Goal: Task Accomplishment & Management: Complete application form

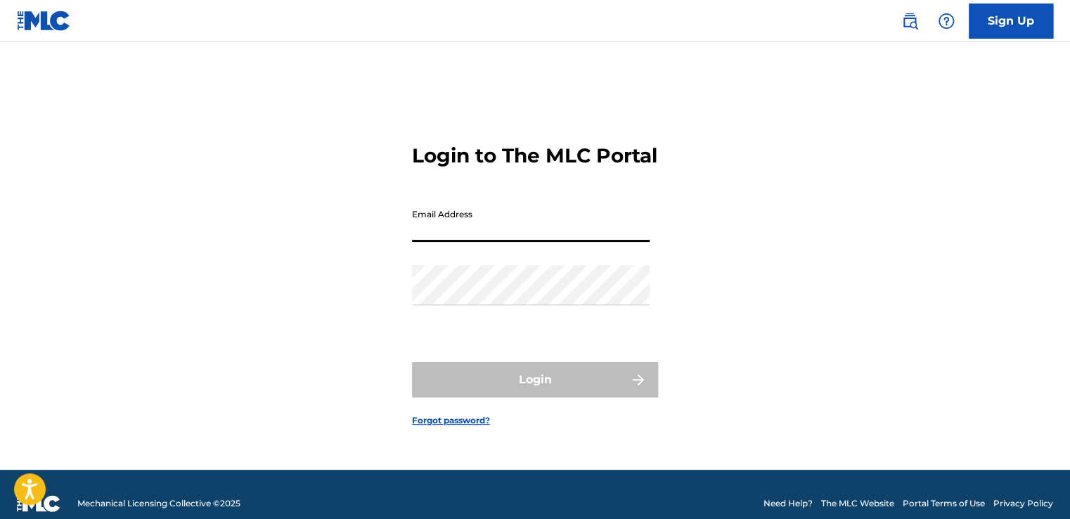
click at [436, 238] on input "Email Address" at bounding box center [531, 222] width 238 height 40
type input "[EMAIL_ADDRESS][DOMAIN_NAME]"
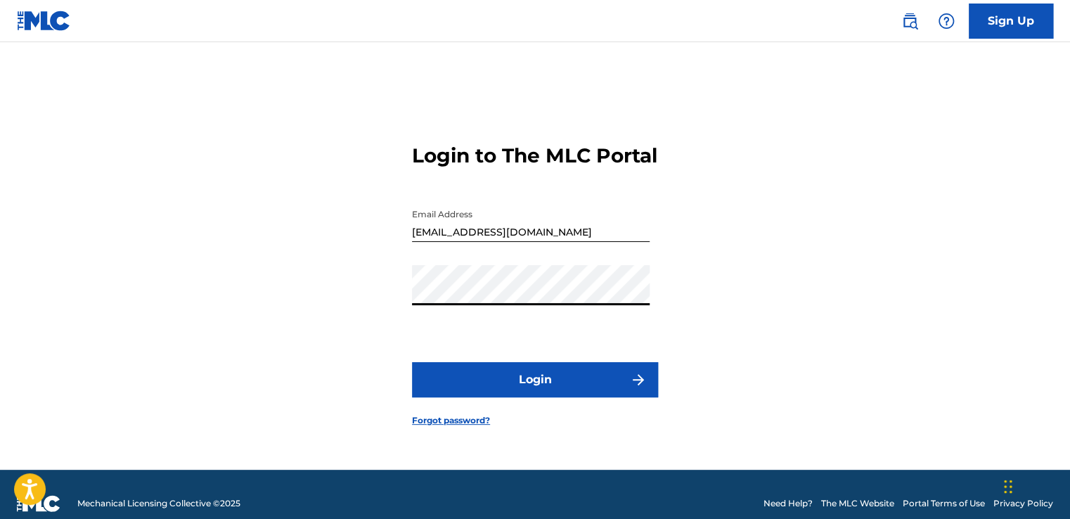
click at [412, 362] on button "Login" at bounding box center [535, 379] width 246 height 35
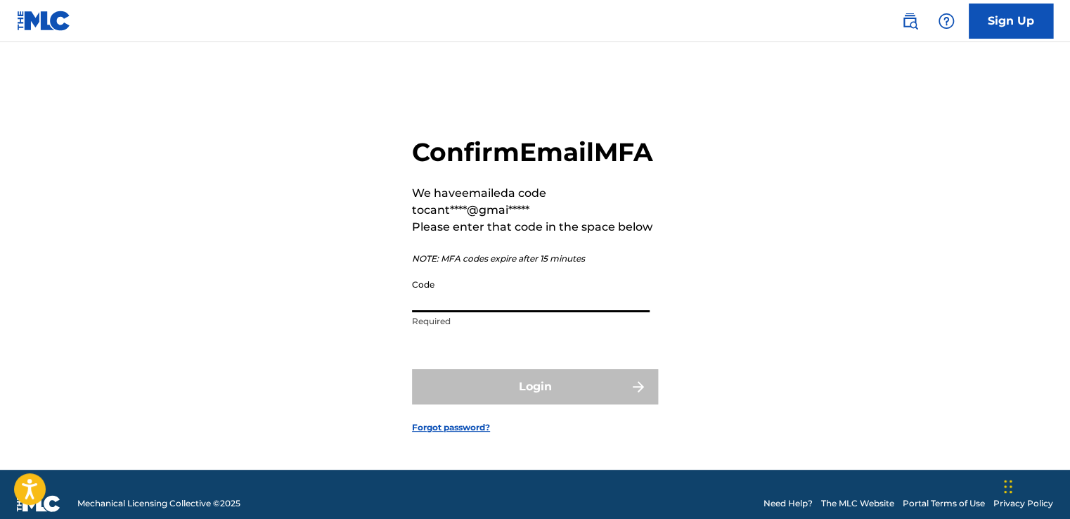
click at [474, 312] on input "Code" at bounding box center [531, 292] width 238 height 40
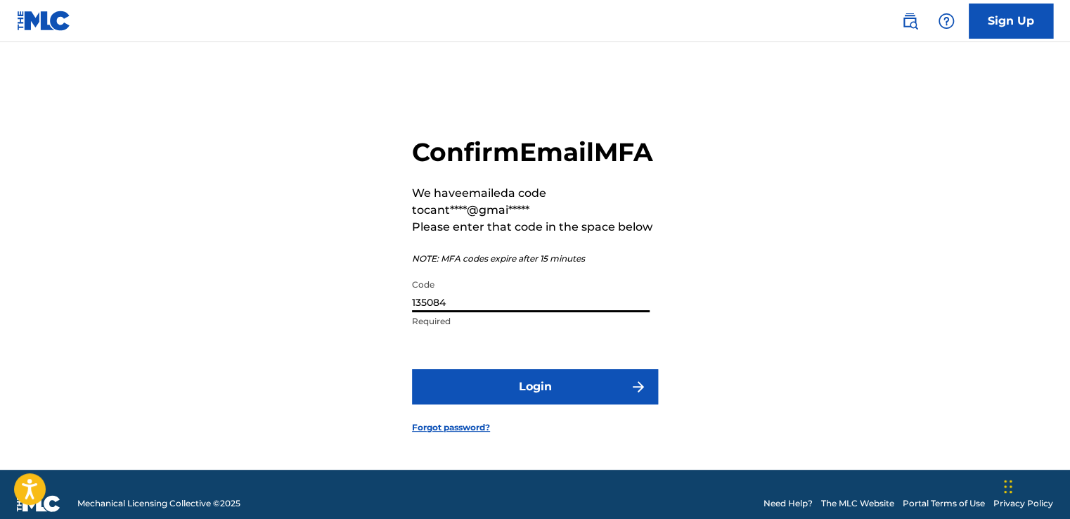
type input "135084"
click at [412, 369] on button "Login" at bounding box center [535, 386] width 246 height 35
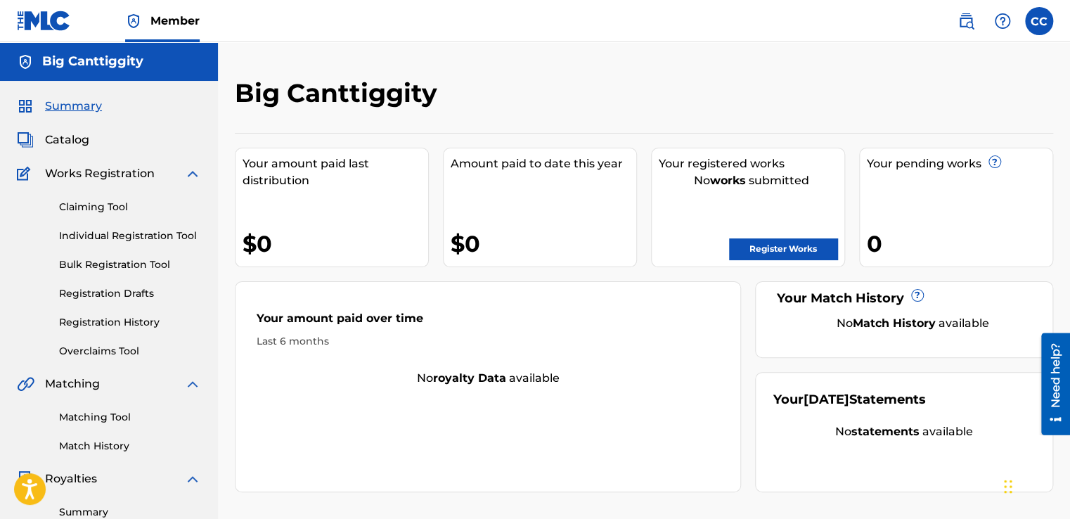
click at [758, 248] on link "Register Works" at bounding box center [783, 248] width 108 height 21
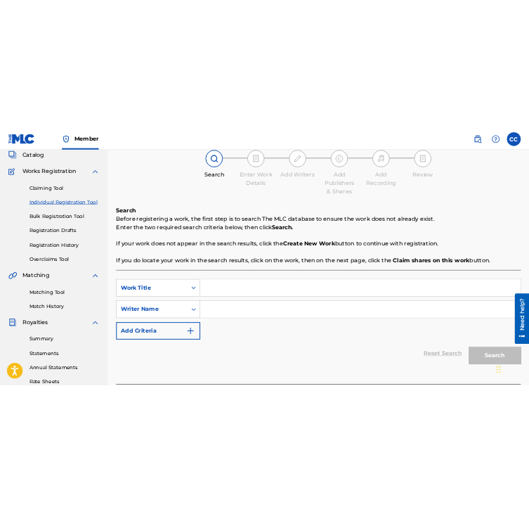
scroll to position [93, 0]
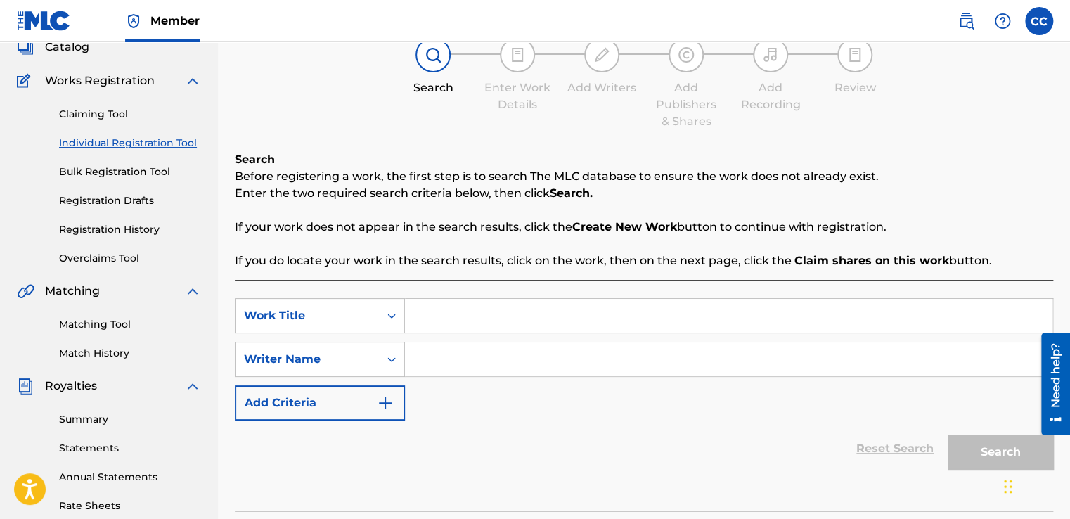
click at [420, 326] on input "Search Form" at bounding box center [728, 316] width 647 height 34
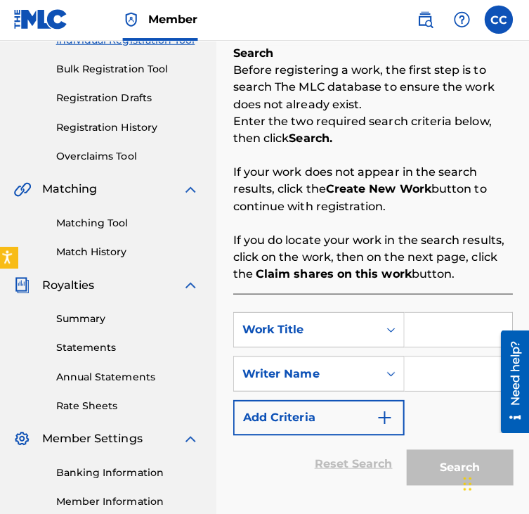
scroll to position [194, 0]
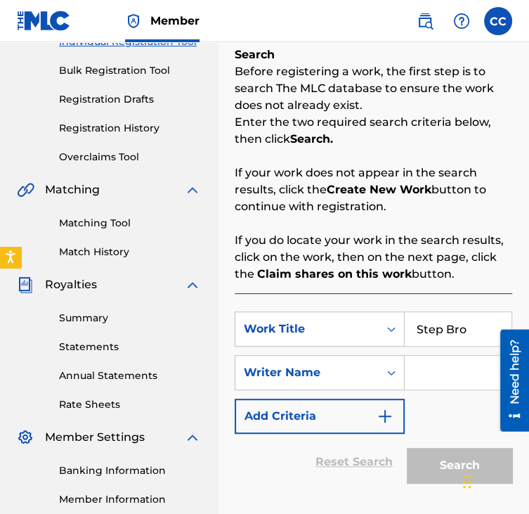
type input "Step Bro"
click at [437, 373] on input "Search Form" at bounding box center [458, 373] width 107 height 34
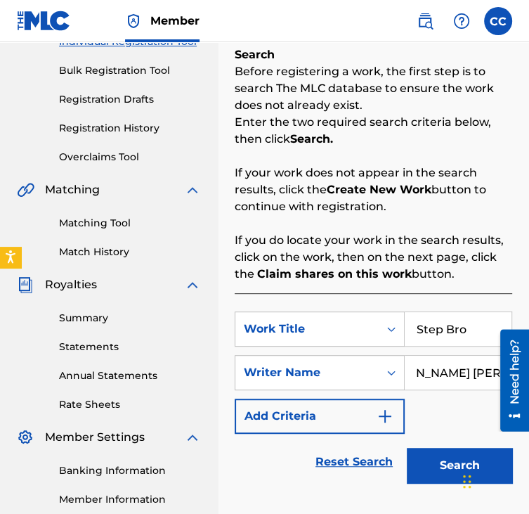
scroll to position [0, 53]
type input "[PERSON_NAME] [PERSON_NAME]"
click at [407, 448] on button "Search" at bounding box center [459, 465] width 105 height 35
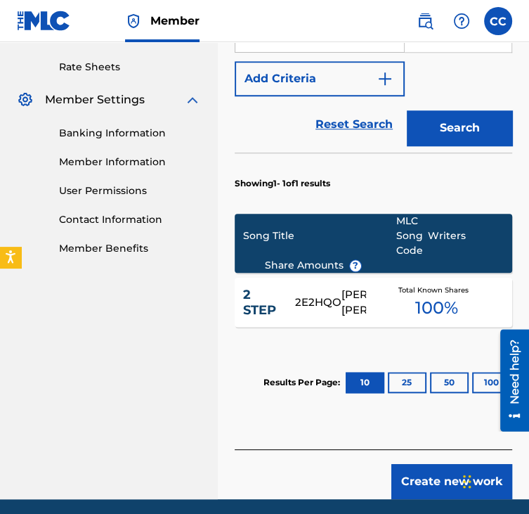
scroll to position [0, 0]
click at [413, 474] on button "Create new work" at bounding box center [451, 481] width 121 height 35
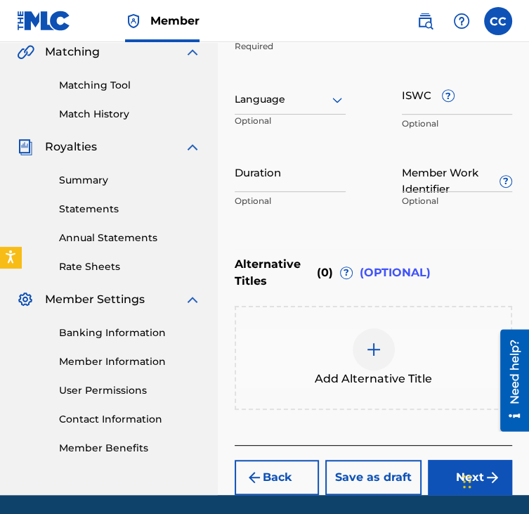
scroll to position [339, 0]
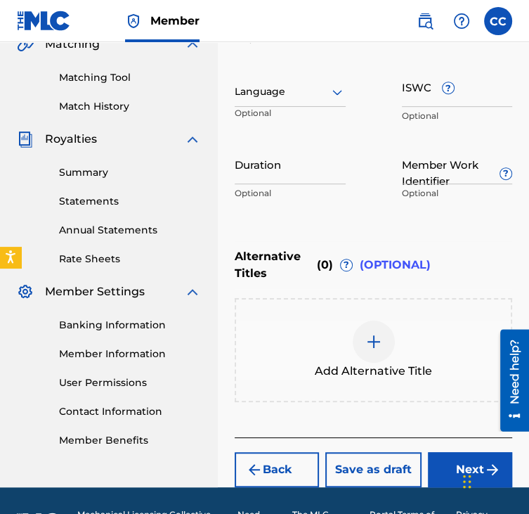
click at [436, 460] on button "Next" at bounding box center [470, 469] width 84 height 35
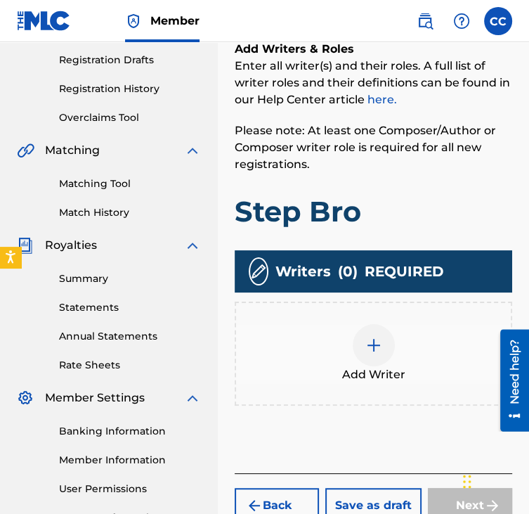
scroll to position [252, 0]
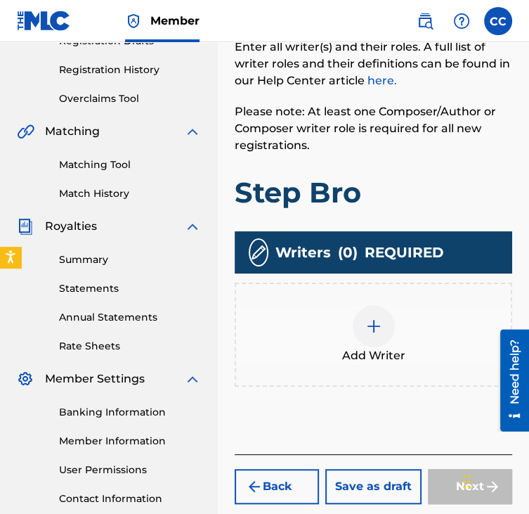
click at [388, 344] on div "Add Writer" at bounding box center [373, 334] width 275 height 59
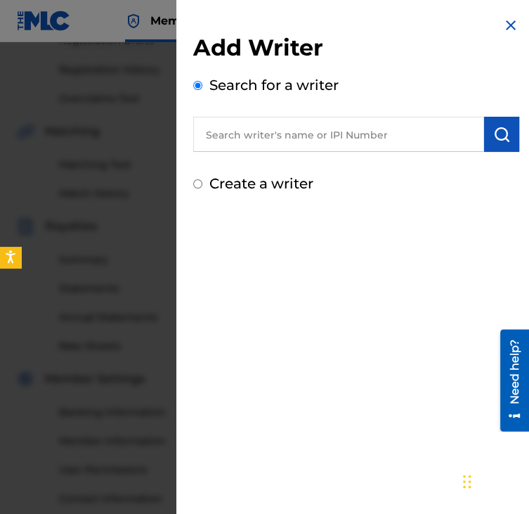
click at [359, 148] on input "text" at bounding box center [338, 134] width 291 height 35
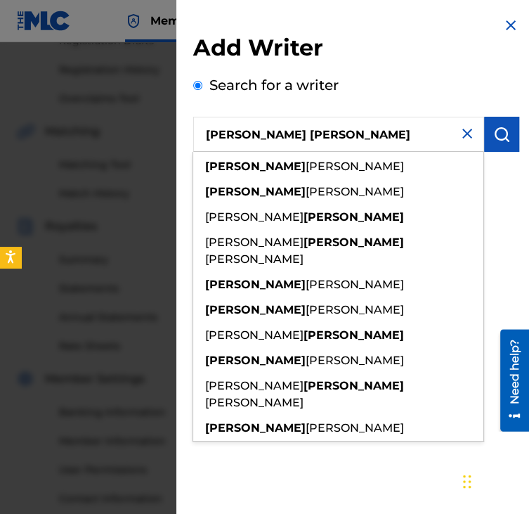
type input "[PERSON_NAME] [PERSON_NAME]"
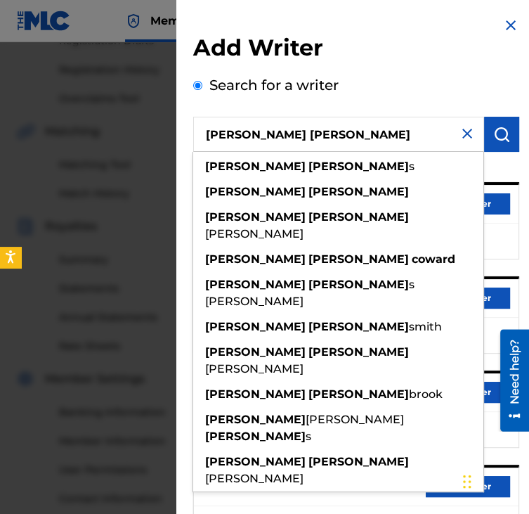
click at [428, 81] on div "Search for a writer [PERSON_NAME] [PERSON_NAME] [PERSON_NAME] s [PERSON_NAME] […" at bounding box center [356, 380] width 326 height 612
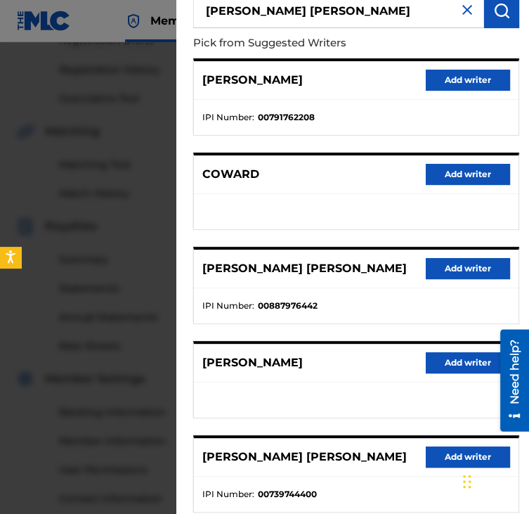
scroll to position [126, 0]
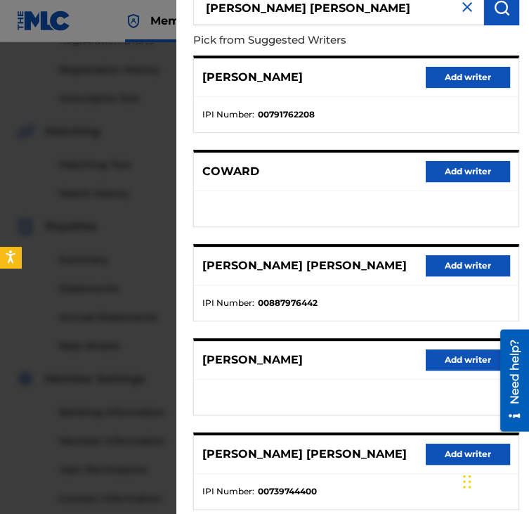
click at [438, 264] on button "Add writer" at bounding box center [468, 265] width 84 height 21
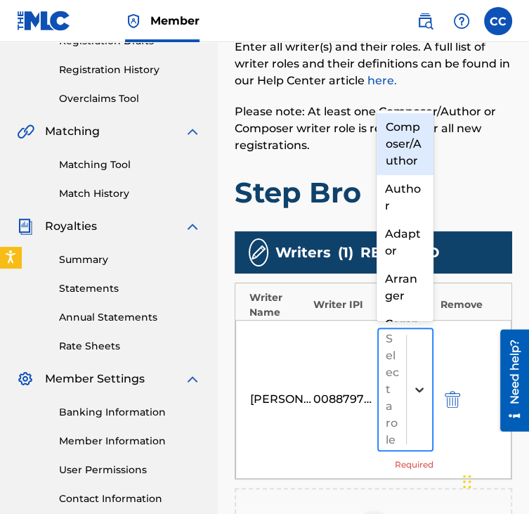
click at [420, 377] on div at bounding box center [419, 389] width 25 height 25
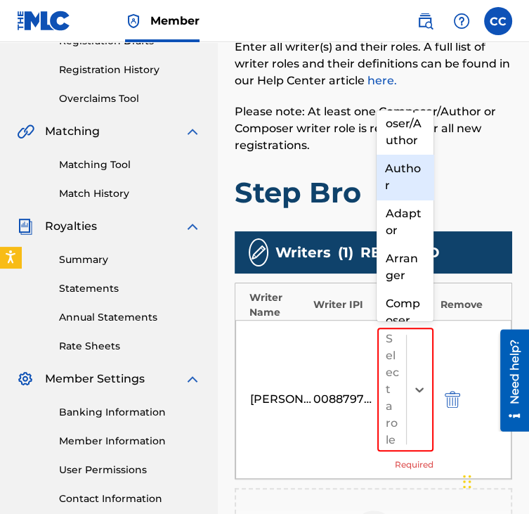
scroll to position [0, 0]
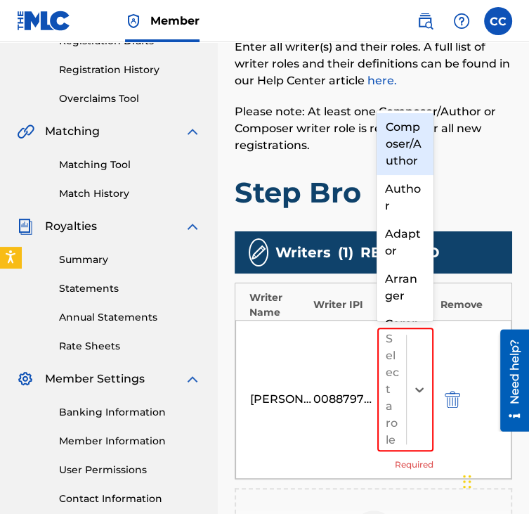
click at [402, 157] on div "Composer/Author" at bounding box center [405, 144] width 56 height 62
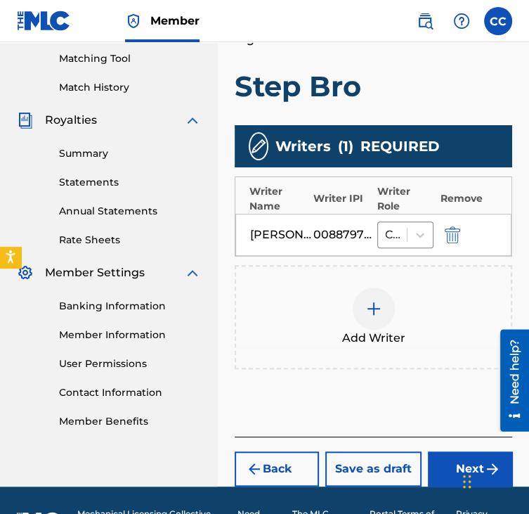
scroll to position [360, 0]
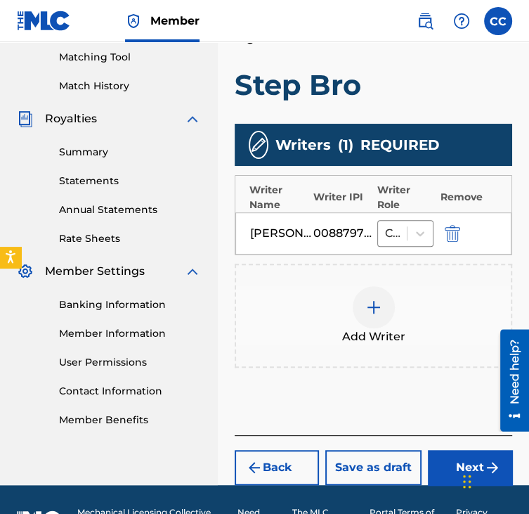
click at [436, 458] on button "Next" at bounding box center [470, 467] width 84 height 35
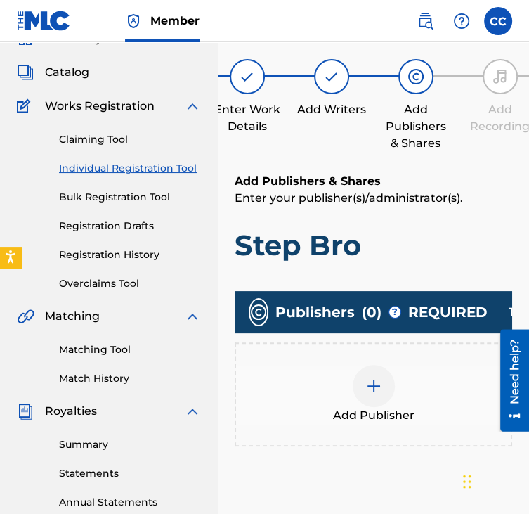
scroll to position [63, 0]
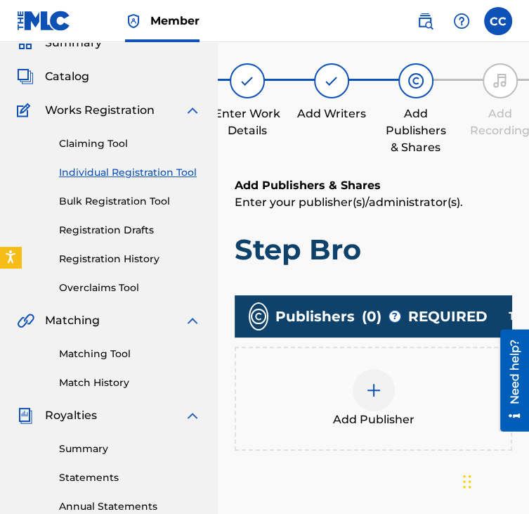
click at [410, 374] on div "Add Publisher" at bounding box center [373, 398] width 275 height 59
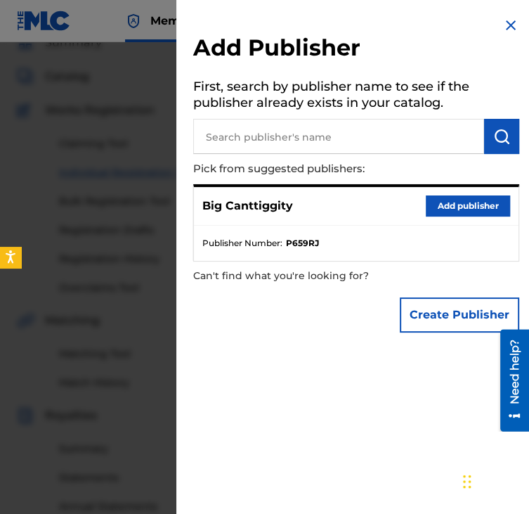
click at [412, 157] on p "Pick from suggested publishers:" at bounding box center [316, 169] width 246 height 30
click at [441, 205] on button "Add publisher" at bounding box center [468, 205] width 84 height 21
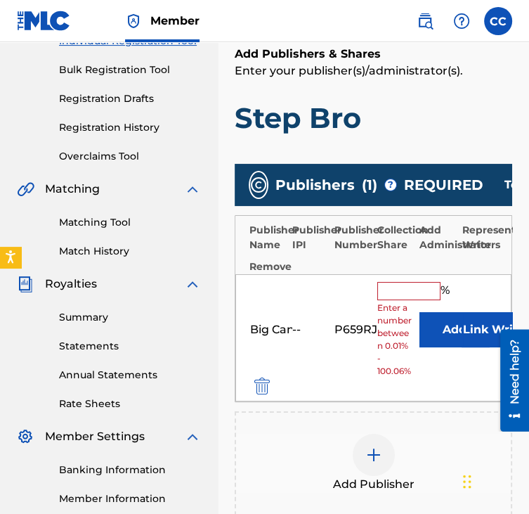
scroll to position [200, 0]
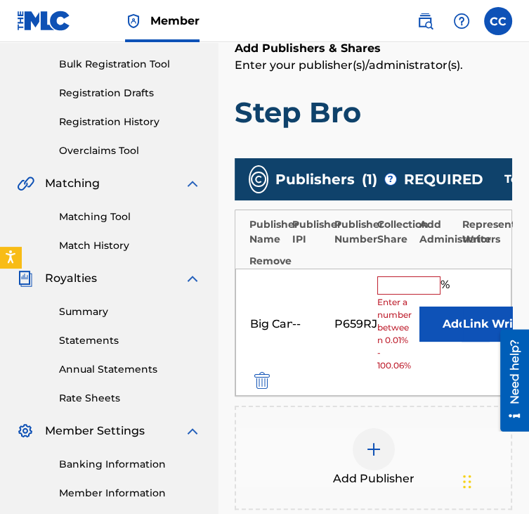
click at [401, 289] on input "text" at bounding box center [408, 285] width 63 height 18
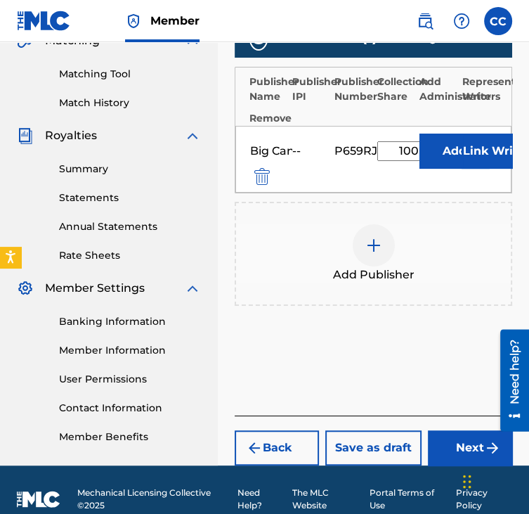
scroll to position [344, 0]
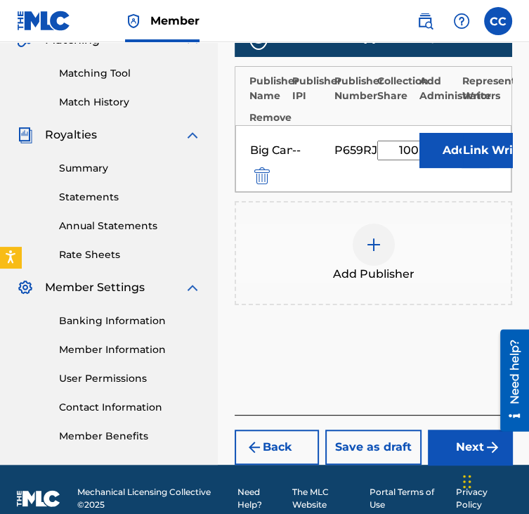
type input "100"
click at [442, 457] on button "Next" at bounding box center [470, 446] width 84 height 35
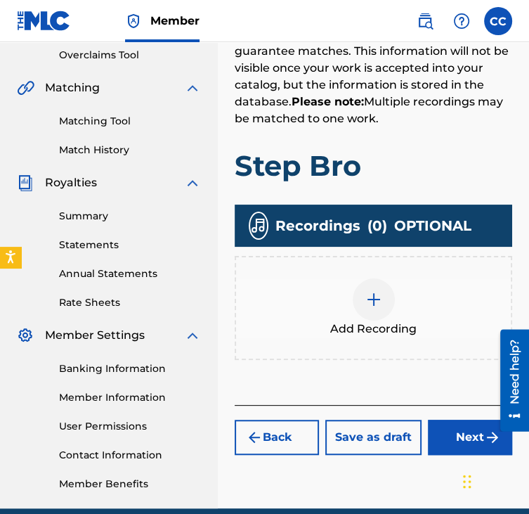
scroll to position [297, 0]
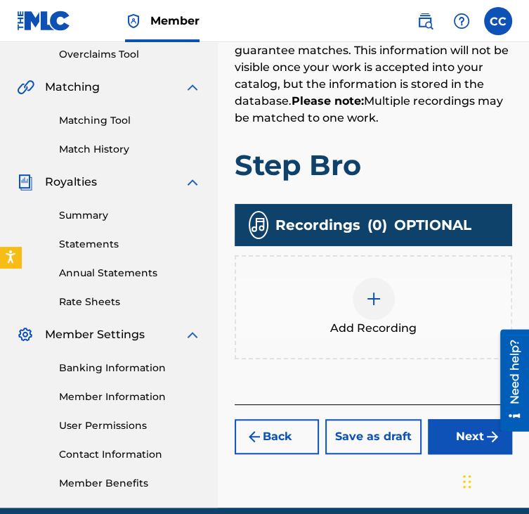
click at [396, 291] on div "Add Recording" at bounding box center [373, 307] width 275 height 59
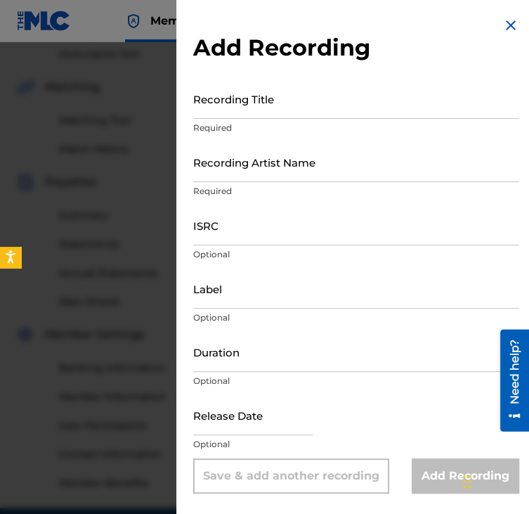
click at [295, 109] on input "Recording Title" at bounding box center [356, 99] width 326 height 40
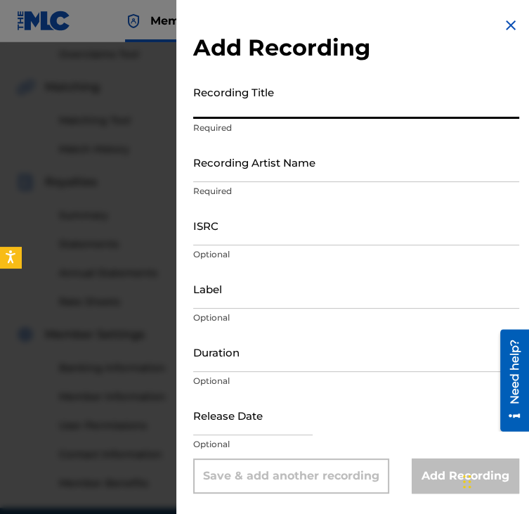
click at [295, 109] on input "Recording Title" at bounding box center [356, 99] width 326 height 40
type input "Step Bro"
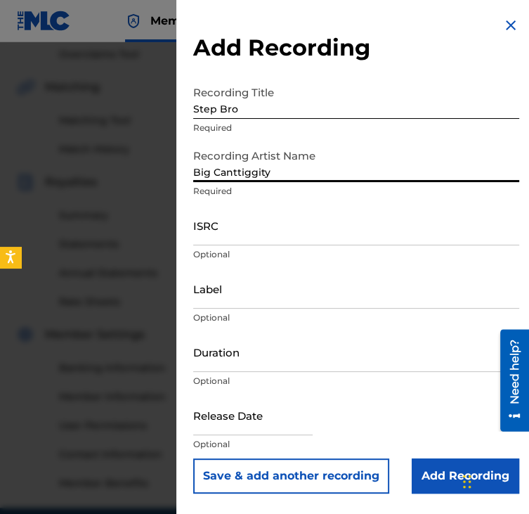
type input "Big Canttiggity"
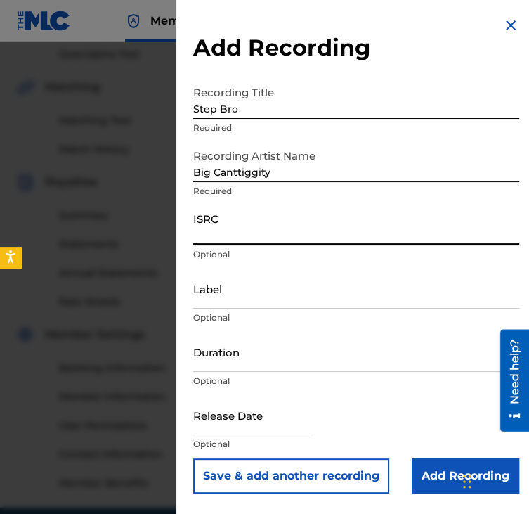
click at [350, 216] on input "ISRC" at bounding box center [356, 225] width 326 height 40
paste input "QZWFX2521329"
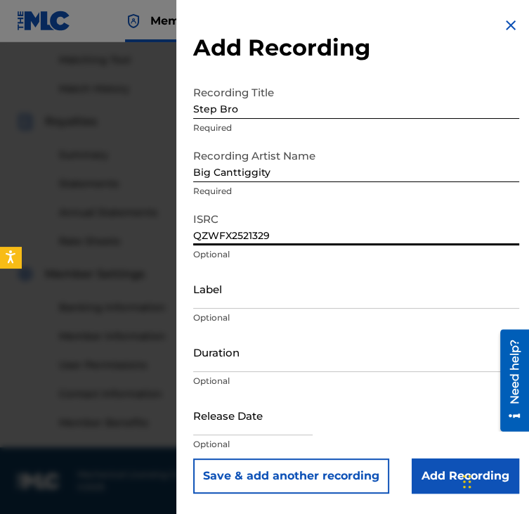
type input "QZWFX2521329"
click at [433, 480] on input "Add Recording" at bounding box center [466, 475] width 108 height 35
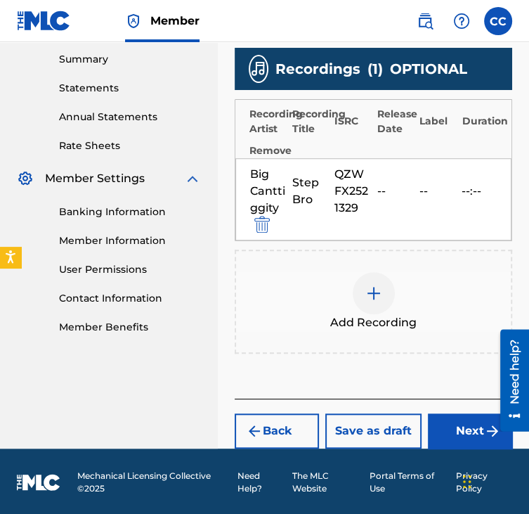
click at [452, 421] on button "Next" at bounding box center [470, 430] width 84 height 35
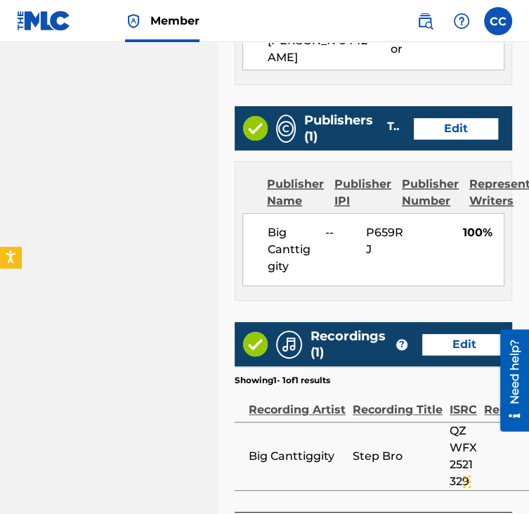
scroll to position [849, 0]
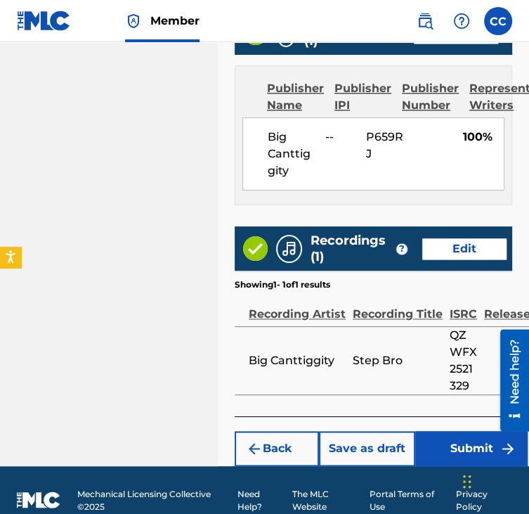
click at [459, 431] on button "Submit" at bounding box center [471, 448] width 112 height 35
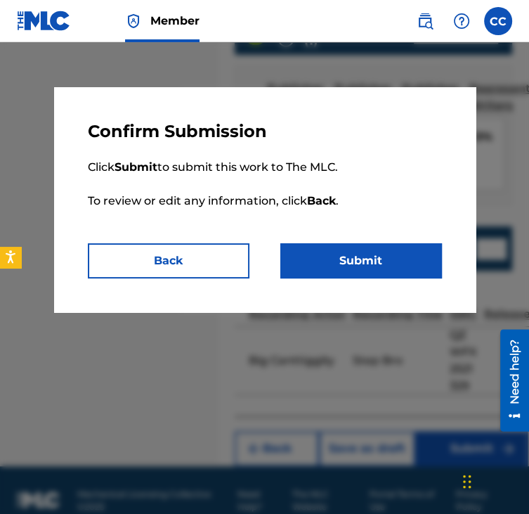
click at [338, 271] on button "Submit" at bounding box center [361, 260] width 162 height 35
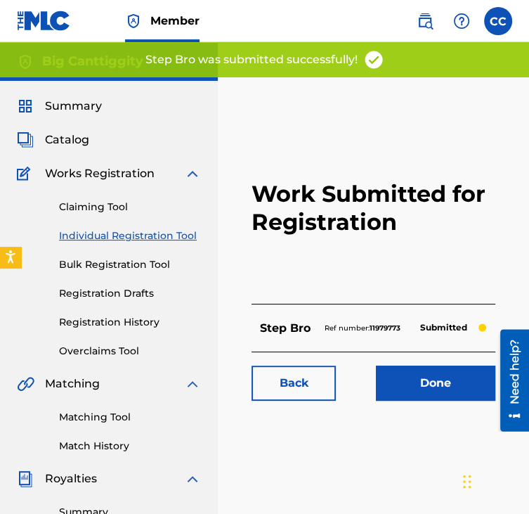
click at [395, 361] on div "Back Done" at bounding box center [374, 375] width 244 height 49
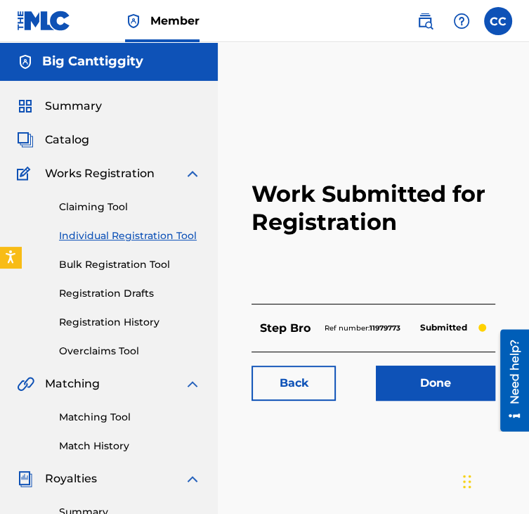
click at [401, 370] on link "Done" at bounding box center [435, 382] width 119 height 35
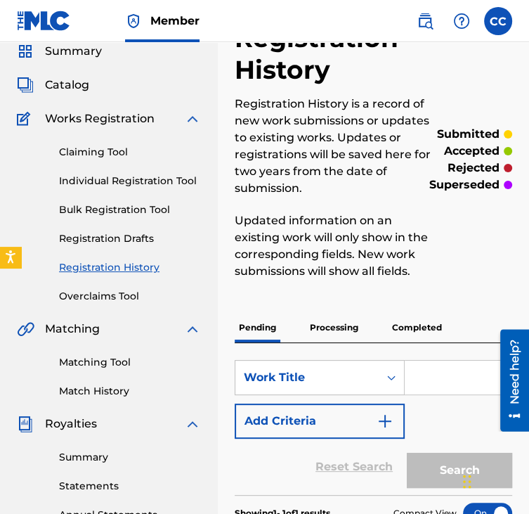
scroll to position [53, 0]
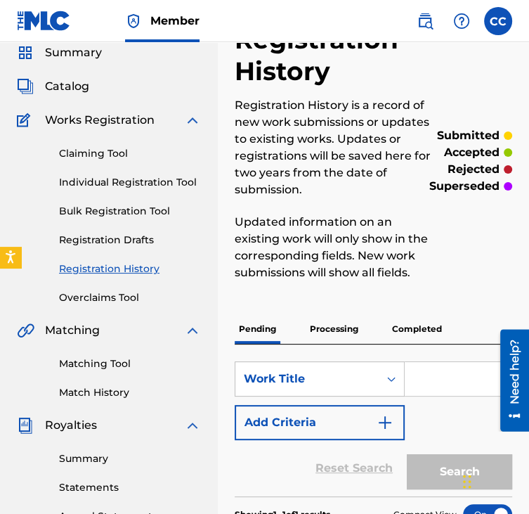
click at [177, 183] on link "Individual Registration Tool" at bounding box center [130, 182] width 142 height 15
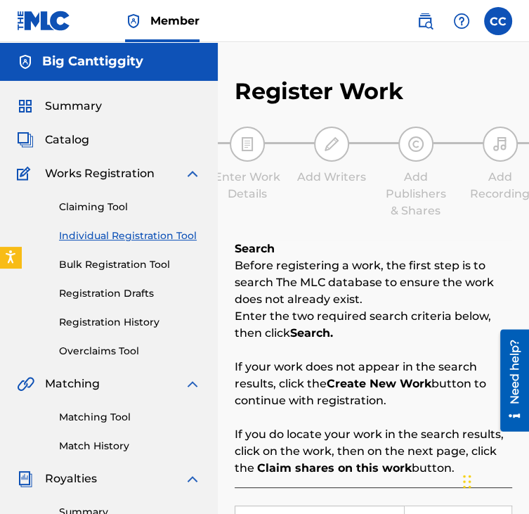
click at [175, 241] on link "Individual Registration Tool" at bounding box center [130, 235] width 142 height 15
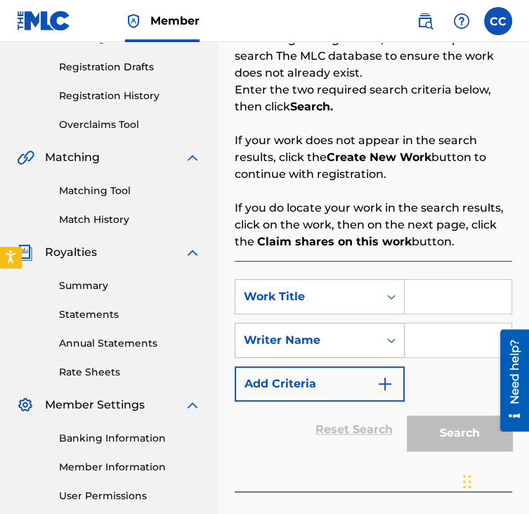
scroll to position [228, 0]
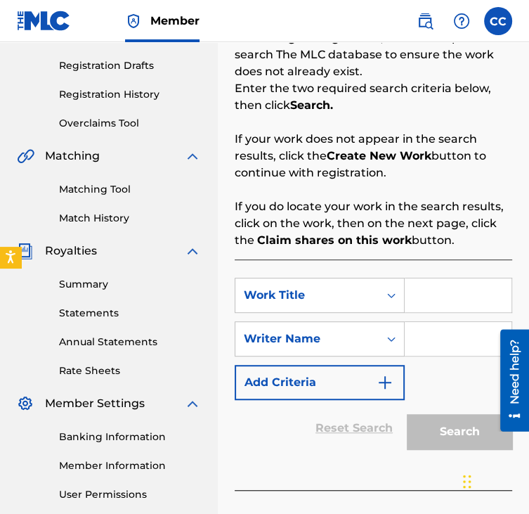
click at [456, 304] on input "Search Form" at bounding box center [458, 295] width 107 height 34
type input "ALARM"
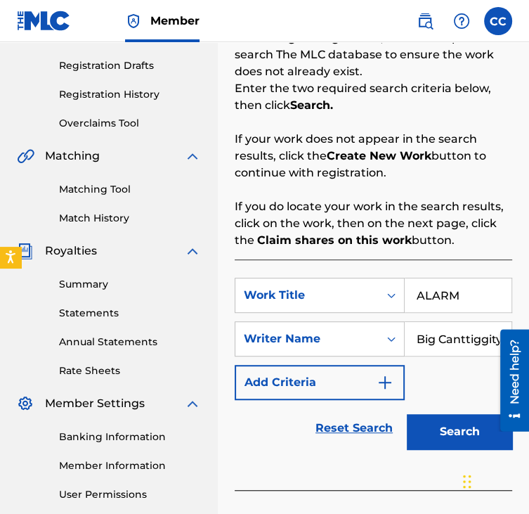
scroll to position [0, 3]
type input "Big Canttiggity"
click at [436, 429] on button "Search" at bounding box center [459, 431] width 105 height 35
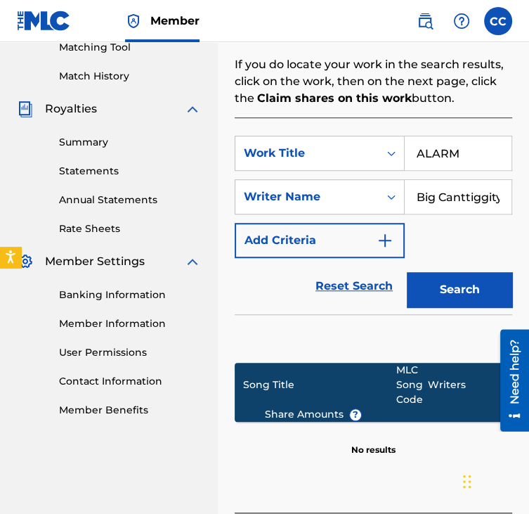
scroll to position [485, 0]
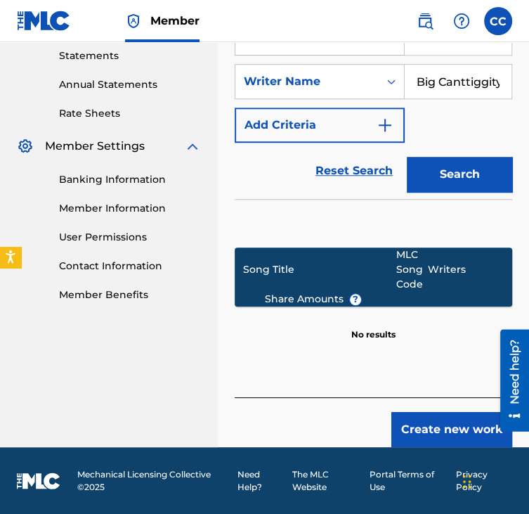
click at [418, 427] on button "Create new work" at bounding box center [451, 429] width 121 height 35
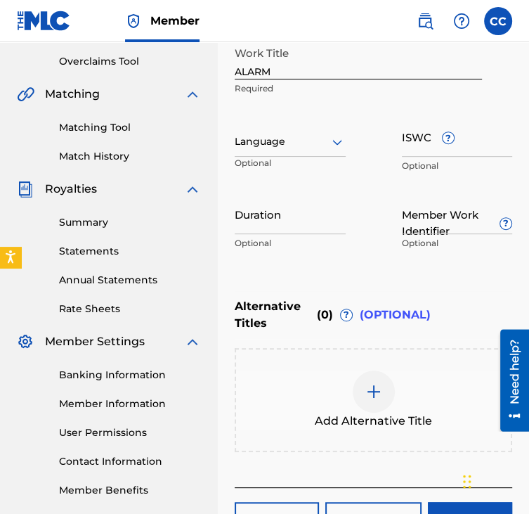
scroll to position [353, 0]
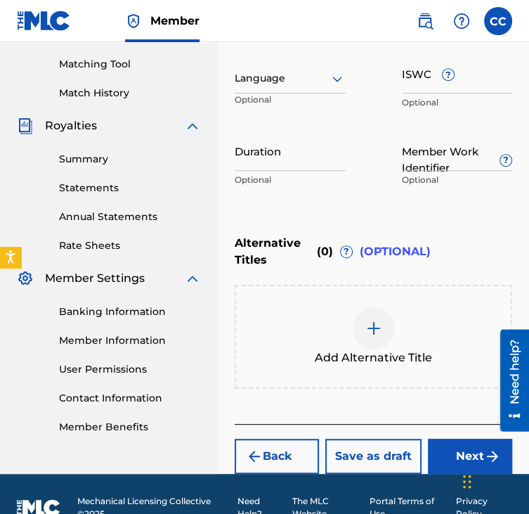
click at [446, 449] on button "Next" at bounding box center [470, 455] width 84 height 35
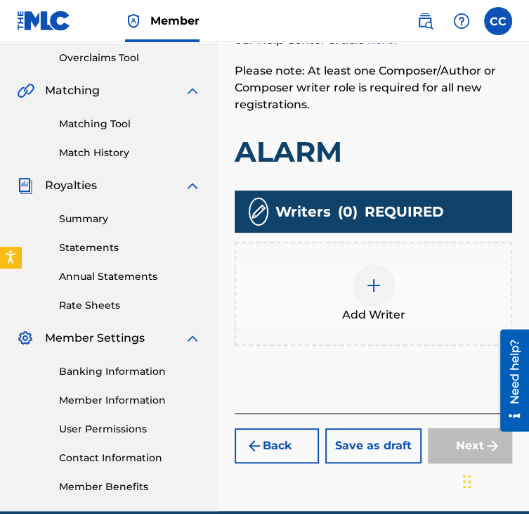
scroll to position [308, 0]
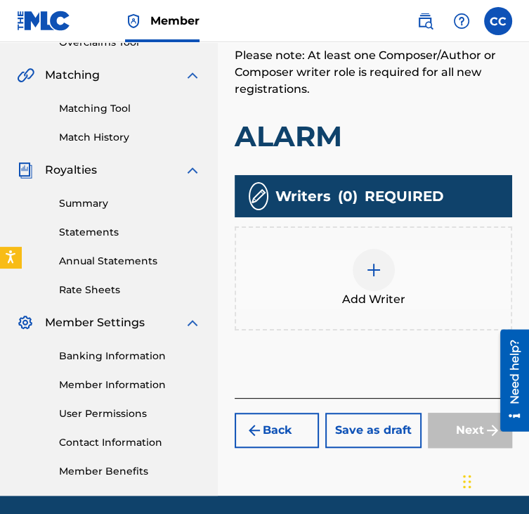
click at [374, 264] on img at bounding box center [373, 269] width 17 height 17
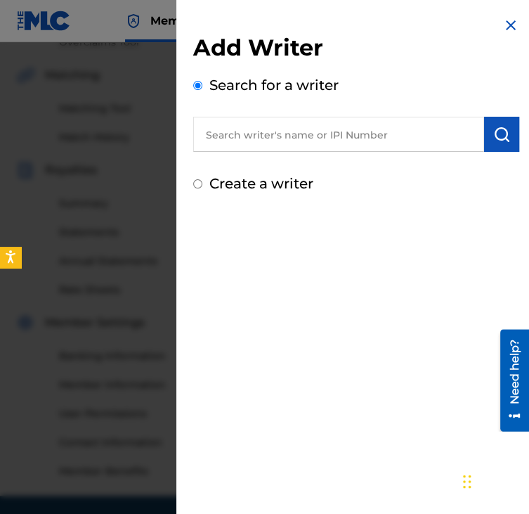
click at [314, 137] on input "text" at bounding box center [338, 134] width 291 height 35
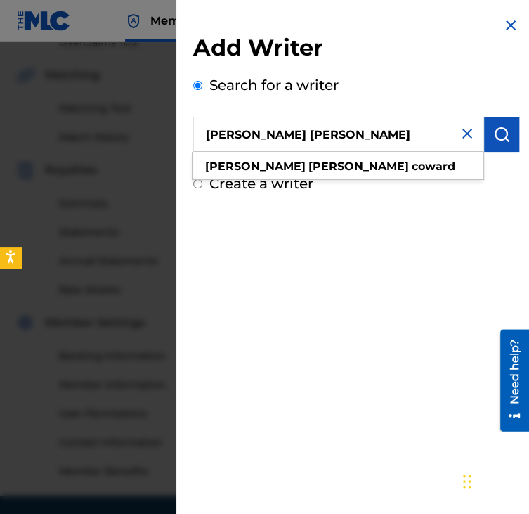
type input "[PERSON_NAME] [PERSON_NAME]"
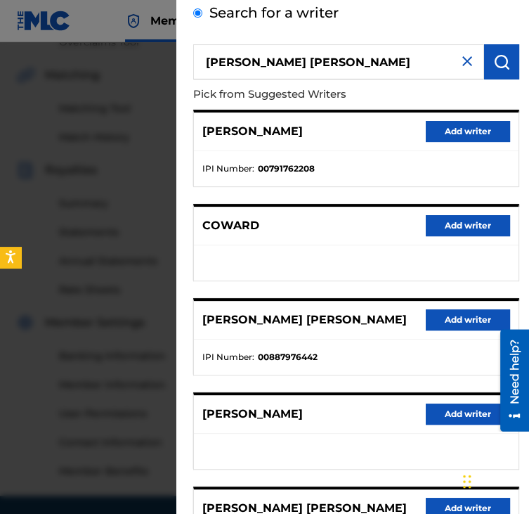
scroll to position [73, 0]
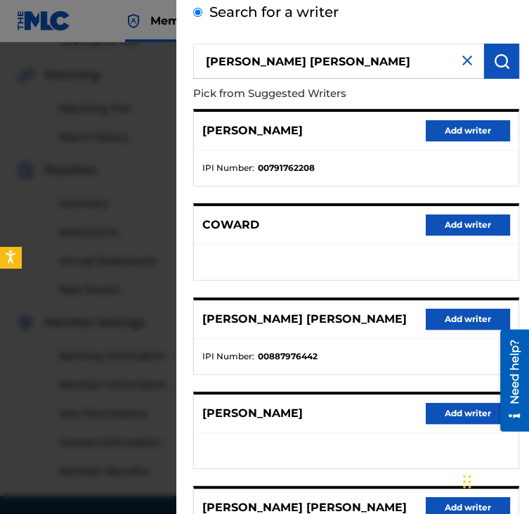
click at [448, 314] on button "Add writer" at bounding box center [468, 318] width 84 height 21
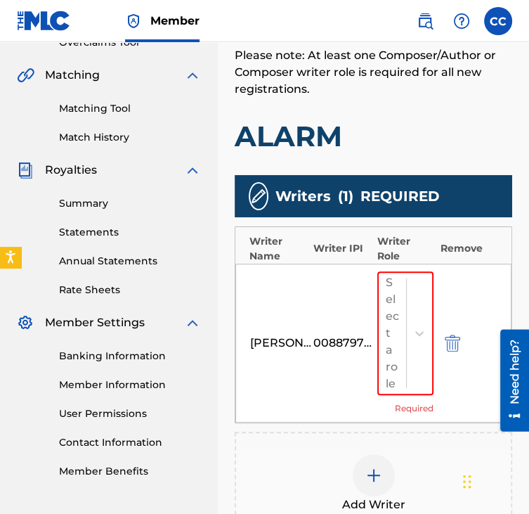
scroll to position [376, 0]
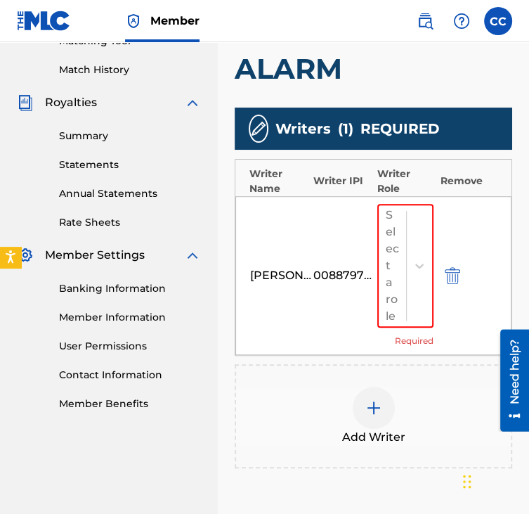
click at [434, 261] on div "[PERSON_NAME] [PERSON_NAME] 00887976442 Select a role Required" at bounding box center [373, 275] width 276 height 159
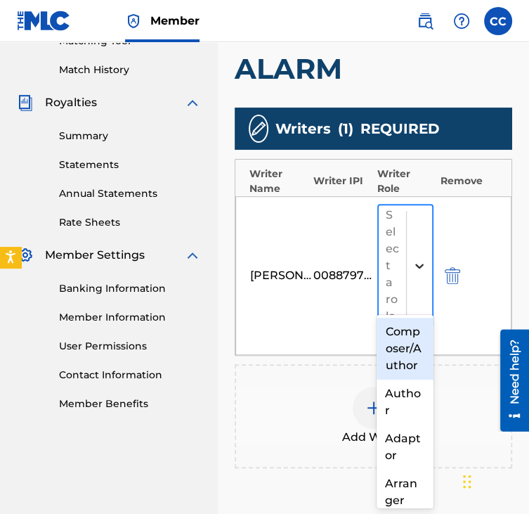
click at [424, 259] on icon at bounding box center [419, 266] width 14 height 14
click at [402, 349] on div "Composer/Author" at bounding box center [405, 349] width 56 height 62
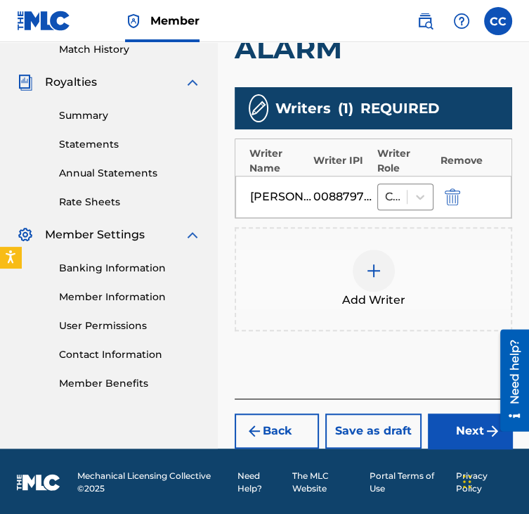
click at [441, 418] on button "Next" at bounding box center [470, 430] width 84 height 35
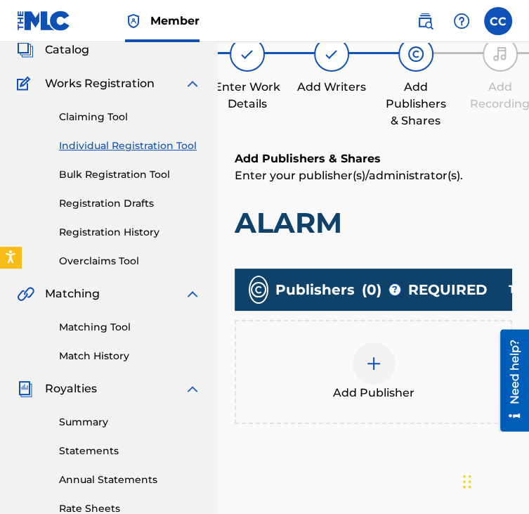
scroll to position [63, 0]
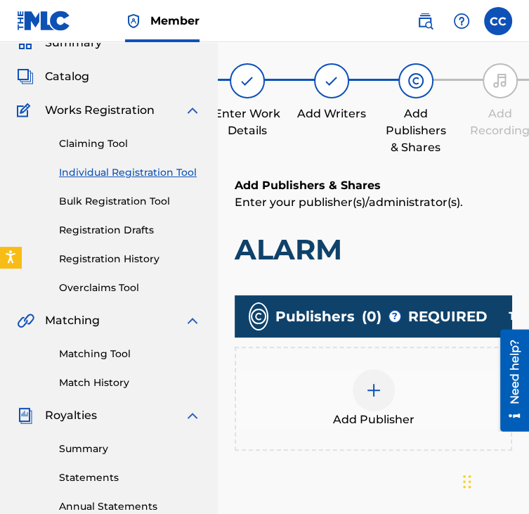
click at [427, 396] on div "Add Publisher" at bounding box center [373, 398] width 275 height 59
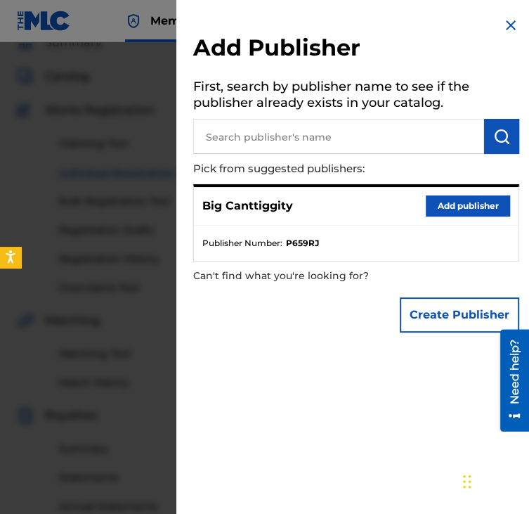
click at [472, 204] on button "Add publisher" at bounding box center [468, 205] width 84 height 21
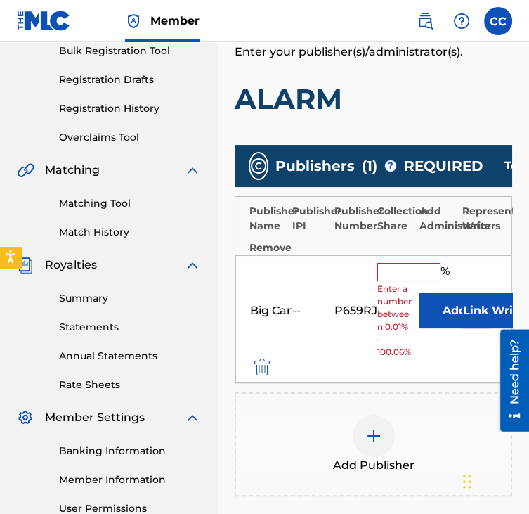
scroll to position [219, 0]
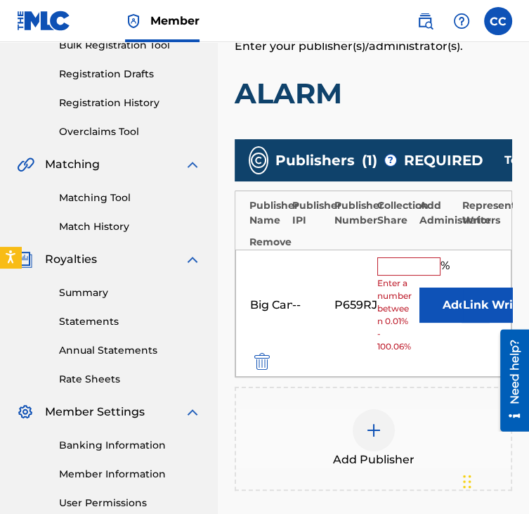
click at [388, 264] on input "text" at bounding box center [408, 266] width 63 height 18
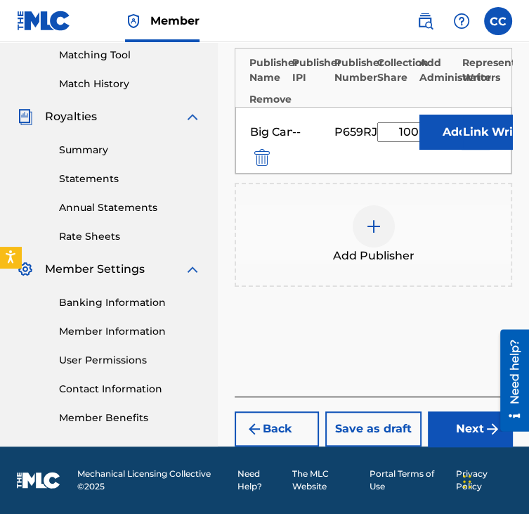
scroll to position [371, 0]
type input "100"
click at [454, 437] on button "Next" at bounding box center [470, 428] width 84 height 35
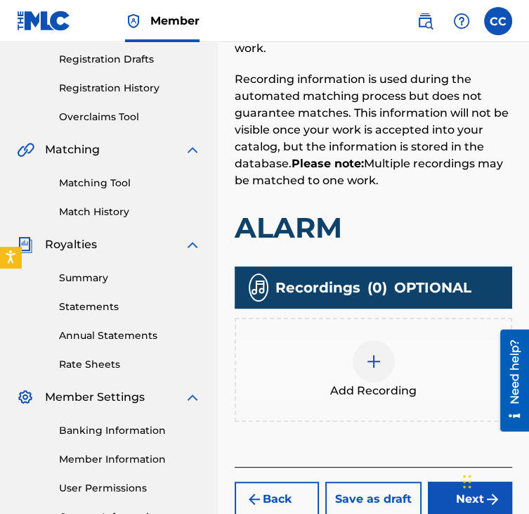
scroll to position [243, 0]
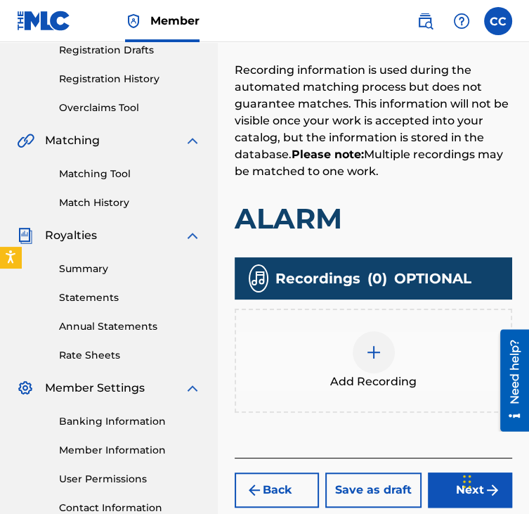
click at [420, 397] on div "Add Recording" at bounding box center [374, 360] width 278 height 104
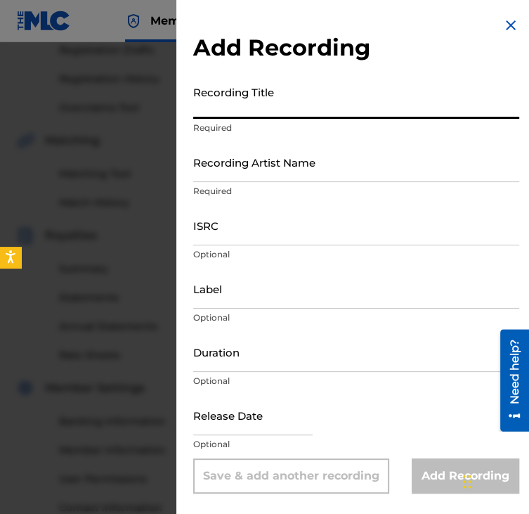
click at [391, 95] on input "Recording Title" at bounding box center [356, 99] width 326 height 40
type input "ALARM"
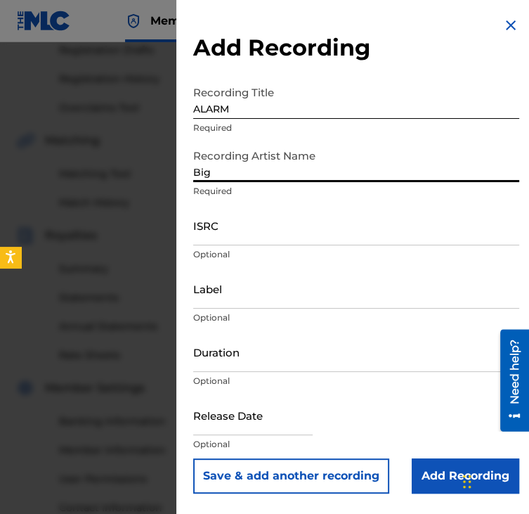
type input "Big Canttiggity"
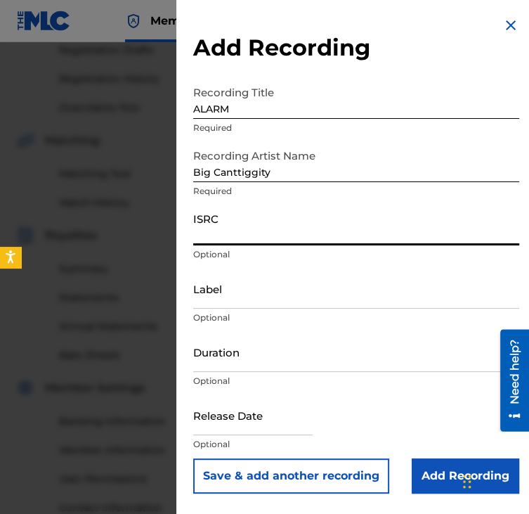
click at [254, 225] on input "ISRC" at bounding box center [356, 225] width 326 height 40
click at [237, 221] on input "ISRC" at bounding box center [356, 225] width 326 height 40
paste input "QZWFT2594978"
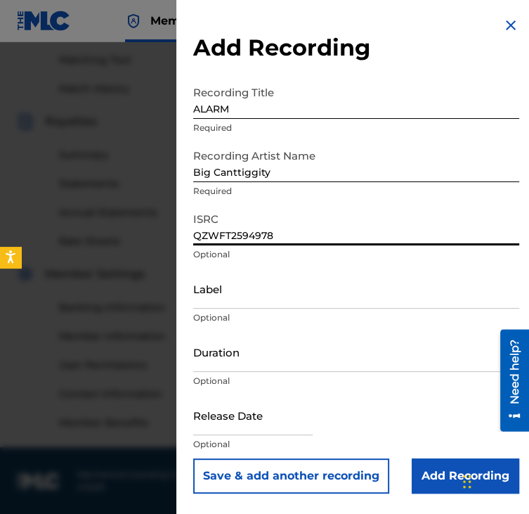
type input "QZWFT2594978"
click at [447, 461] on input "Add Recording" at bounding box center [466, 475] width 108 height 35
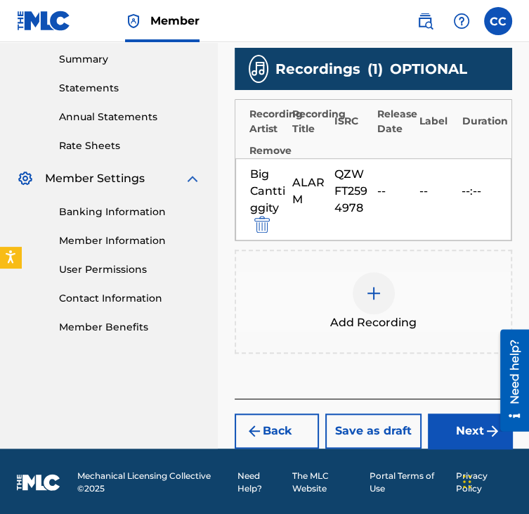
click at [450, 414] on button "Next" at bounding box center [470, 430] width 84 height 35
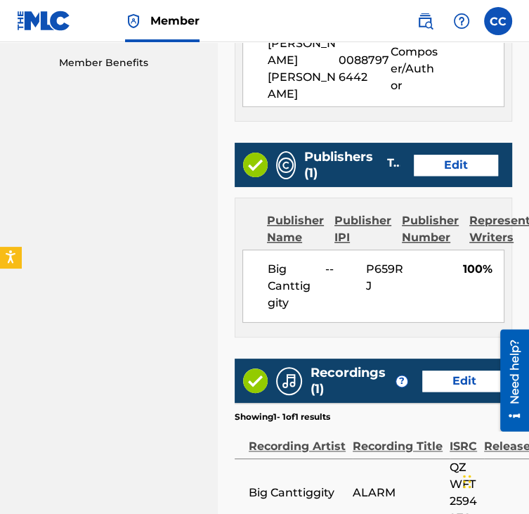
scroll to position [866, 0]
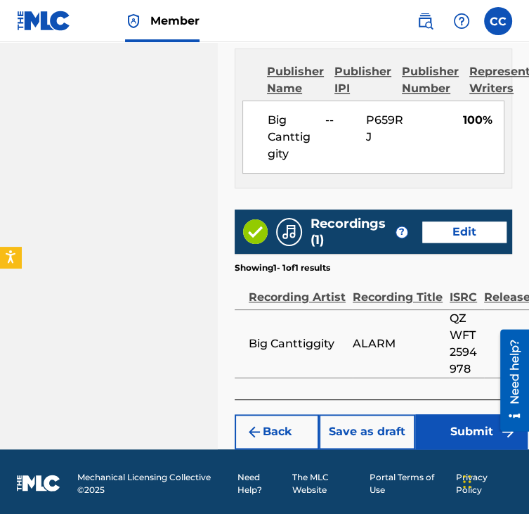
click at [449, 434] on button "Submit" at bounding box center [471, 431] width 112 height 35
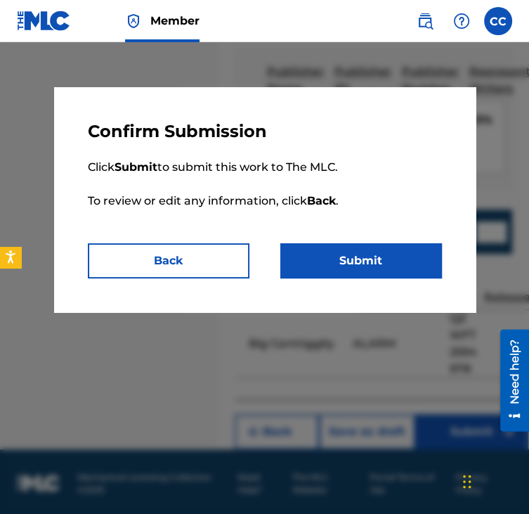
click at [346, 274] on button "Submit" at bounding box center [361, 260] width 162 height 35
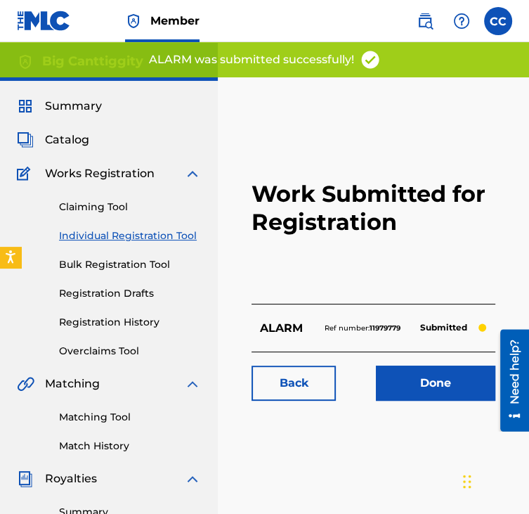
click at [417, 368] on link "Done" at bounding box center [435, 382] width 119 height 35
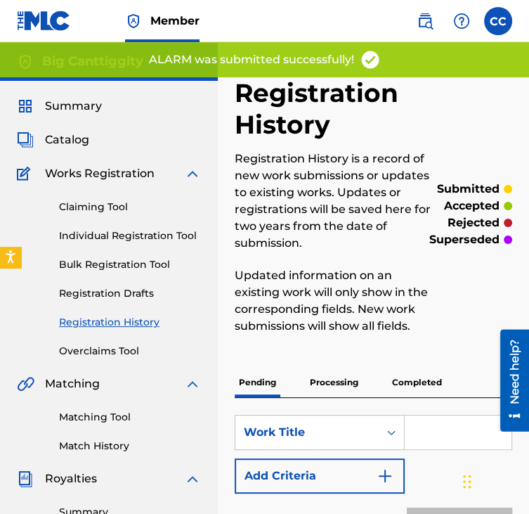
click at [108, 235] on link "Individual Registration Tool" at bounding box center [130, 235] width 142 height 15
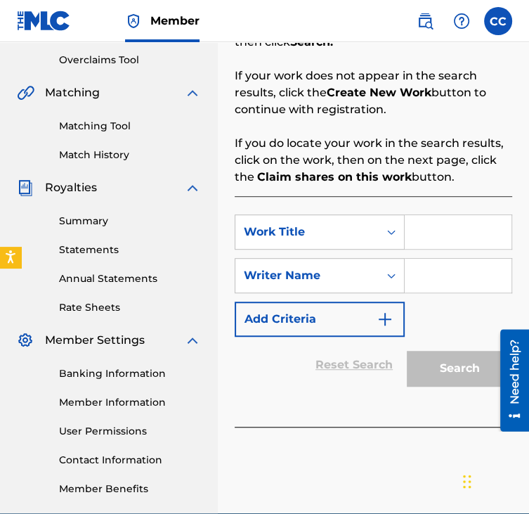
scroll to position [292, 0]
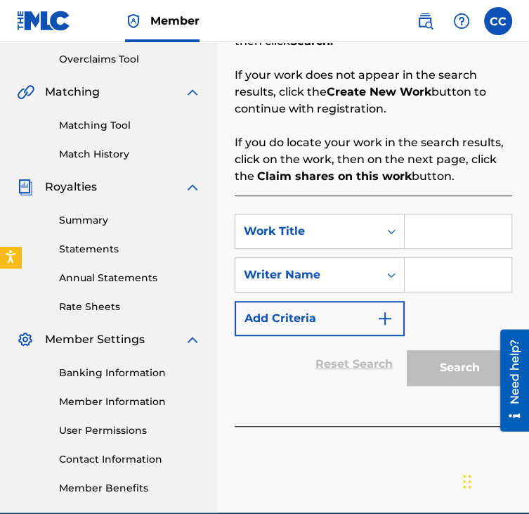
click at [438, 227] on input "Search Form" at bounding box center [458, 231] width 107 height 34
type input "Smoke"
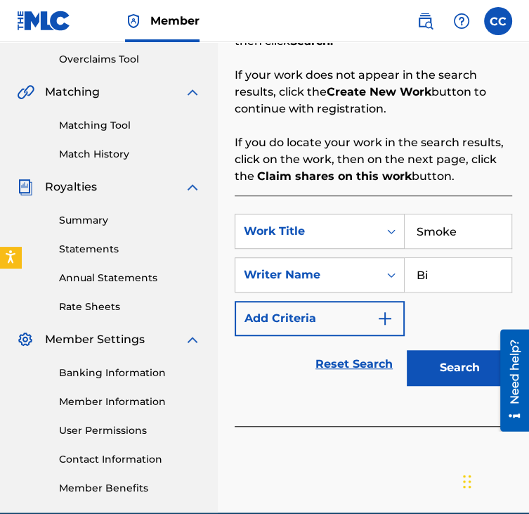
type input "B"
type input "[PERSON_NAME] [PERSON_NAME]"
click at [460, 361] on button "Search" at bounding box center [459, 367] width 105 height 35
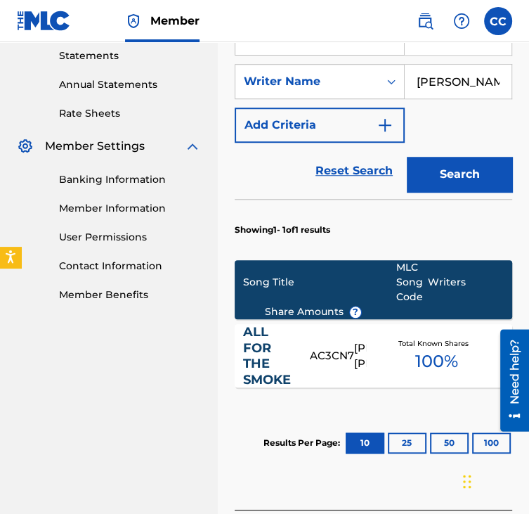
scroll to position [597, 0]
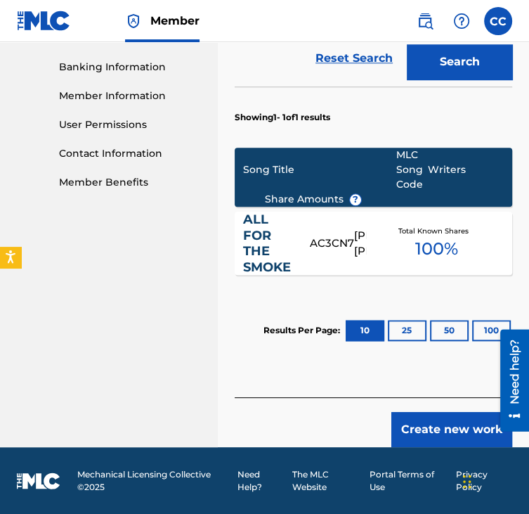
click at [450, 426] on button "Create new work" at bounding box center [451, 429] width 121 height 35
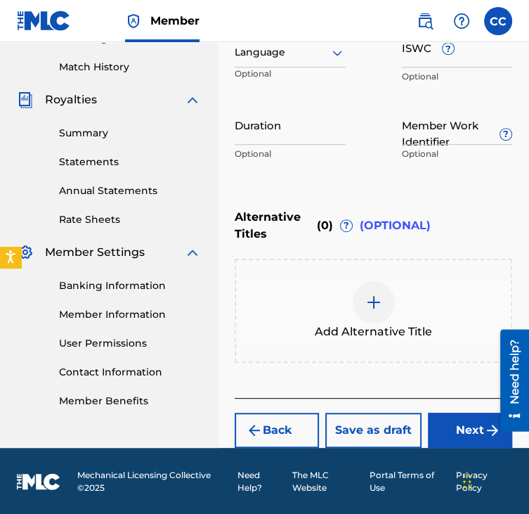
click at [472, 415] on button "Next" at bounding box center [470, 429] width 84 height 35
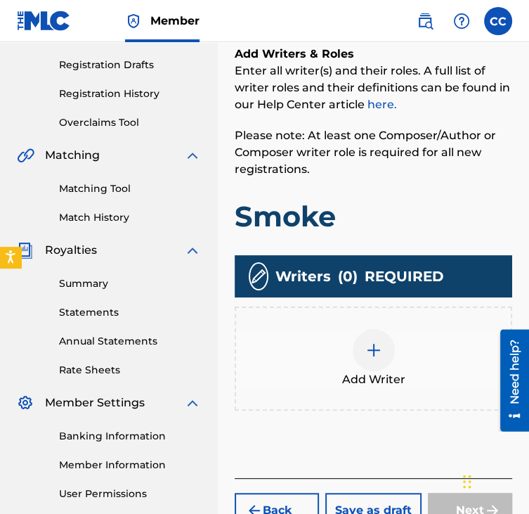
scroll to position [232, 0]
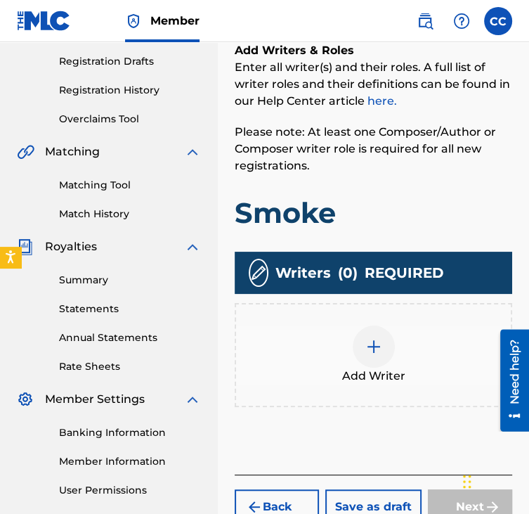
click at [328, 365] on div "Add Writer" at bounding box center [373, 354] width 275 height 59
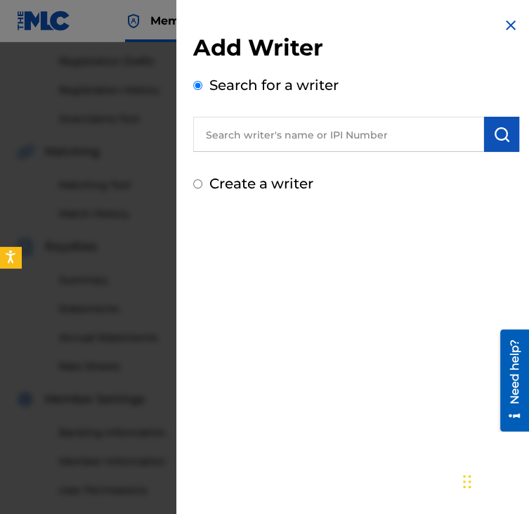
click at [340, 138] on input "text" at bounding box center [338, 134] width 291 height 35
type input "[PERSON_NAME] [PERSON_NAME]"
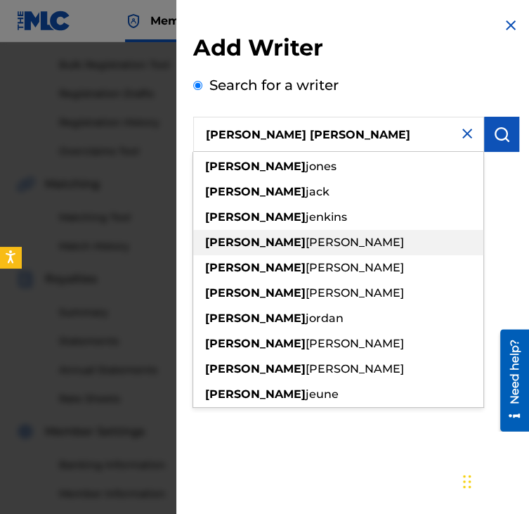
scroll to position [194, 0]
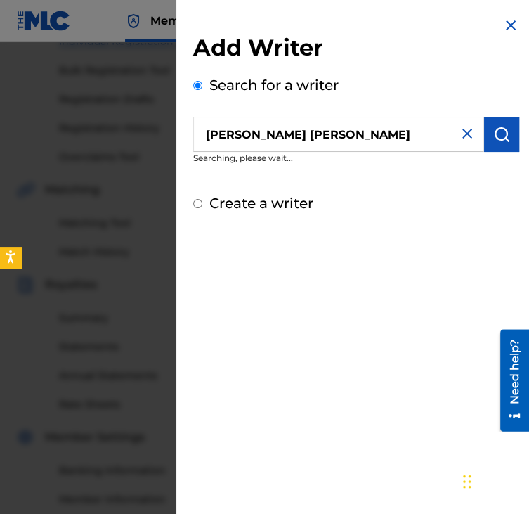
click at [424, 96] on div "Search for a writer [PERSON_NAME] [PERSON_NAME] Searching, please wait..." at bounding box center [356, 122] width 326 height 97
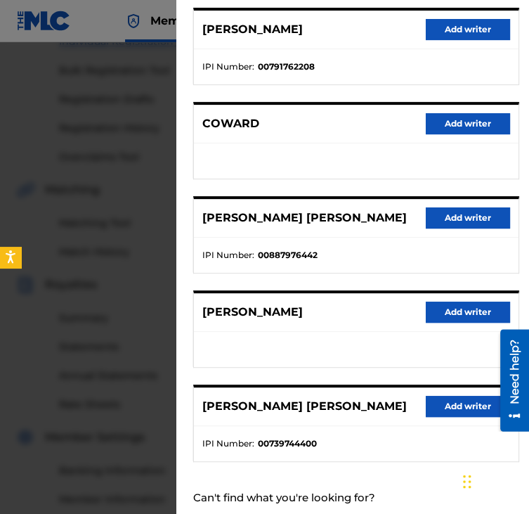
scroll to position [177, 0]
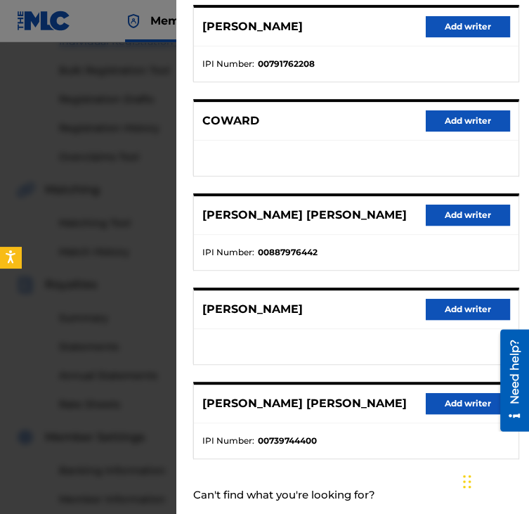
click at [464, 212] on button "Add writer" at bounding box center [468, 214] width 84 height 21
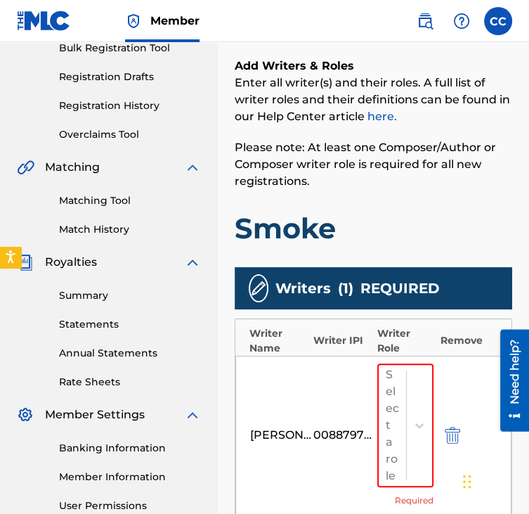
scroll to position [218, 0]
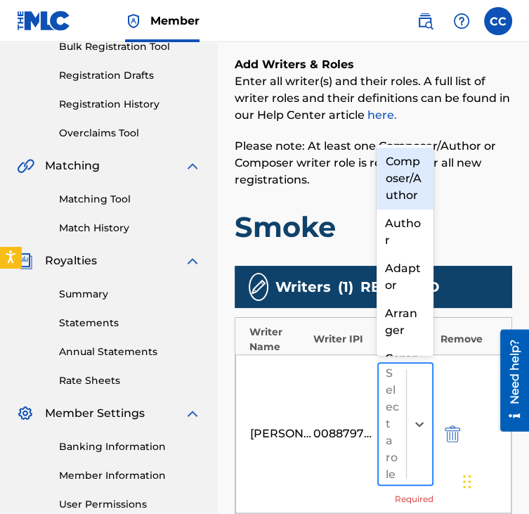
click at [431, 390] on div at bounding box center [419, 423] width 26 height 121
click at [396, 204] on div "Composer/Author" at bounding box center [405, 179] width 56 height 62
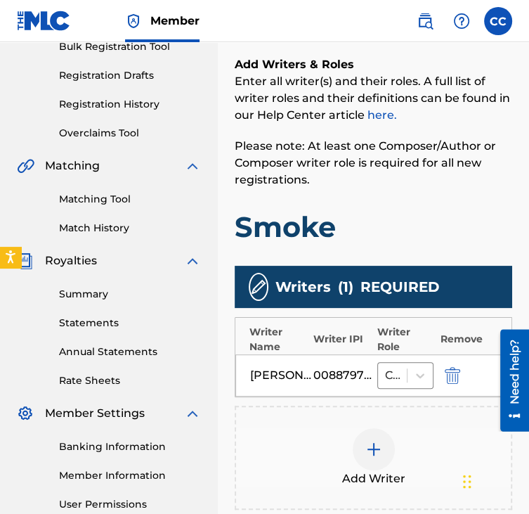
scroll to position [396, 0]
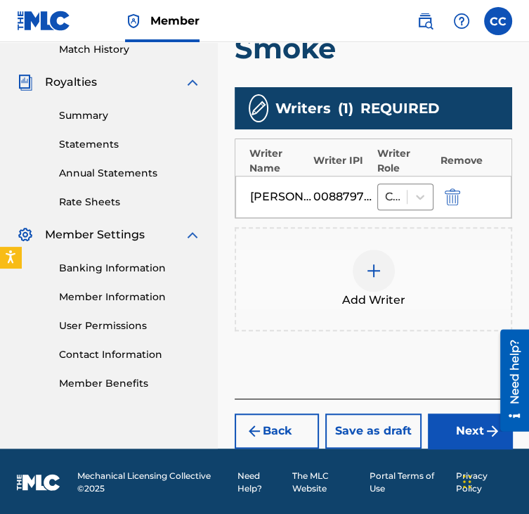
click at [443, 420] on button "Next" at bounding box center [470, 430] width 84 height 35
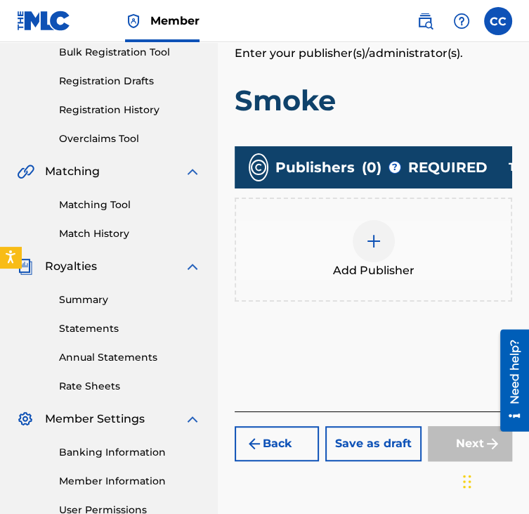
scroll to position [216, 0]
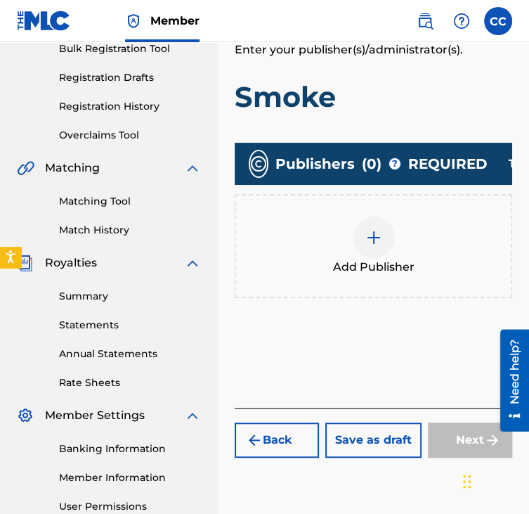
click at [385, 230] on div at bounding box center [374, 237] width 42 height 42
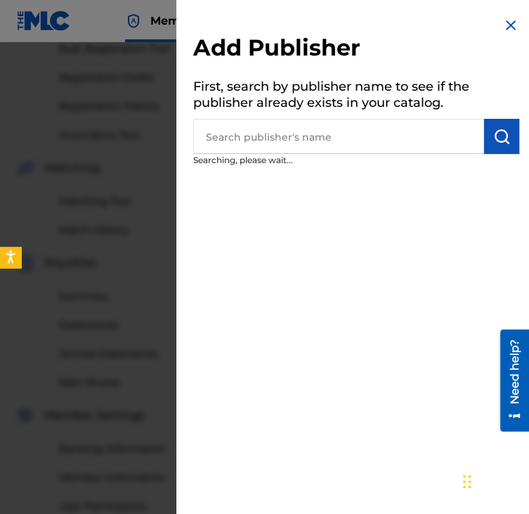
click at [320, 149] on input "text" at bounding box center [338, 136] width 291 height 35
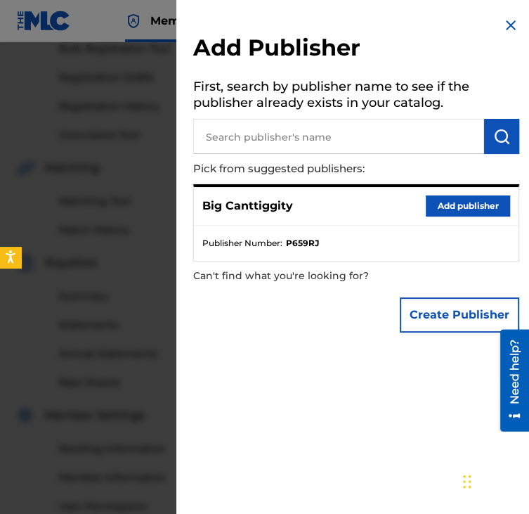
click at [433, 202] on button "Add publisher" at bounding box center [468, 205] width 84 height 21
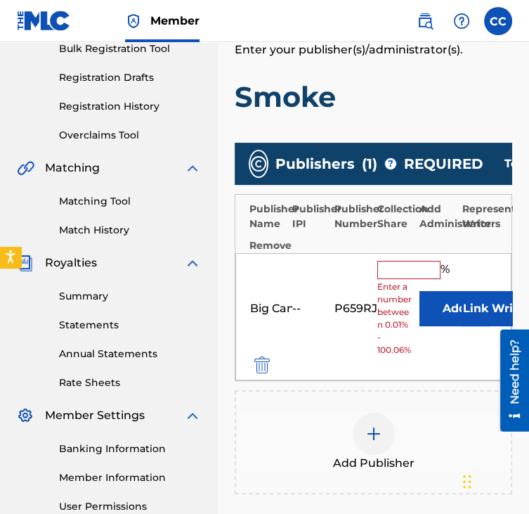
click at [406, 261] on input "text" at bounding box center [408, 270] width 63 height 18
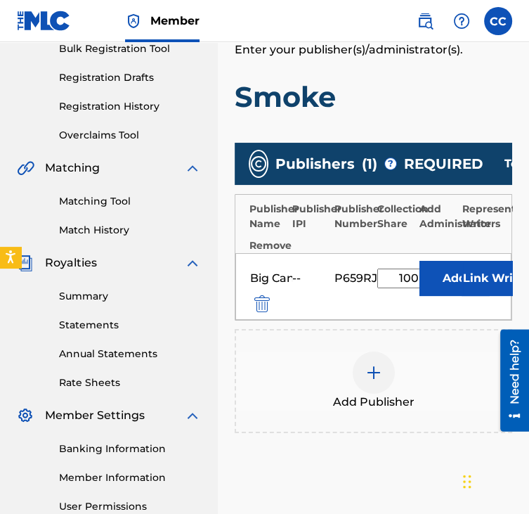
type input "100"
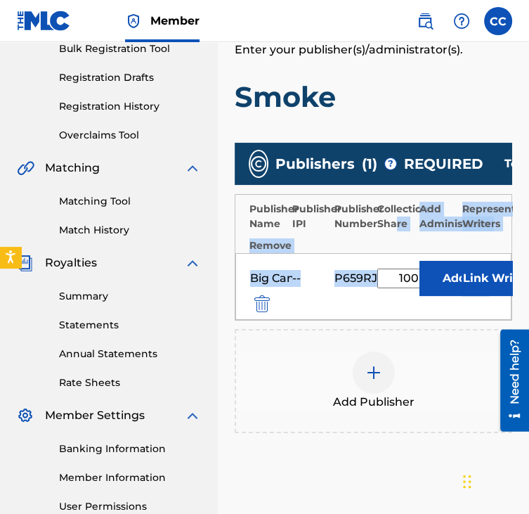
drag, startPoint x: 406, startPoint y: 261, endPoint x: 394, endPoint y: 244, distance: 21.1
click at [394, 244] on div "Publisher Name Publisher IPI Publisher Number Collection Share Add Administrato…" at bounding box center [374, 257] width 278 height 126
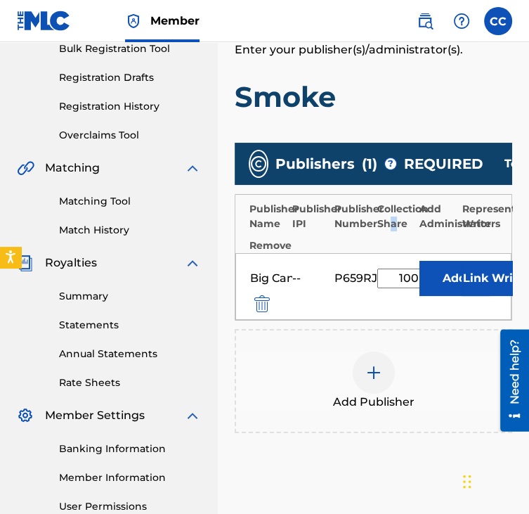
click at [394, 244] on div "Publisher Name Publisher IPI Publisher Number Collection Share Add Administrato…" at bounding box center [373, 224] width 276 height 58
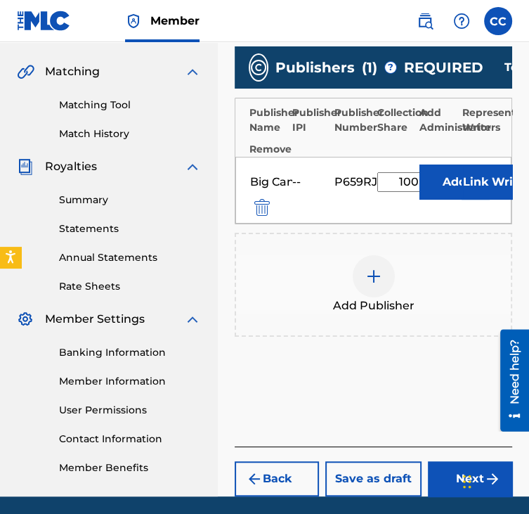
scroll to position [371, 0]
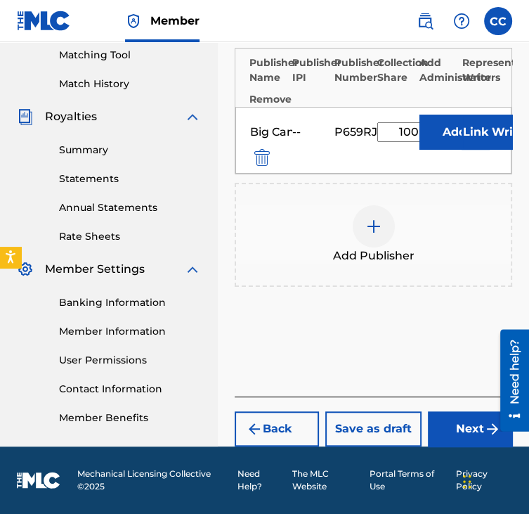
click at [438, 429] on button "Next" at bounding box center [470, 428] width 84 height 35
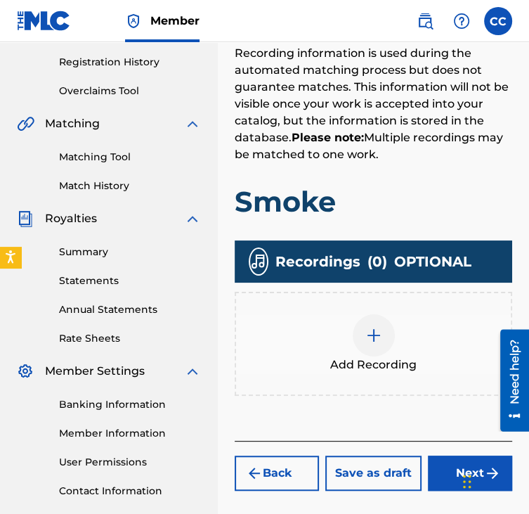
scroll to position [278, 0]
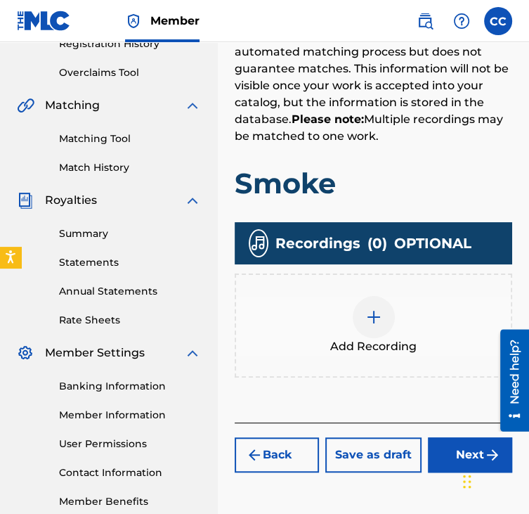
click at [399, 318] on div "Add Recording" at bounding box center [373, 325] width 275 height 59
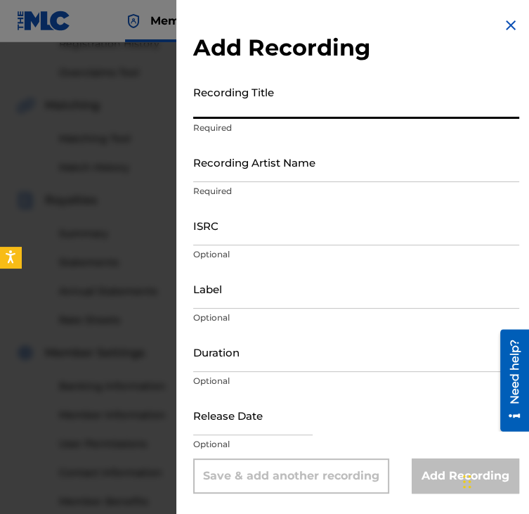
click at [333, 109] on input "Recording Title" at bounding box center [356, 99] width 326 height 40
type input "B"
type input "Smoke"
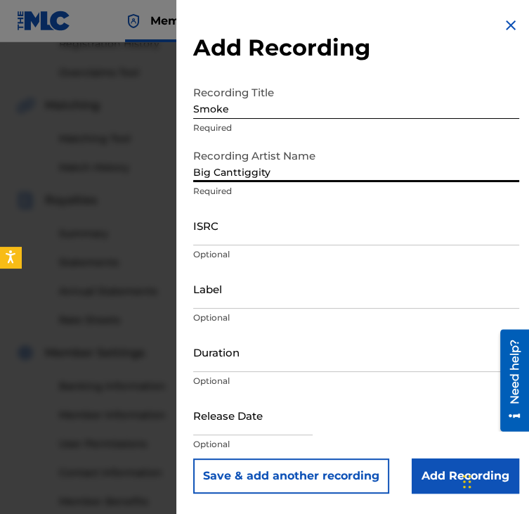
type input "Big Canttiggity"
click at [450, 224] on input "ISRC" at bounding box center [356, 225] width 326 height 40
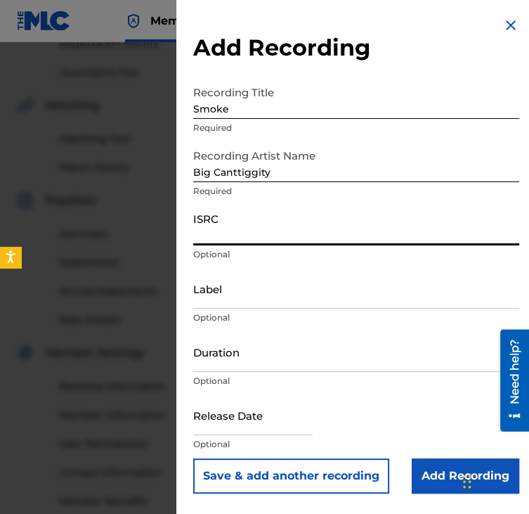
paste input "QZWFT2592441"
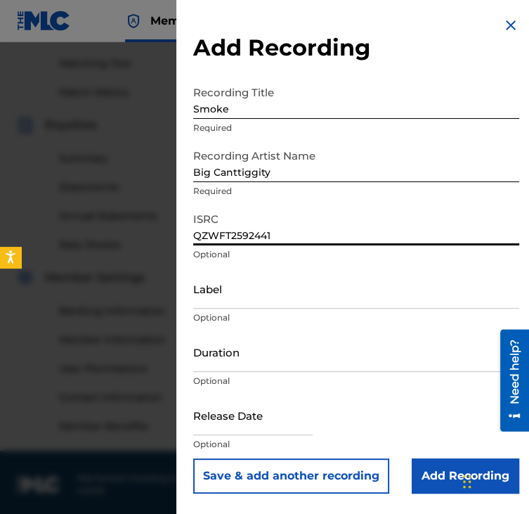
scroll to position [357, 0]
type input "QZWFT2592441"
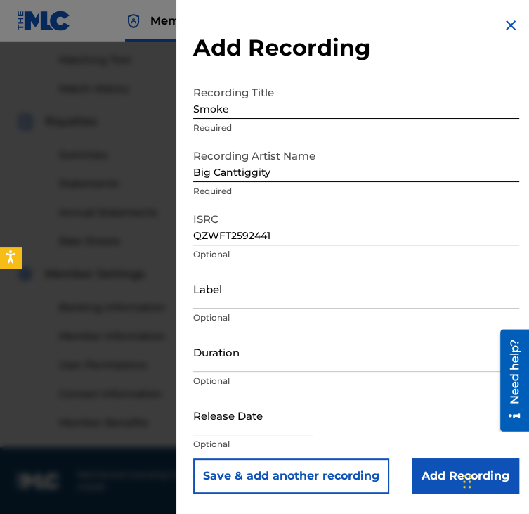
click at [435, 465] on input "Add Recording" at bounding box center [466, 475] width 108 height 35
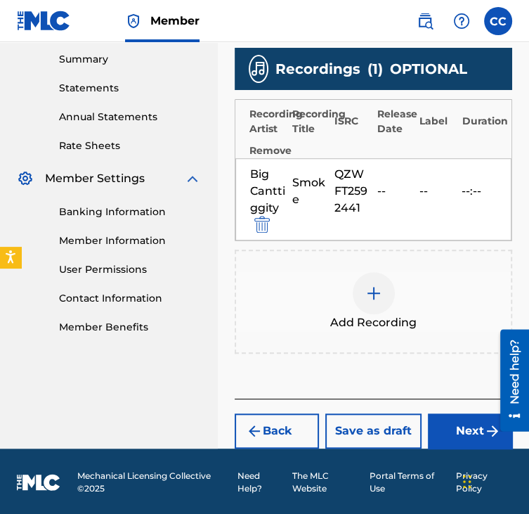
click at [457, 427] on button "Next" at bounding box center [470, 430] width 84 height 35
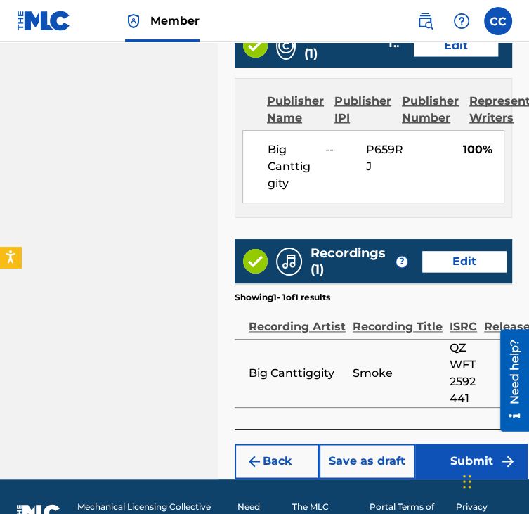
scroll to position [849, 0]
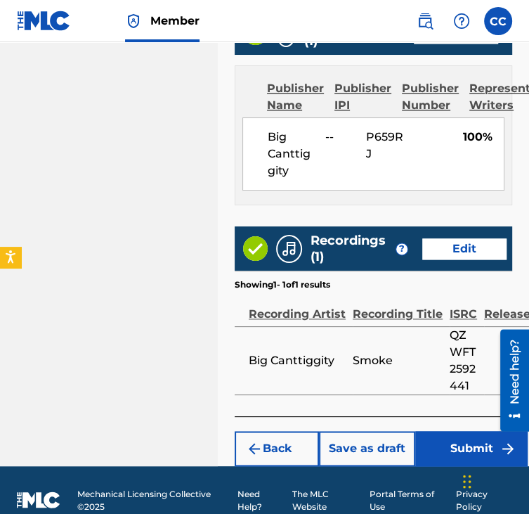
click at [442, 431] on button "Submit" at bounding box center [471, 448] width 112 height 35
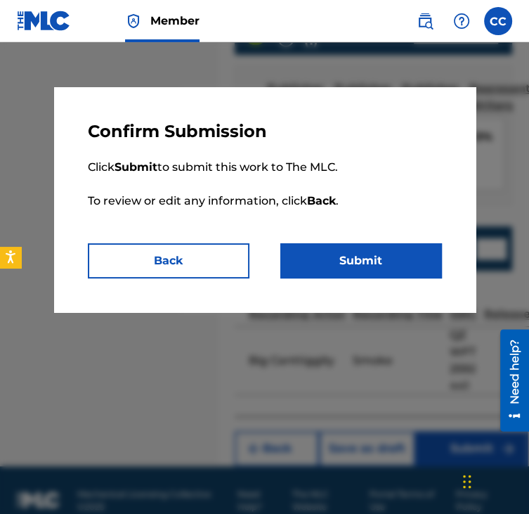
click at [352, 265] on button "Submit" at bounding box center [361, 260] width 162 height 35
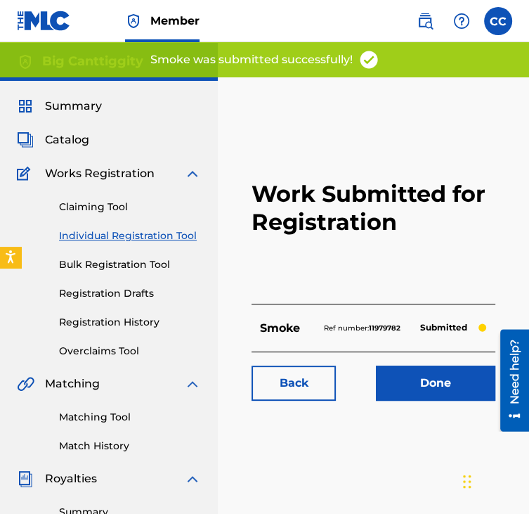
click at [426, 373] on link "Done" at bounding box center [435, 382] width 119 height 35
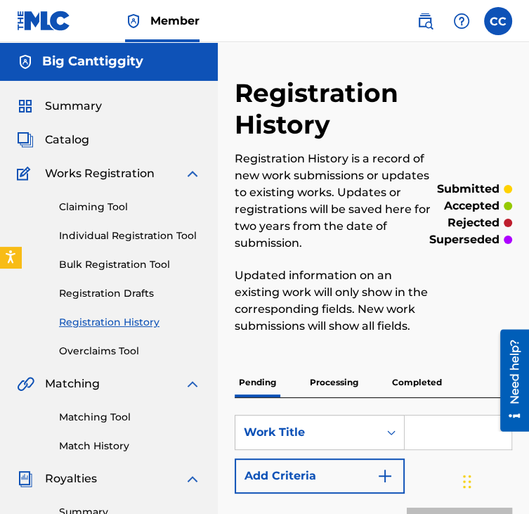
click at [141, 230] on link "Individual Registration Tool" at bounding box center [130, 235] width 142 height 15
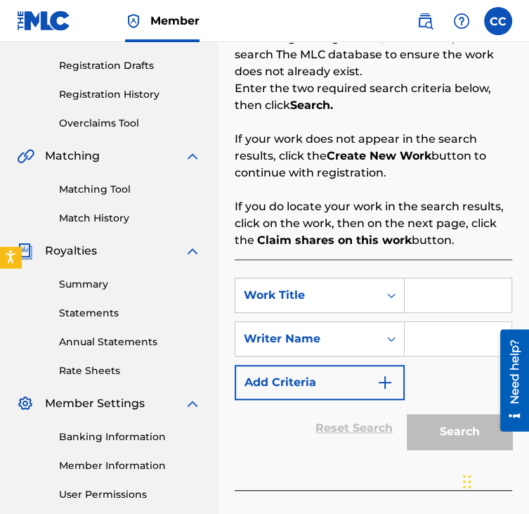
scroll to position [250, 0]
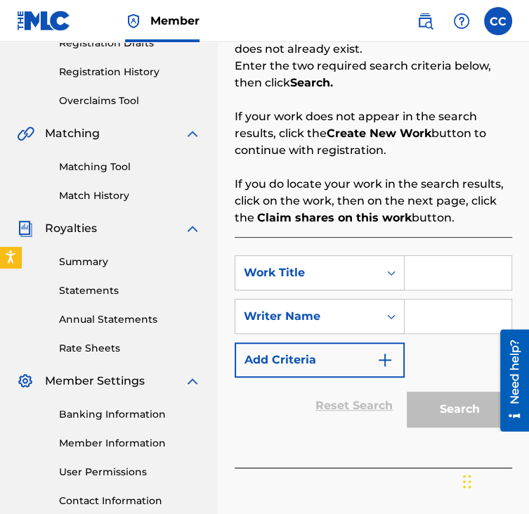
click at [471, 278] on input "Search Form" at bounding box center [458, 273] width 107 height 34
type input "ROCK LOBSTA"
click at [453, 306] on input "Search Form" at bounding box center [458, 316] width 107 height 34
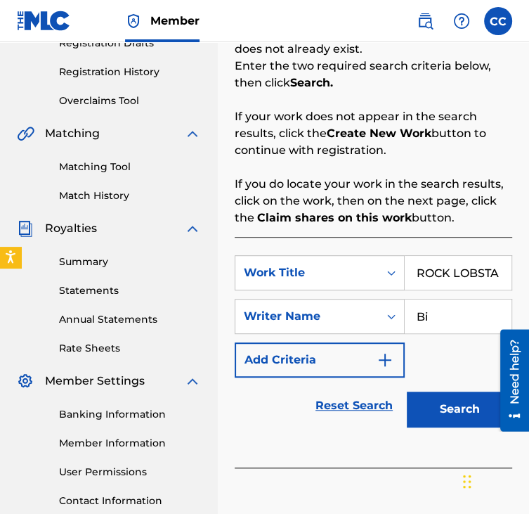
type input "B"
type input "[PERSON_NAME] [PERSON_NAME]"
click at [437, 404] on button "Search" at bounding box center [459, 408] width 105 height 35
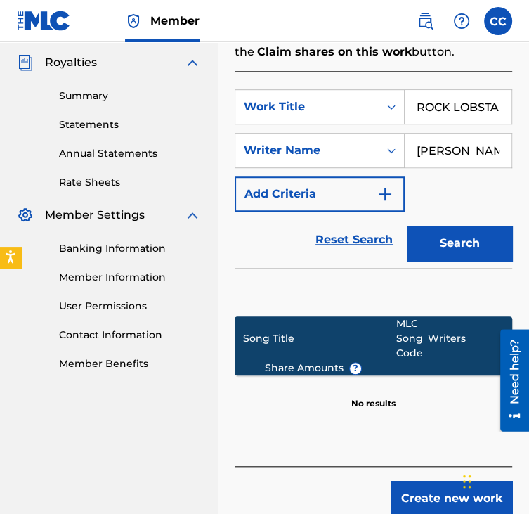
scroll to position [420, 0]
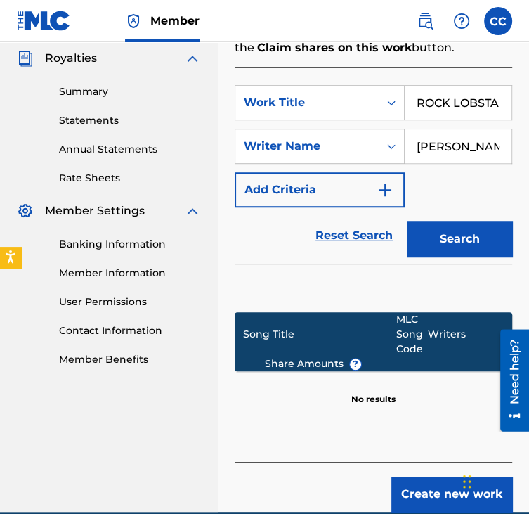
click at [420, 497] on button "Create new work" at bounding box center [451, 493] width 121 height 35
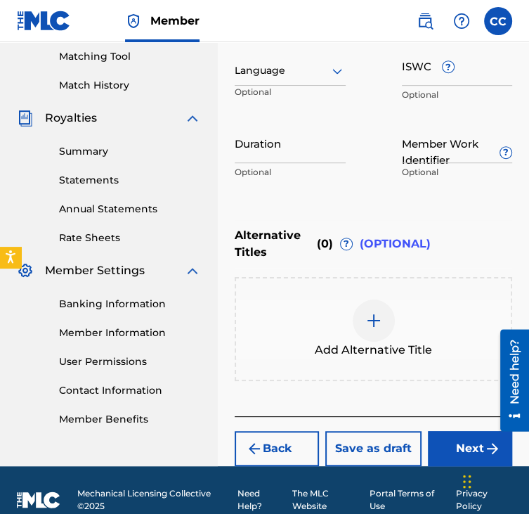
click at [442, 434] on button "Next" at bounding box center [470, 448] width 84 height 35
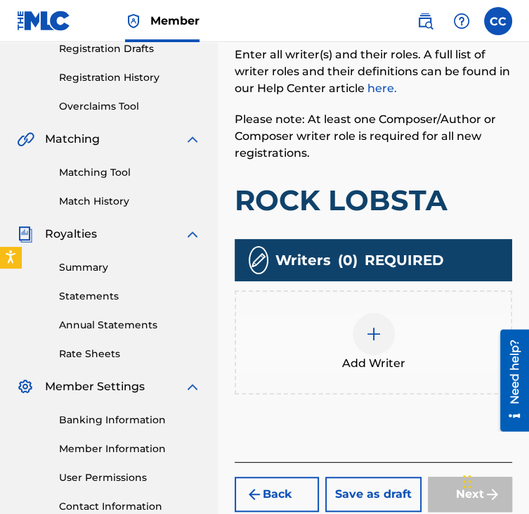
scroll to position [249, 0]
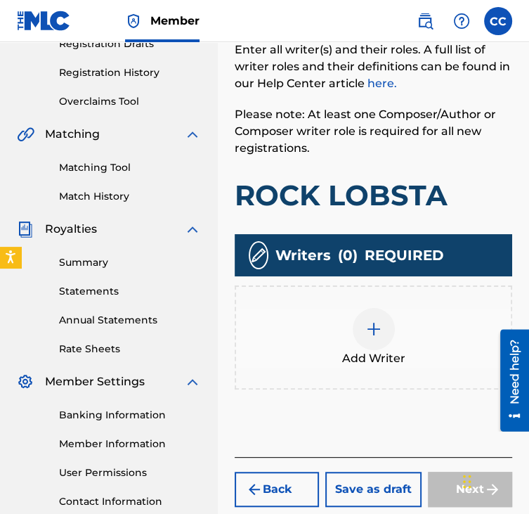
click at [389, 342] on div "Add Writer" at bounding box center [373, 337] width 275 height 59
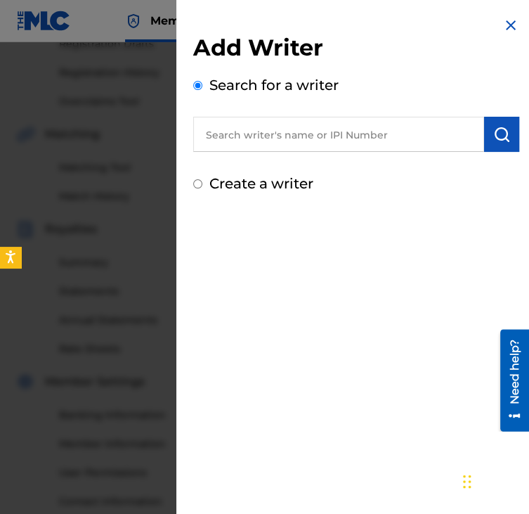
click at [335, 150] on input "text" at bounding box center [338, 134] width 291 height 35
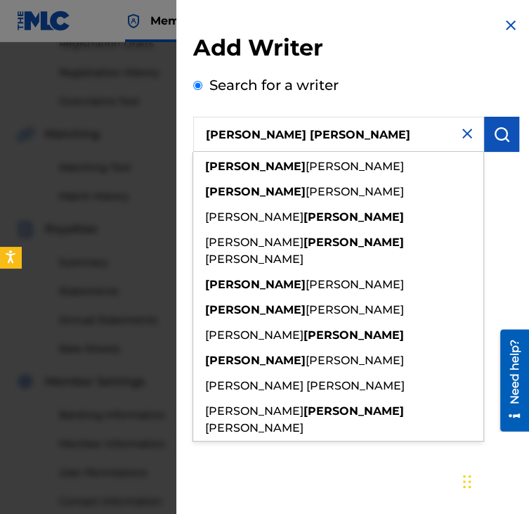
type input "[PERSON_NAME] [PERSON_NAME]"
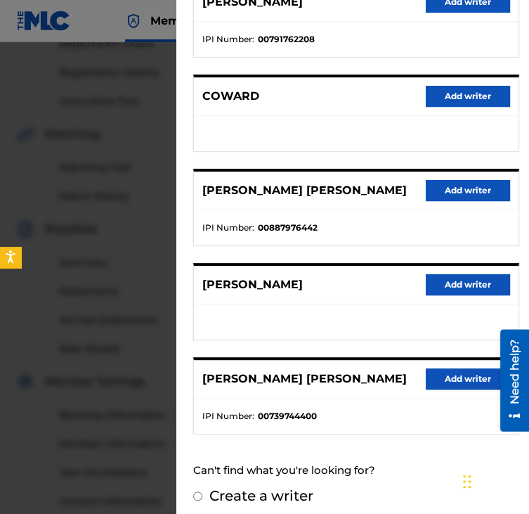
scroll to position [209, 0]
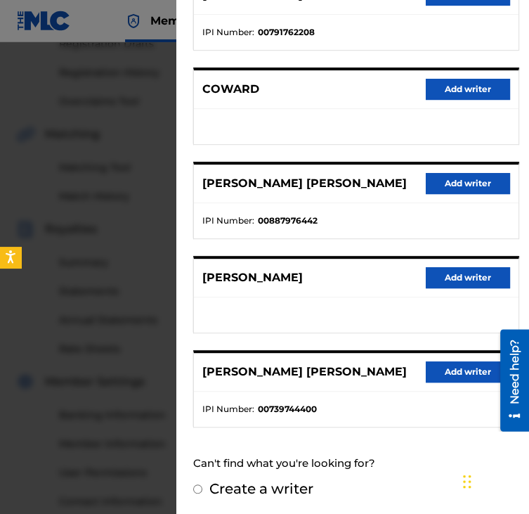
click at [470, 188] on button "Add writer" at bounding box center [468, 183] width 84 height 21
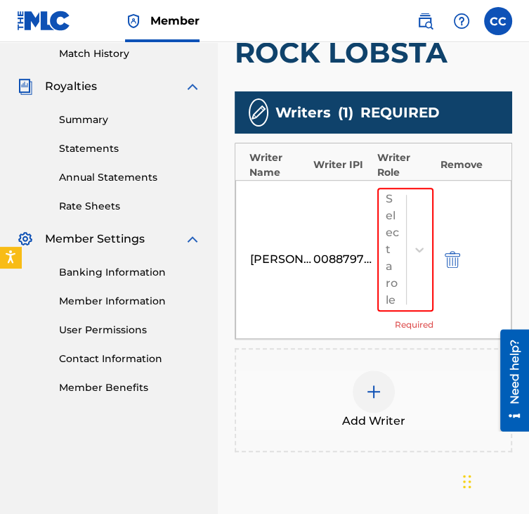
scroll to position [396, 0]
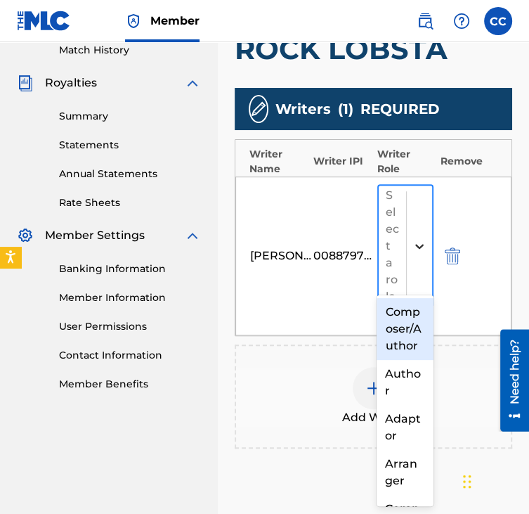
click at [431, 233] on div at bounding box center [419, 245] width 25 height 25
click at [398, 349] on div "Composer/Author" at bounding box center [405, 329] width 56 height 62
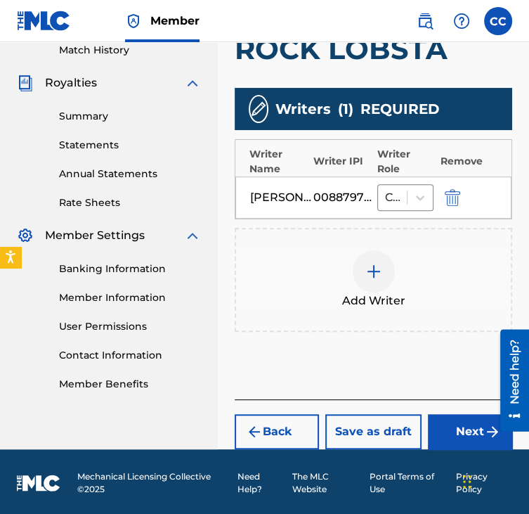
scroll to position [396, 0]
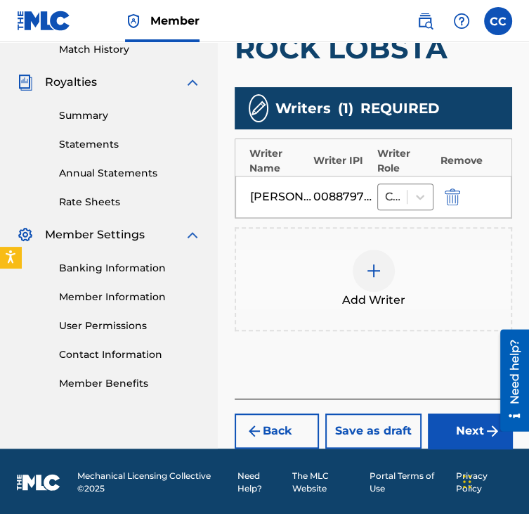
click at [439, 431] on button "Next" at bounding box center [470, 430] width 84 height 35
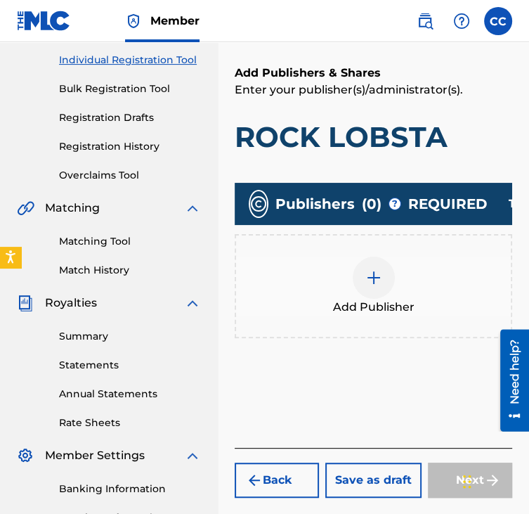
scroll to position [63, 0]
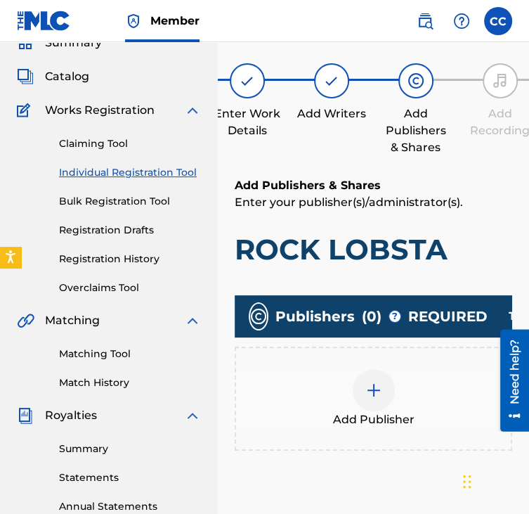
click at [438, 393] on div "Add Publisher" at bounding box center [373, 398] width 275 height 59
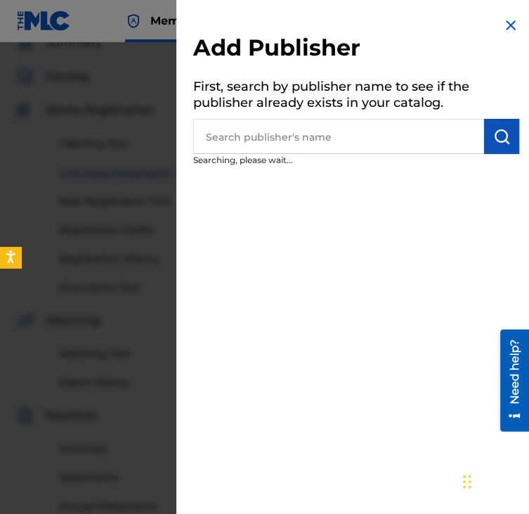
click at [405, 144] on input "text" at bounding box center [338, 136] width 291 height 35
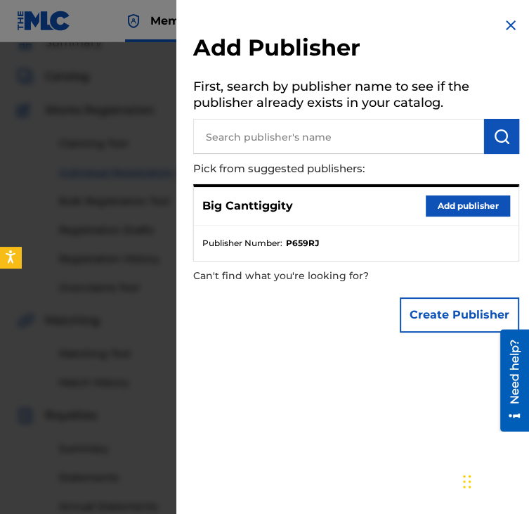
click at [464, 212] on button "Add publisher" at bounding box center [468, 205] width 84 height 21
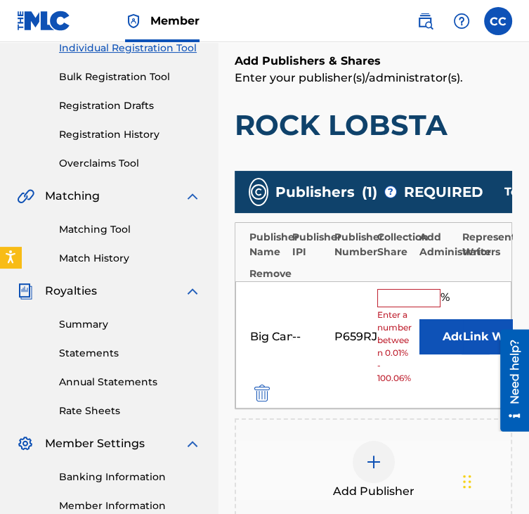
scroll to position [195, 0]
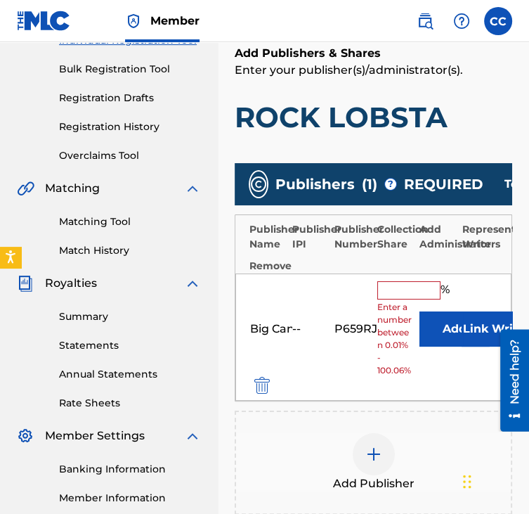
click at [420, 285] on input "text" at bounding box center [408, 290] width 63 height 18
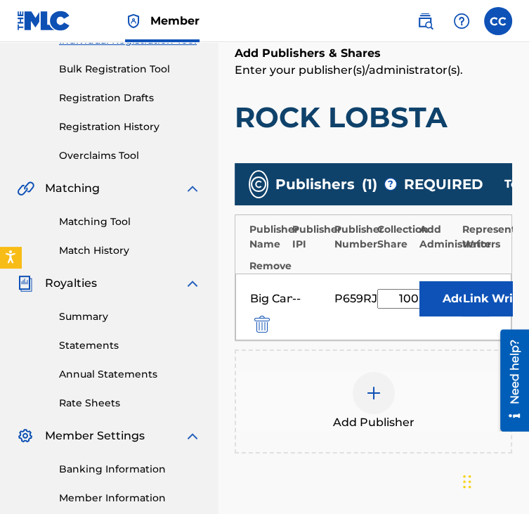
type input "100"
click at [420, 281] on button "Add" at bounding box center [455, 298] width 70 height 35
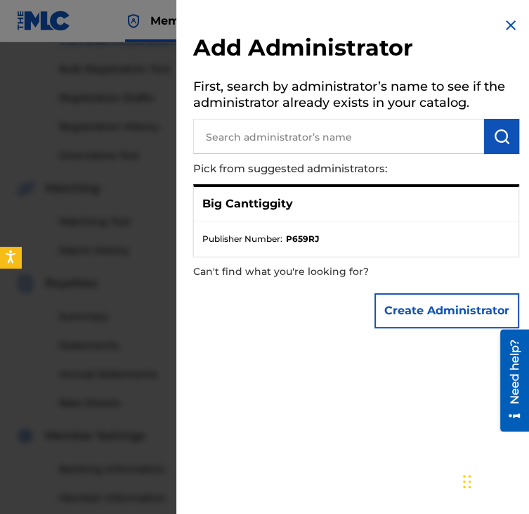
click at [436, 126] on input "text" at bounding box center [338, 136] width 291 height 35
click at [356, 196] on div "Big Canttiggity" at bounding box center [356, 204] width 325 height 34
drag, startPoint x: 441, startPoint y: 228, endPoint x: 449, endPoint y: 208, distance: 22.1
click at [449, 208] on div "Big Canttiggity Publisher Number : P659RJ" at bounding box center [356, 220] width 326 height 73
click at [449, 208] on div "Big Canttiggity" at bounding box center [356, 204] width 325 height 34
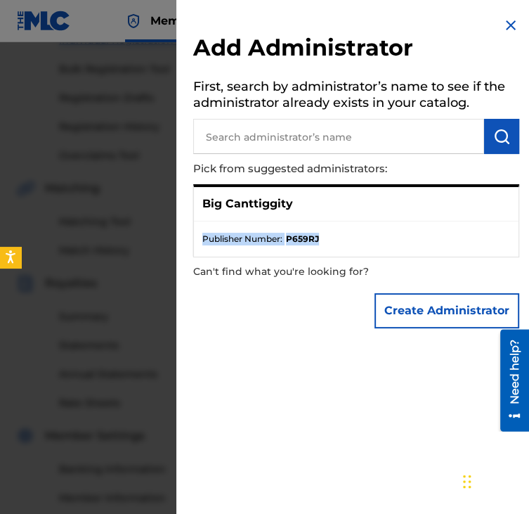
click at [449, 208] on div "Big Canttiggity" at bounding box center [356, 204] width 325 height 34
drag, startPoint x: 449, startPoint y: 208, endPoint x: 509, endPoint y: 25, distance: 192.2
click at [509, 25] on img at bounding box center [510, 25] width 17 height 17
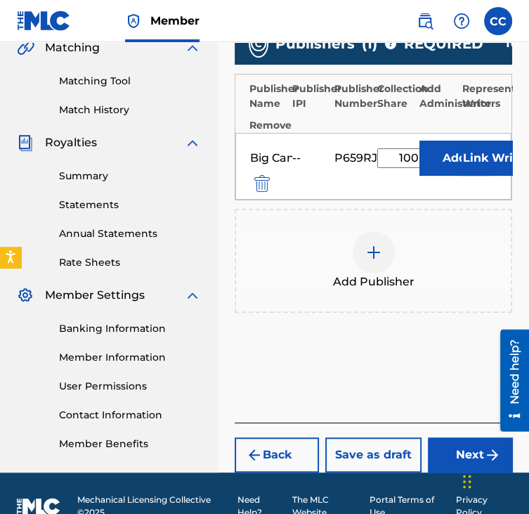
scroll to position [371, 0]
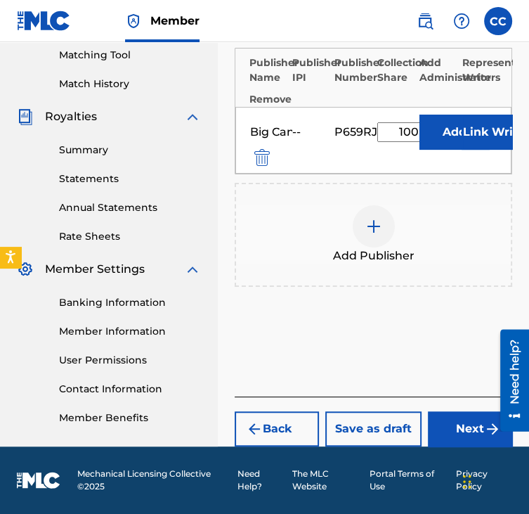
click at [458, 436] on button "Next" at bounding box center [470, 428] width 84 height 35
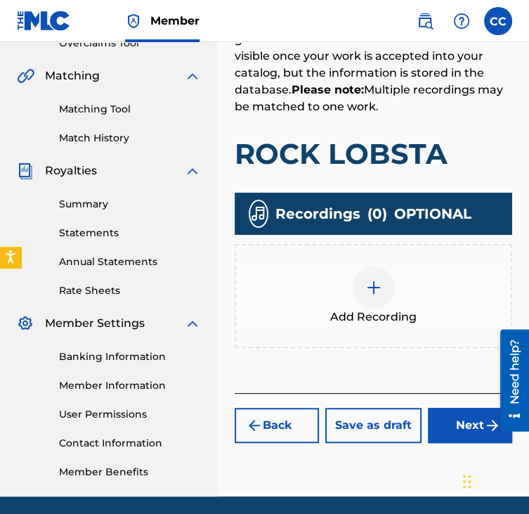
scroll to position [311, 0]
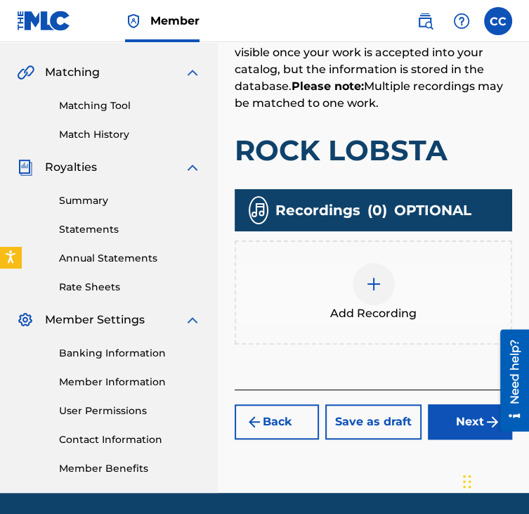
click at [399, 275] on div "Add Recording" at bounding box center [373, 292] width 275 height 59
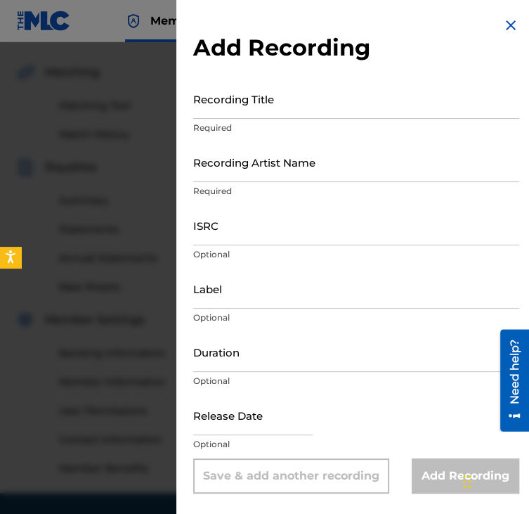
click at [301, 120] on div "Recording Title Required" at bounding box center [356, 110] width 326 height 63
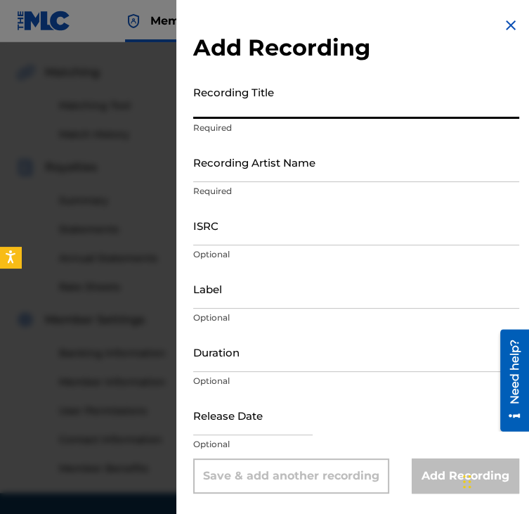
click at [292, 110] on input "Recording Title" at bounding box center [356, 99] width 326 height 40
type input "ROCK LOBSTA"
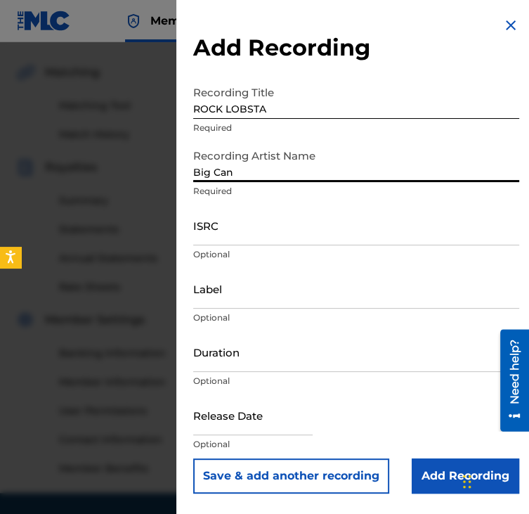
type input "Big Canttiggity"
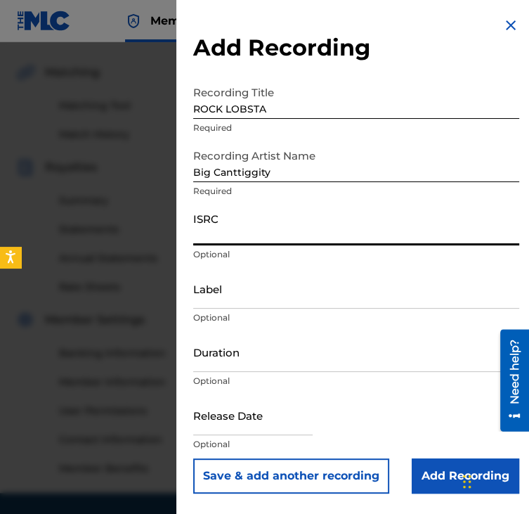
paste input "QZWFT2551938"
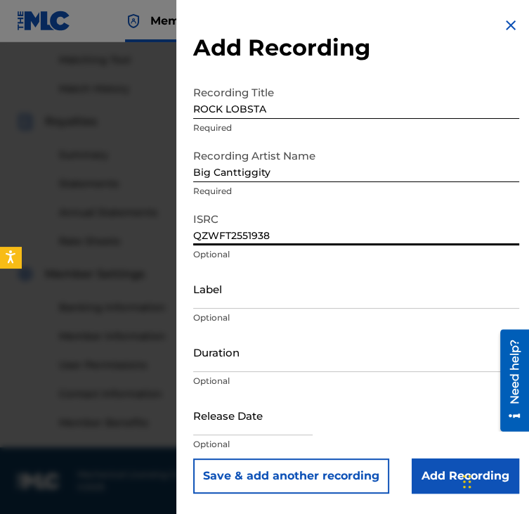
type input "QZWFT2551938"
click at [430, 466] on input "Add Recording" at bounding box center [466, 475] width 108 height 35
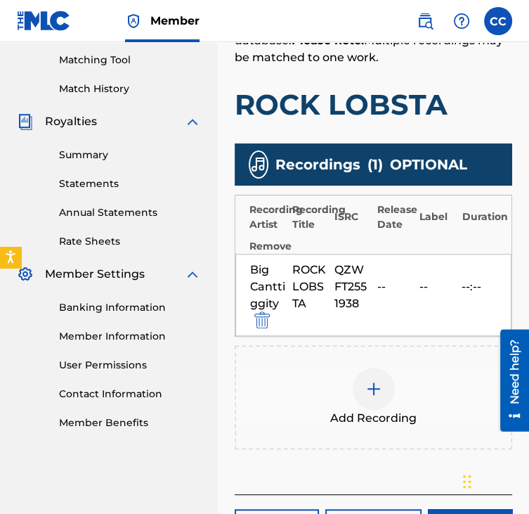
scroll to position [453, 0]
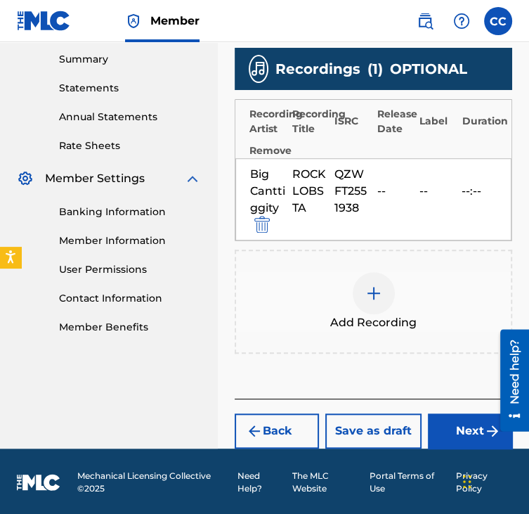
click at [438, 413] on button "Next" at bounding box center [470, 430] width 84 height 35
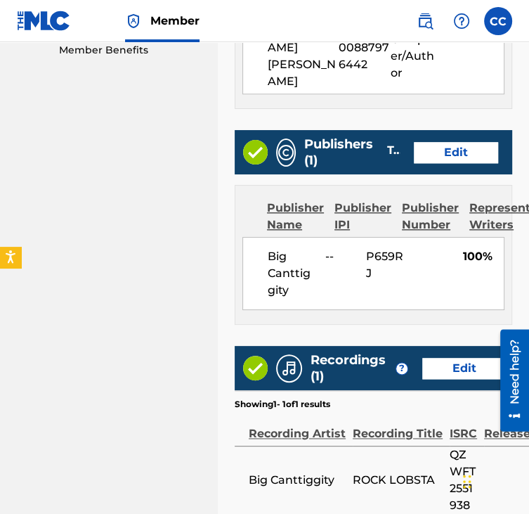
scroll to position [849, 0]
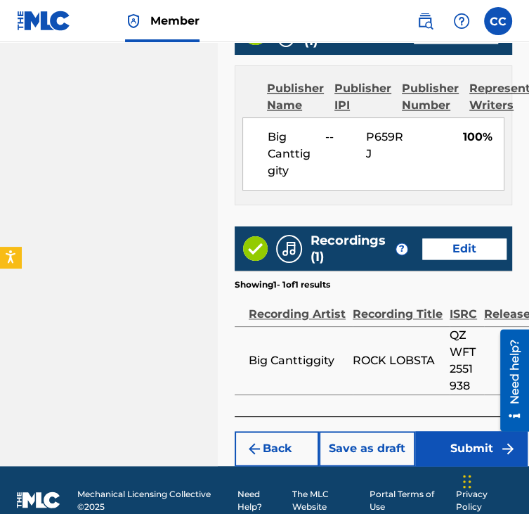
click at [433, 439] on button "Submit" at bounding box center [471, 448] width 112 height 35
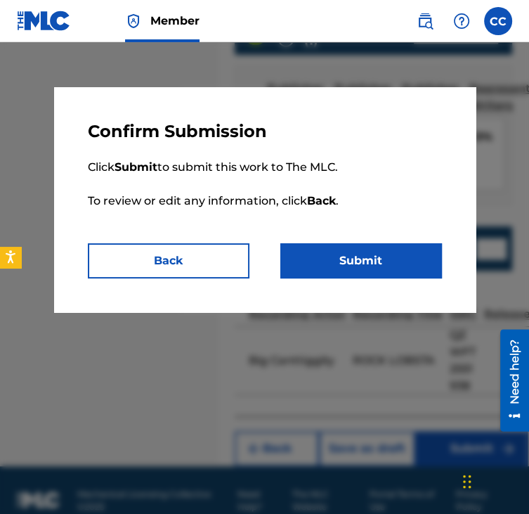
click at [312, 243] on button "Submit" at bounding box center [361, 260] width 162 height 35
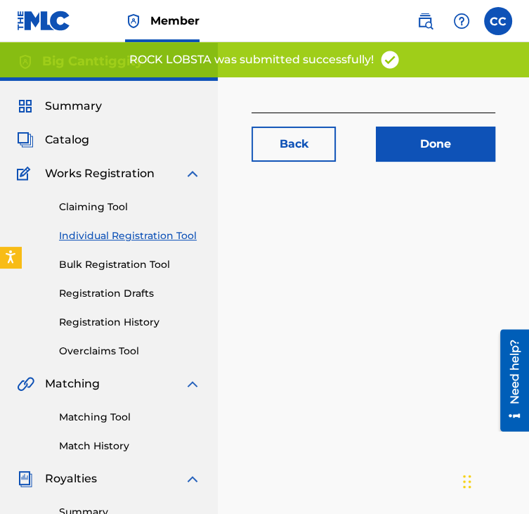
click at [312, 243] on div "Back Done" at bounding box center [373, 440] width 311 height 727
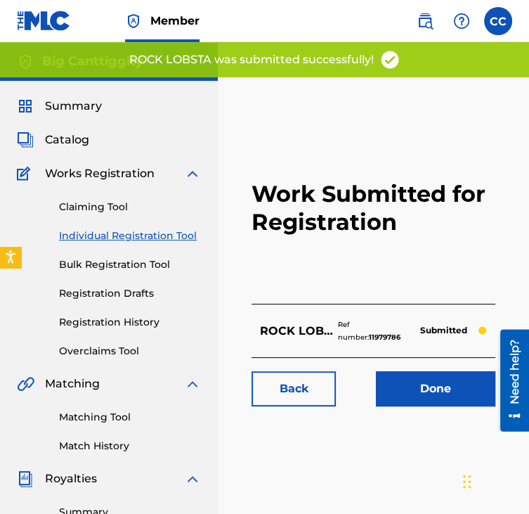
click at [174, 233] on link "Individual Registration Tool" at bounding box center [130, 235] width 142 height 15
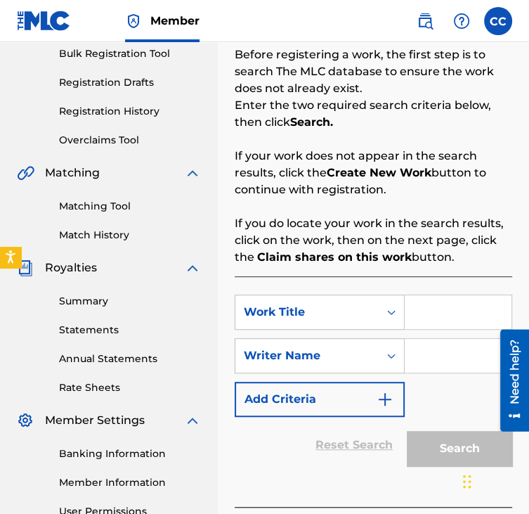
scroll to position [214, 0]
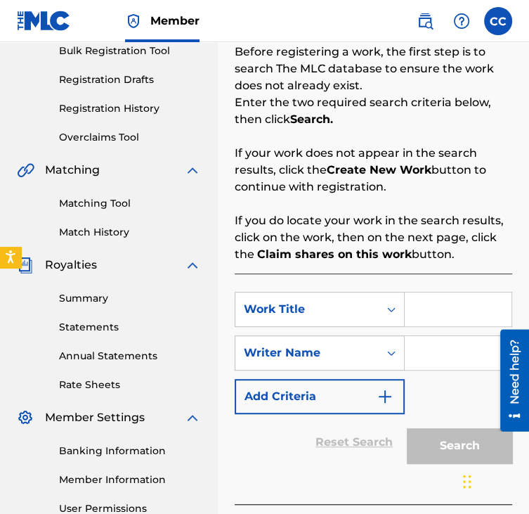
click at [427, 314] on input "Search Form" at bounding box center [458, 309] width 107 height 34
type input "Dont Call"
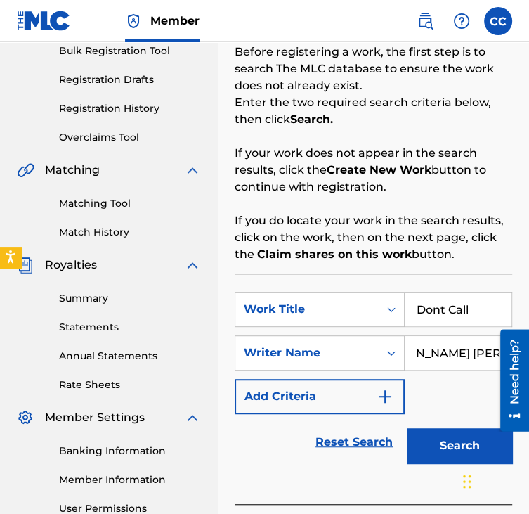
scroll to position [0, 53]
type input "[PERSON_NAME] [PERSON_NAME]"
click at [461, 441] on button "Search" at bounding box center [459, 445] width 105 height 35
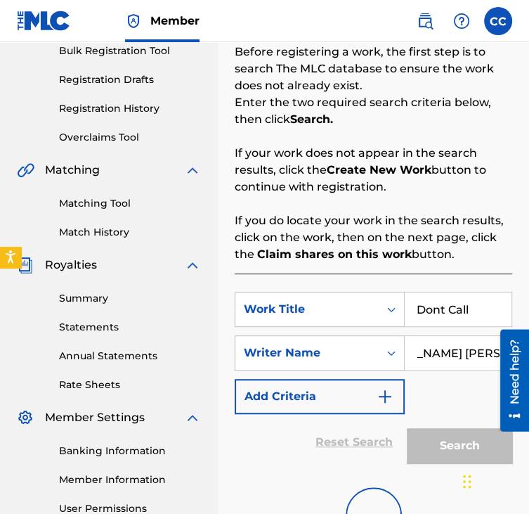
scroll to position [0, 0]
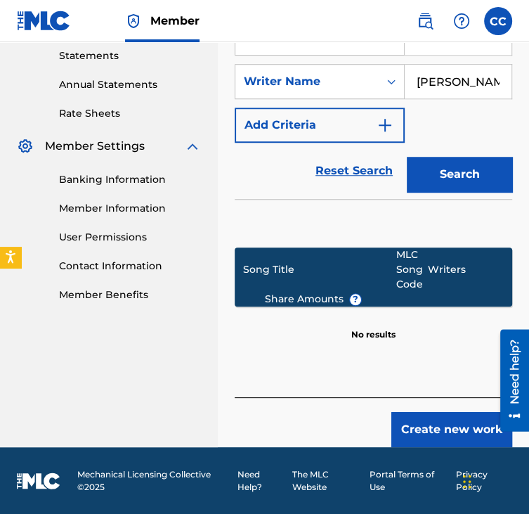
click at [427, 421] on button "Create new work" at bounding box center [451, 429] width 121 height 35
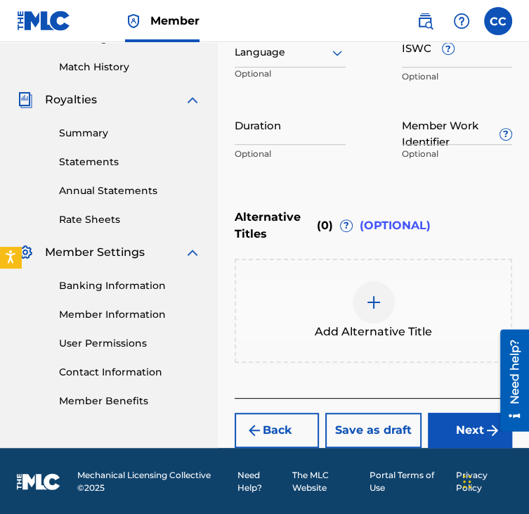
click at [431, 431] on button "Next" at bounding box center [470, 429] width 84 height 35
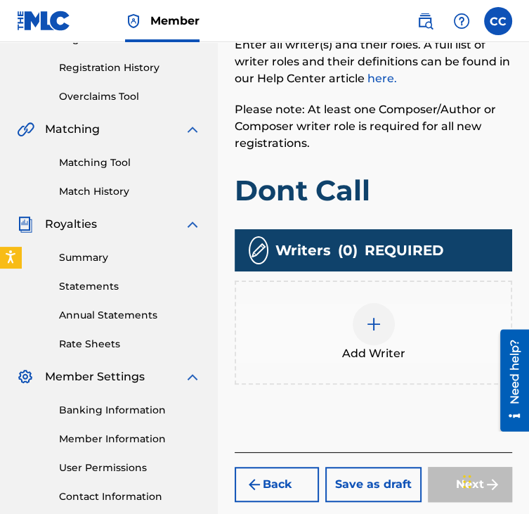
scroll to position [287, 0]
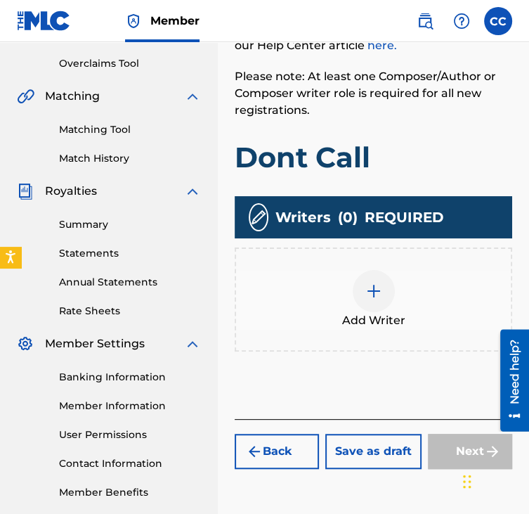
click at [358, 312] on span "Add Writer" at bounding box center [373, 320] width 63 height 17
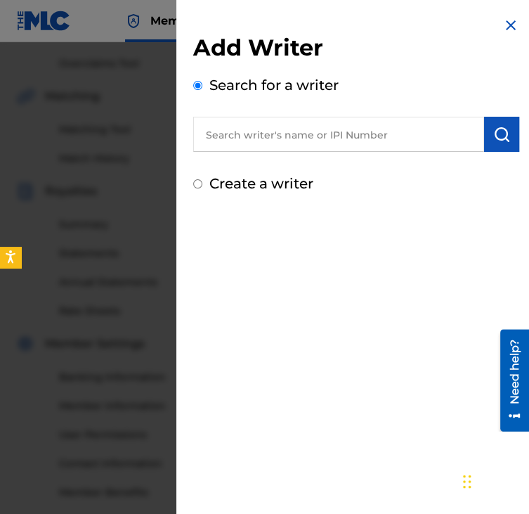
click at [355, 152] on div "Add Writer Search for a writer Create a writer" at bounding box center [356, 114] width 326 height 160
click at [334, 138] on input "text" at bounding box center [338, 134] width 291 height 35
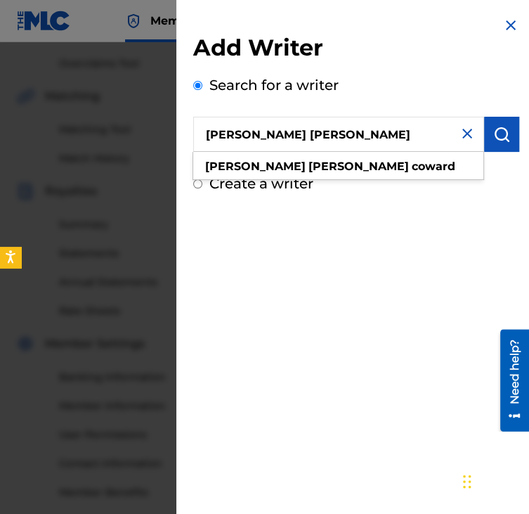
type input "[PERSON_NAME] [PERSON_NAME]"
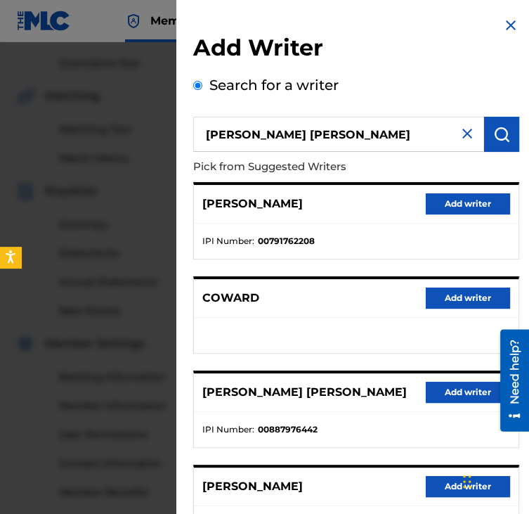
scroll to position [208, 0]
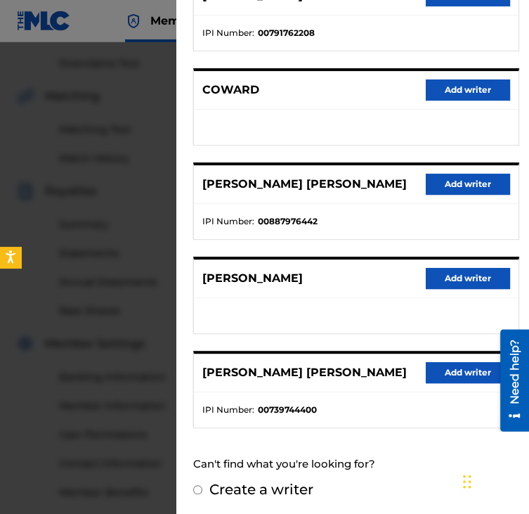
click at [434, 174] on button "Add writer" at bounding box center [468, 184] width 84 height 21
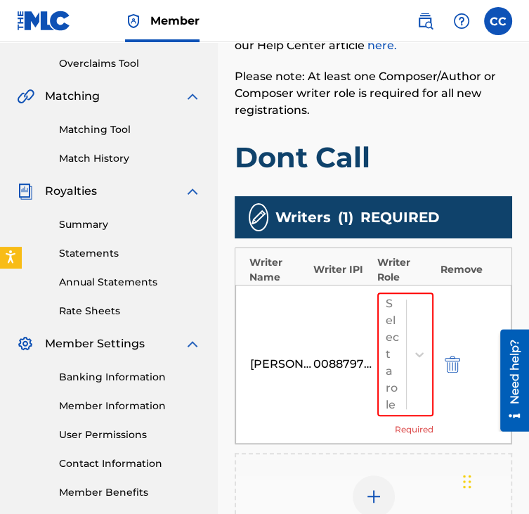
scroll to position [496, 0]
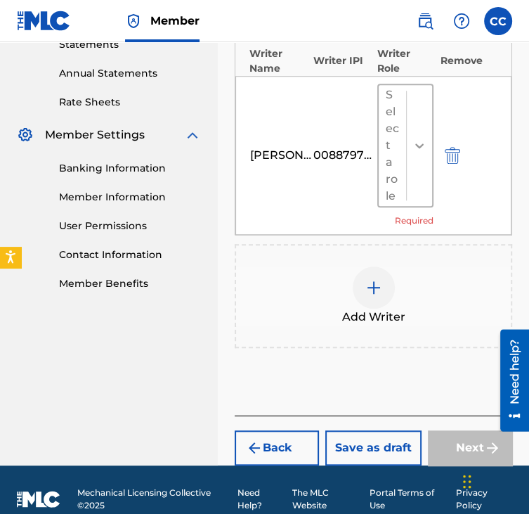
click at [410, 134] on div at bounding box center [419, 145] width 25 height 25
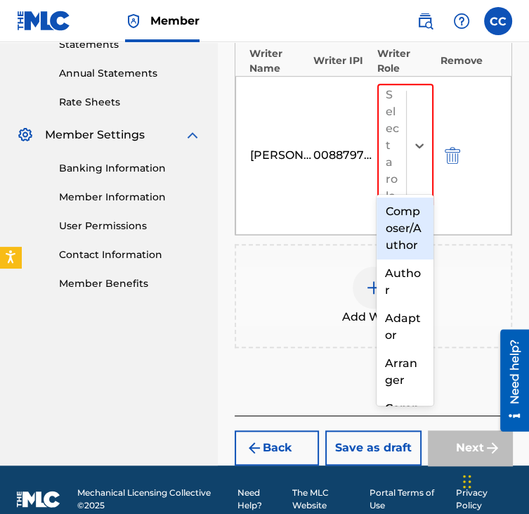
click at [394, 225] on div "Composer/Author" at bounding box center [405, 228] width 56 height 62
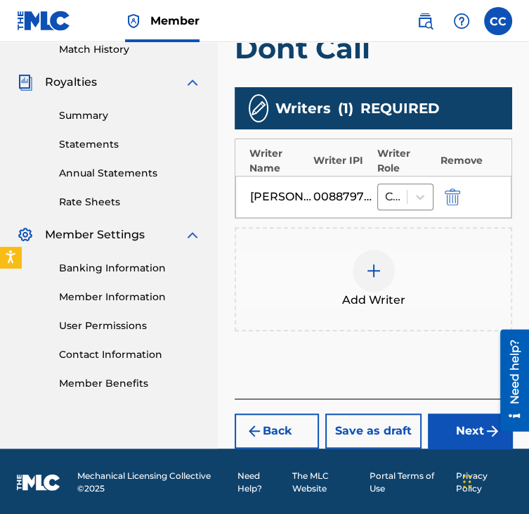
click at [452, 413] on button "Next" at bounding box center [470, 430] width 84 height 35
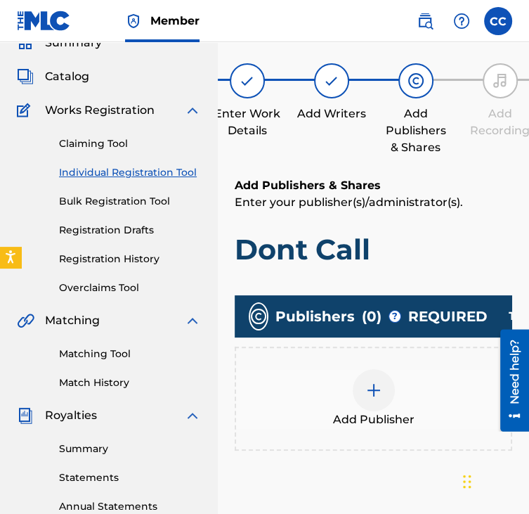
scroll to position [147, 0]
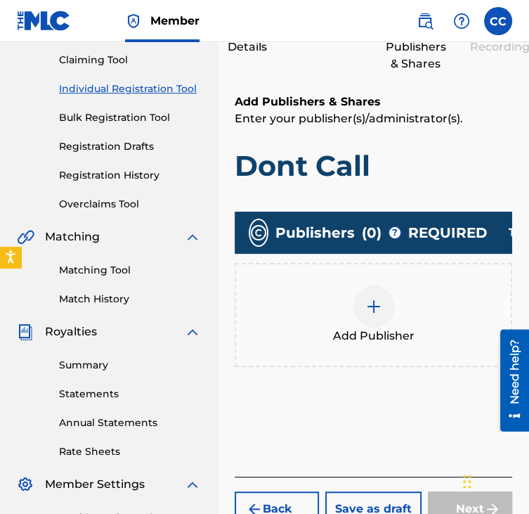
click at [381, 287] on div at bounding box center [374, 306] width 42 height 42
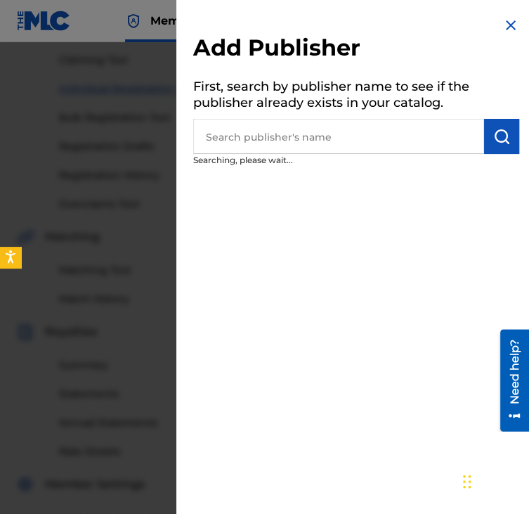
click at [363, 136] on input "text" at bounding box center [338, 136] width 291 height 35
click at [363, 136] on input "B" at bounding box center [338, 136] width 291 height 35
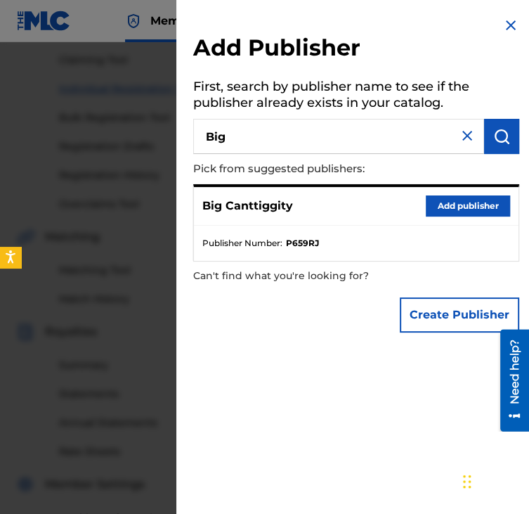
type input "Big"
click at [437, 211] on button "Add publisher" at bounding box center [468, 205] width 84 height 21
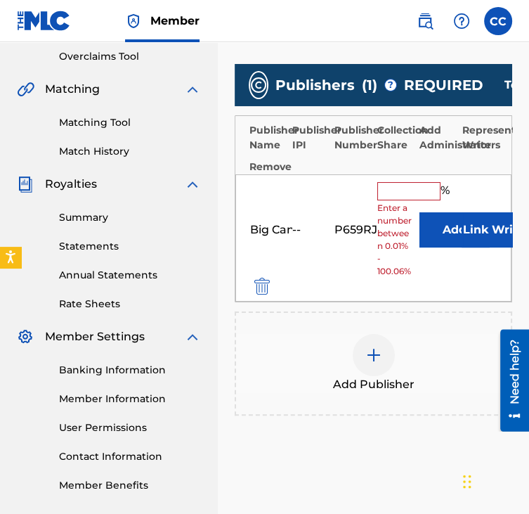
scroll to position [297, 0]
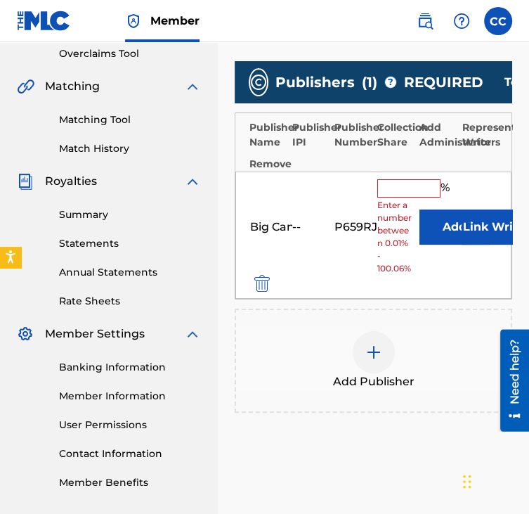
click at [402, 169] on div "Publisher Name Publisher IPI Publisher Number Collection Share Add Administrato…" at bounding box center [373, 142] width 276 height 58
click at [403, 181] on input "text" at bounding box center [408, 188] width 63 height 18
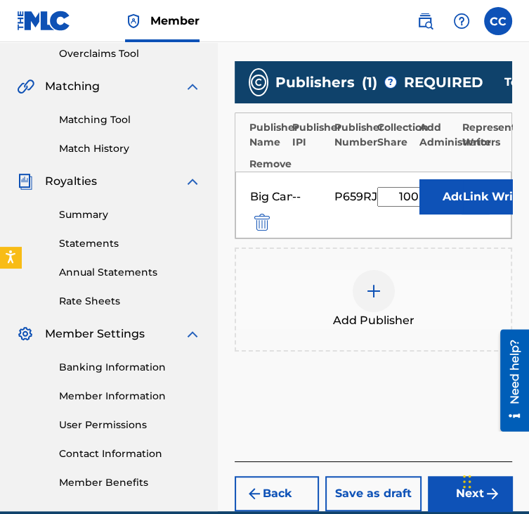
type input "100"
click at [420, 179] on button "Add" at bounding box center [455, 196] width 70 height 35
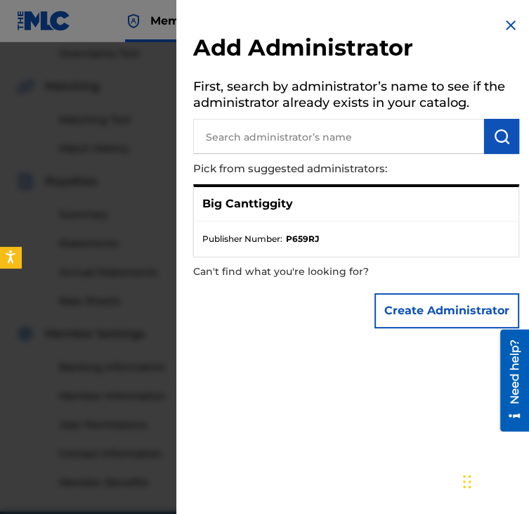
click at [502, 20] on img at bounding box center [510, 25] width 17 height 17
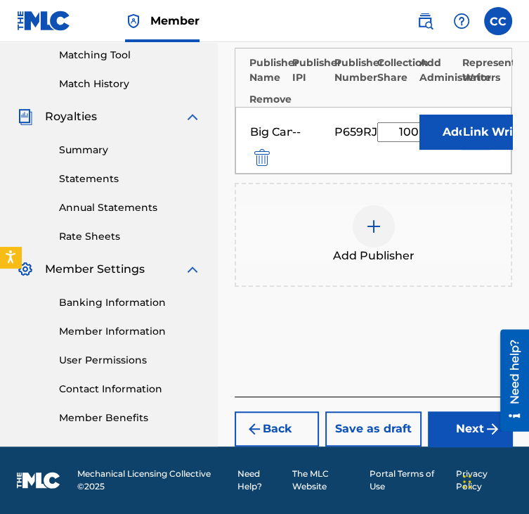
click at [476, 424] on button "Next" at bounding box center [470, 428] width 84 height 35
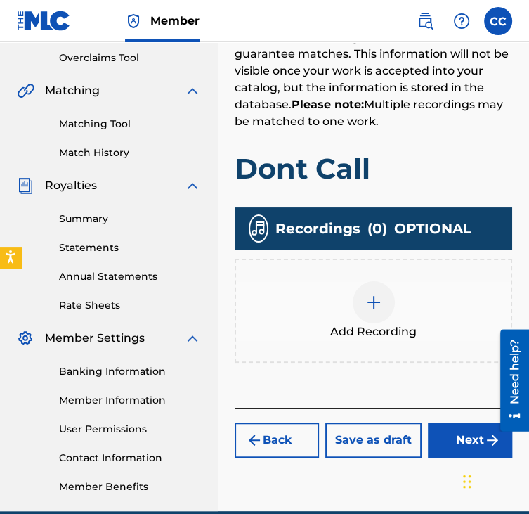
scroll to position [302, 0]
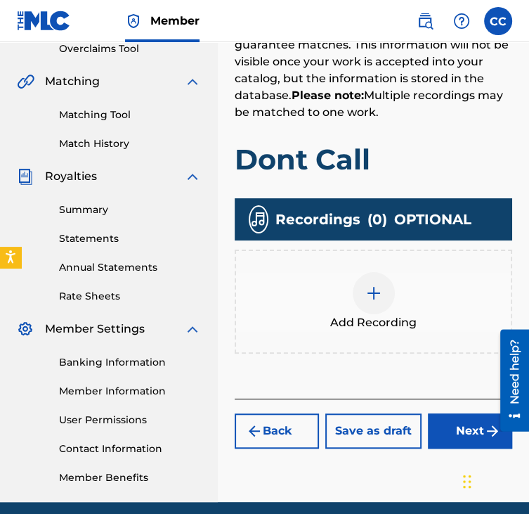
click at [427, 303] on div "Add Recording" at bounding box center [373, 301] width 275 height 59
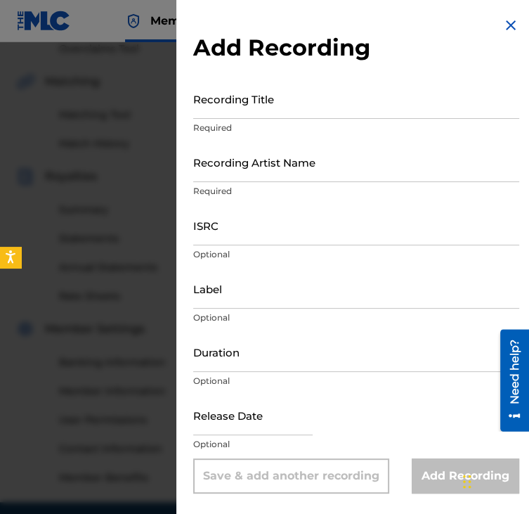
click at [256, 84] on input "Recording Title" at bounding box center [356, 99] width 326 height 40
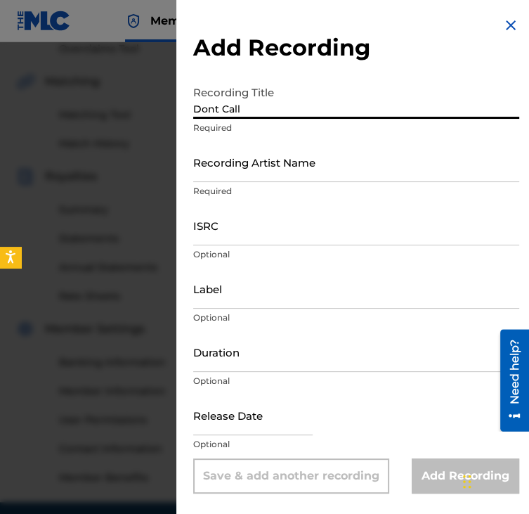
type input "Dont Call"
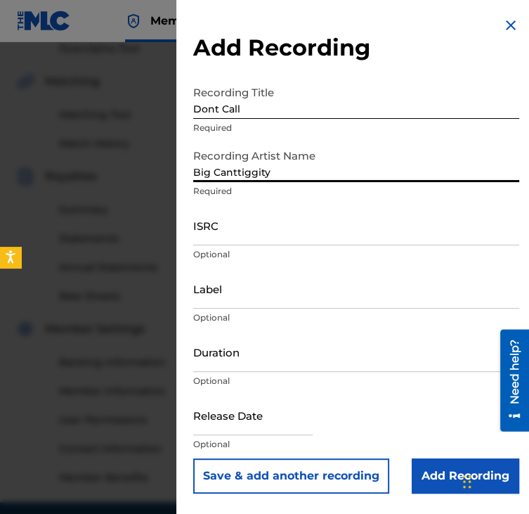
type input "Big Canttiggity"
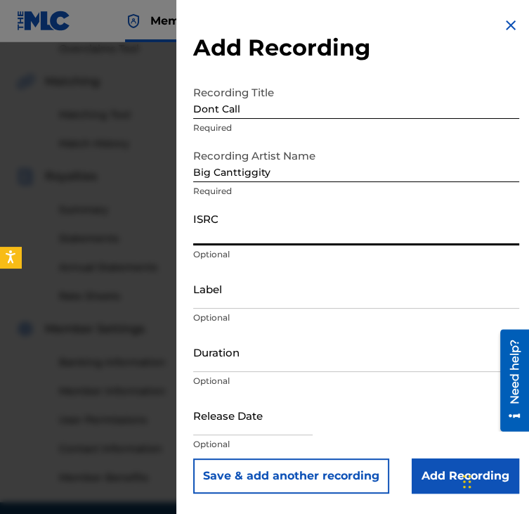
click at [207, 224] on input "ISRC" at bounding box center [356, 225] width 326 height 40
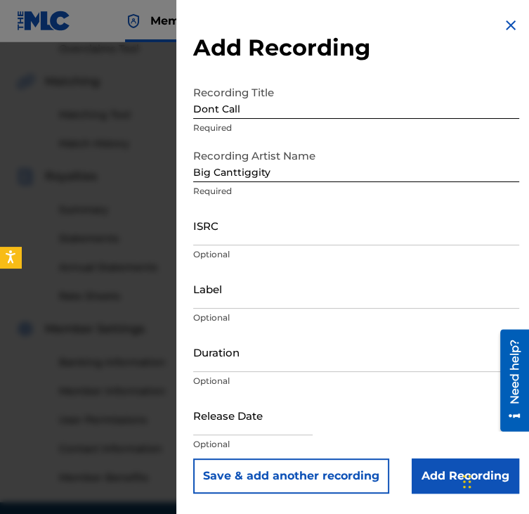
click at [367, 219] on input "ISRC" at bounding box center [356, 225] width 326 height 40
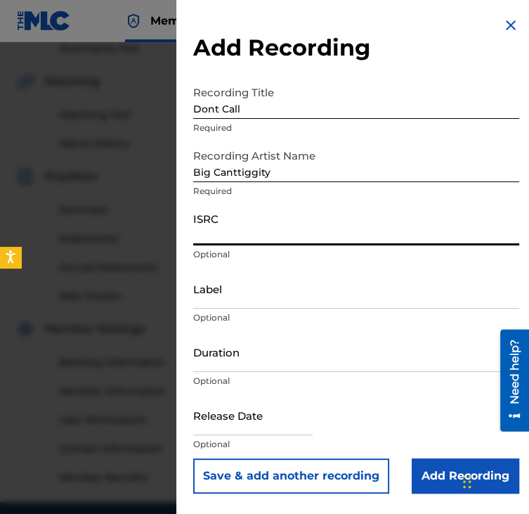
paste input "QZTB42544450"
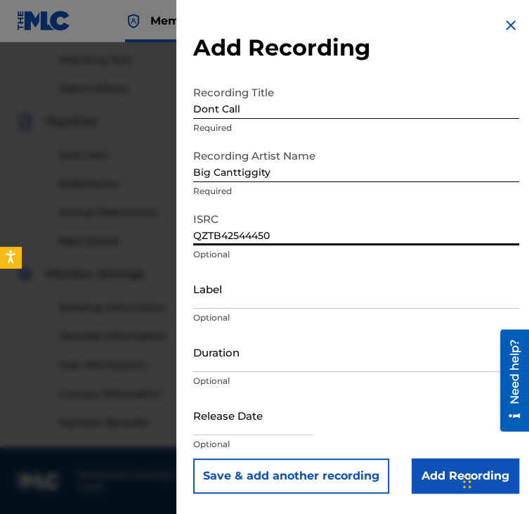
type input "QZTB42544450"
click at [444, 477] on input "Add Recording" at bounding box center [466, 475] width 108 height 35
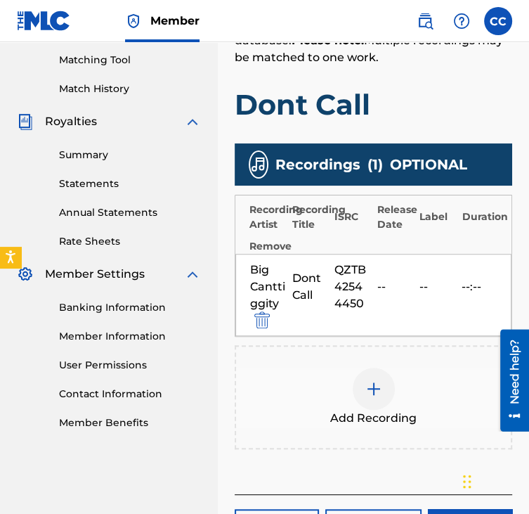
scroll to position [453, 0]
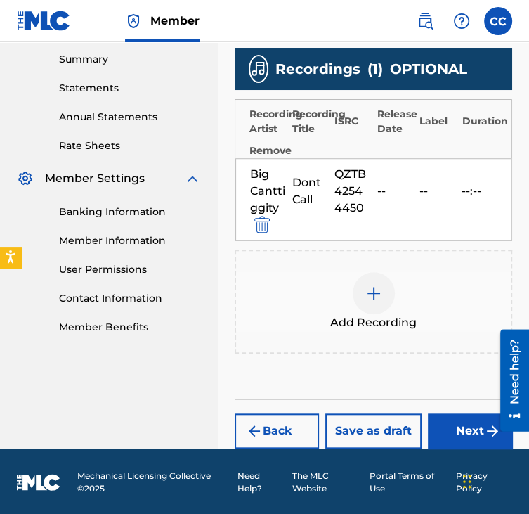
click at [455, 443] on button "Next" at bounding box center [470, 430] width 84 height 35
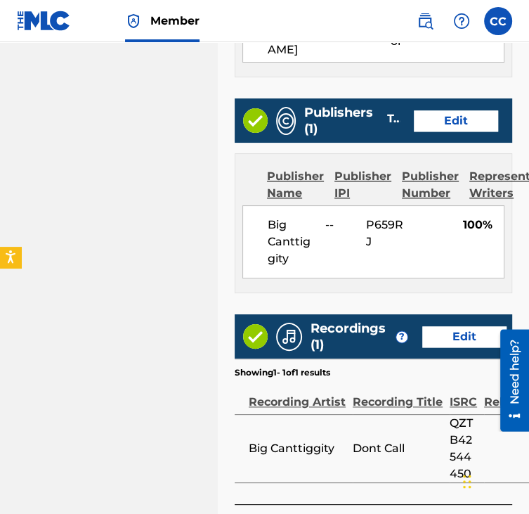
scroll to position [849, 0]
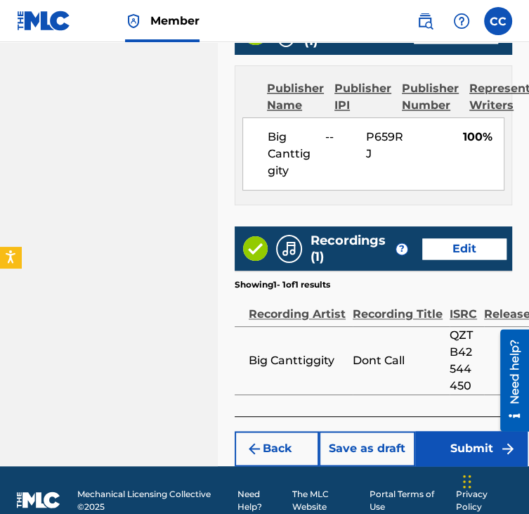
click at [461, 434] on button "Submit" at bounding box center [471, 448] width 112 height 35
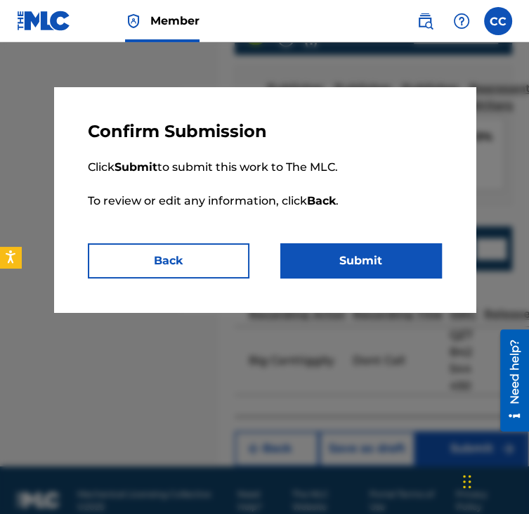
click at [335, 268] on button "Submit" at bounding box center [361, 260] width 162 height 35
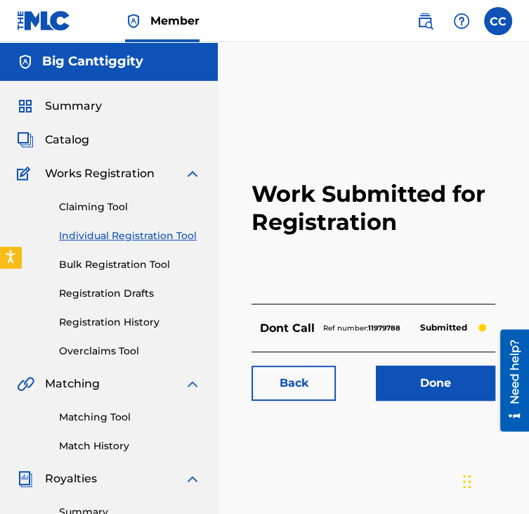
click at [158, 230] on link "Individual Registration Tool" at bounding box center [130, 235] width 142 height 15
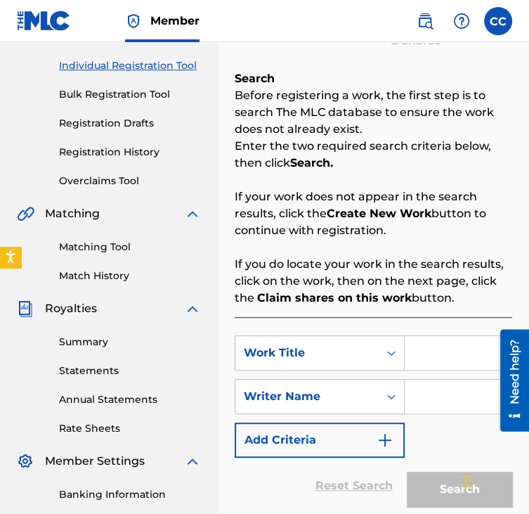
scroll to position [171, 0]
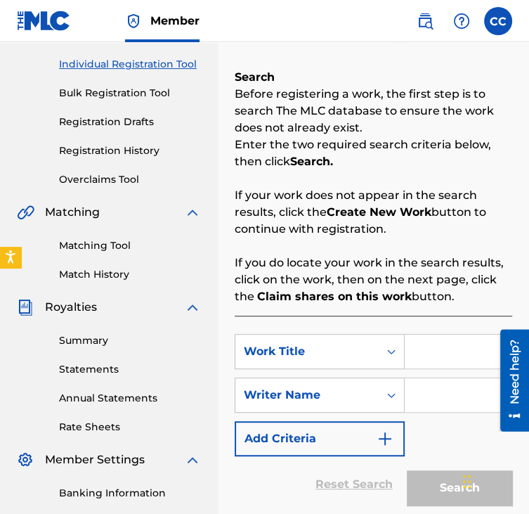
click at [410, 342] on input "Search Form" at bounding box center [458, 351] width 107 height 34
type input "Plans"
click at [463, 390] on input "Search Form" at bounding box center [458, 395] width 107 height 34
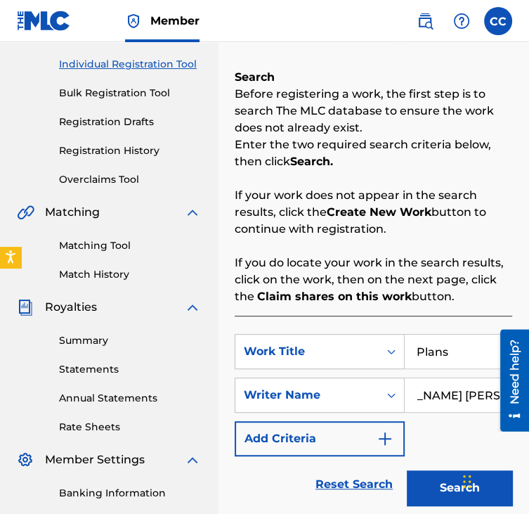
scroll to position [357, 0]
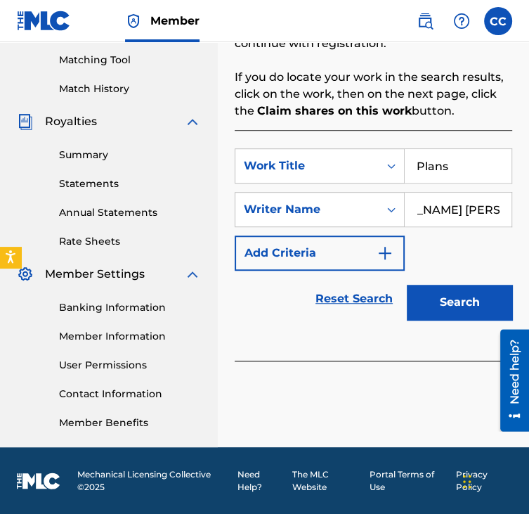
type input "[PERSON_NAME] [PERSON_NAME]"
click at [444, 313] on button "Search" at bounding box center [459, 302] width 105 height 35
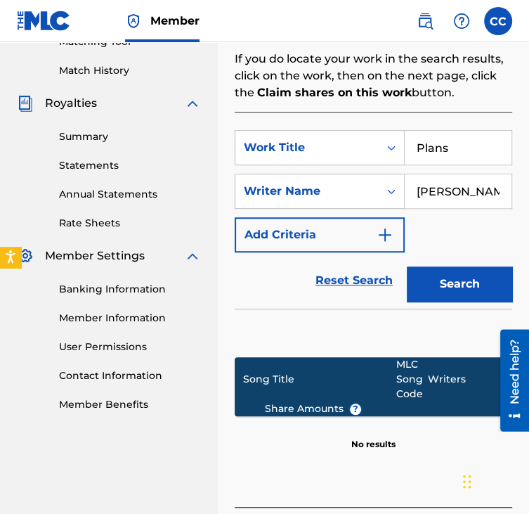
scroll to position [485, 0]
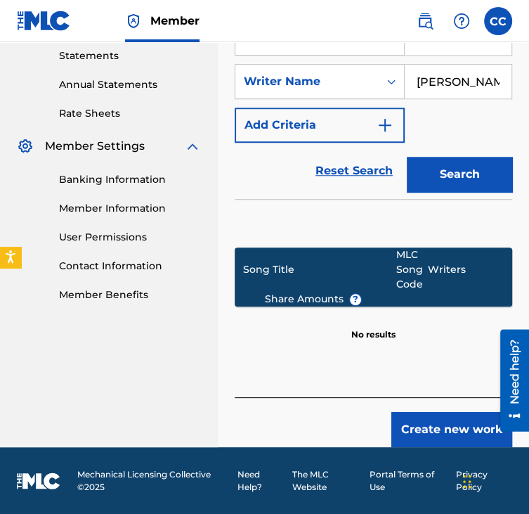
click at [438, 424] on button "Create new work" at bounding box center [451, 429] width 121 height 35
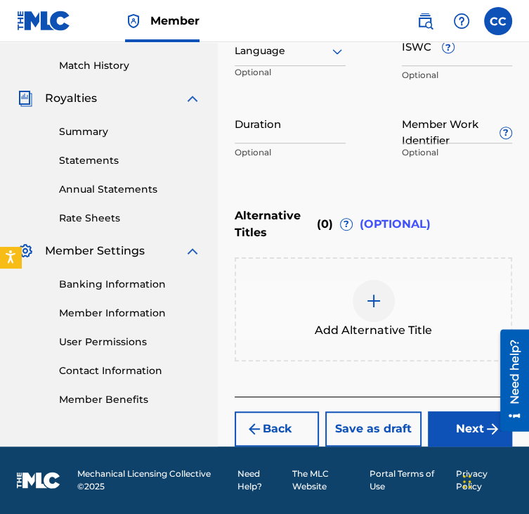
scroll to position [379, 0]
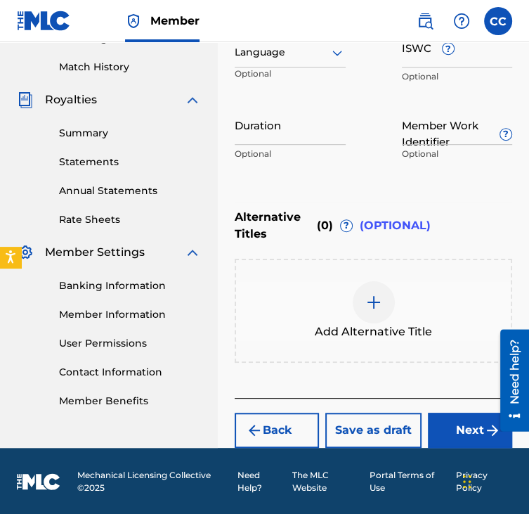
click at [456, 418] on button "Next" at bounding box center [470, 429] width 84 height 35
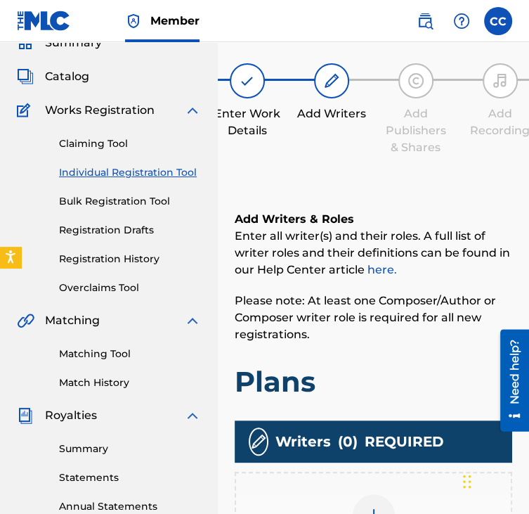
scroll to position [238, 0]
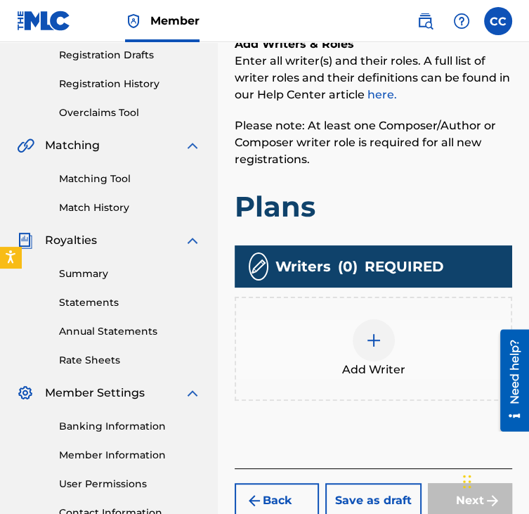
click at [376, 384] on div "Add Writer" at bounding box center [374, 349] width 278 height 104
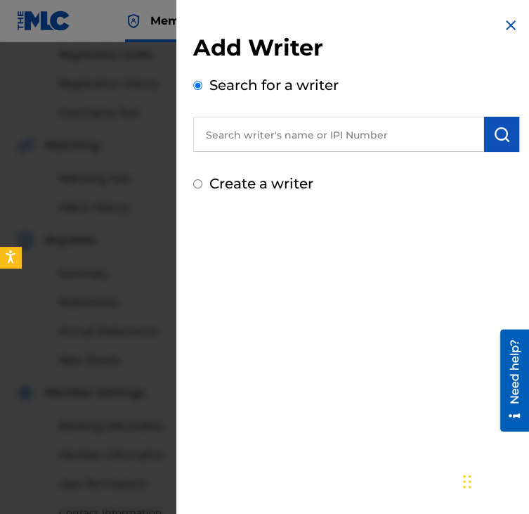
drag, startPoint x: 370, startPoint y: 108, endPoint x: 370, endPoint y: 140, distance: 32.3
click at [370, 140] on div "Search for a writer" at bounding box center [356, 112] width 326 height 77
click at [370, 140] on input "text" at bounding box center [338, 134] width 291 height 35
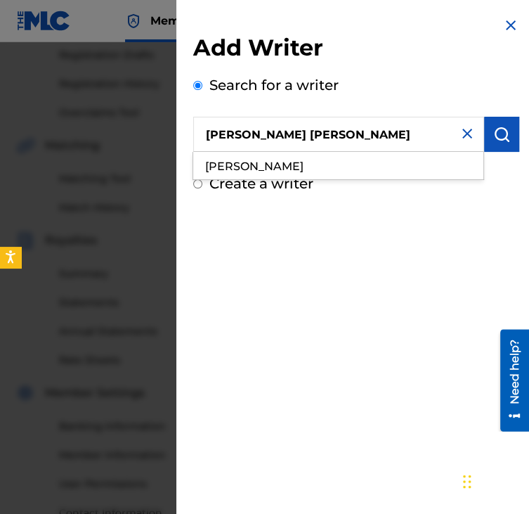
type input "[PERSON_NAME] [PERSON_NAME]"
click at [514, 141] on div "Add Writer Search for a writer [PERSON_NAME] [PERSON_NAME] Create a writer" at bounding box center [356, 105] width 360 height 211
click at [498, 140] on img "submit" at bounding box center [501, 134] width 17 height 17
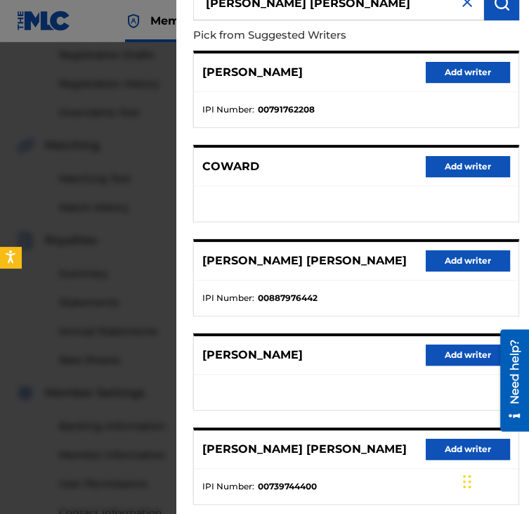
scroll to position [135, 0]
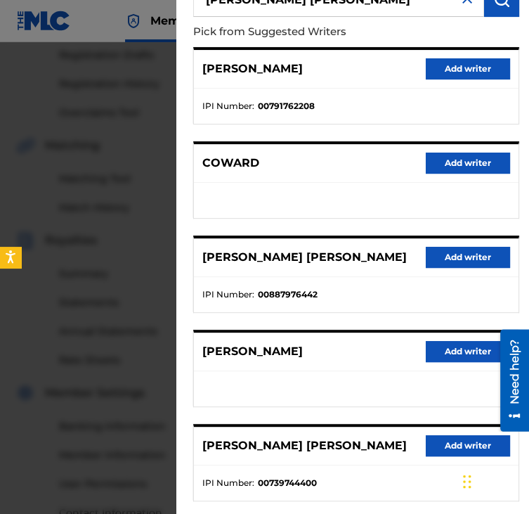
click at [435, 261] on button "Add writer" at bounding box center [468, 257] width 84 height 21
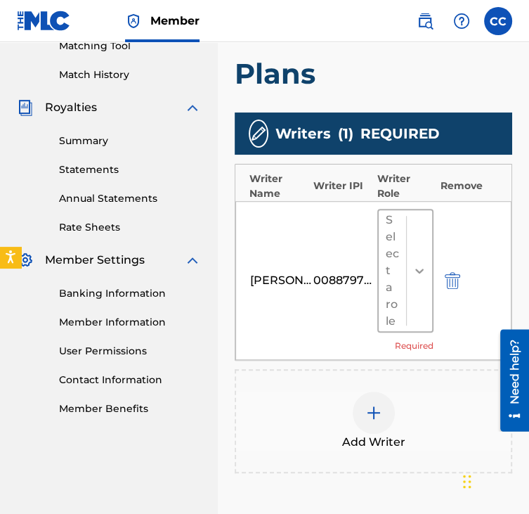
scroll to position [376, 0]
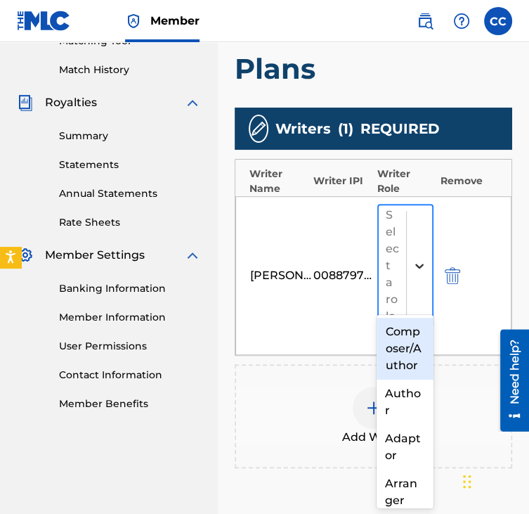
click at [430, 253] on div at bounding box center [419, 265] width 25 height 25
click at [398, 332] on div "Composer/Author" at bounding box center [405, 349] width 56 height 62
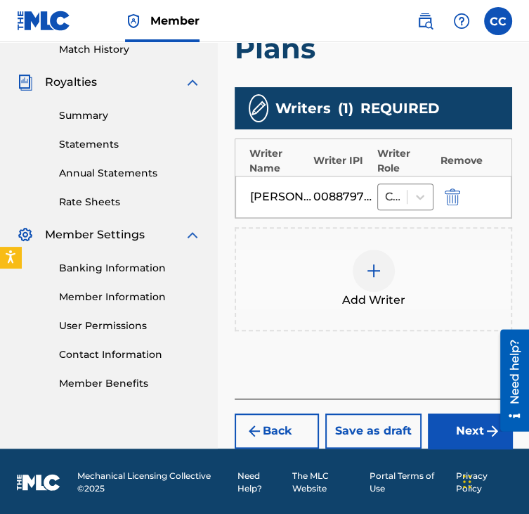
click at [464, 417] on button "Next" at bounding box center [470, 430] width 84 height 35
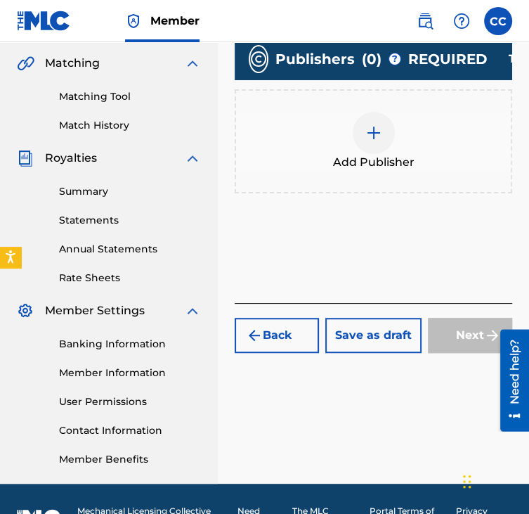
scroll to position [331, 0]
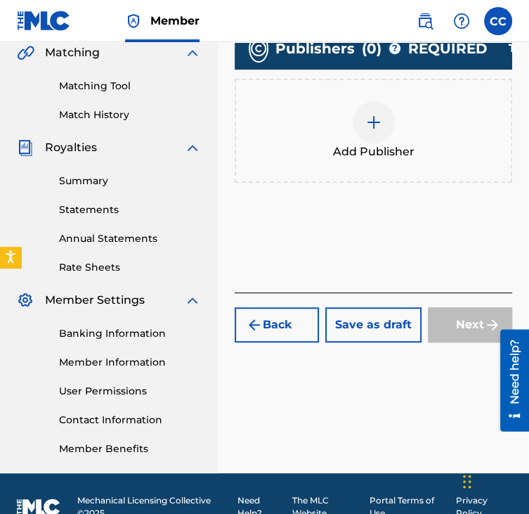
click at [417, 140] on div "Add Publisher" at bounding box center [373, 130] width 275 height 59
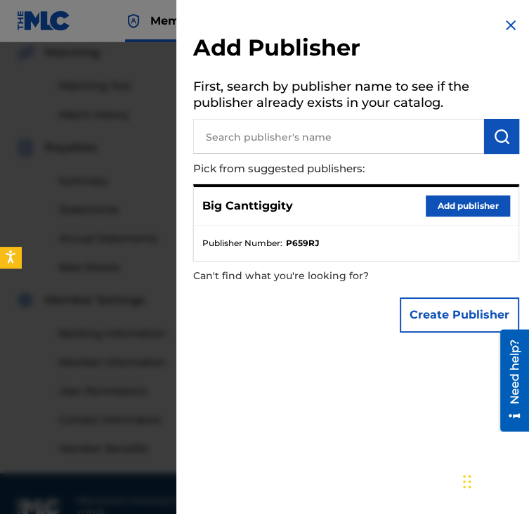
click at [482, 204] on button "Add publisher" at bounding box center [468, 205] width 84 height 21
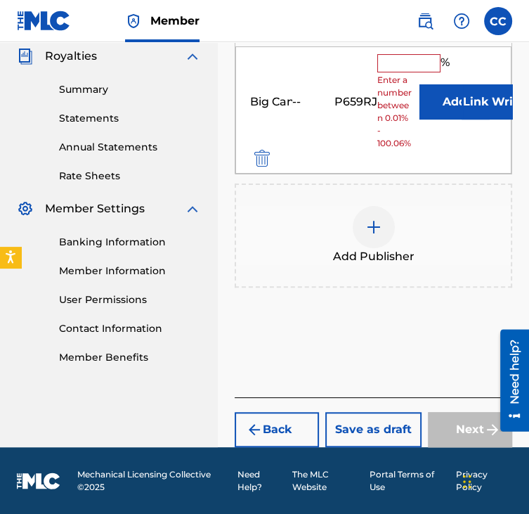
scroll to position [423, 0]
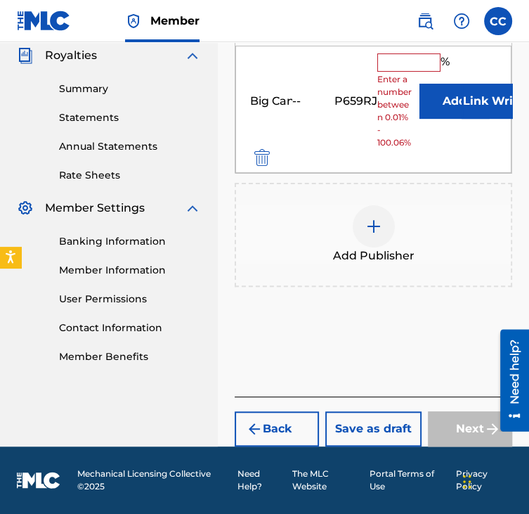
click at [406, 55] on input "text" at bounding box center [408, 62] width 63 height 18
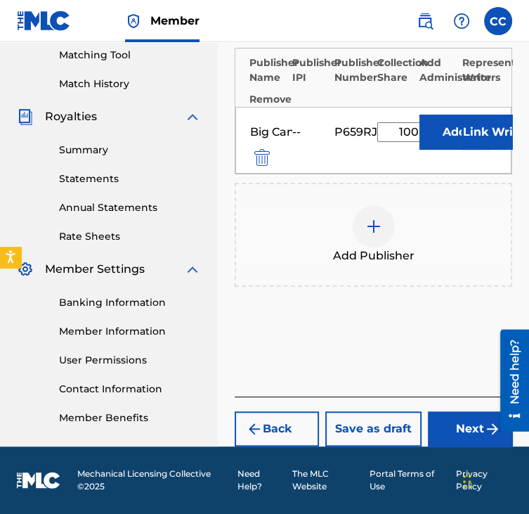
type input "100"
click at [420, 115] on button "Add" at bounding box center [455, 132] width 70 height 35
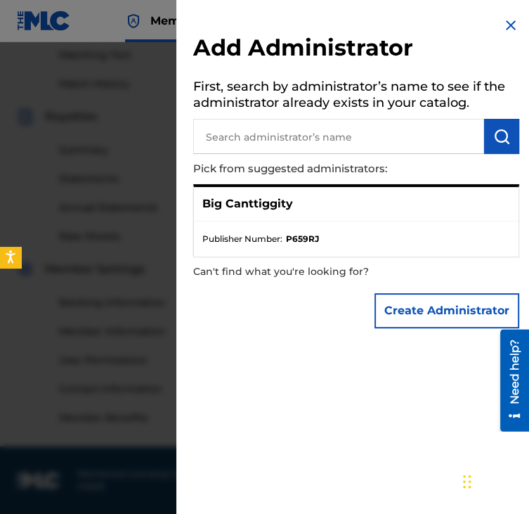
click at [507, 34] on h2 "Add Administrator" at bounding box center [356, 50] width 326 height 32
click at [506, 30] on img at bounding box center [510, 25] width 17 height 17
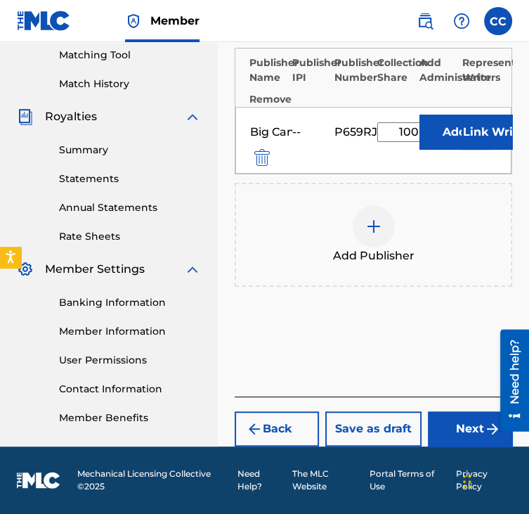
click at [453, 432] on button "Next" at bounding box center [470, 428] width 84 height 35
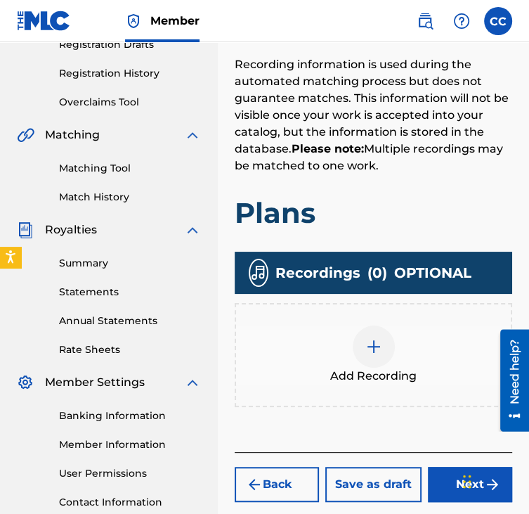
scroll to position [253, 0]
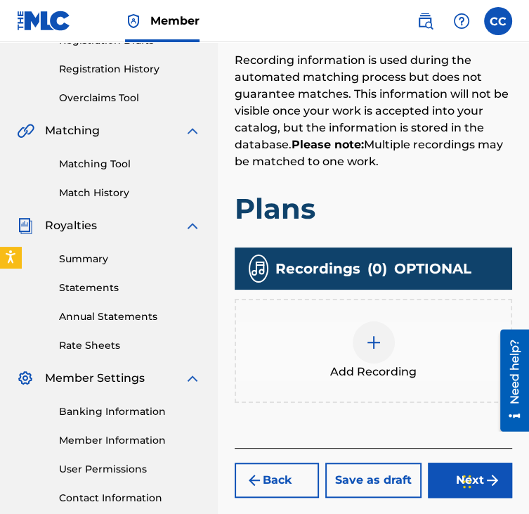
click at [403, 398] on div "Add Recording" at bounding box center [374, 351] width 278 height 104
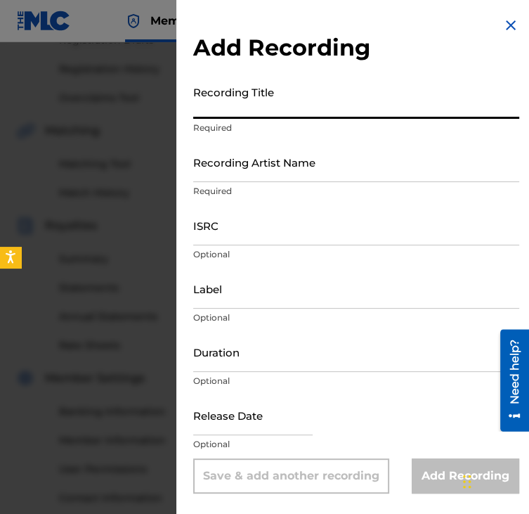
click at [337, 103] on input "Recording Title" at bounding box center [356, 99] width 326 height 40
type input "P"
type input "l"
type input "Plans"
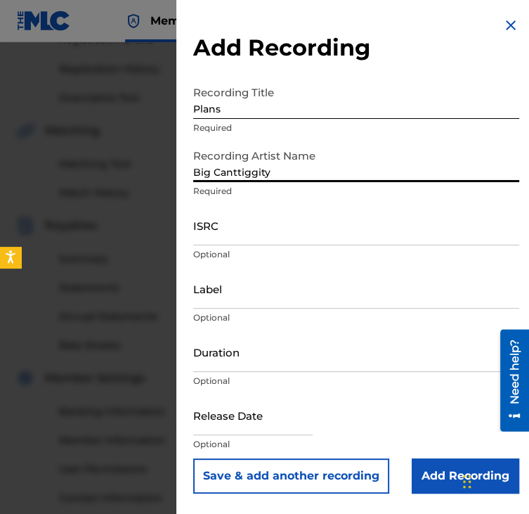
type input "Big Canttiggity"
click at [505, 22] on img at bounding box center [510, 25] width 17 height 17
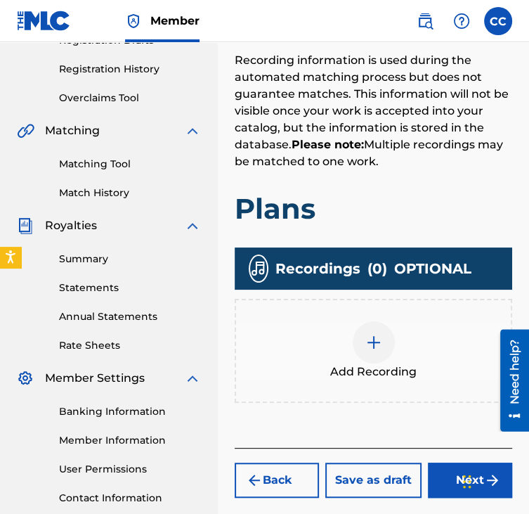
click at [391, 361] on div "Add Recording" at bounding box center [373, 350] width 275 height 59
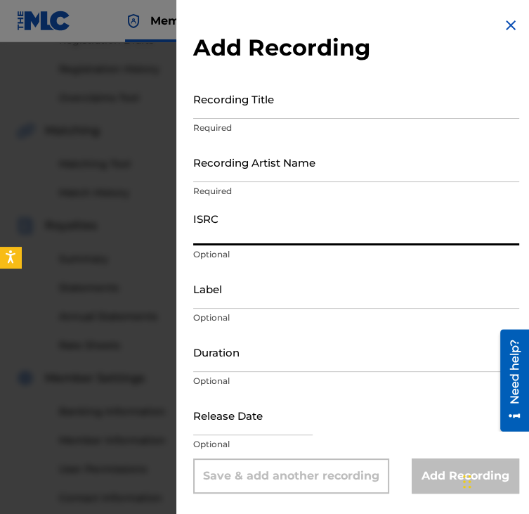
click at [328, 214] on input "ISRC" at bounding box center [356, 225] width 326 height 40
paste input "QZTB22504588"
type input "QZTB22504588"
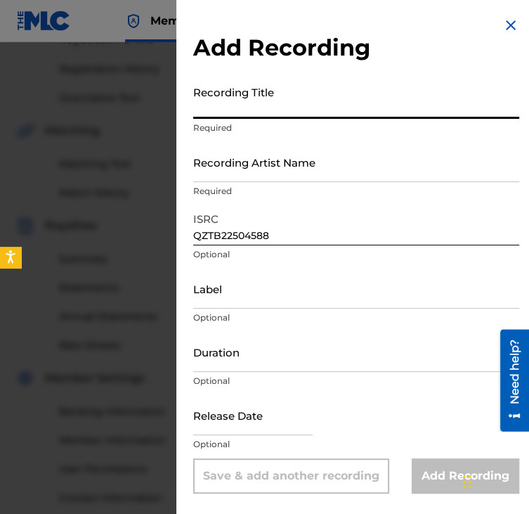
click at [228, 91] on input "Recording Title" at bounding box center [356, 99] width 326 height 40
type input "Plans"
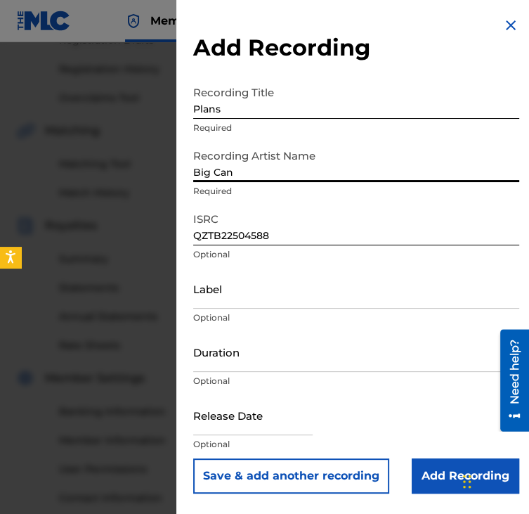
type input "Big Canttiggity"
click at [416, 469] on input "Add Recording" at bounding box center [466, 475] width 108 height 35
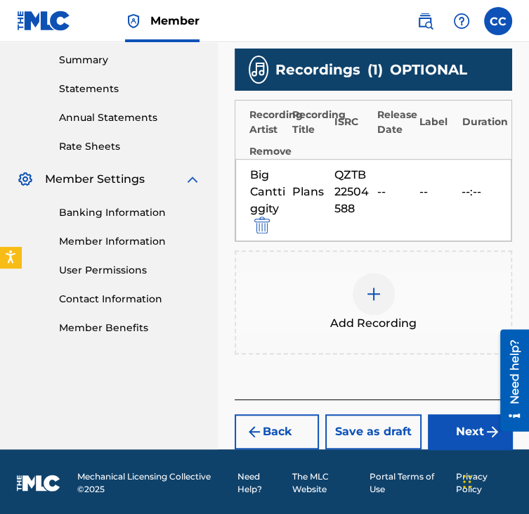
scroll to position [453, 0]
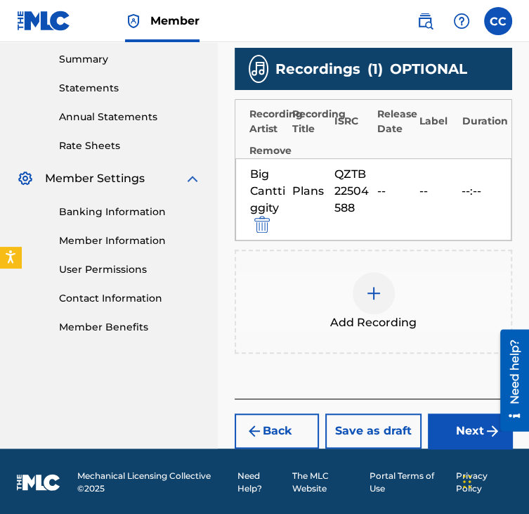
click at [450, 427] on button "Next" at bounding box center [470, 430] width 84 height 35
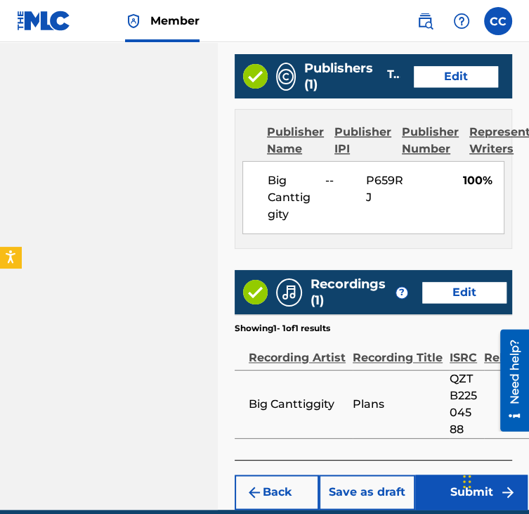
scroll to position [849, 0]
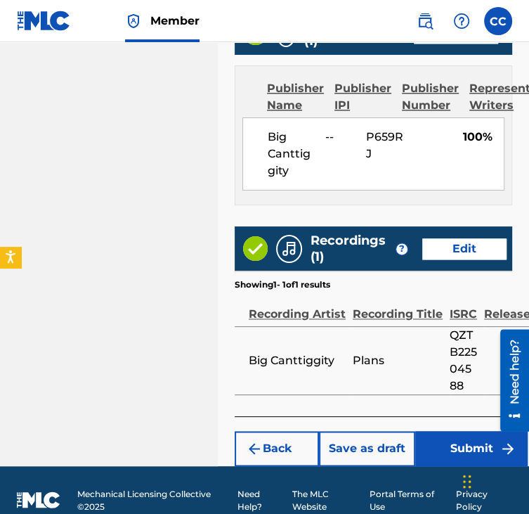
click at [458, 431] on button "Submit" at bounding box center [471, 448] width 112 height 35
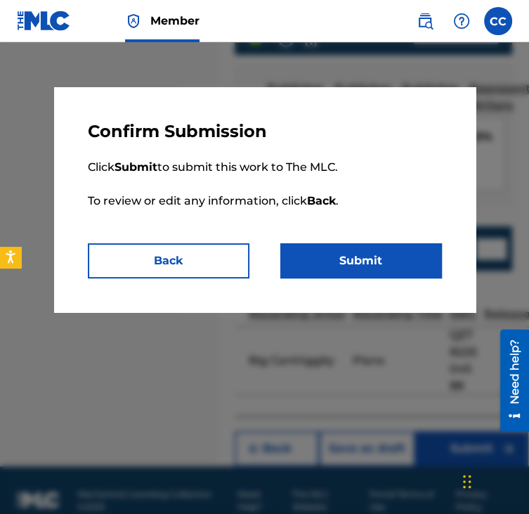
click at [331, 252] on button "Submit" at bounding box center [361, 260] width 162 height 35
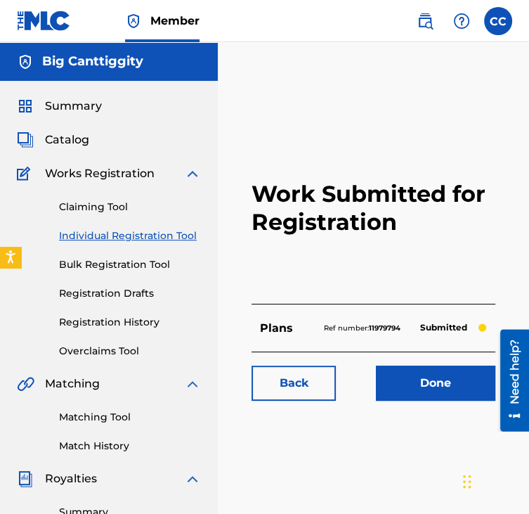
click at [122, 241] on link "Individual Registration Tool" at bounding box center [130, 235] width 142 height 15
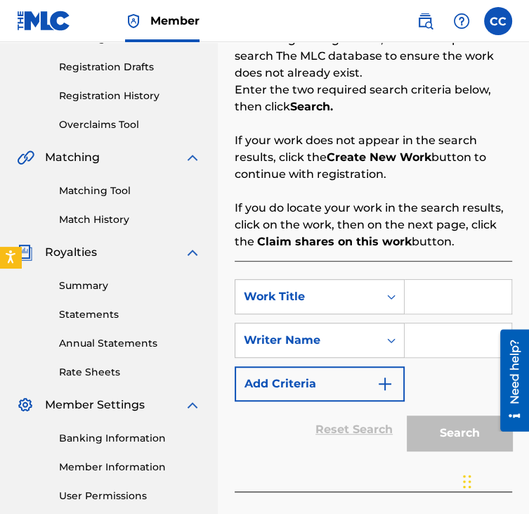
scroll to position [230, 0]
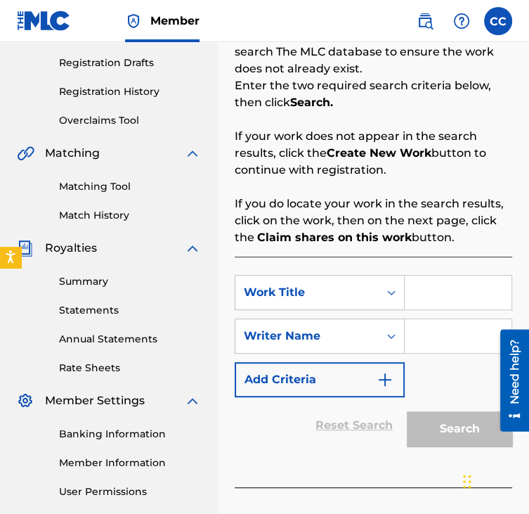
click at [447, 300] on input "Search Form" at bounding box center [458, 292] width 107 height 34
type input "Go"
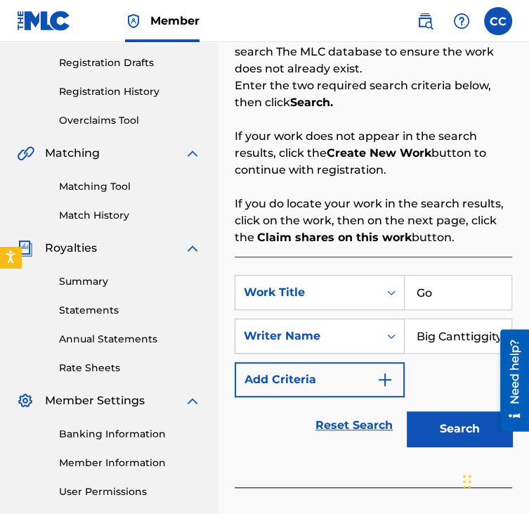
scroll to position [0, 3]
type input "Big Canttiggity"
click at [474, 416] on button "Search" at bounding box center [459, 428] width 105 height 35
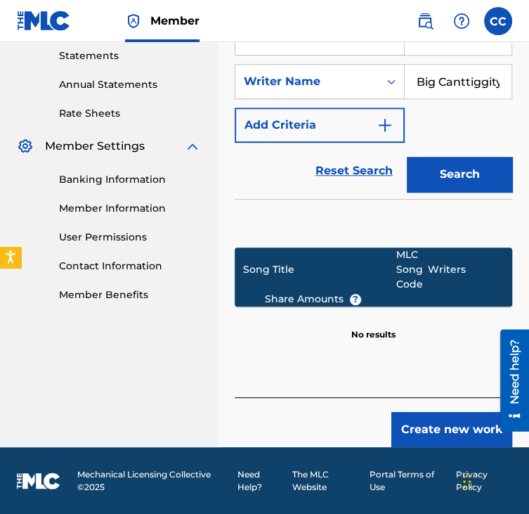
click at [462, 441] on button "Create new work" at bounding box center [451, 429] width 121 height 35
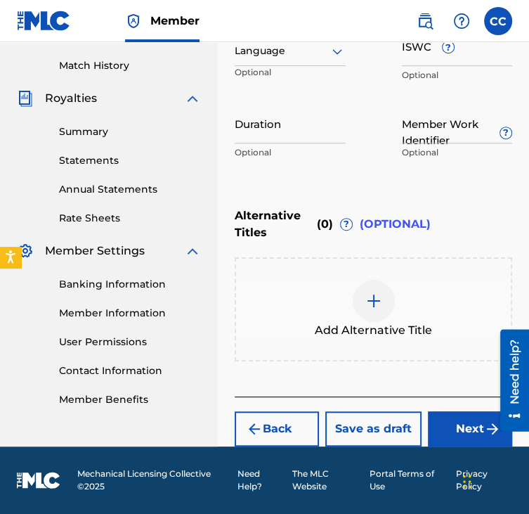
scroll to position [379, 0]
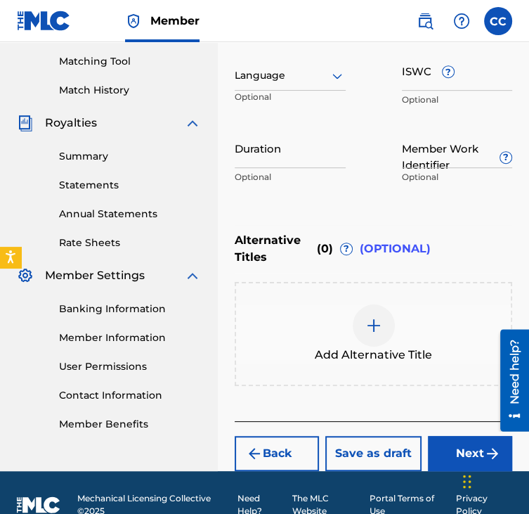
click at [447, 453] on button "Next" at bounding box center [470, 453] width 84 height 35
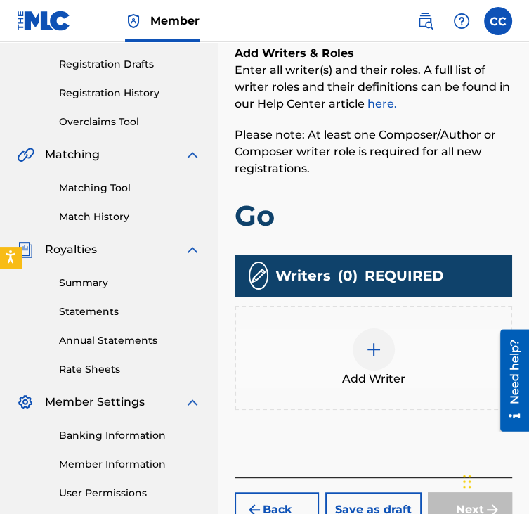
scroll to position [239, 0]
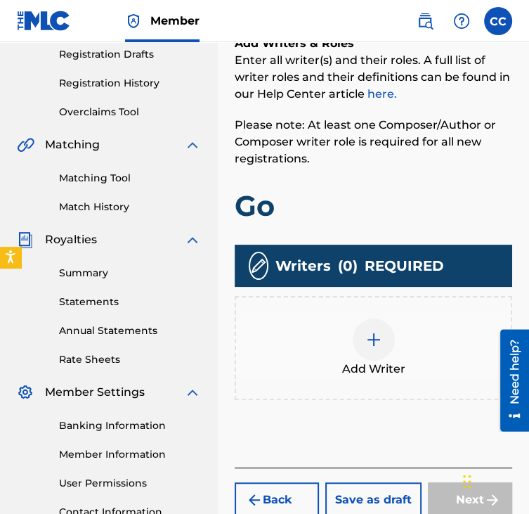
click at [408, 348] on div "Add Writer" at bounding box center [373, 347] width 275 height 59
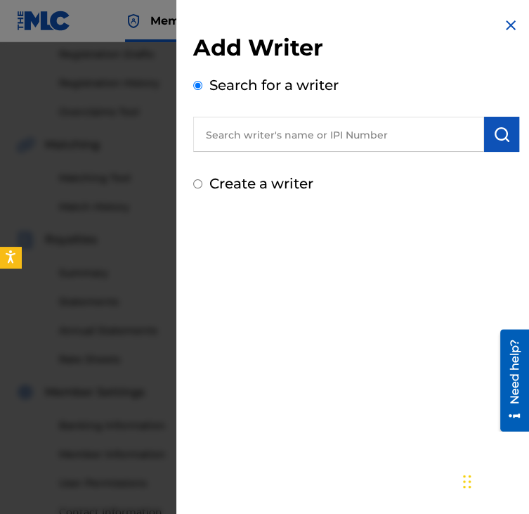
click at [321, 135] on input "text" at bounding box center [338, 134] width 291 height 35
click at [330, 126] on input "text" at bounding box center [338, 134] width 291 height 35
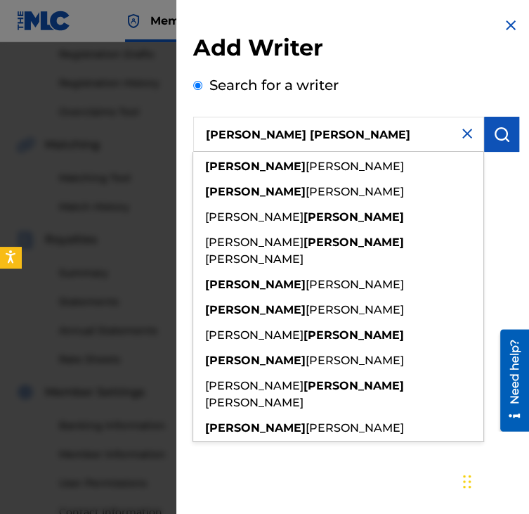
type input "[PERSON_NAME] [PERSON_NAME]"
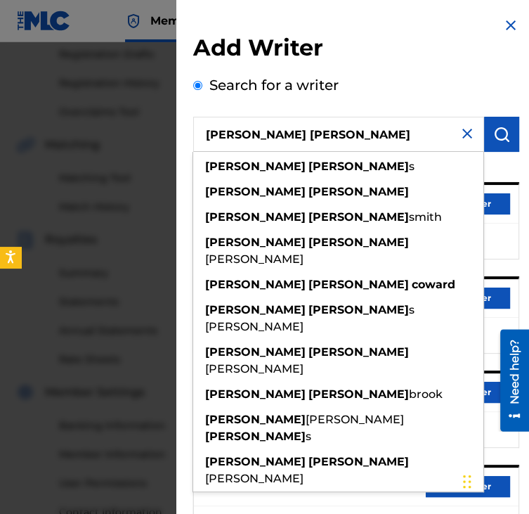
click at [473, 117] on input "[PERSON_NAME] [PERSON_NAME]" at bounding box center [338, 134] width 291 height 35
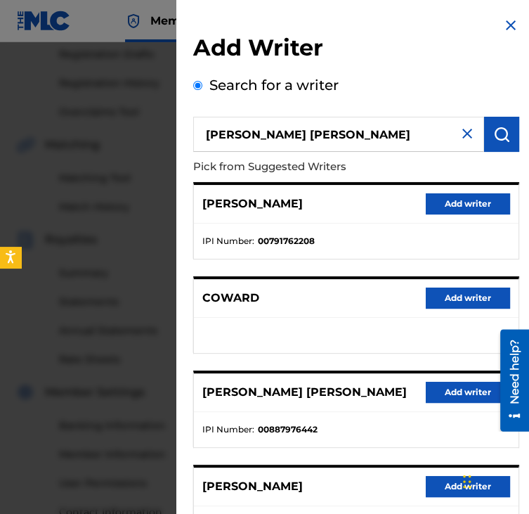
click at [467, 97] on div "Search for a writer [PERSON_NAME] [PERSON_NAME] Pick from Suggested Writers [PE…" at bounding box center [356, 380] width 326 height 612
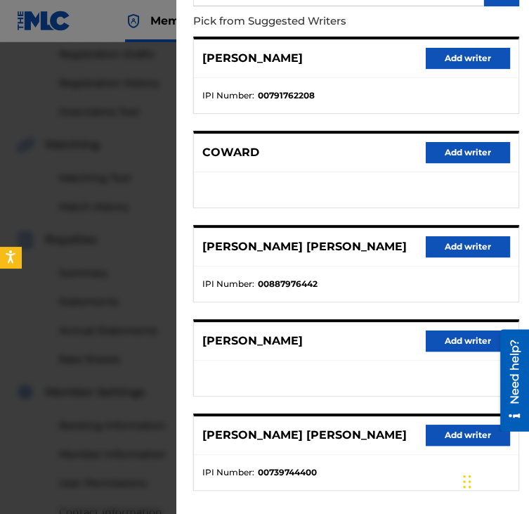
scroll to position [155, 0]
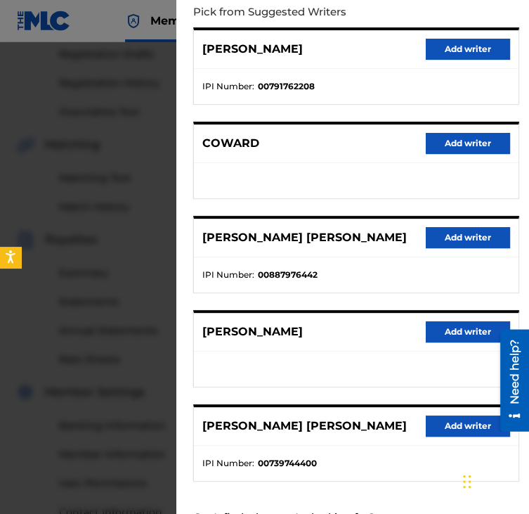
click at [463, 234] on button "Add writer" at bounding box center [468, 237] width 84 height 21
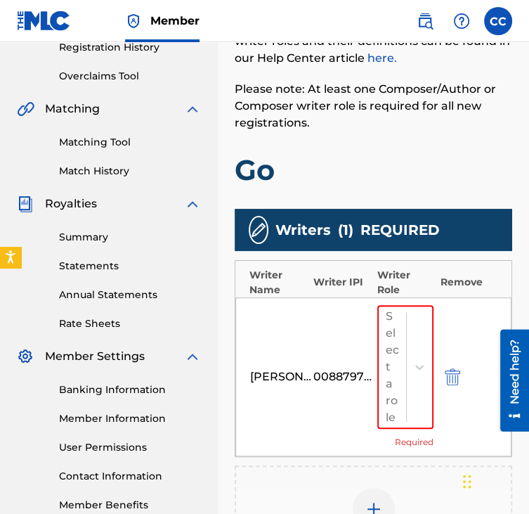
scroll to position [281, 0]
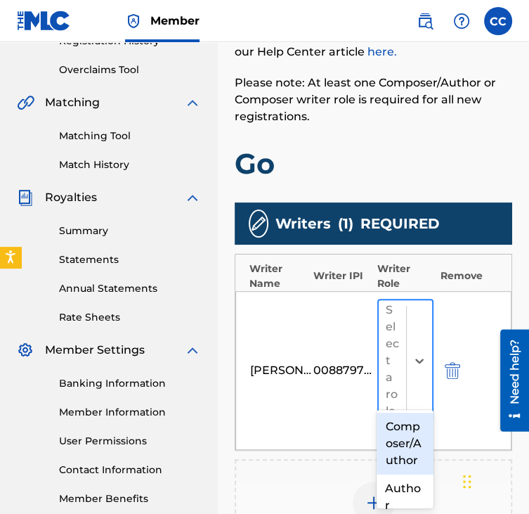
click at [422, 337] on div at bounding box center [419, 360] width 26 height 121
click at [388, 437] on div "Composer/Author" at bounding box center [405, 443] width 56 height 62
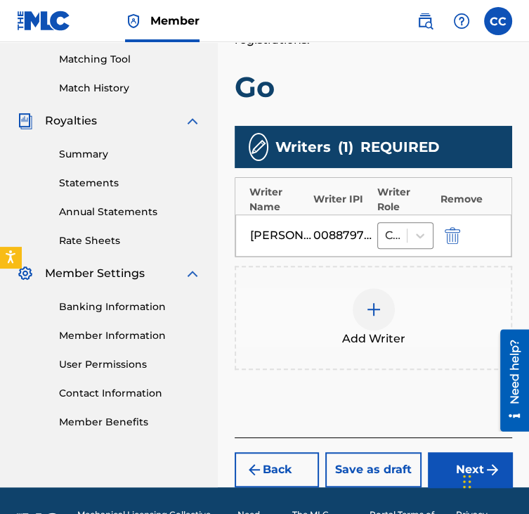
scroll to position [358, 0]
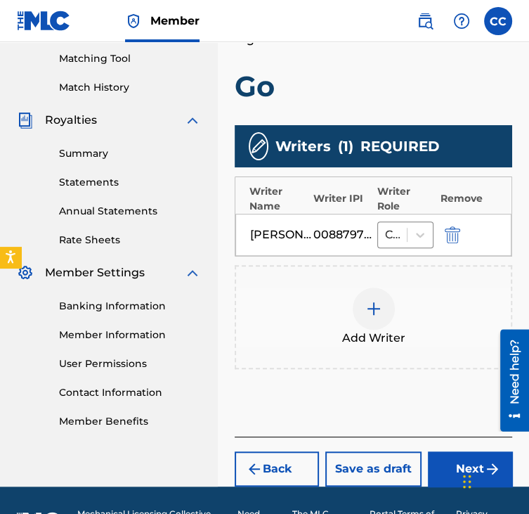
click at [435, 462] on button "Next" at bounding box center [470, 468] width 84 height 35
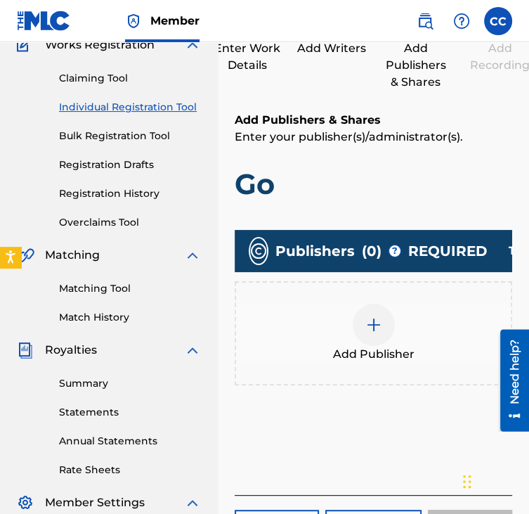
scroll to position [130, 0]
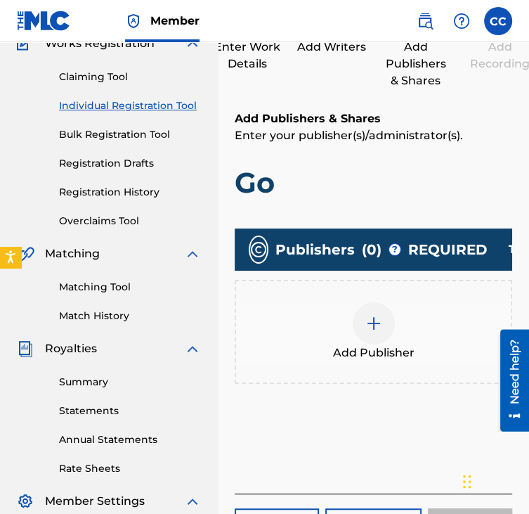
click at [416, 337] on div "Add Publisher" at bounding box center [373, 331] width 275 height 59
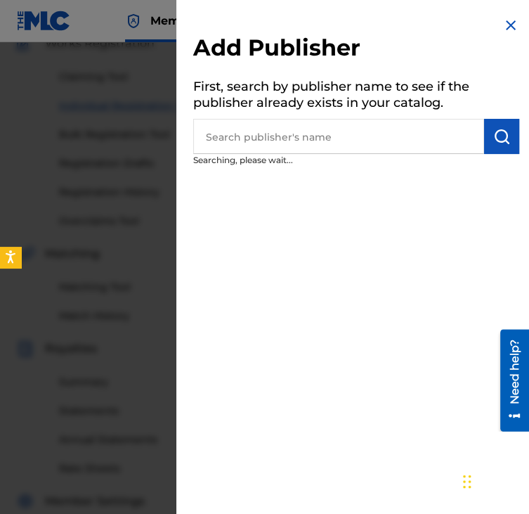
click at [408, 123] on input "text" at bounding box center [338, 136] width 291 height 35
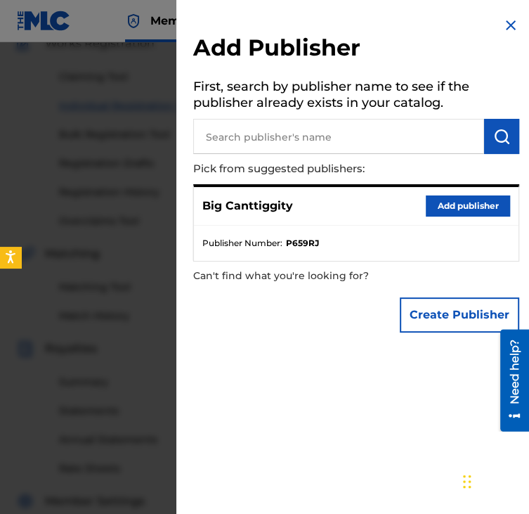
click at [447, 200] on button "Add publisher" at bounding box center [468, 205] width 84 height 21
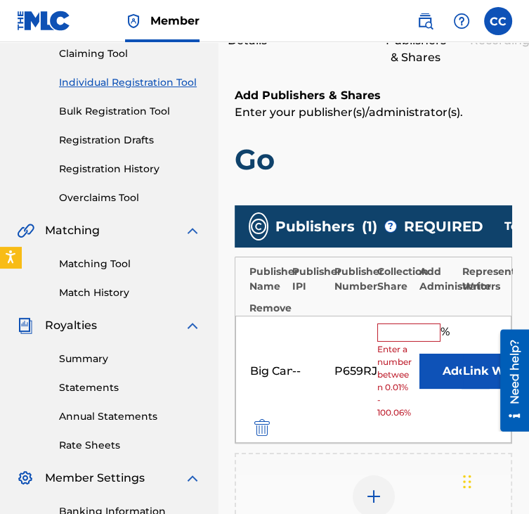
scroll to position [155, 0]
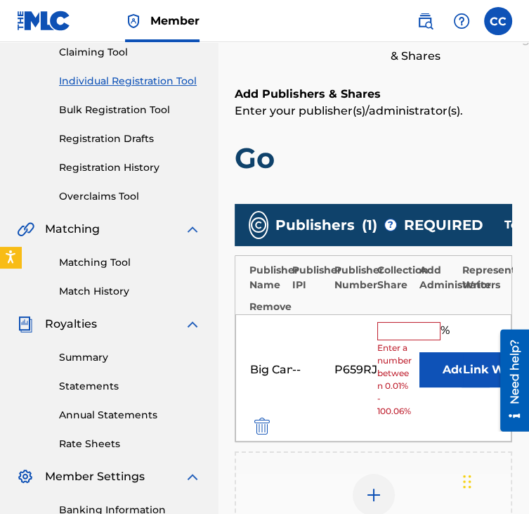
click at [422, 325] on input "text" at bounding box center [408, 331] width 63 height 18
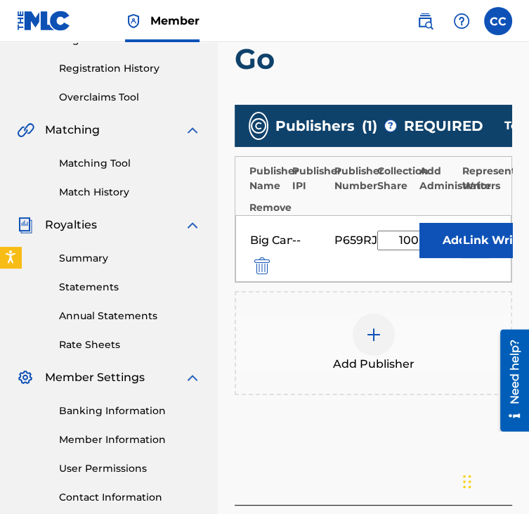
scroll to position [371, 0]
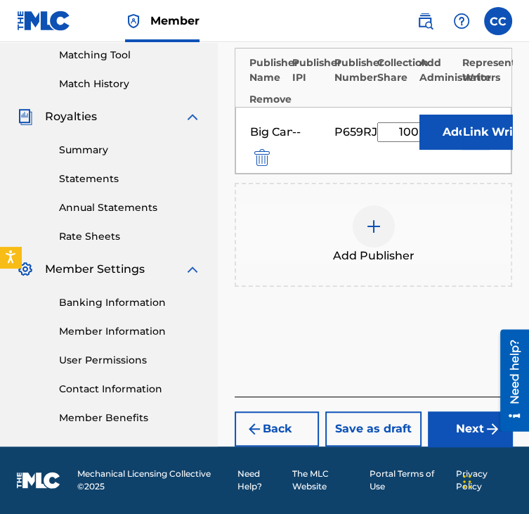
type input "100"
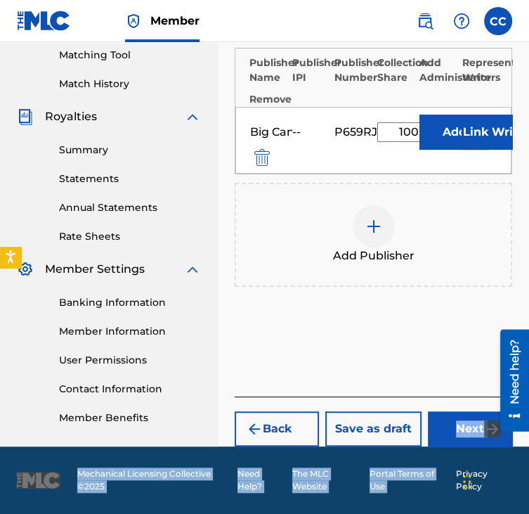
drag, startPoint x: 455, startPoint y: 449, endPoint x: 446, endPoint y: 433, distance: 18.9
click at [446, 433] on div "Member CC CC [PERSON_NAME] [EMAIL_ADDRESS][DOMAIN_NAME] Notification Preference…" at bounding box center [264, 76] width 529 height 876
click at [446, 433] on button "Next" at bounding box center [470, 428] width 84 height 35
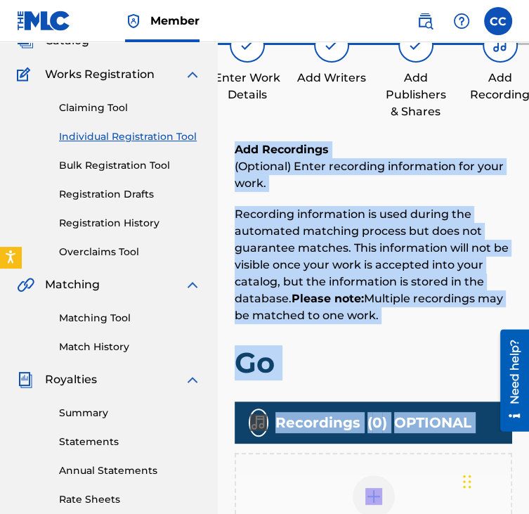
click at [442, 380] on div "Add Recordings (Optional) Enter recording information for your work. Recording …" at bounding box center [374, 371] width 278 height 460
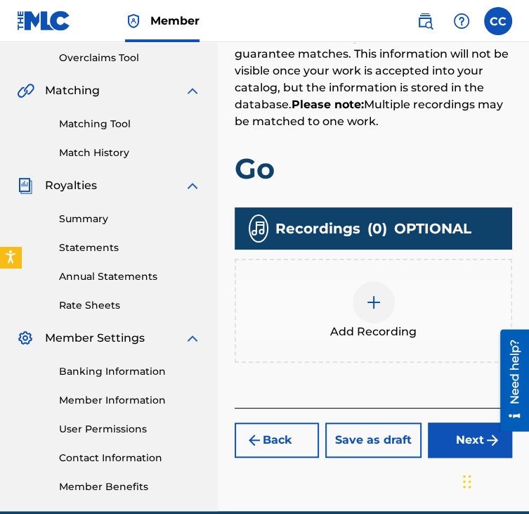
scroll to position [294, 0]
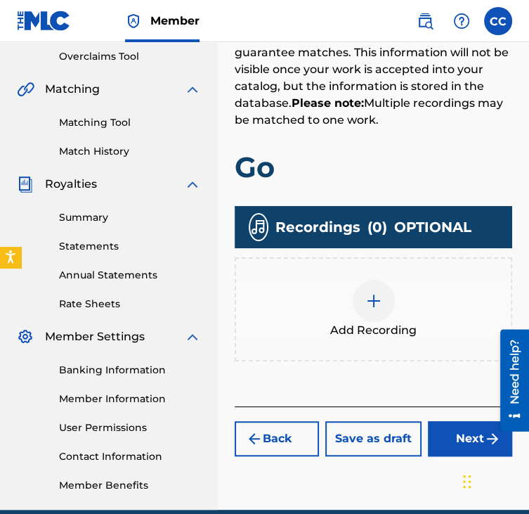
click at [389, 323] on span "Add Recording" at bounding box center [373, 330] width 86 height 17
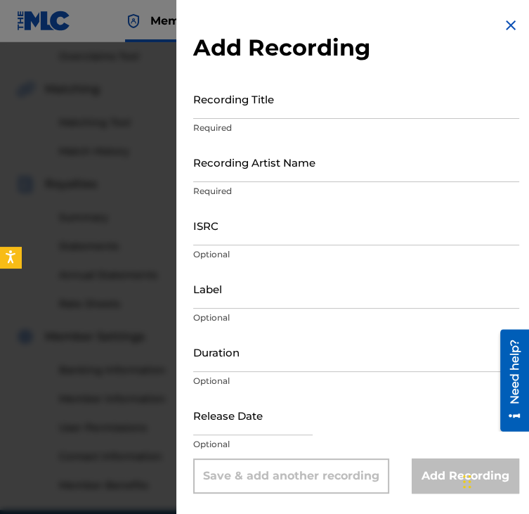
scroll to position [308, 0]
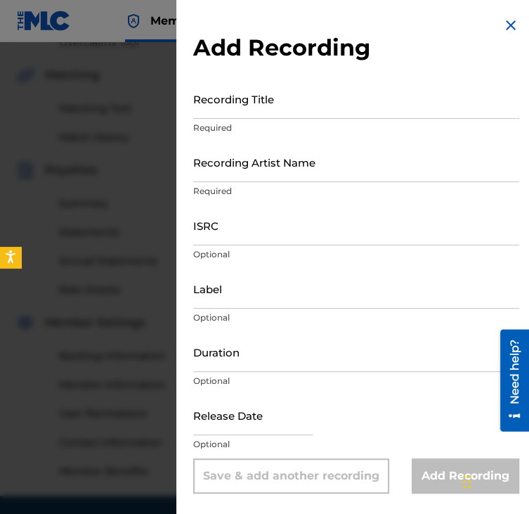
click at [296, 127] on p "Required" at bounding box center [356, 128] width 326 height 13
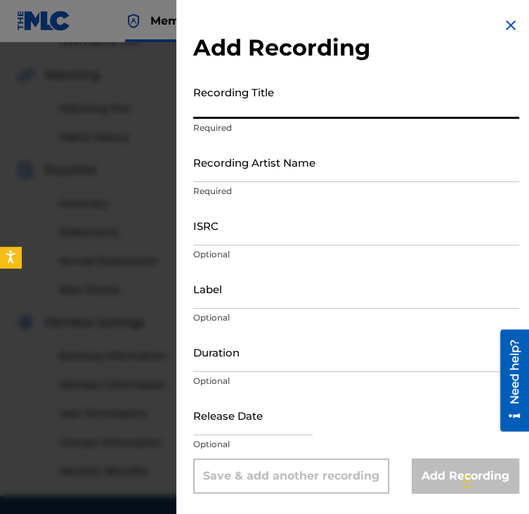
click at [217, 107] on input "Recording Title" at bounding box center [356, 99] width 326 height 40
type input "Go"
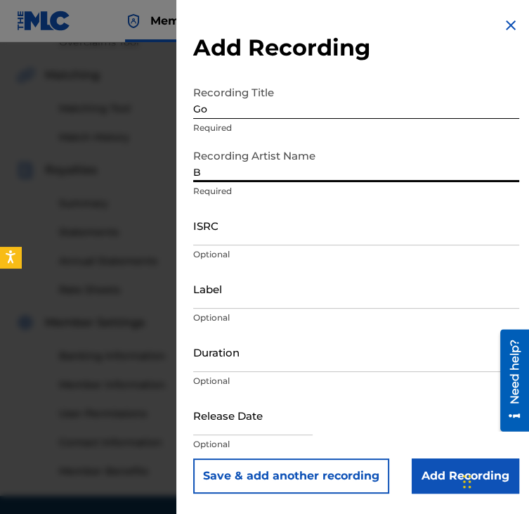
click at [233, 176] on input "B" at bounding box center [356, 162] width 326 height 40
type input "Big Canttiggity"
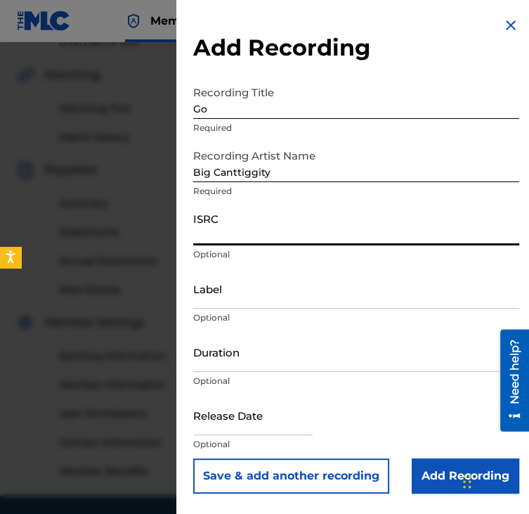
click at [261, 230] on input "ISRC" at bounding box center [356, 225] width 326 height 40
click at [448, 237] on input "ISRC" at bounding box center [356, 225] width 326 height 40
paste input "QZTAW2542513"
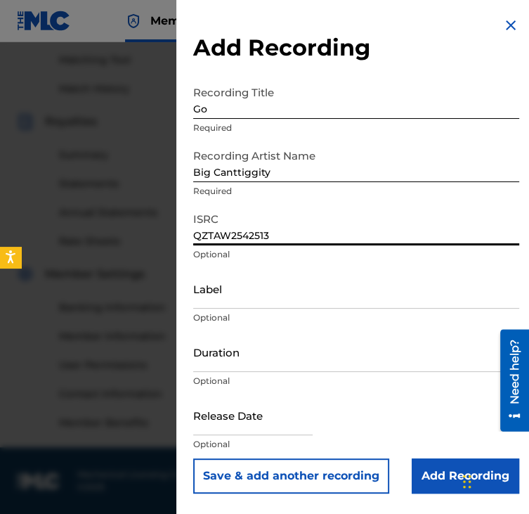
type input "QZTAW2542513"
click at [443, 458] on input "Add Recording" at bounding box center [466, 475] width 108 height 35
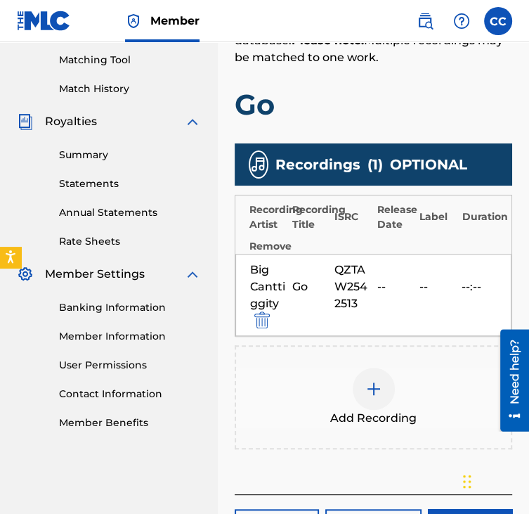
scroll to position [453, 0]
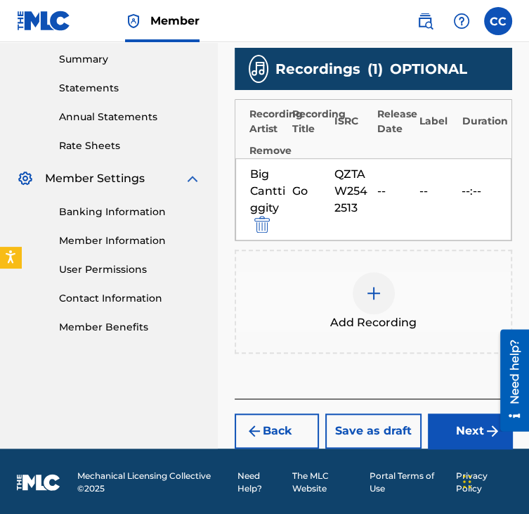
click at [445, 410] on div "Back Save as draft Next" at bounding box center [374, 423] width 278 height 50
click at [447, 426] on button "Next" at bounding box center [470, 430] width 84 height 35
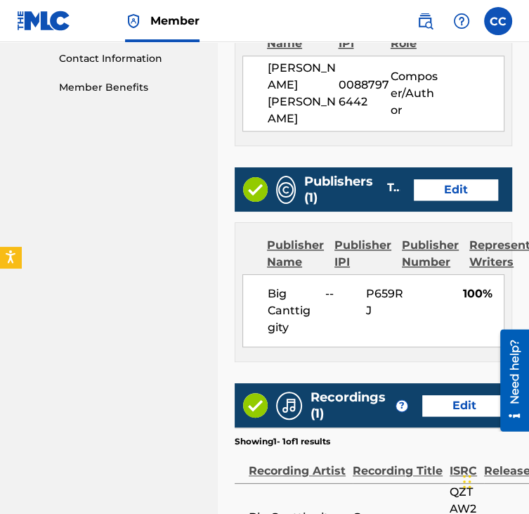
scroll to position [849, 0]
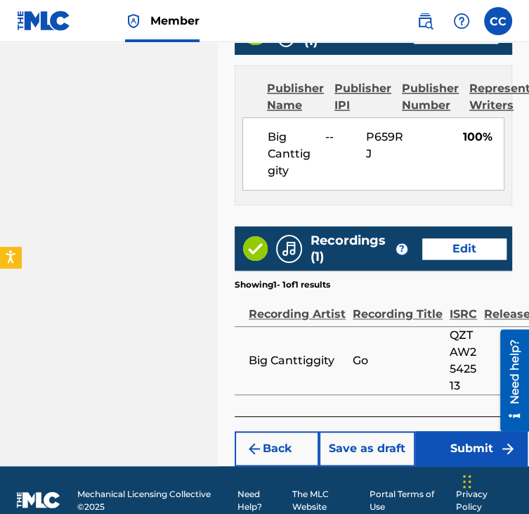
click at [447, 431] on button "Submit" at bounding box center [471, 448] width 112 height 35
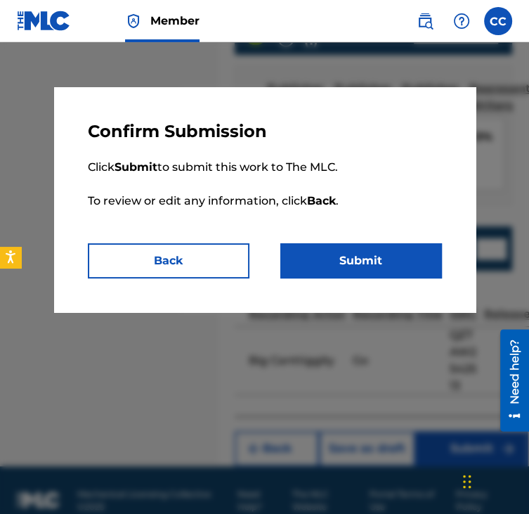
click at [334, 263] on button "Submit" at bounding box center [361, 260] width 162 height 35
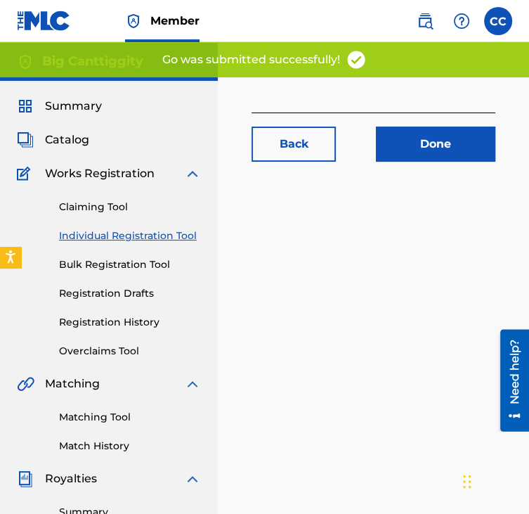
click at [169, 241] on link "Individual Registration Tool" at bounding box center [130, 235] width 142 height 15
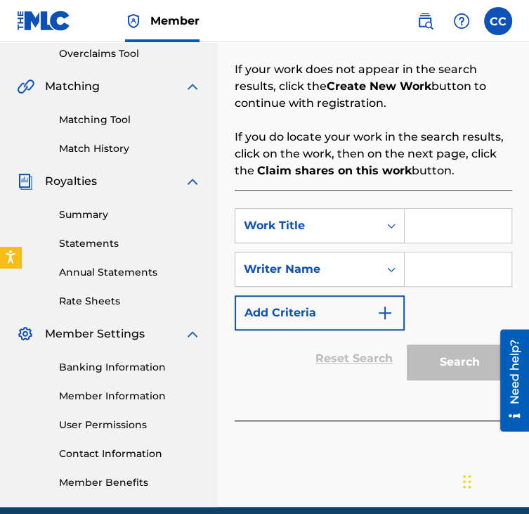
scroll to position [303, 0]
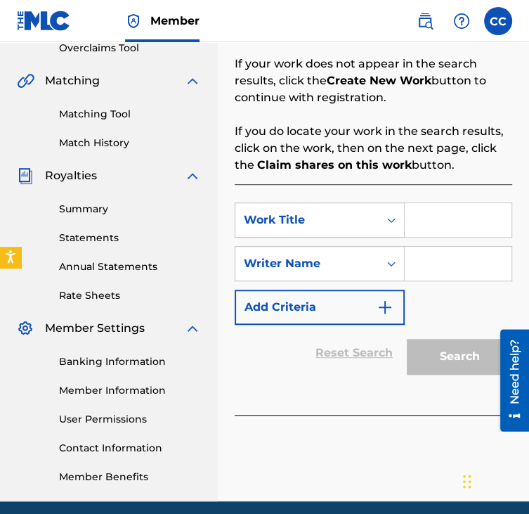
click at [415, 235] on input "Search Form" at bounding box center [458, 220] width 107 height 34
type input "Shocked"
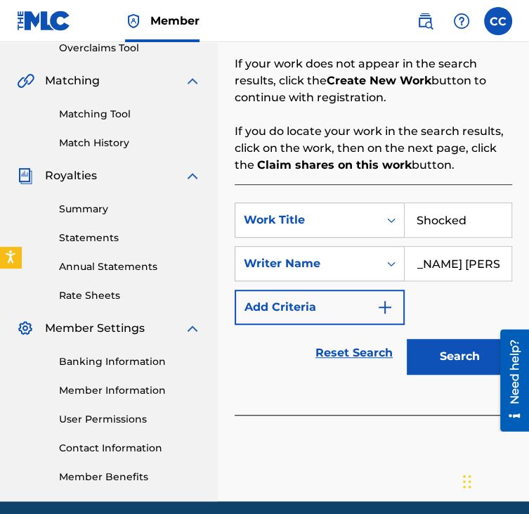
scroll to position [357, 0]
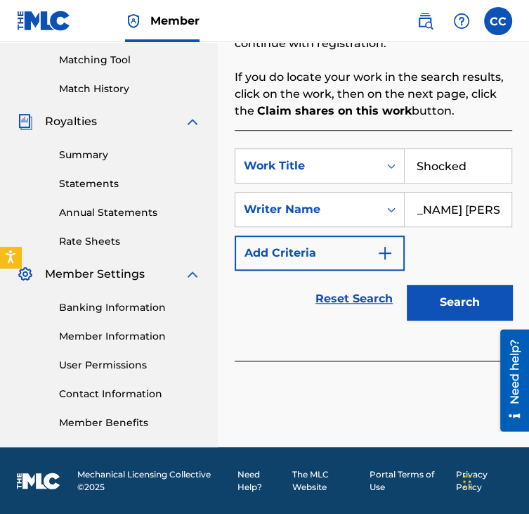
type input "[PERSON_NAME] [PERSON_NAME]"
click at [447, 310] on button "Search" at bounding box center [459, 302] width 105 height 35
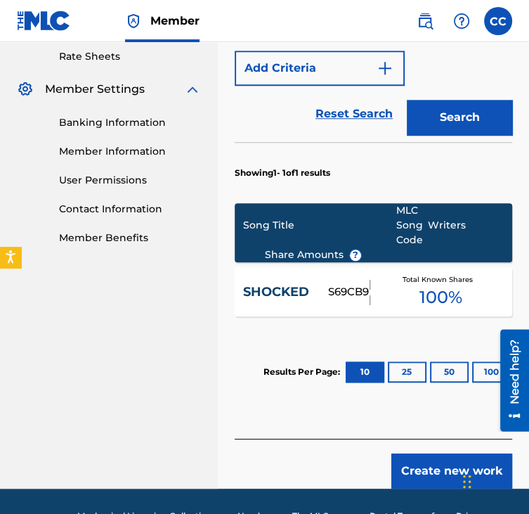
scroll to position [583, 0]
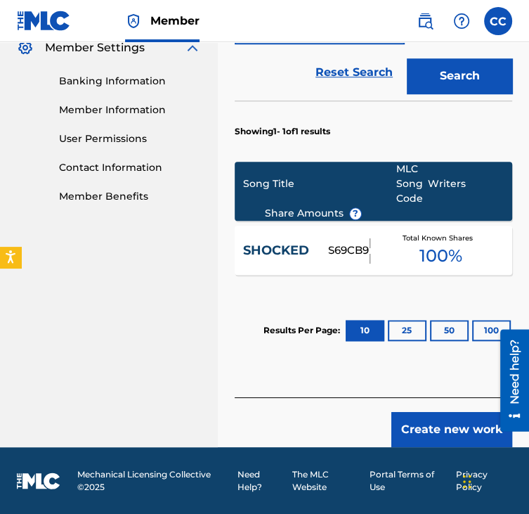
click at [446, 249] on span "100 %" at bounding box center [440, 255] width 43 height 25
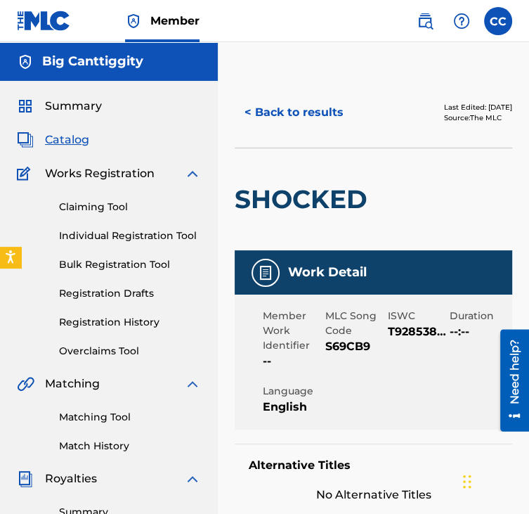
click at [298, 103] on button "< Back to results" at bounding box center [294, 112] width 119 height 35
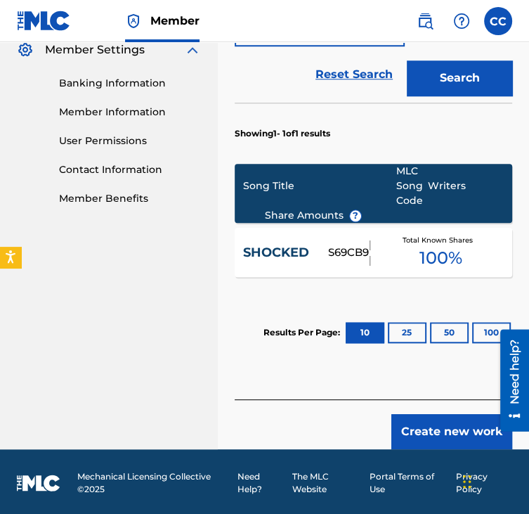
scroll to position [583, 0]
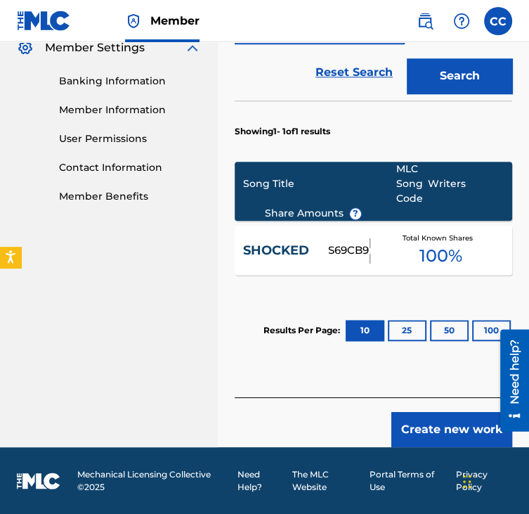
click at [445, 424] on button "Create new work" at bounding box center [451, 429] width 121 height 35
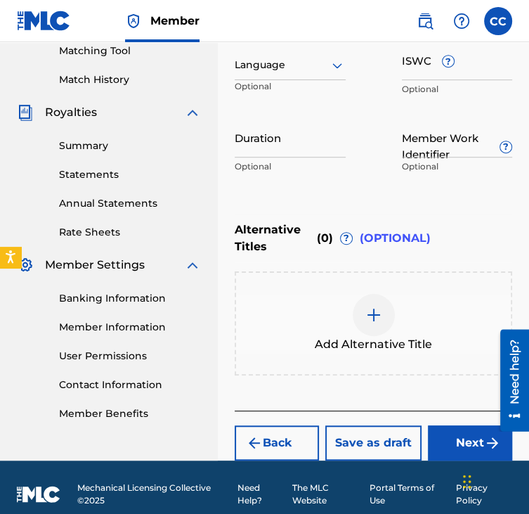
scroll to position [379, 0]
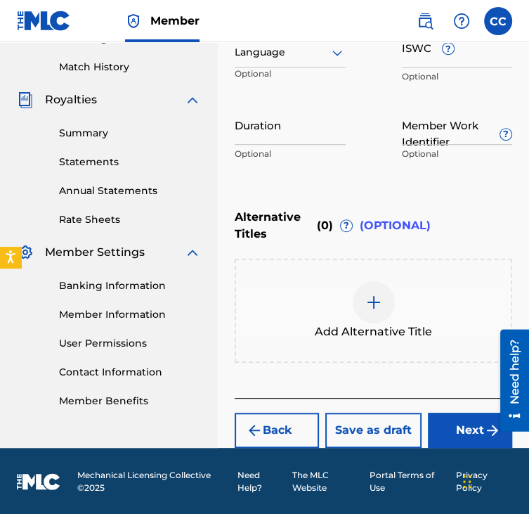
click at [441, 430] on button "Next" at bounding box center [470, 429] width 84 height 35
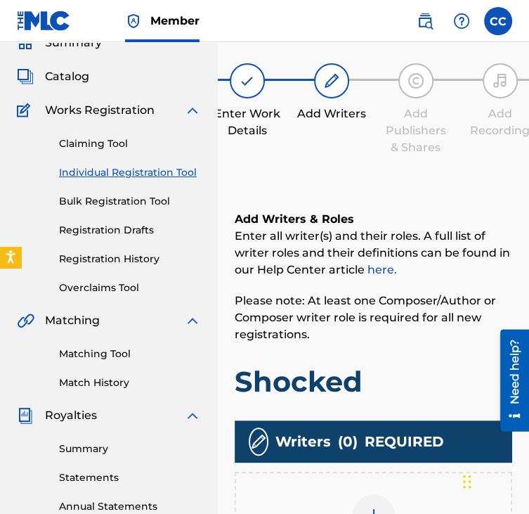
scroll to position [240, 0]
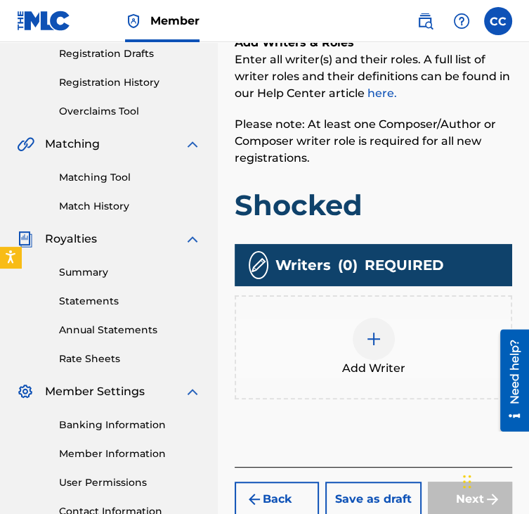
click at [389, 349] on div at bounding box center [374, 339] width 42 height 42
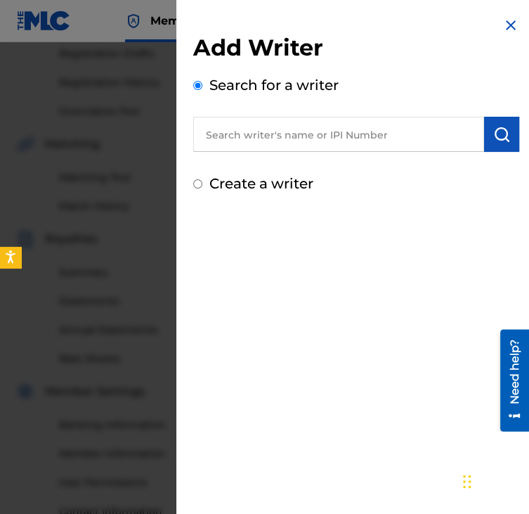
click at [366, 148] on input "text" at bounding box center [338, 134] width 291 height 35
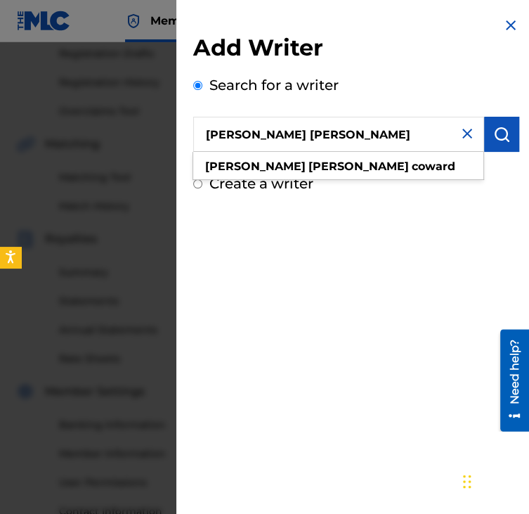
type input "[PERSON_NAME] [PERSON_NAME]"
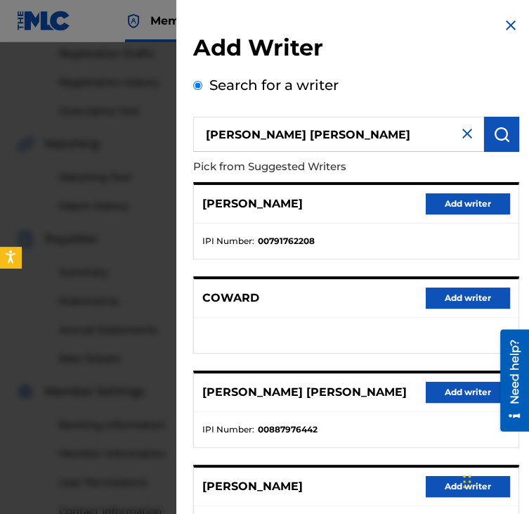
scroll to position [209, 0]
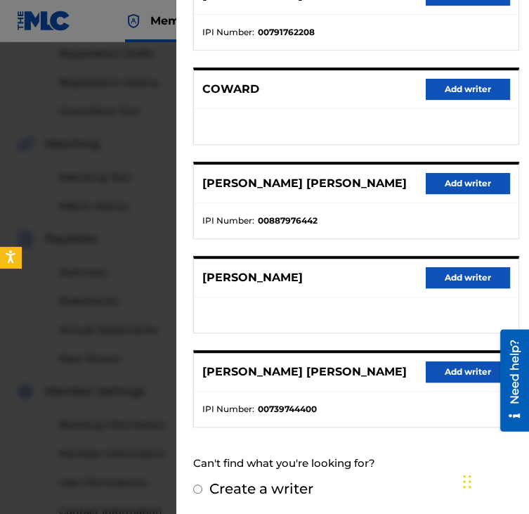
click at [444, 173] on button "Add writer" at bounding box center [468, 183] width 84 height 21
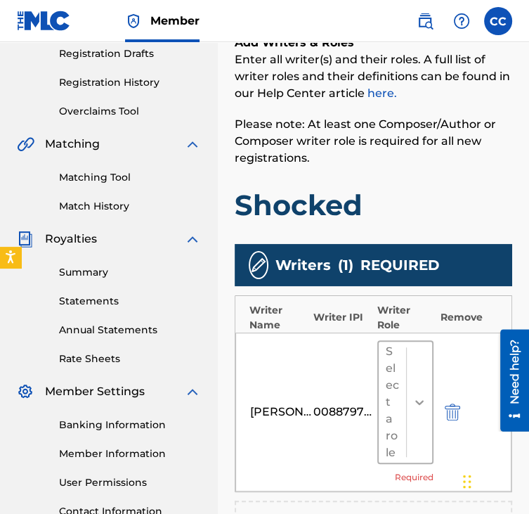
click at [424, 389] on div at bounding box center [419, 401] width 25 height 25
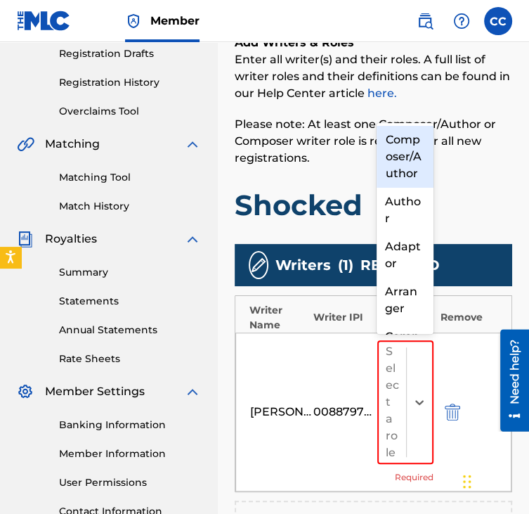
scroll to position [20, 0]
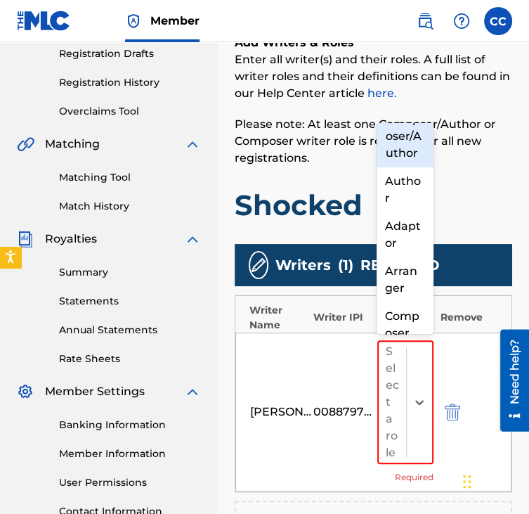
click at [405, 157] on div "Composer/Author" at bounding box center [405, 136] width 56 height 62
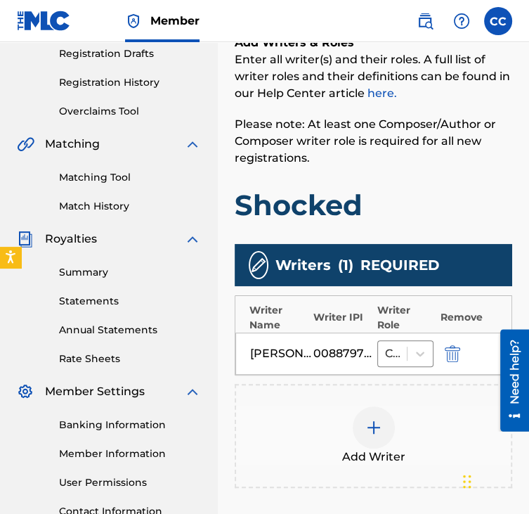
scroll to position [396, 0]
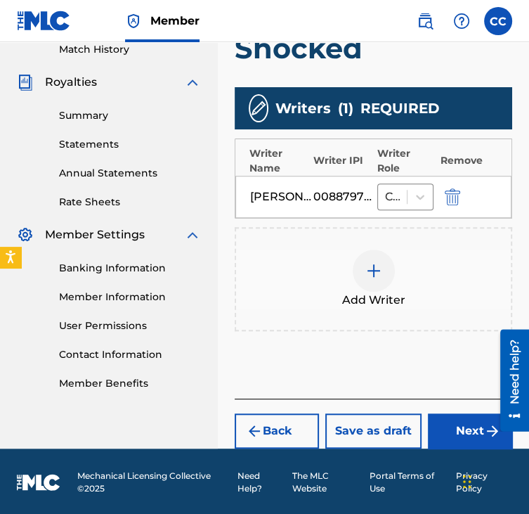
click at [474, 427] on button "Next" at bounding box center [470, 430] width 84 height 35
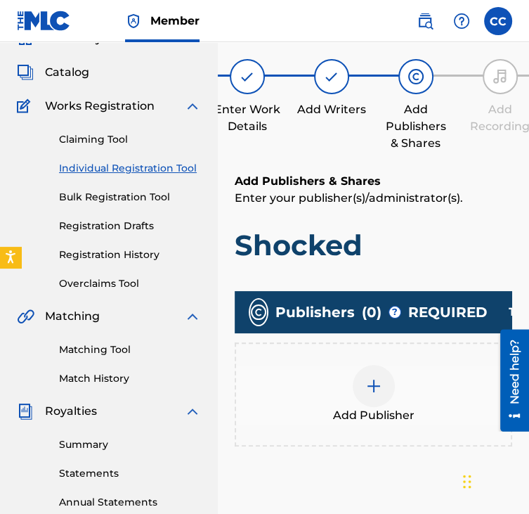
scroll to position [63, 0]
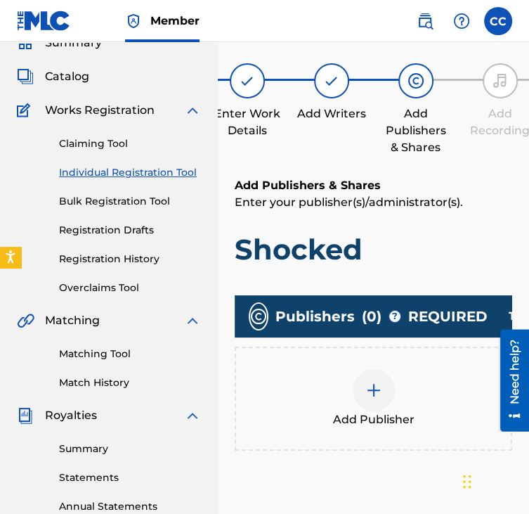
click at [416, 349] on div "Add Publisher" at bounding box center [374, 398] width 278 height 104
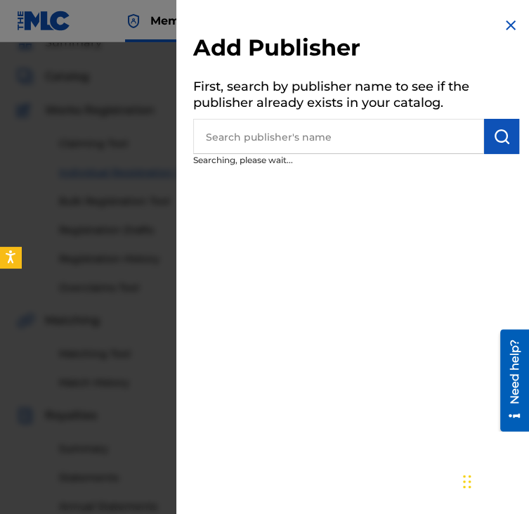
click at [367, 139] on input "text" at bounding box center [338, 136] width 291 height 35
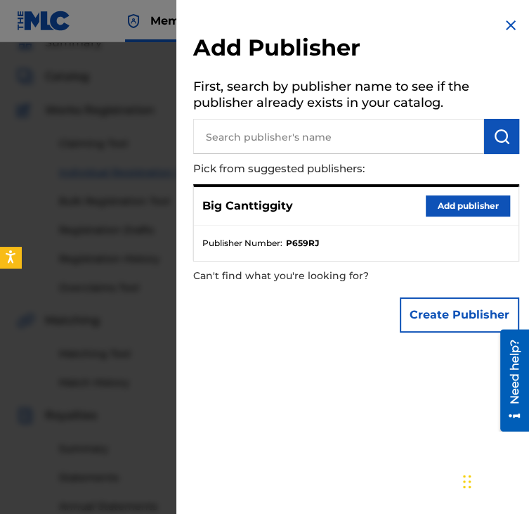
click at [438, 201] on button "Add publisher" at bounding box center [468, 205] width 84 height 21
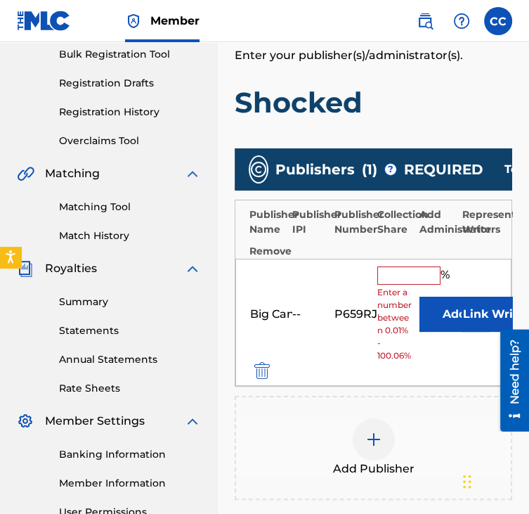
scroll to position [223, 0]
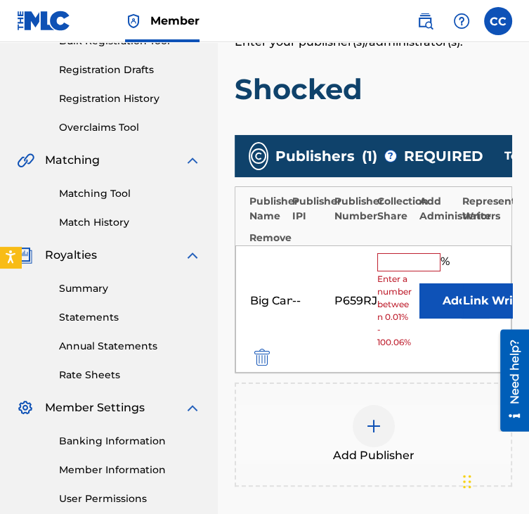
click at [430, 261] on input "text" at bounding box center [408, 262] width 63 height 18
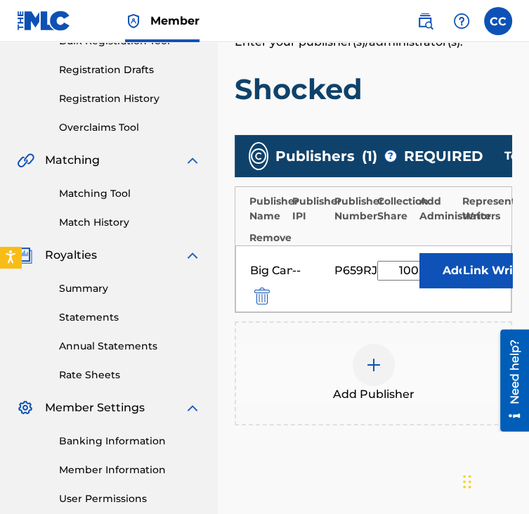
type input "100"
click at [420, 253] on button "Add" at bounding box center [455, 270] width 70 height 35
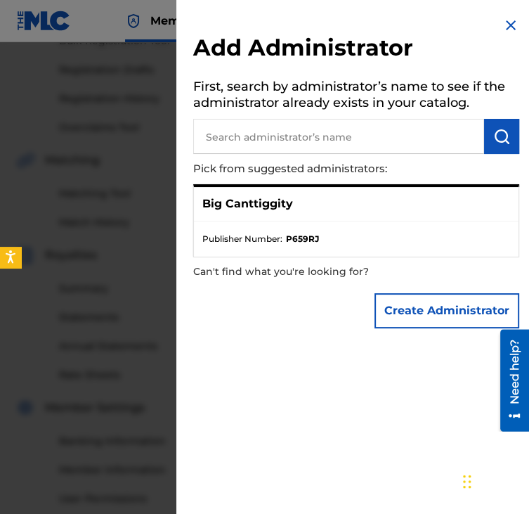
click at [506, 24] on img at bounding box center [510, 25] width 17 height 17
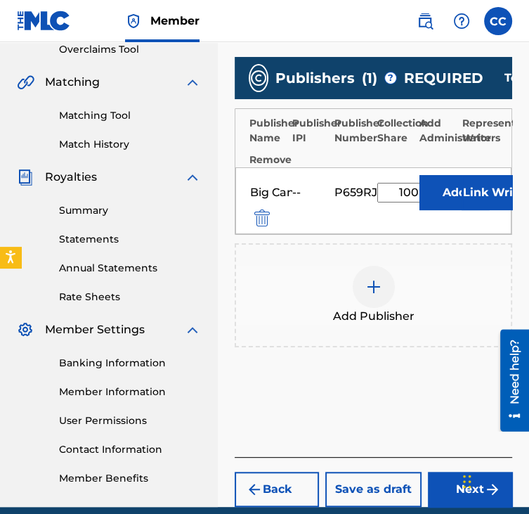
scroll to position [303, 0]
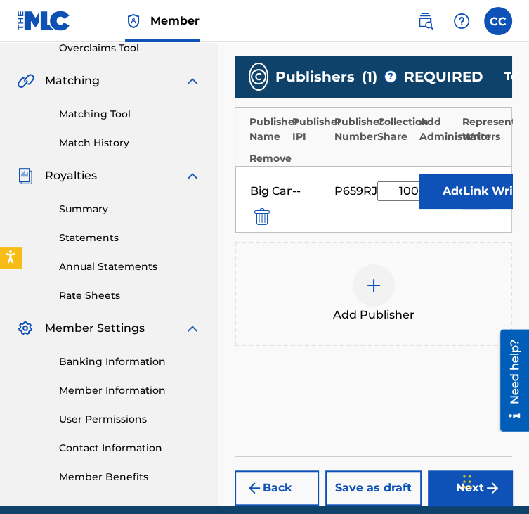
click at [441, 491] on button "Next" at bounding box center [470, 487] width 84 height 35
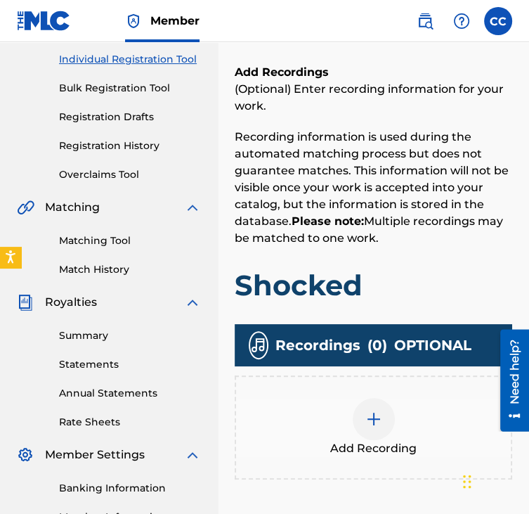
scroll to position [178, 0]
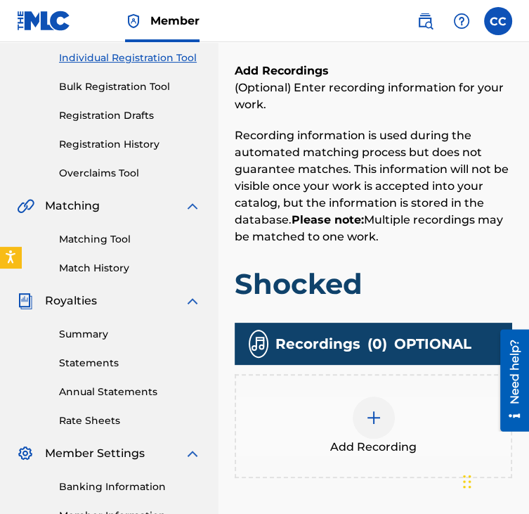
click at [398, 434] on div "Add Recording" at bounding box center [373, 425] width 275 height 59
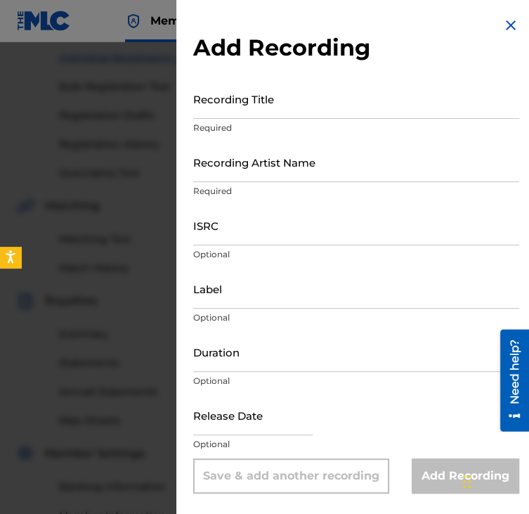
click at [309, 123] on p "Required" at bounding box center [356, 128] width 326 height 13
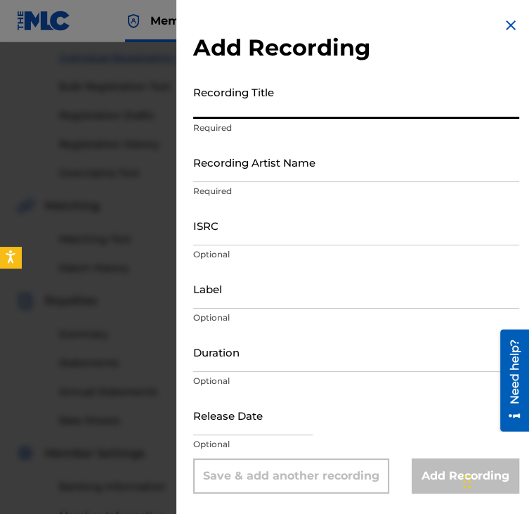
click at [278, 110] on input "Recording Title" at bounding box center [356, 99] width 326 height 40
type input "Shocked"
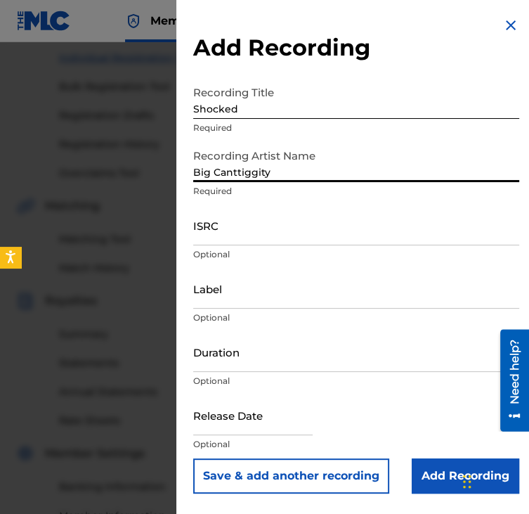
type input "Big Canttiggity"
click at [297, 246] on div "ISRC Optional" at bounding box center [356, 236] width 326 height 63
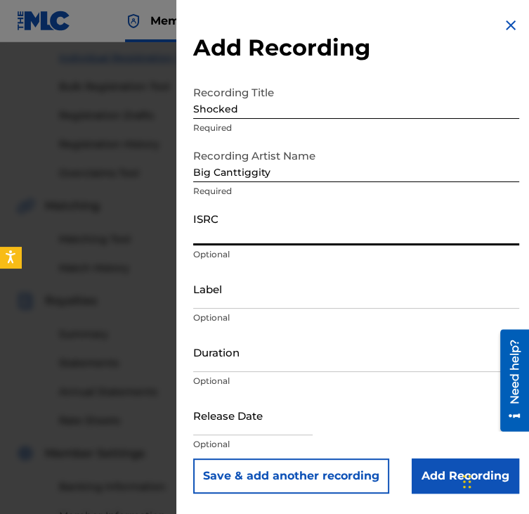
click at [249, 235] on input "ISRC" at bounding box center [356, 225] width 326 height 40
paste input "QZNWT2579975"
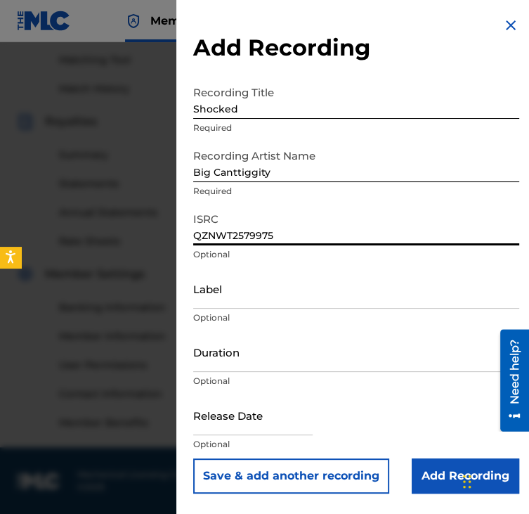
type input "QZNWT2579975"
click at [431, 463] on input "Add Recording" at bounding box center [466, 475] width 108 height 35
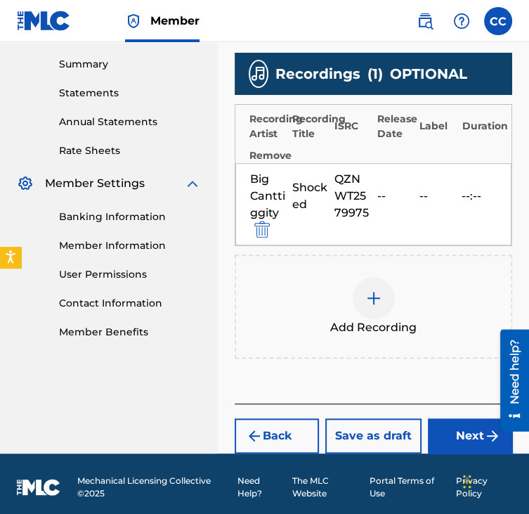
scroll to position [453, 0]
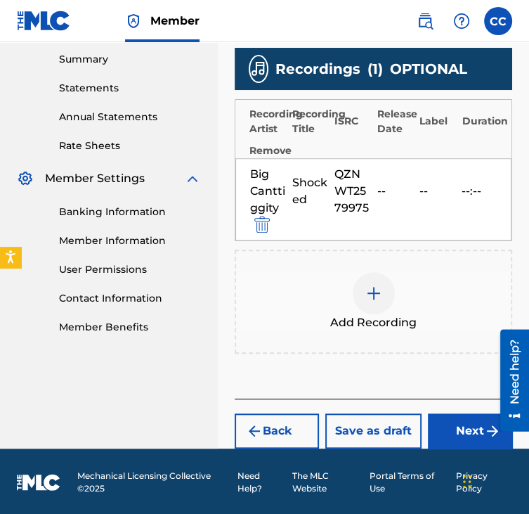
click at [461, 429] on button "Next" at bounding box center [470, 430] width 84 height 35
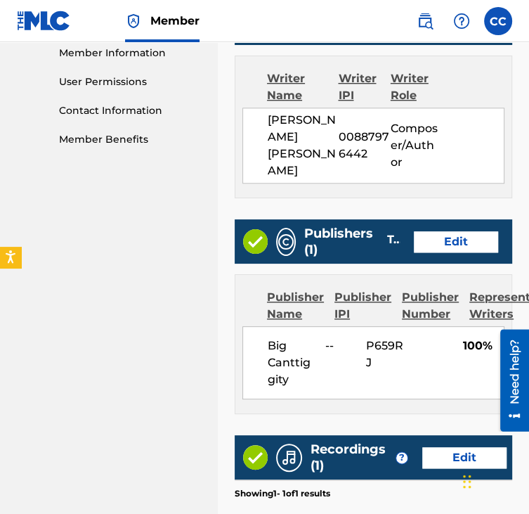
scroll to position [849, 0]
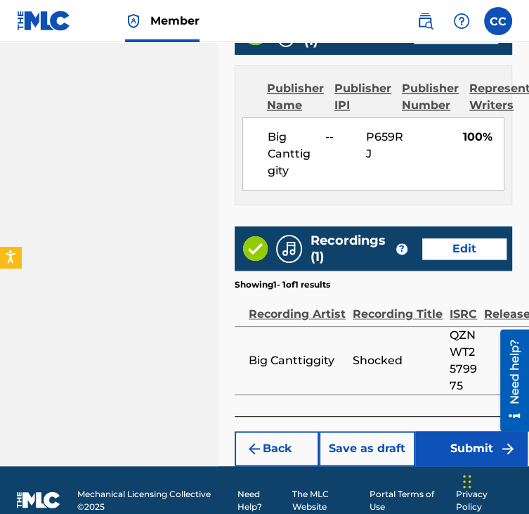
click at [460, 431] on button "Submit" at bounding box center [471, 448] width 112 height 35
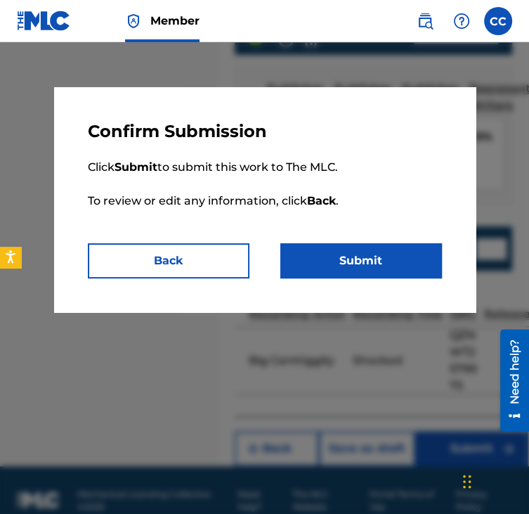
click at [370, 249] on button "Submit" at bounding box center [361, 260] width 162 height 35
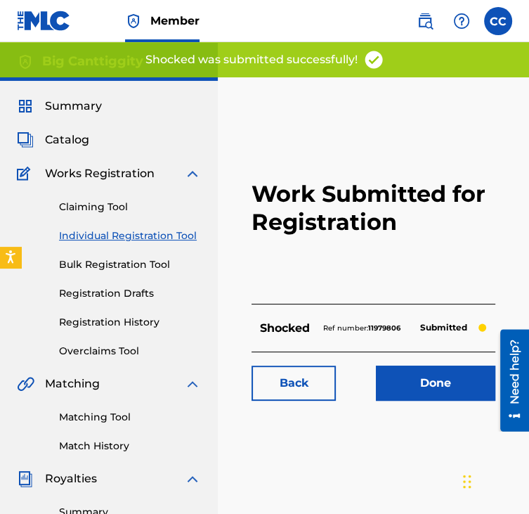
click at [400, 370] on link "Done" at bounding box center [435, 382] width 119 height 35
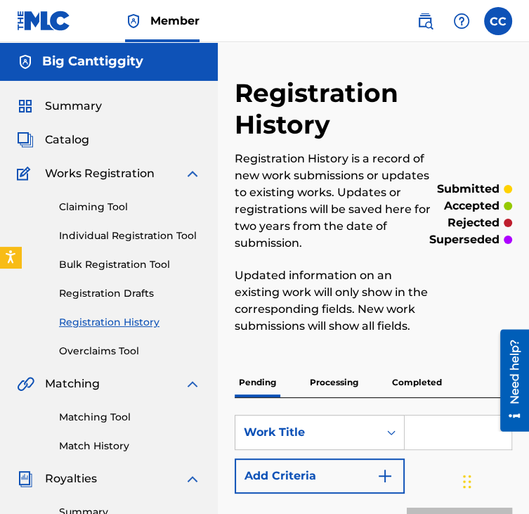
click at [121, 233] on link "Individual Registration Tool" at bounding box center [130, 235] width 142 height 15
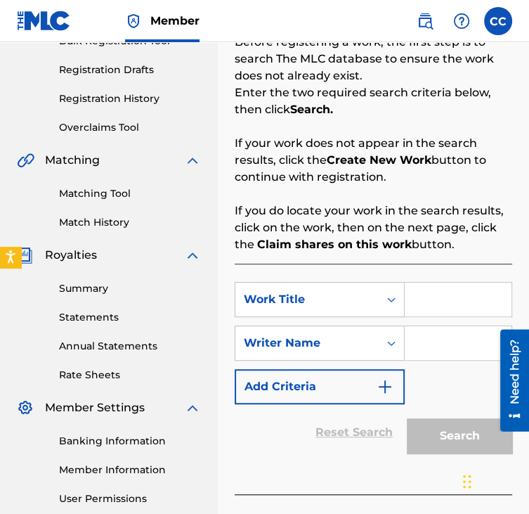
scroll to position [247, 0]
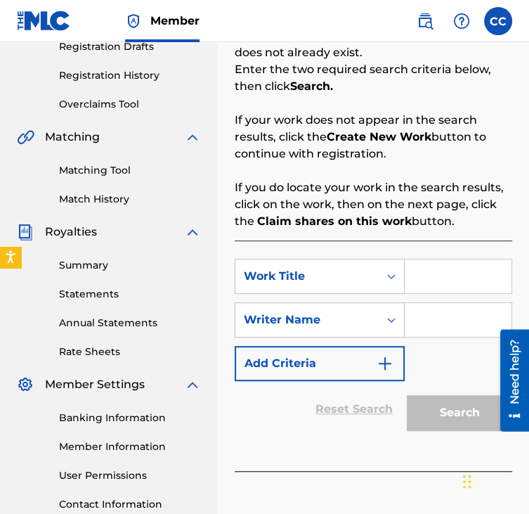
click at [452, 283] on input "Search Form" at bounding box center [458, 276] width 107 height 34
type input "The Session"
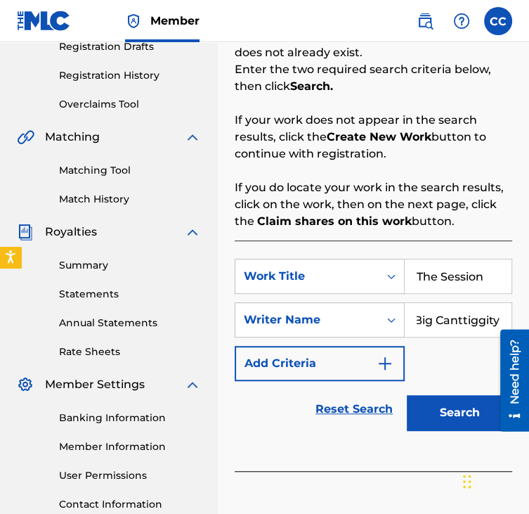
scroll to position [0, 0]
click at [433, 418] on button "Search" at bounding box center [459, 412] width 105 height 35
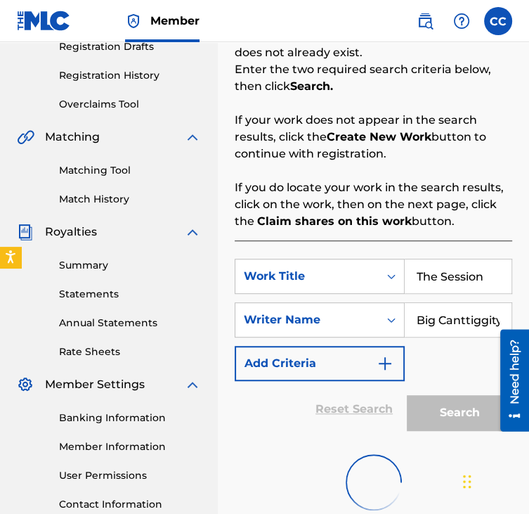
scroll to position [375, 0]
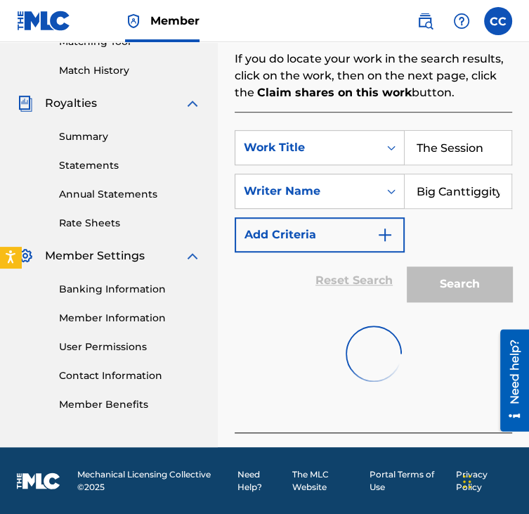
click at [469, 182] on input "Big Canttiggity" at bounding box center [458, 191] width 107 height 34
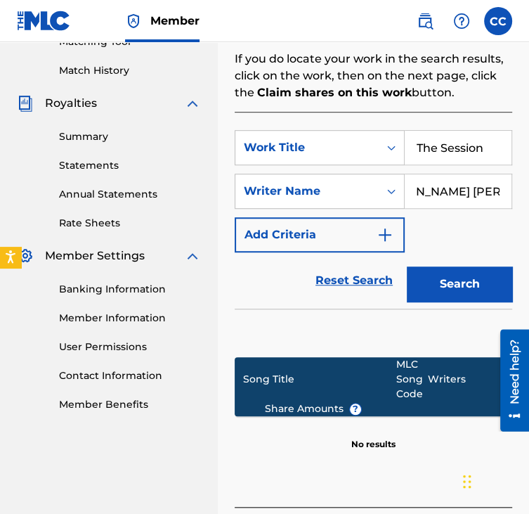
scroll to position [0, 53]
type input "[PERSON_NAME] [PERSON_NAME]"
click at [455, 300] on button "Search" at bounding box center [459, 283] width 105 height 35
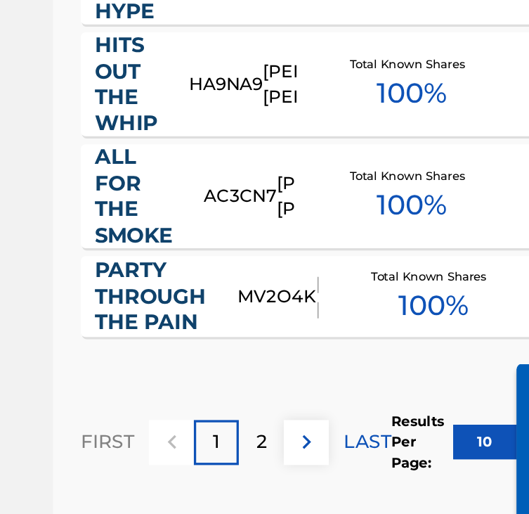
scroll to position [1089, 0]
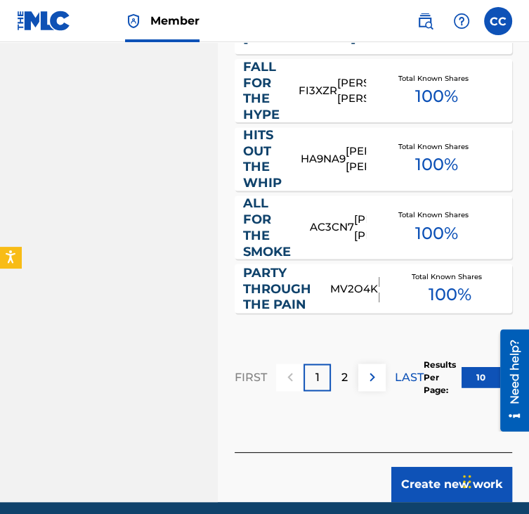
click at [422, 500] on button "Create new work" at bounding box center [451, 484] width 121 height 35
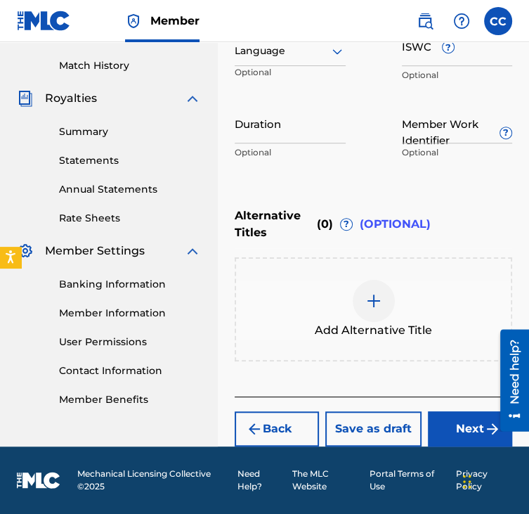
scroll to position [379, 0]
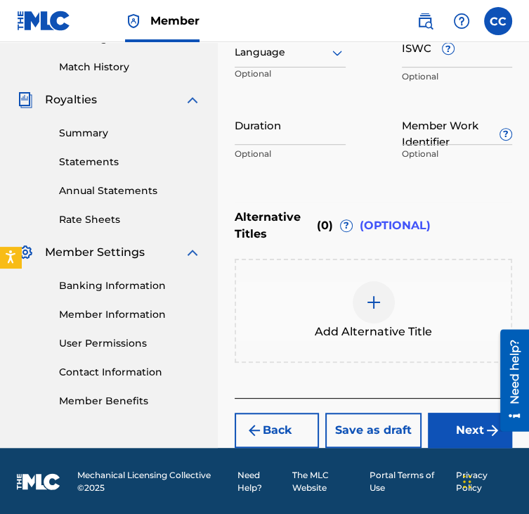
click at [447, 414] on button "Next" at bounding box center [470, 429] width 84 height 35
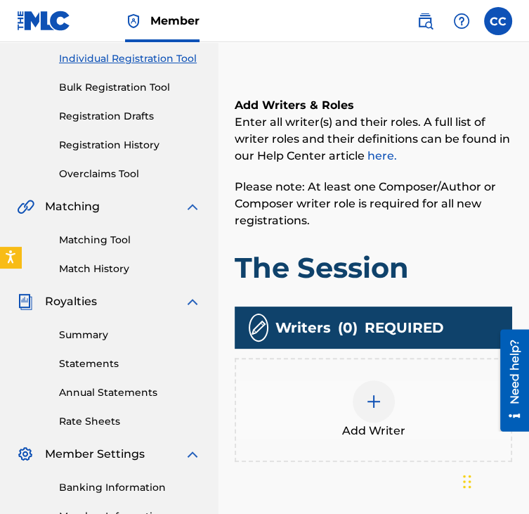
scroll to position [182, 0]
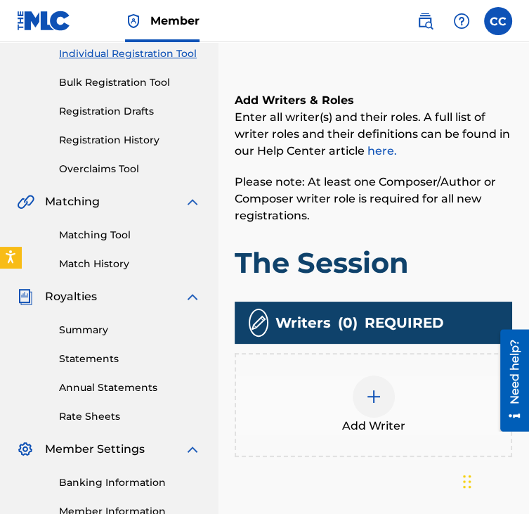
click at [408, 417] on div "Add Writer" at bounding box center [373, 404] width 275 height 59
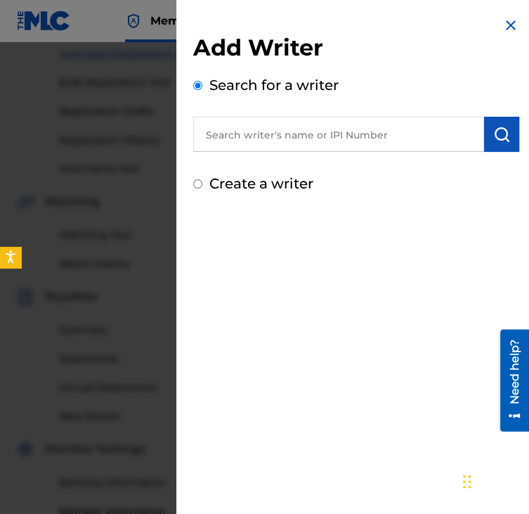
click at [291, 144] on input "text" at bounding box center [338, 134] width 291 height 35
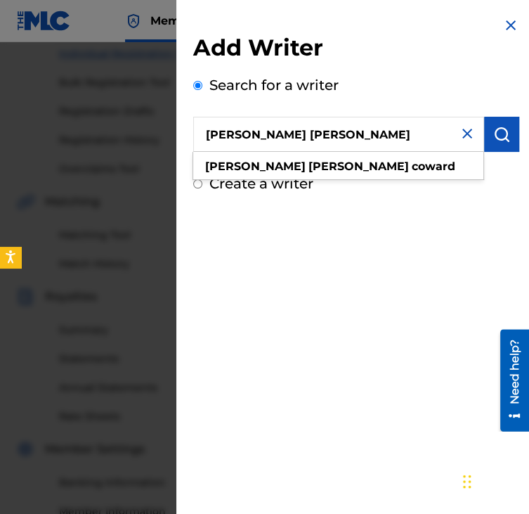
type input "[PERSON_NAME] [PERSON_NAME]"
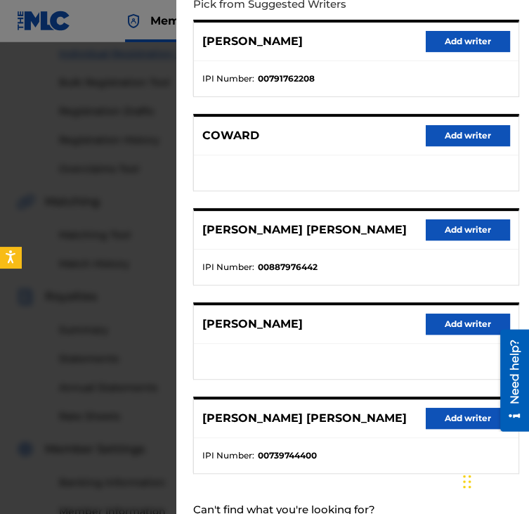
scroll to position [163, 0]
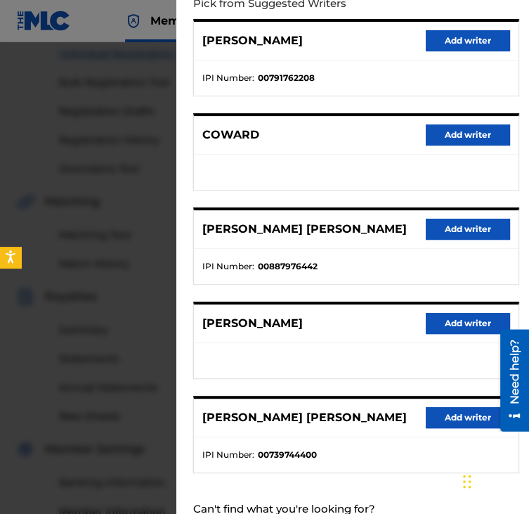
click at [446, 233] on button "Add writer" at bounding box center [468, 229] width 84 height 21
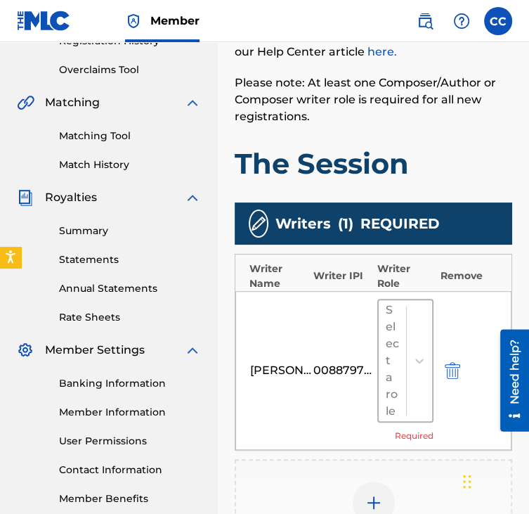
scroll to position [285, 0]
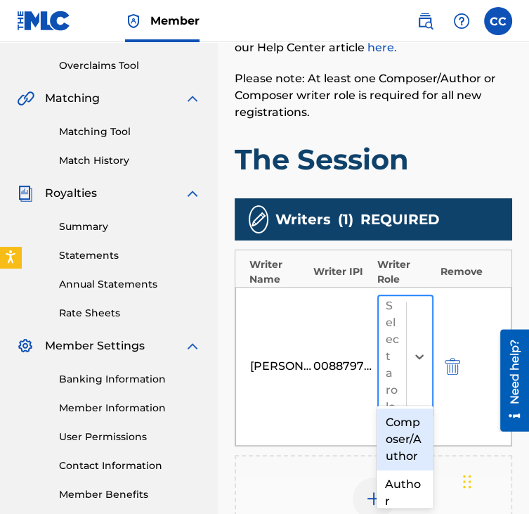
click at [402, 312] on div "Select a role" at bounding box center [392, 356] width 27 height 121
click at [389, 423] on div "Composer/Author" at bounding box center [405, 439] width 56 height 62
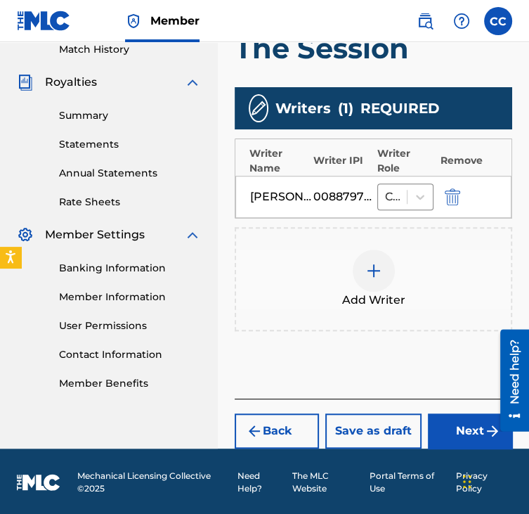
click at [433, 422] on button "Next" at bounding box center [470, 430] width 84 height 35
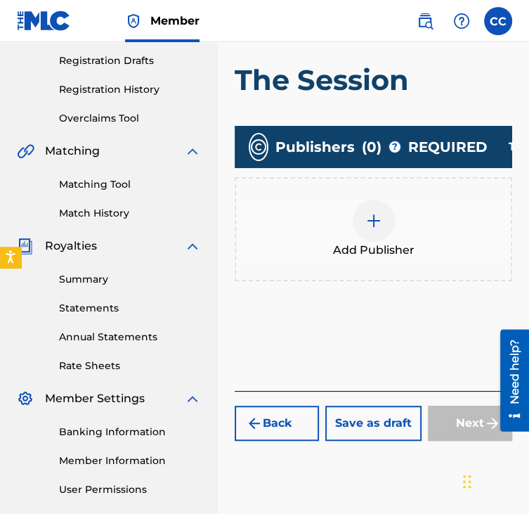
scroll to position [273, 0]
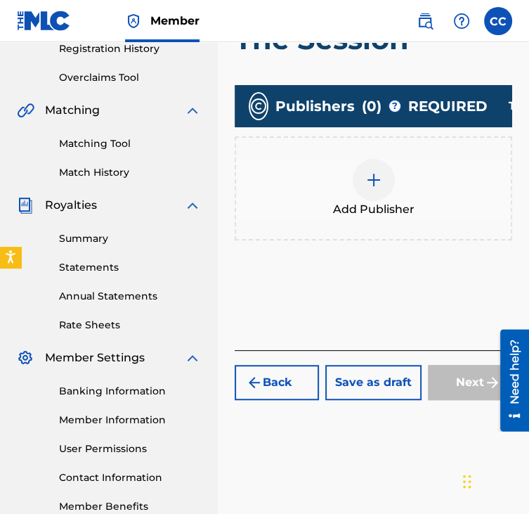
click at [385, 221] on div "Add Publisher" at bounding box center [374, 188] width 278 height 104
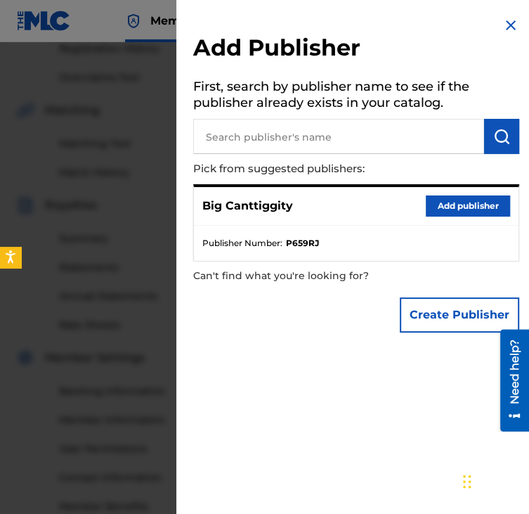
drag, startPoint x: 415, startPoint y: 196, endPoint x: 422, endPoint y: 200, distance: 8.2
click at [422, 200] on div "Big Canttiggity Add publisher" at bounding box center [356, 206] width 325 height 39
click at [426, 200] on button "Add publisher" at bounding box center [468, 205] width 84 height 21
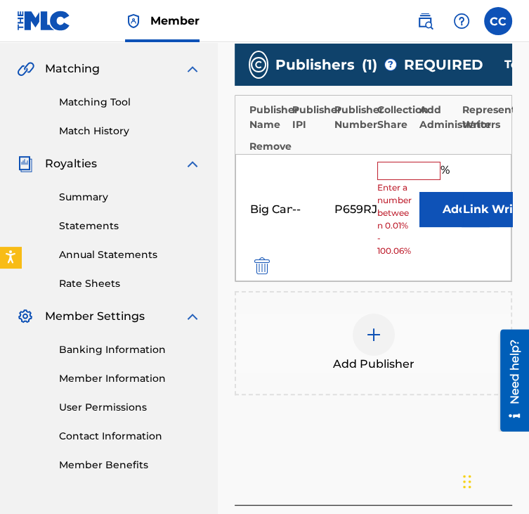
scroll to position [316, 0]
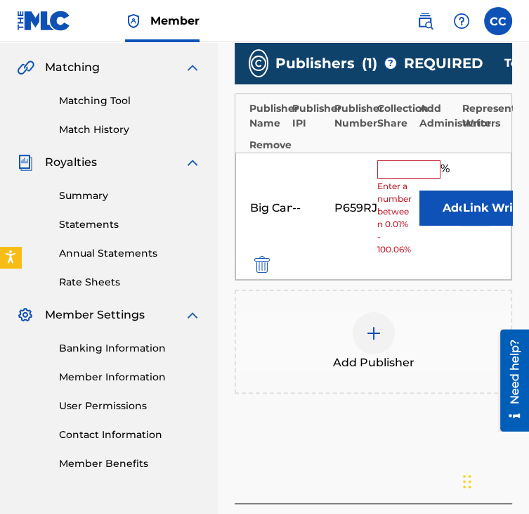
click at [390, 168] on input "text" at bounding box center [408, 169] width 63 height 18
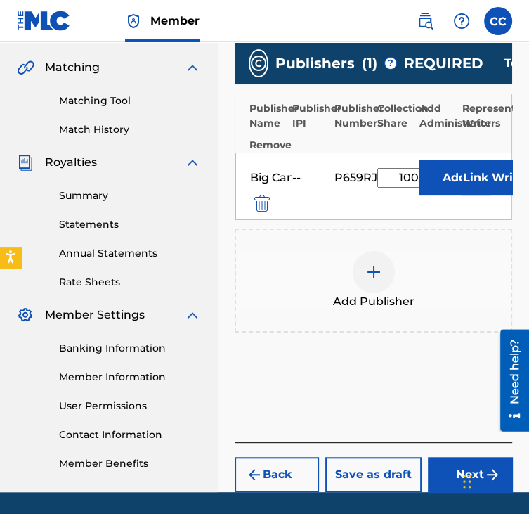
type input "100"
click at [457, 492] on button "Next" at bounding box center [470, 474] width 84 height 35
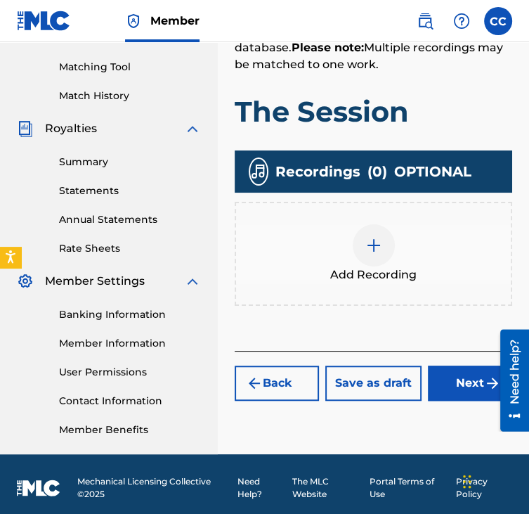
scroll to position [357, 0]
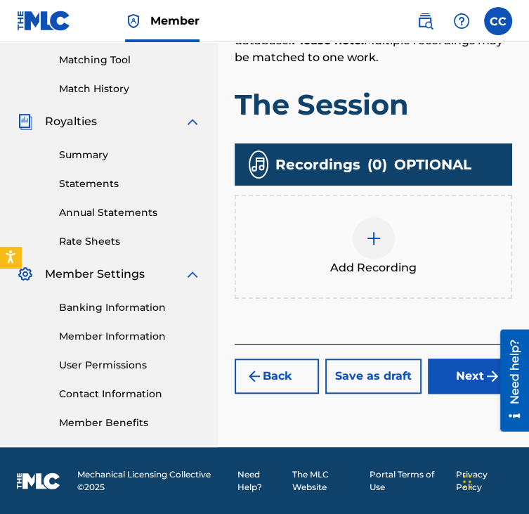
click at [399, 213] on div "Add Recording" at bounding box center [374, 247] width 278 height 104
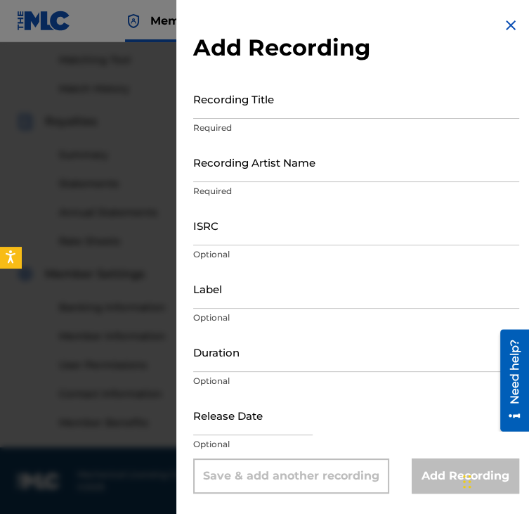
click at [310, 89] on input "Recording Title" at bounding box center [356, 99] width 326 height 40
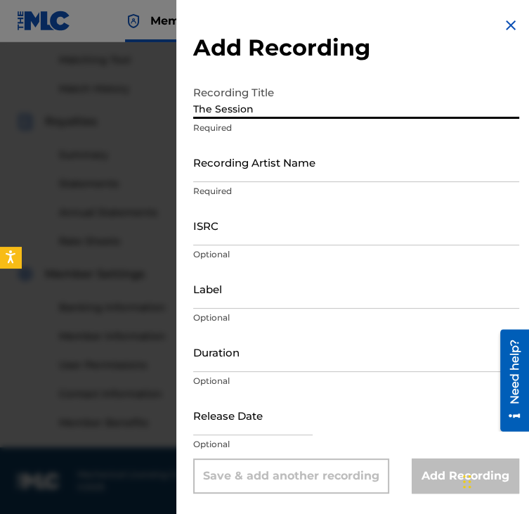
type input "The Session"
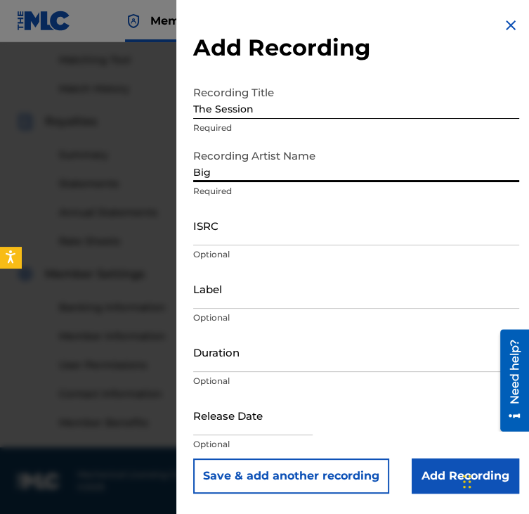
type input "Big Canttiggity"
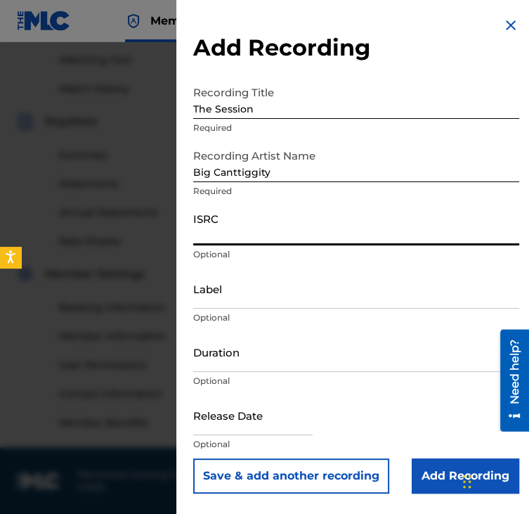
paste input "QZNWT2514541"
type input "QZNWT2514541"
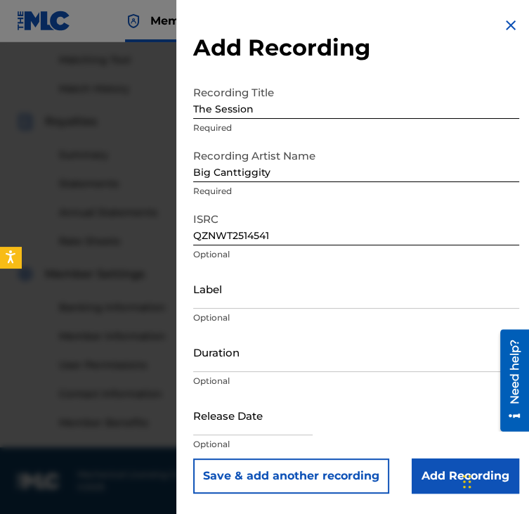
click at [422, 466] on input "Add Recording" at bounding box center [466, 475] width 108 height 35
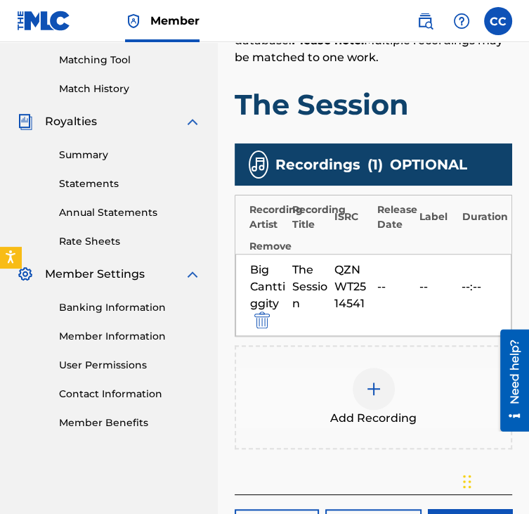
scroll to position [453, 0]
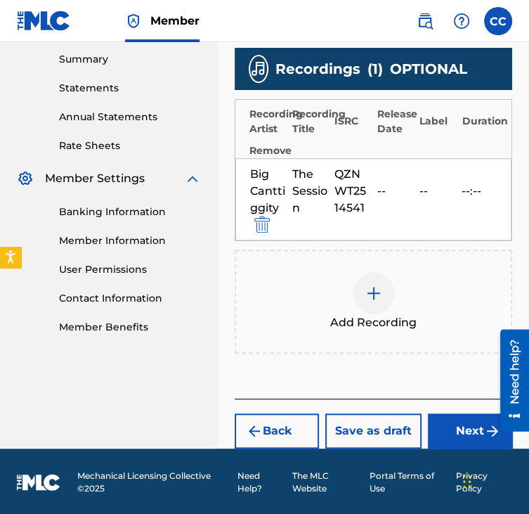
click at [455, 430] on button "Next" at bounding box center [470, 430] width 84 height 35
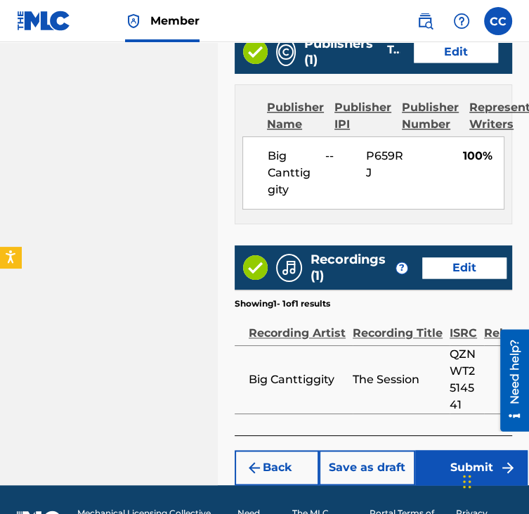
scroll to position [849, 0]
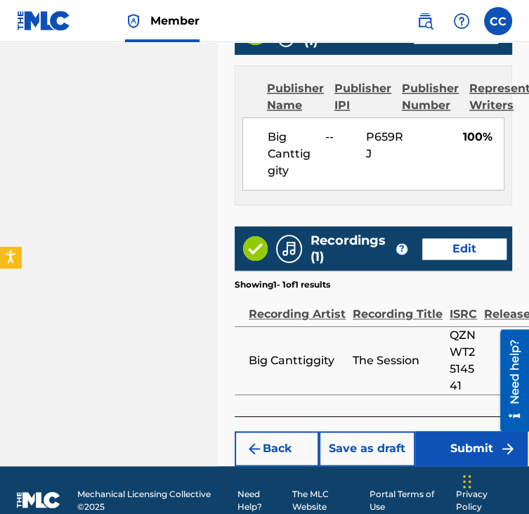
click at [448, 444] on button "Submit" at bounding box center [471, 448] width 112 height 35
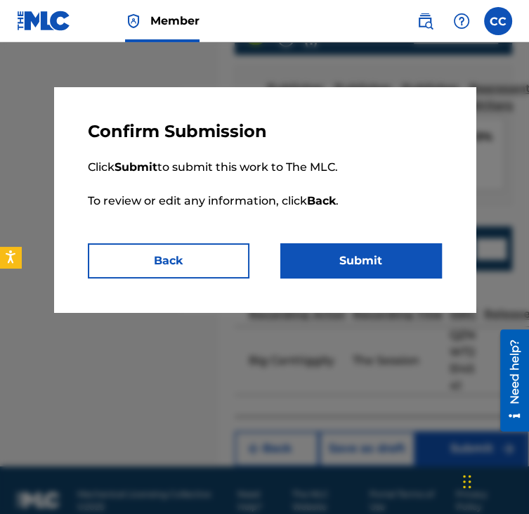
click at [332, 255] on button "Submit" at bounding box center [361, 260] width 162 height 35
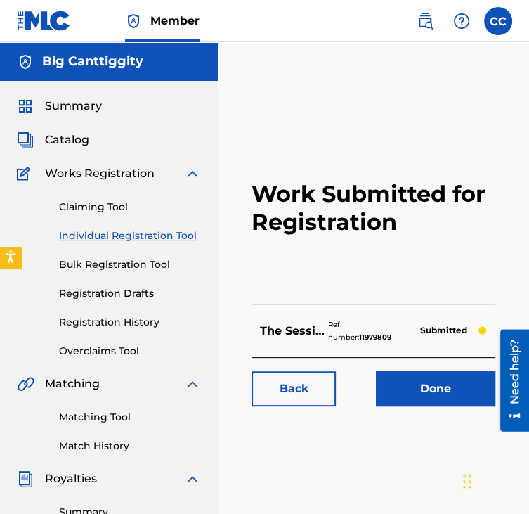
click at [171, 235] on link "Individual Registration Tool" at bounding box center [130, 235] width 142 height 15
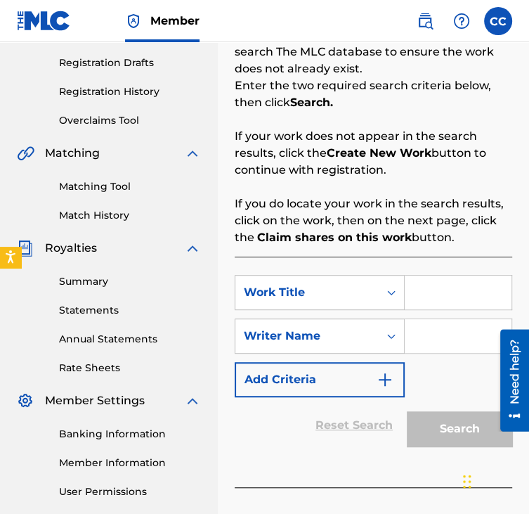
scroll to position [252, 0]
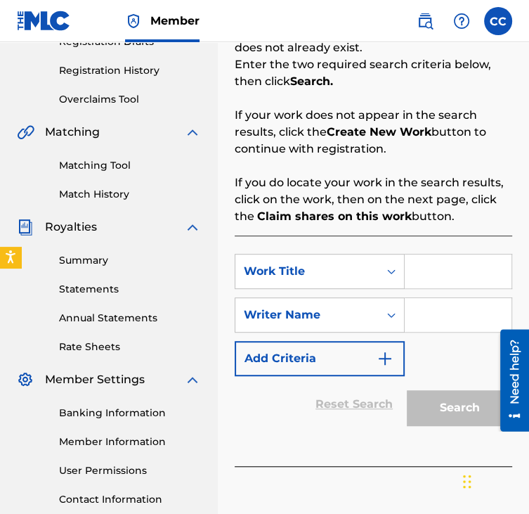
click at [462, 288] on div "Search Form" at bounding box center [459, 271] width 108 height 35
click at [450, 278] on input "Search Form" at bounding box center [458, 271] width 107 height 34
type input "Detective [PERSON_NAME]"
drag, startPoint x: 457, startPoint y: 287, endPoint x: 457, endPoint y: 314, distance: 26.7
click at [457, 314] on div "SearchWithCriteria4dc86e65-bf6f-4d7e-8ad7-bc2da4373b2c Work Title Detective Tig…" at bounding box center [374, 315] width 278 height 122
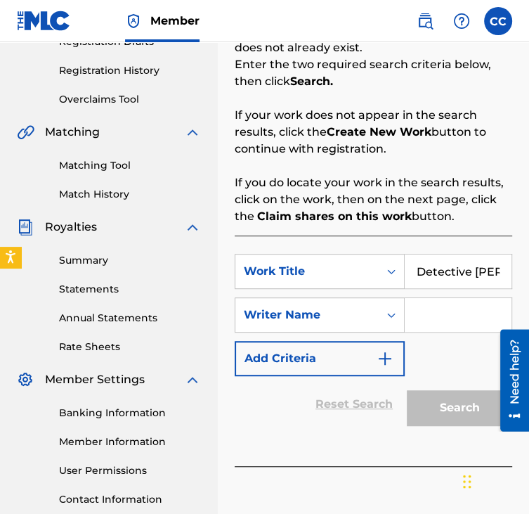
click at [457, 314] on input "Search Form" at bounding box center [458, 315] width 107 height 34
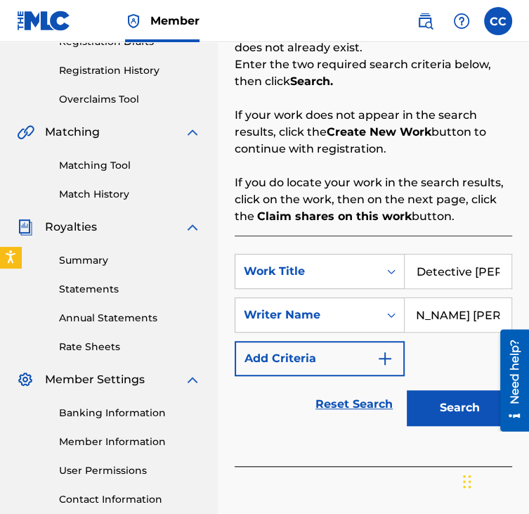
scroll to position [0, 53]
type input "[PERSON_NAME] [PERSON_NAME]"
click at [437, 408] on button "Search" at bounding box center [459, 407] width 105 height 35
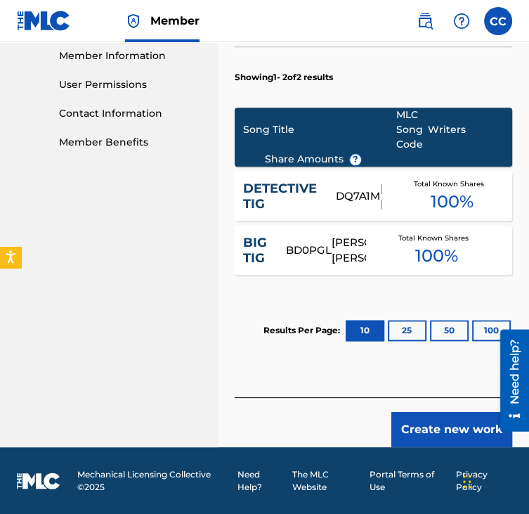
click at [438, 415] on button "Create new work" at bounding box center [451, 429] width 121 height 35
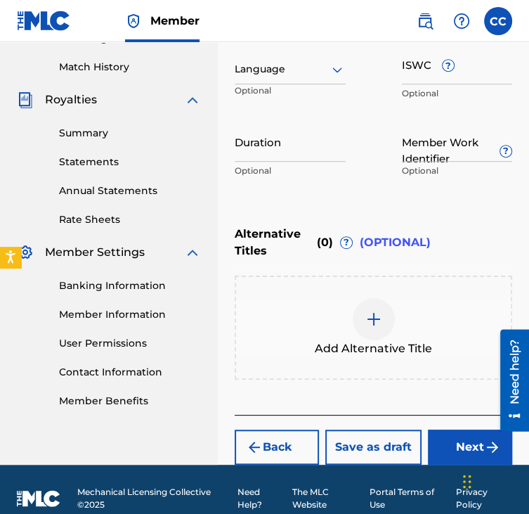
click at [442, 431] on button "Next" at bounding box center [470, 446] width 84 height 35
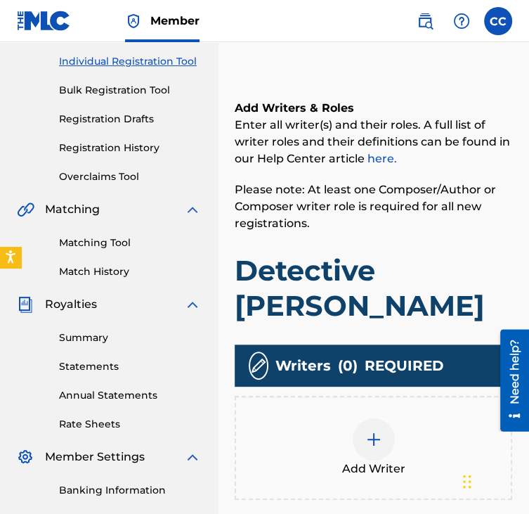
scroll to position [179, 0]
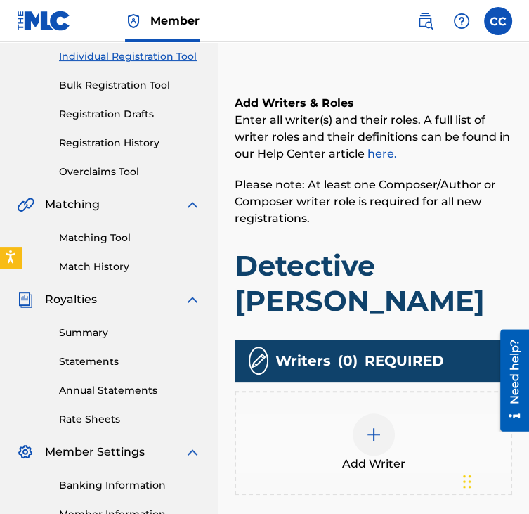
click at [400, 413] on div "Add Writer" at bounding box center [373, 442] width 275 height 59
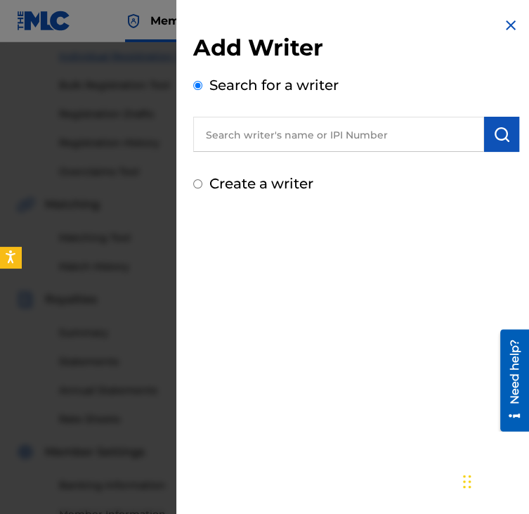
click at [354, 136] on input "text" at bounding box center [338, 134] width 291 height 35
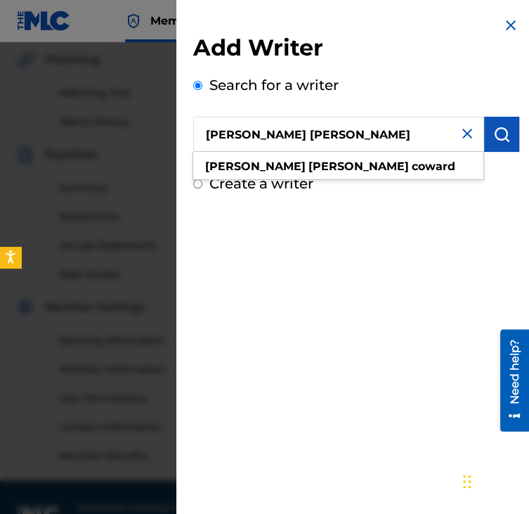
scroll to position [328, 0]
type input "[PERSON_NAME] [PERSON_NAME]"
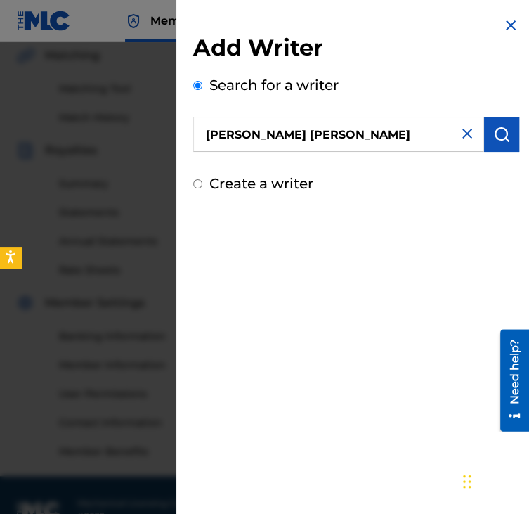
click at [493, 131] on img "submit" at bounding box center [501, 134] width 17 height 17
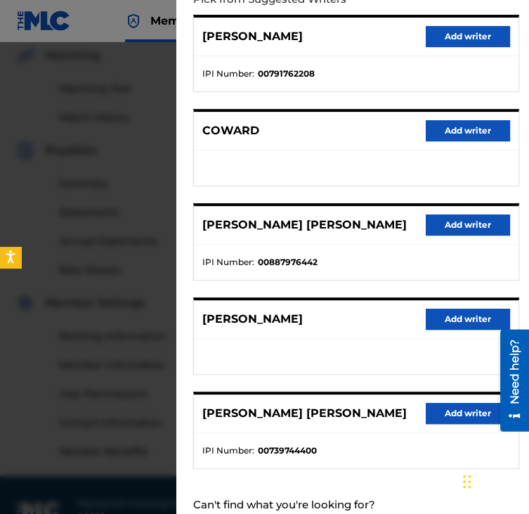
scroll to position [185, 0]
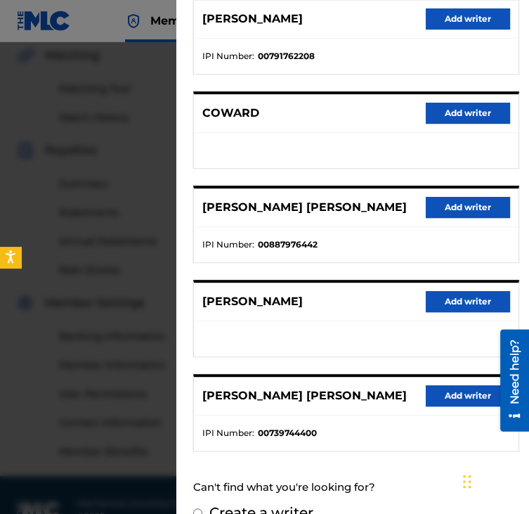
click at [460, 210] on button "Add writer" at bounding box center [468, 207] width 84 height 21
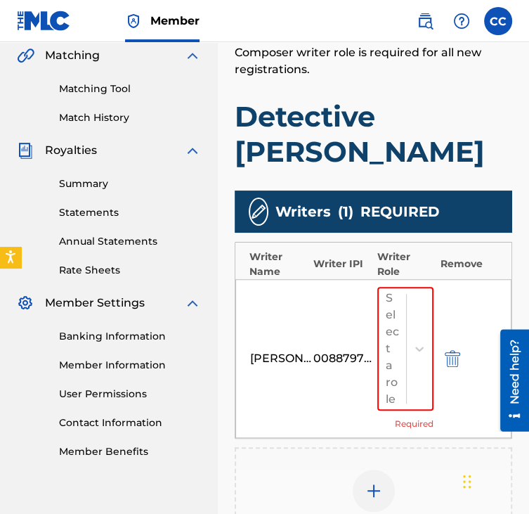
scroll to position [401, 0]
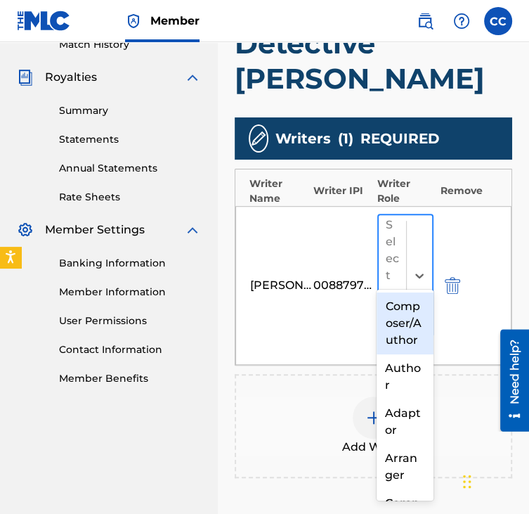
click at [416, 215] on div at bounding box center [419, 275] width 26 height 121
click at [408, 332] on div "Composer/Author" at bounding box center [405, 323] width 56 height 62
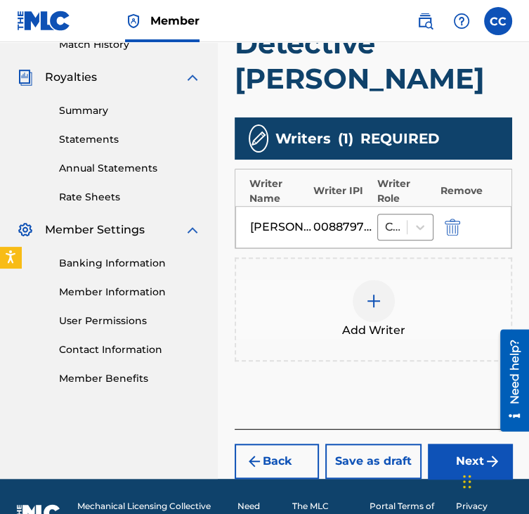
scroll to position [396, 0]
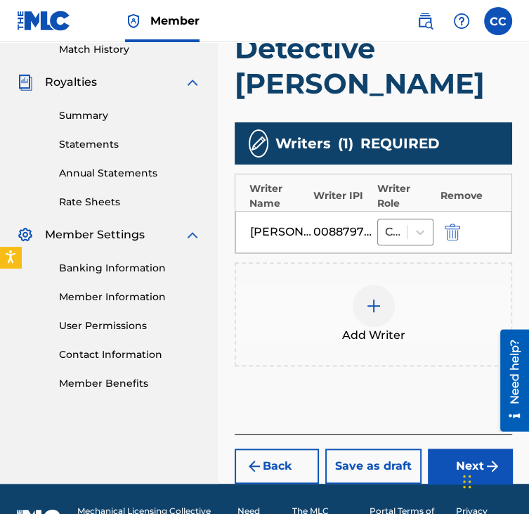
click at [462, 448] on button "Next" at bounding box center [470, 465] width 84 height 35
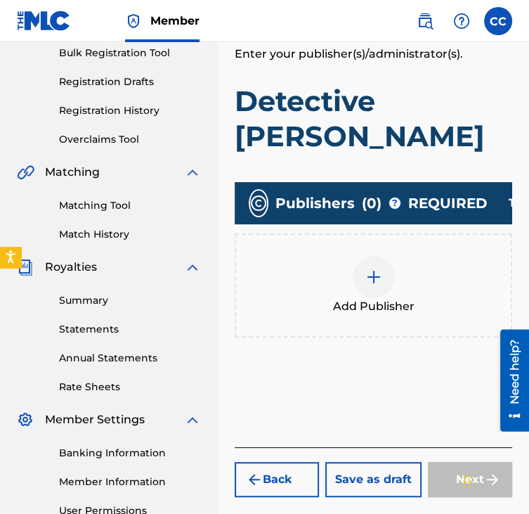
scroll to position [264, 0]
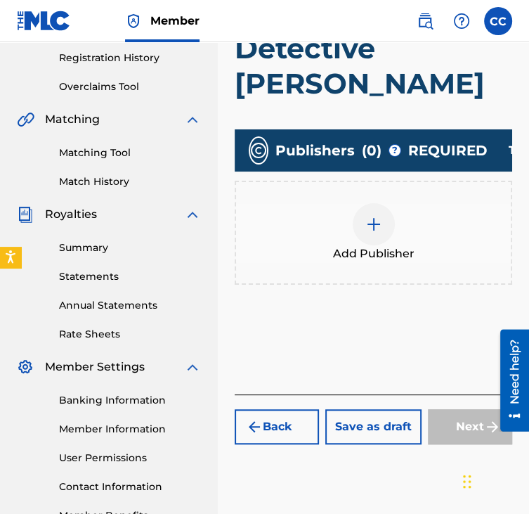
click at [427, 203] on div "Add Publisher" at bounding box center [373, 232] width 275 height 59
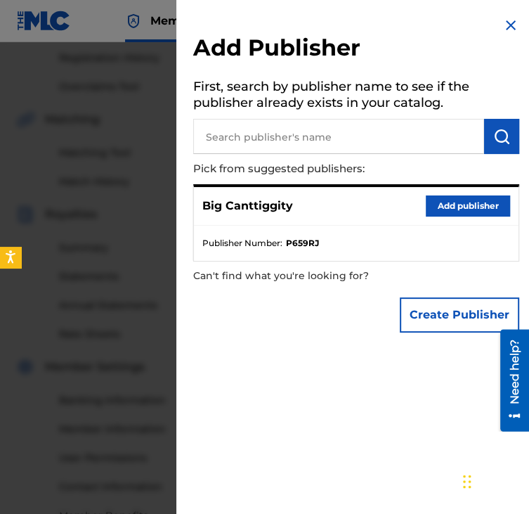
click at [445, 199] on button "Add publisher" at bounding box center [468, 205] width 84 height 21
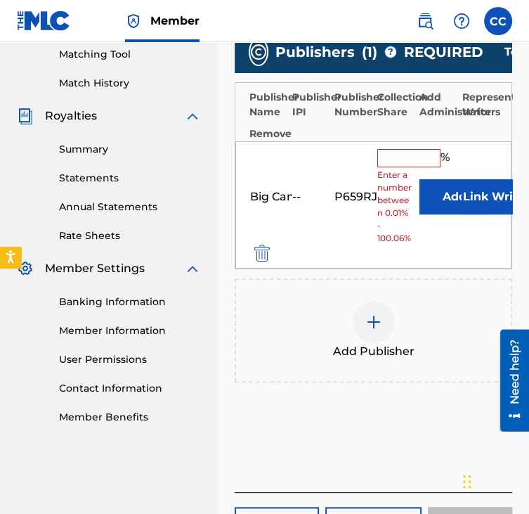
scroll to position [424, 0]
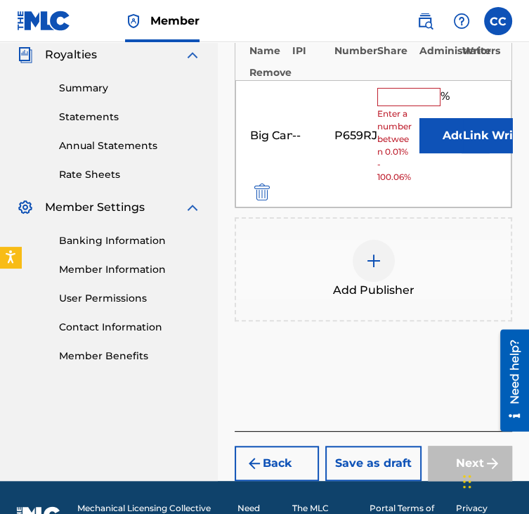
click at [399, 88] on input "text" at bounding box center [408, 97] width 63 height 18
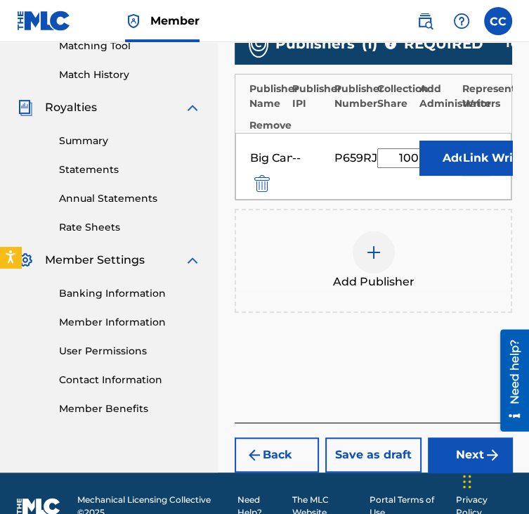
type input "100"
click at [461, 437] on button "Next" at bounding box center [470, 454] width 84 height 35
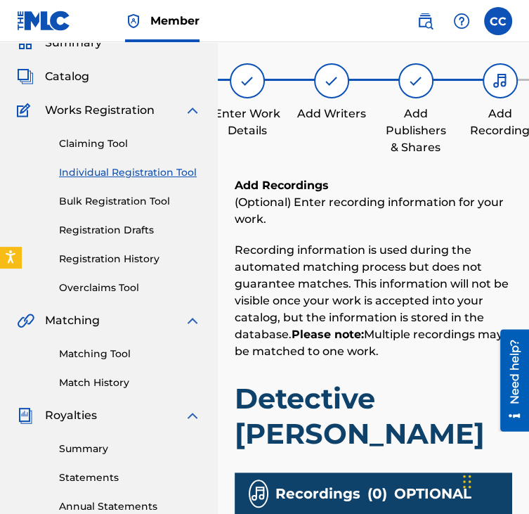
scroll to position [236, 0]
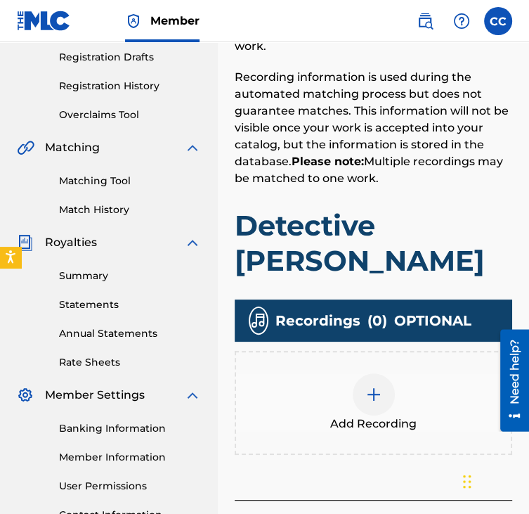
click at [424, 373] on div "Add Recording" at bounding box center [373, 402] width 275 height 59
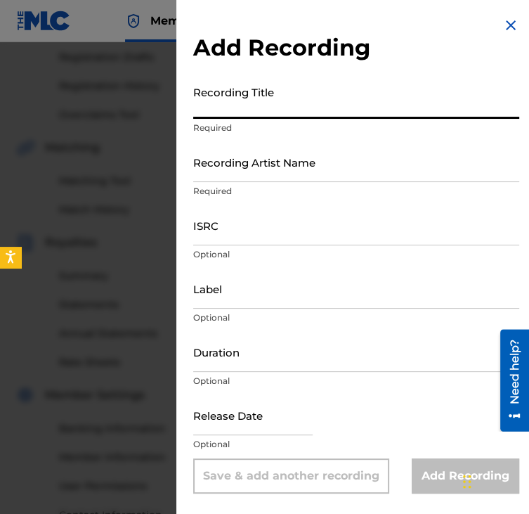
click at [298, 106] on input "Recording Title" at bounding box center [356, 99] width 326 height 40
type input "Detective [PERSON_NAME]"
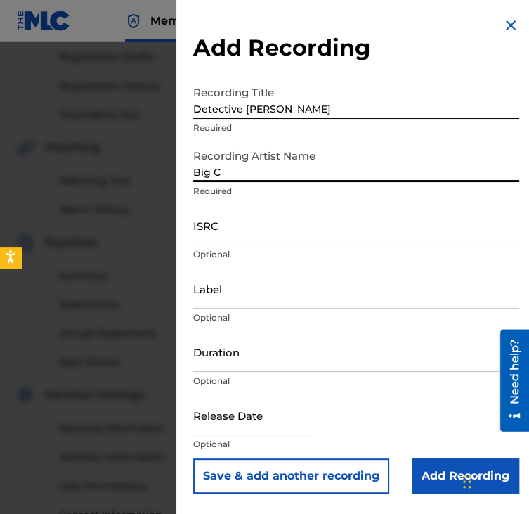
type input "Big Canttiggity"
click at [285, 241] on input "ISRC" at bounding box center [356, 225] width 326 height 40
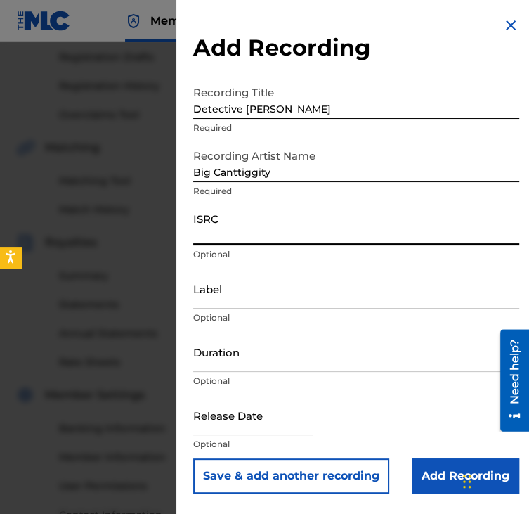
paste input "QZNWS2508186"
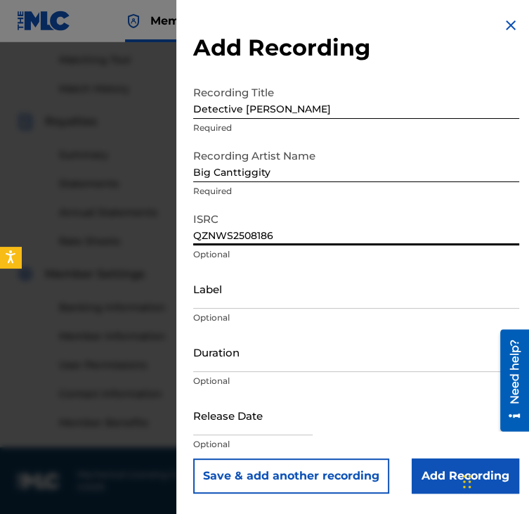
type input "QZNWS2508186"
click at [457, 469] on input "Add Recording" at bounding box center [466, 475] width 108 height 35
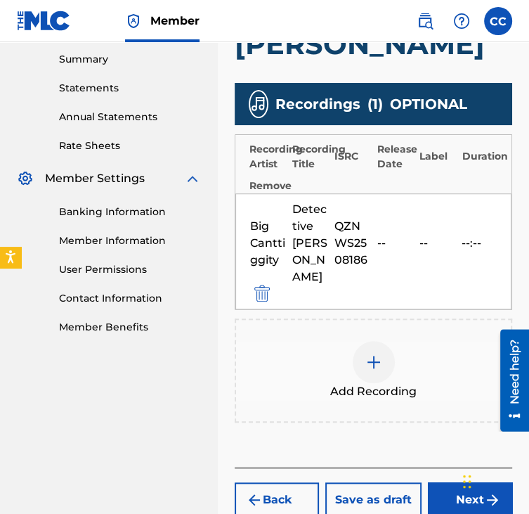
click at [453, 482] on button "Next" at bounding box center [470, 499] width 84 height 35
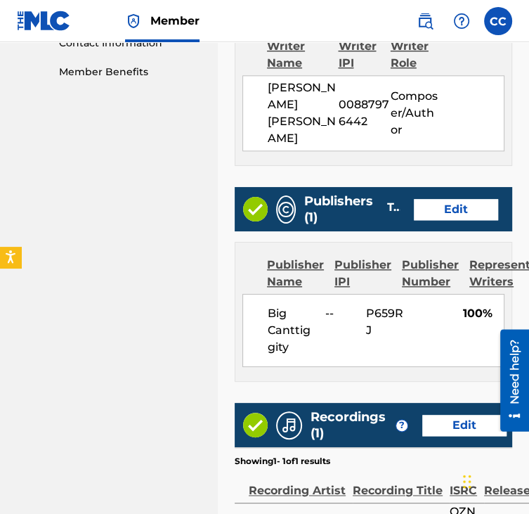
scroll to position [849, 0]
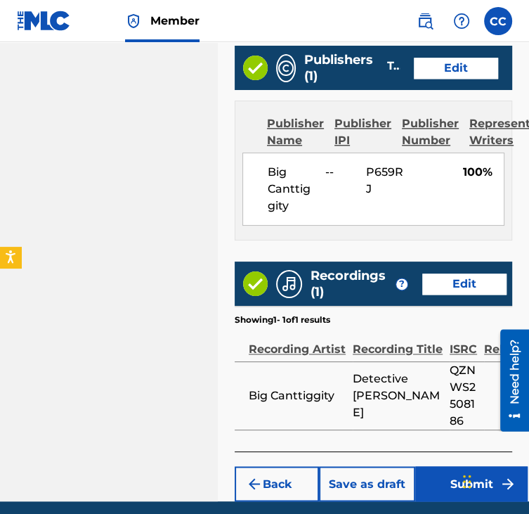
click at [419, 466] on button "Submit" at bounding box center [471, 483] width 112 height 35
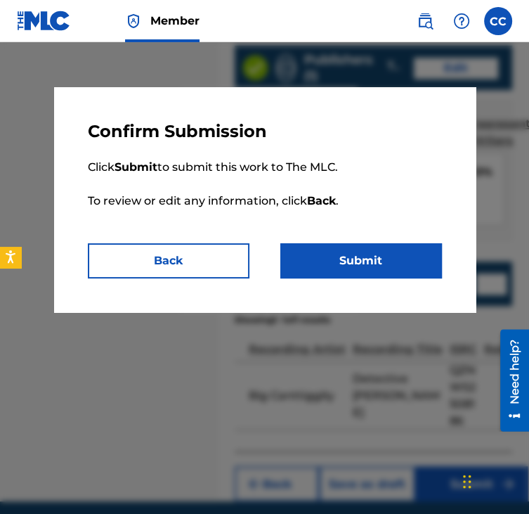
click at [343, 264] on button "Submit" at bounding box center [361, 260] width 162 height 35
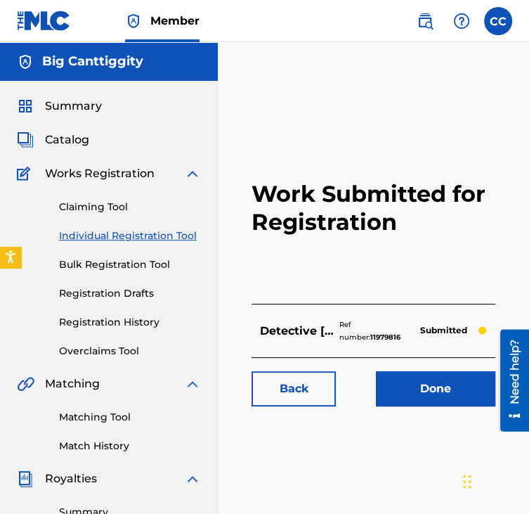
click at [391, 391] on link "Done" at bounding box center [435, 388] width 119 height 35
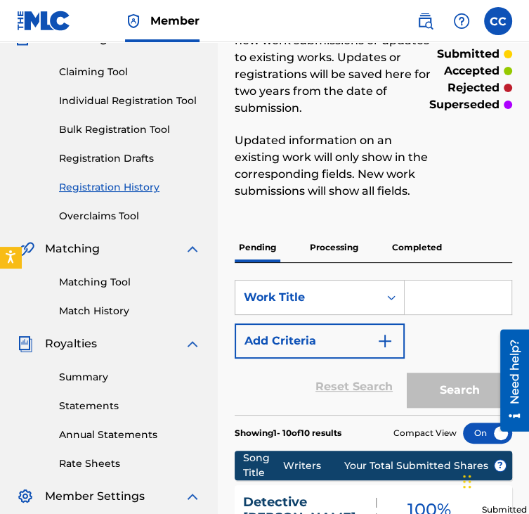
scroll to position [125, 0]
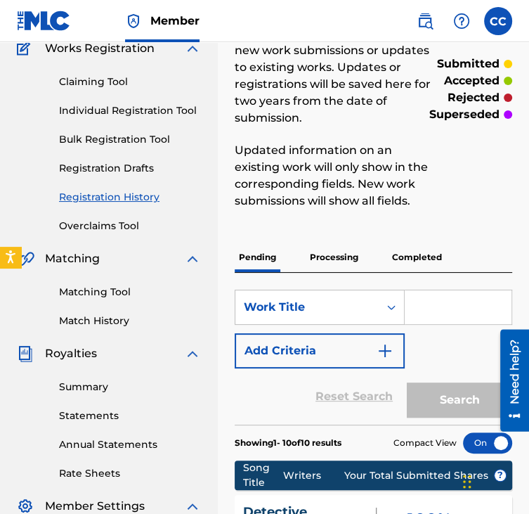
click at [129, 104] on link "Individual Registration Tool" at bounding box center [130, 110] width 142 height 15
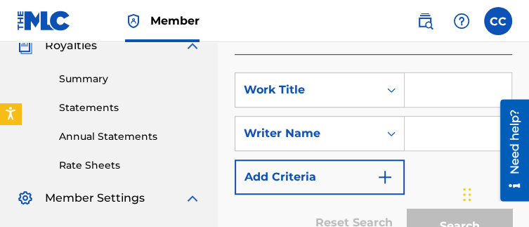
scroll to position [427, 0]
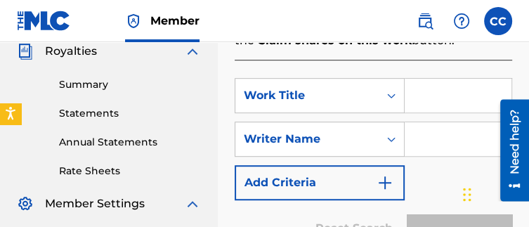
click at [451, 98] on input "Search Form" at bounding box center [458, 96] width 107 height 34
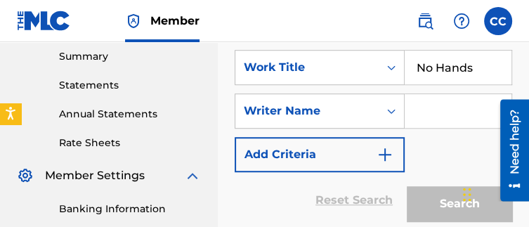
scroll to position [458, 0]
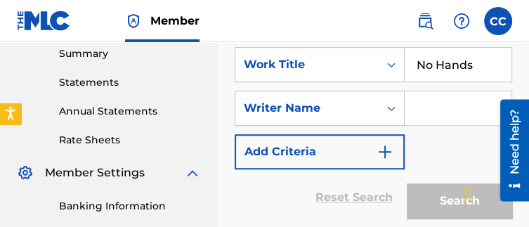
type input "No Hands"
click at [450, 101] on input "Search Form" at bounding box center [458, 108] width 107 height 34
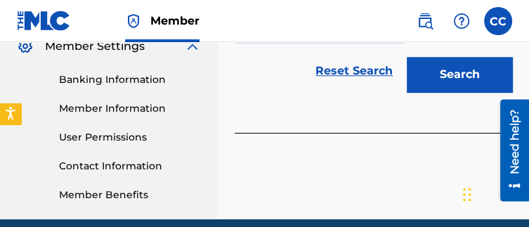
scroll to position [589, 0]
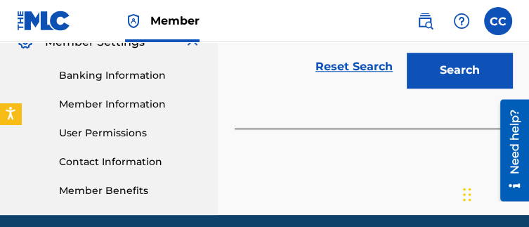
type input "[PERSON_NAME] [PERSON_NAME]"
click at [438, 76] on button "Search" at bounding box center [459, 70] width 105 height 35
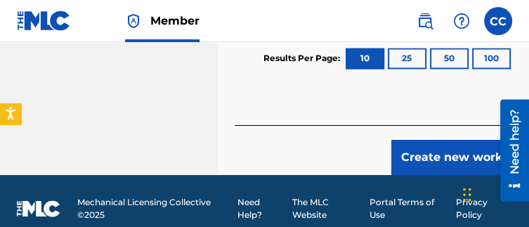
click at [420, 164] on button "Create new work" at bounding box center [451, 157] width 121 height 35
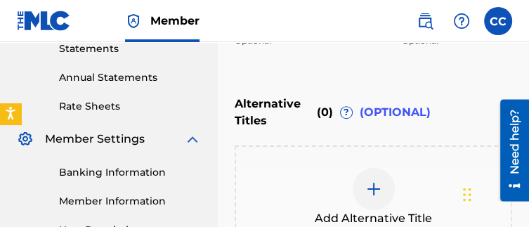
scroll to position [665, 0]
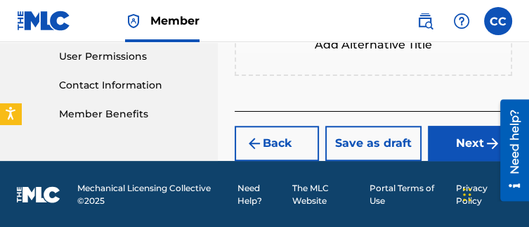
click at [450, 137] on button "Next" at bounding box center [470, 143] width 84 height 35
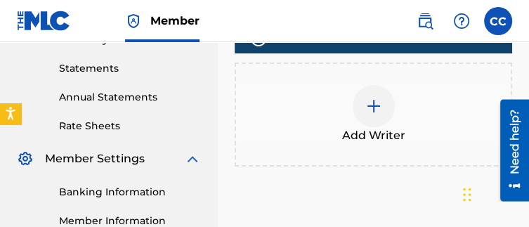
scroll to position [479, 0]
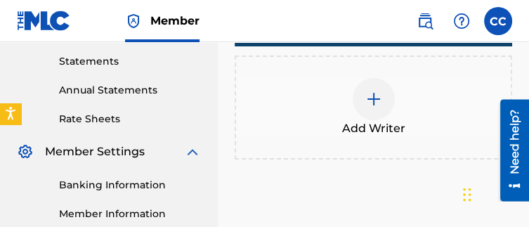
click at [384, 112] on div at bounding box center [374, 99] width 42 height 42
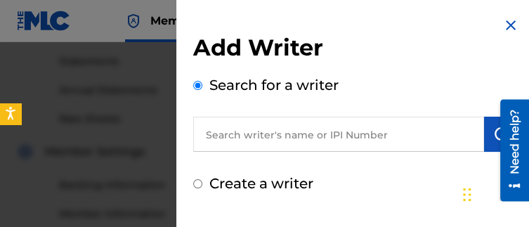
click at [275, 137] on input "text" at bounding box center [338, 134] width 291 height 35
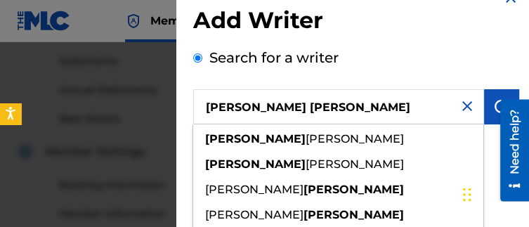
scroll to position [18, 0]
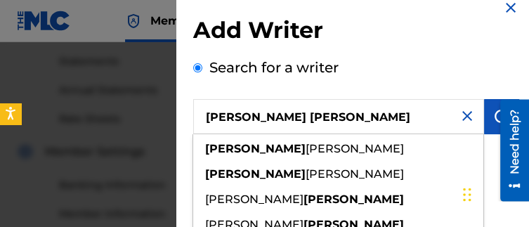
type input "[PERSON_NAME] [PERSON_NAME]"
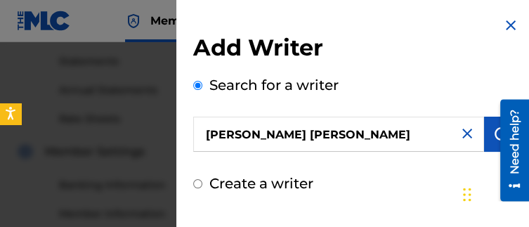
scroll to position [0, 0]
click at [490, 111] on div at bounding box center [509, 150] width 39 height 102
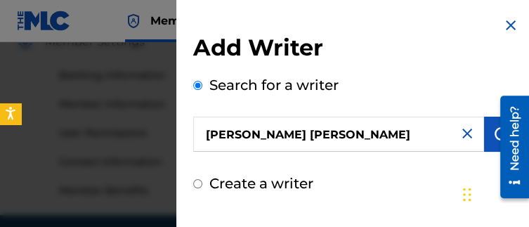
scroll to position [585, 0]
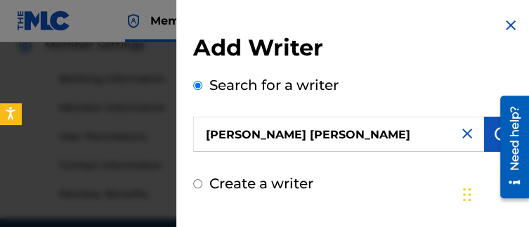
click at [490, 138] on div at bounding box center [509, 147] width 39 height 113
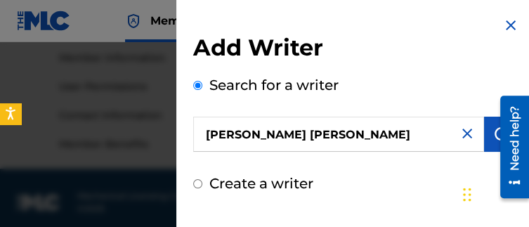
scroll to position [644, 0]
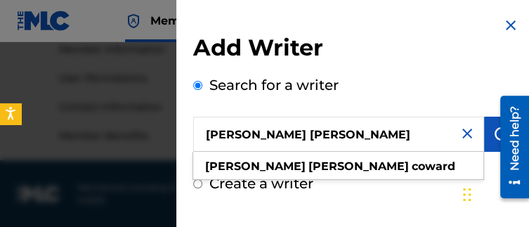
click at [415, 136] on input "[PERSON_NAME] [PERSON_NAME]" at bounding box center [338, 134] width 291 height 35
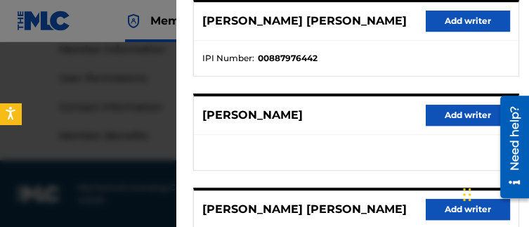
scroll to position [373, 0]
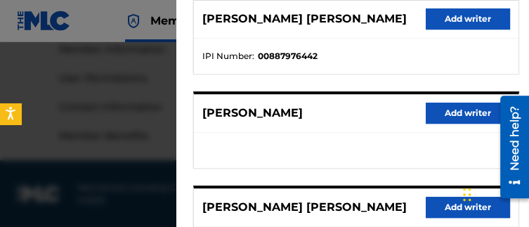
click at [449, 13] on button "Add writer" at bounding box center [468, 18] width 84 height 21
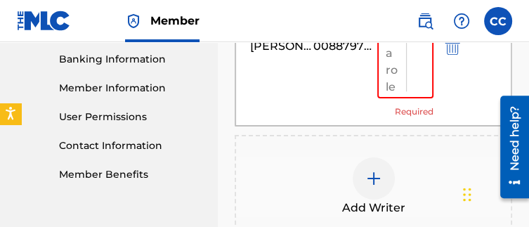
scroll to position [604, 0]
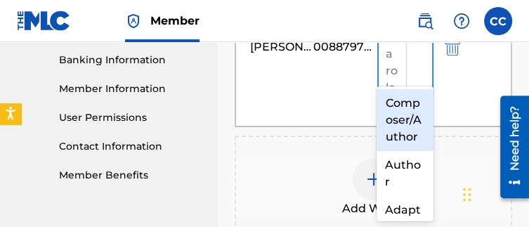
click at [410, 56] on div at bounding box center [419, 37] width 26 height 121
click at [405, 116] on div "Composer/Author" at bounding box center [405, 120] width 56 height 62
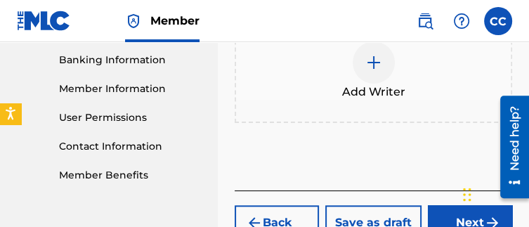
drag, startPoint x: 405, startPoint y: 116, endPoint x: 281, endPoint y: 149, distance: 128.0
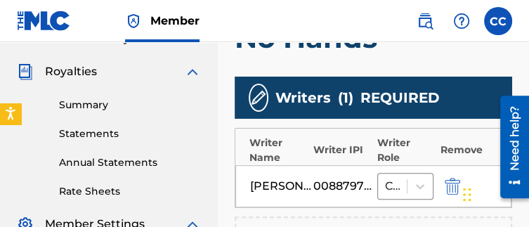
scroll to position [405, 0]
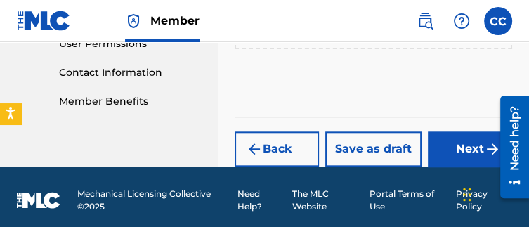
click at [459, 148] on button "Next" at bounding box center [470, 148] width 84 height 35
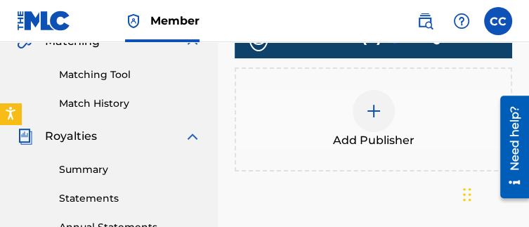
scroll to position [345, 0]
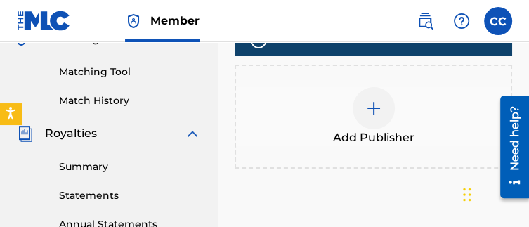
click at [393, 137] on span "Add Publisher" at bounding box center [374, 137] width 82 height 17
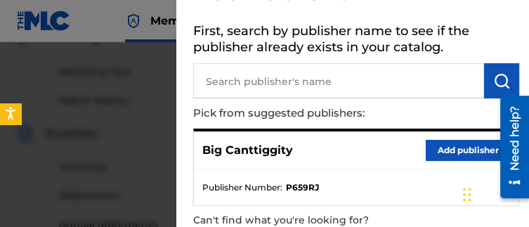
scroll to position [62, 0]
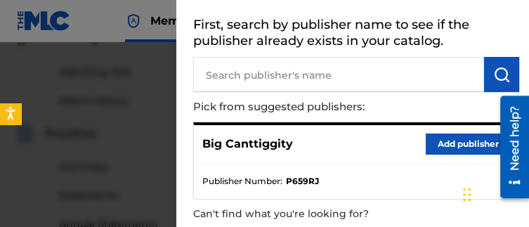
click at [426, 145] on button "Add publisher" at bounding box center [468, 144] width 84 height 21
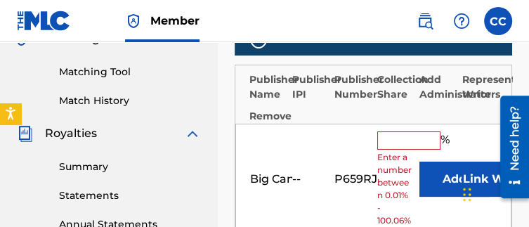
click at [405, 143] on input "text" at bounding box center [408, 140] width 63 height 18
type input "100"
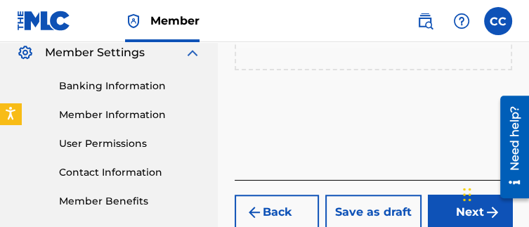
scroll to position [658, 0]
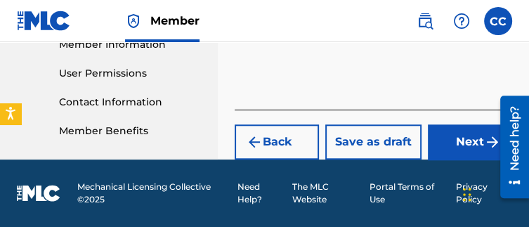
click at [446, 146] on button "Next" at bounding box center [470, 141] width 84 height 35
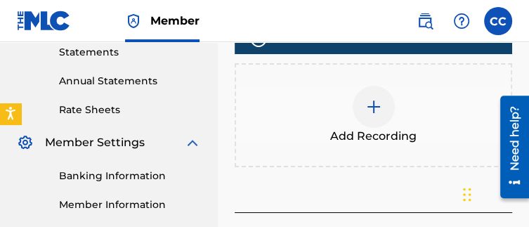
scroll to position [497, 0]
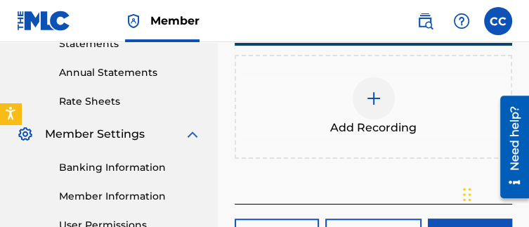
click at [394, 132] on span "Add Recording" at bounding box center [373, 127] width 86 height 17
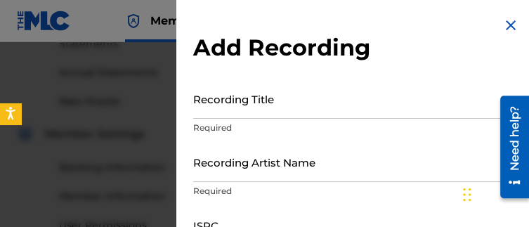
click at [508, 32] on img at bounding box center [510, 25] width 17 height 17
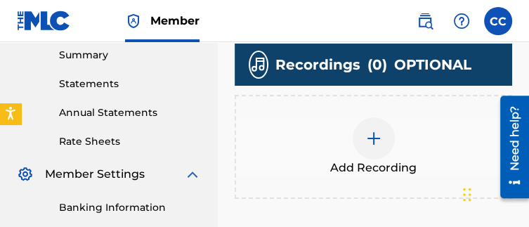
scroll to position [464, 0]
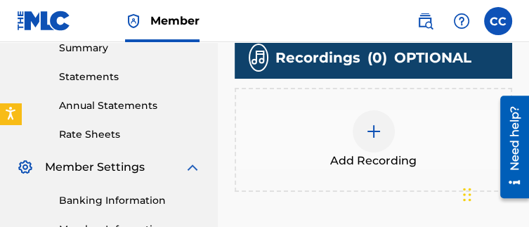
click at [372, 132] on img at bounding box center [373, 131] width 17 height 17
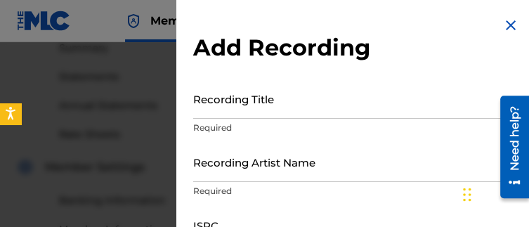
scroll to position [31, 0]
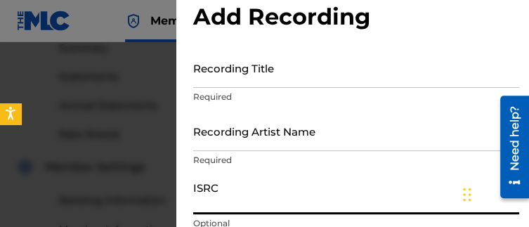
click at [256, 195] on input "ISRC" at bounding box center [356, 194] width 326 height 40
paste input "QZMEQ2595076"
type input "QZMEQ2595076"
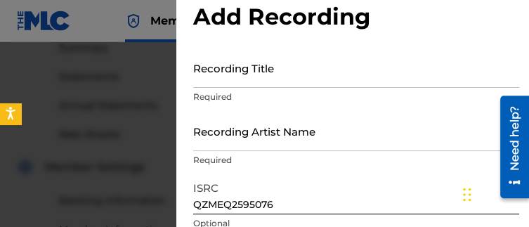
click at [218, 91] on p "Required" at bounding box center [356, 97] width 326 height 13
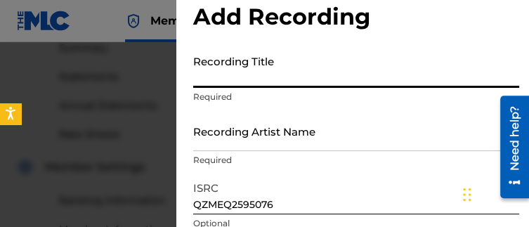
click at [222, 80] on input "Recording Title" at bounding box center [356, 68] width 326 height 40
type input "No Hands"
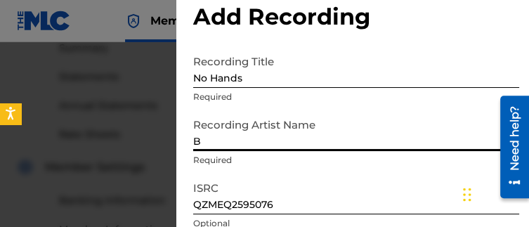
type input "Big Canttiggity"
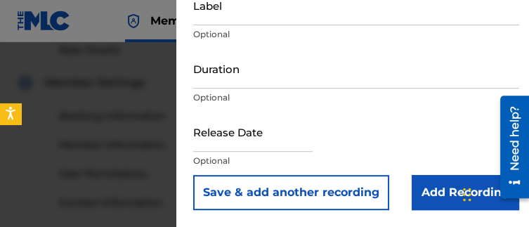
scroll to position [549, 0]
click at [424, 196] on input "Add Recording" at bounding box center [466, 192] width 108 height 35
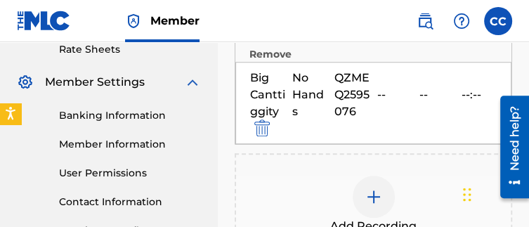
scroll to position [739, 0]
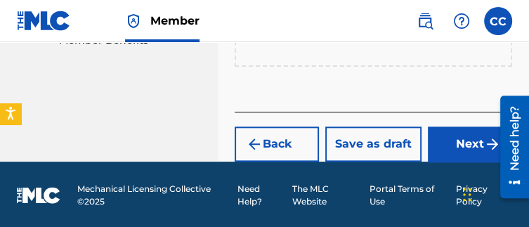
click at [454, 141] on button "Next" at bounding box center [470, 143] width 84 height 35
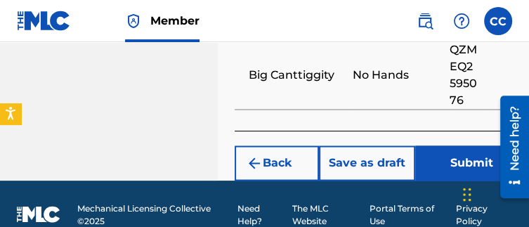
scroll to position [1152, 0]
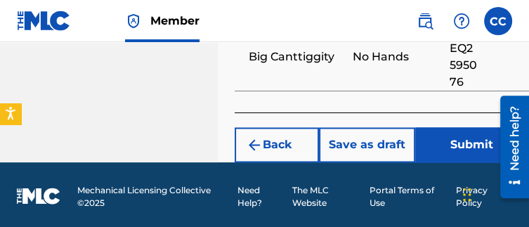
click at [436, 145] on button "Submit" at bounding box center [471, 144] width 112 height 35
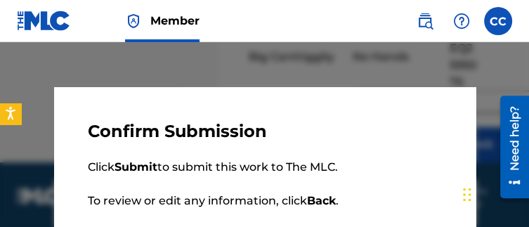
scroll to position [84, 0]
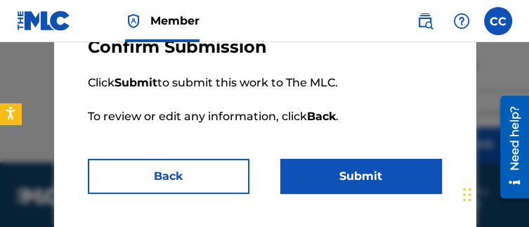
click at [350, 168] on button "Submit" at bounding box center [361, 176] width 162 height 35
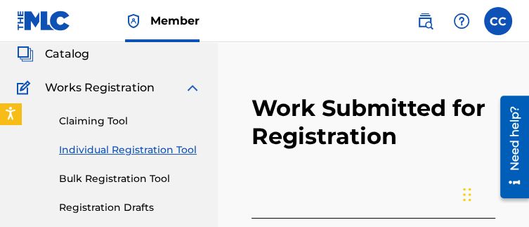
scroll to position [87, 0]
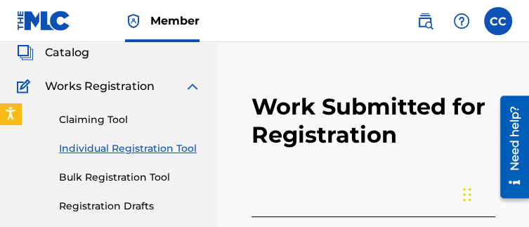
click at [162, 145] on link "Individual Registration Tool" at bounding box center [130, 148] width 142 height 15
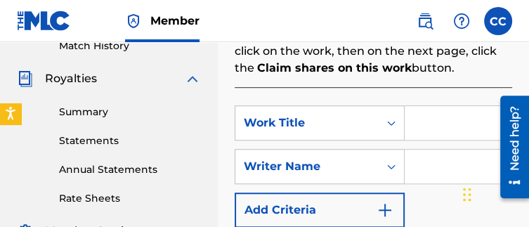
scroll to position [399, 0]
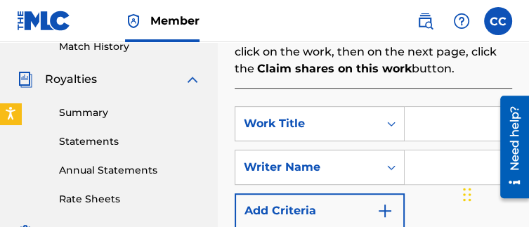
click at [440, 126] on input "Search Form" at bounding box center [458, 124] width 107 height 34
type input "X4N5"
click at [451, 168] on input "Search Form" at bounding box center [458, 167] width 107 height 34
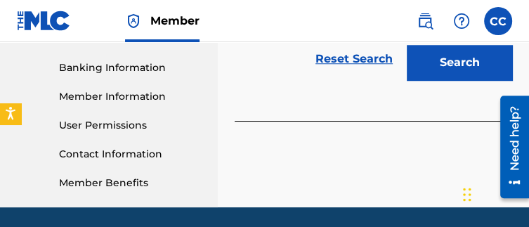
scroll to position [604, 0]
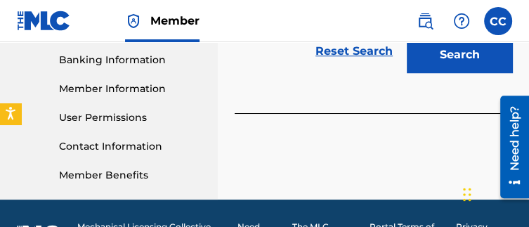
type input "[PERSON_NAME] [PERSON_NAME]"
click at [467, 58] on button "Search" at bounding box center [459, 54] width 105 height 35
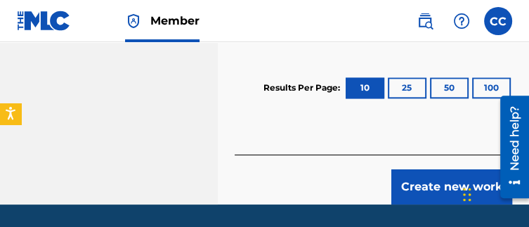
click at [441, 171] on button "Create new work" at bounding box center [451, 186] width 121 height 35
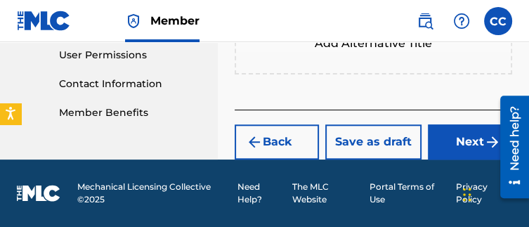
scroll to position [665, 0]
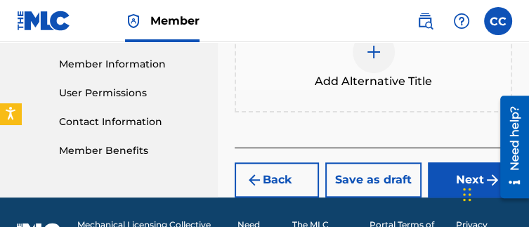
click at [434, 176] on button "Next" at bounding box center [470, 179] width 84 height 35
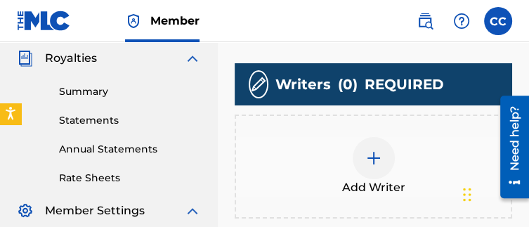
scroll to position [421, 0]
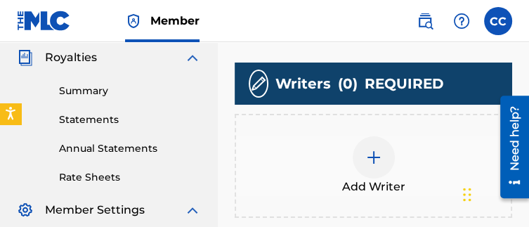
click at [403, 173] on div "Add Writer" at bounding box center [373, 165] width 275 height 59
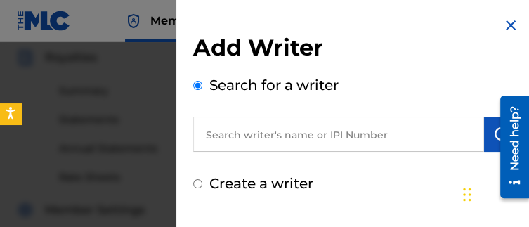
click at [299, 129] on input "text" at bounding box center [338, 134] width 291 height 35
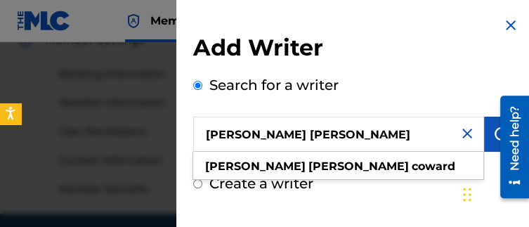
scroll to position [590, 0]
type input "[PERSON_NAME] [PERSON_NAME]"
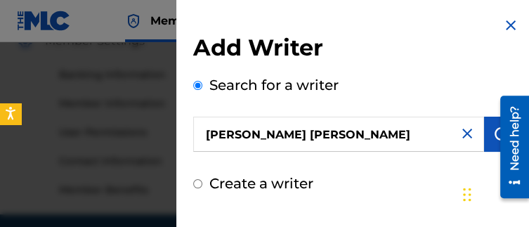
click at [490, 144] on div at bounding box center [509, 147] width 39 height 113
click at [490, 138] on div at bounding box center [509, 147] width 39 height 113
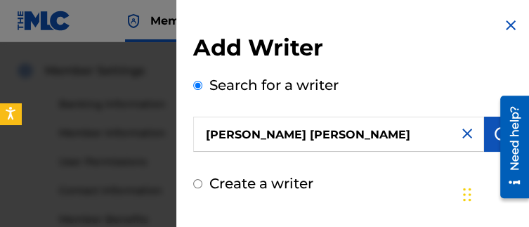
scroll to position [559, 0]
click at [493, 134] on img "submit" at bounding box center [501, 134] width 17 height 17
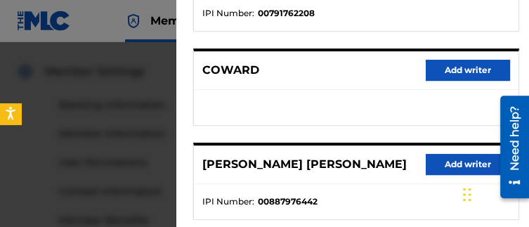
scroll to position [230, 0]
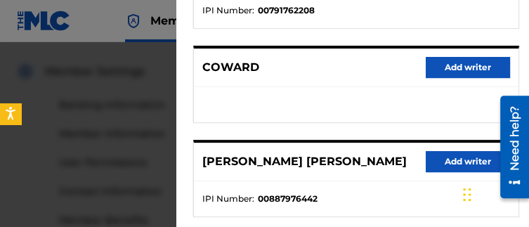
click at [458, 167] on button "Add writer" at bounding box center [468, 161] width 84 height 21
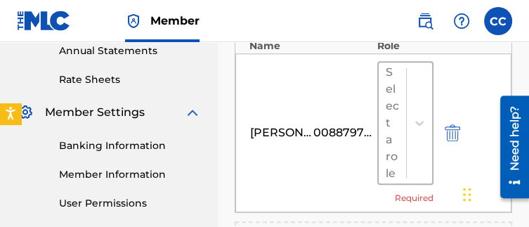
scroll to position [508, 0]
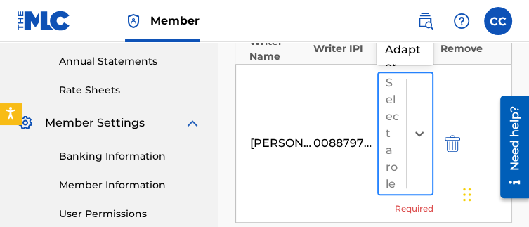
click at [415, 86] on div at bounding box center [419, 133] width 26 height 121
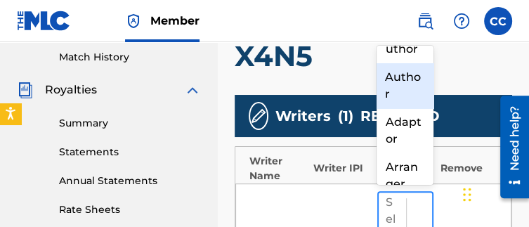
scroll to position [386, 0]
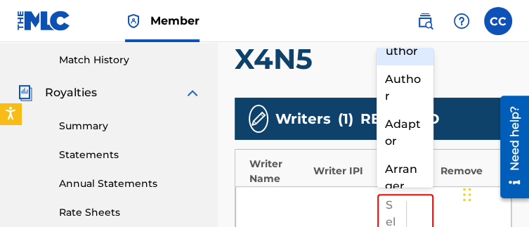
click at [394, 65] on div "Composer/Author" at bounding box center [405, 35] width 56 height 62
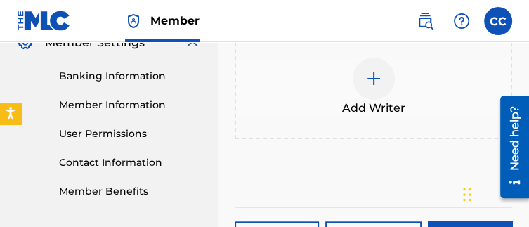
scroll to position [592, 0]
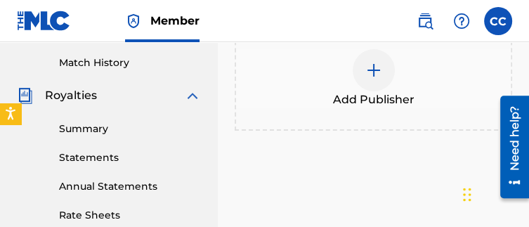
scroll to position [382, 0]
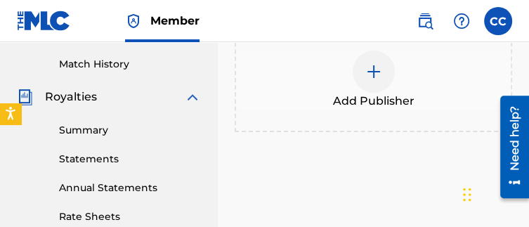
click at [275, 106] on div "Add Publisher" at bounding box center [373, 80] width 275 height 59
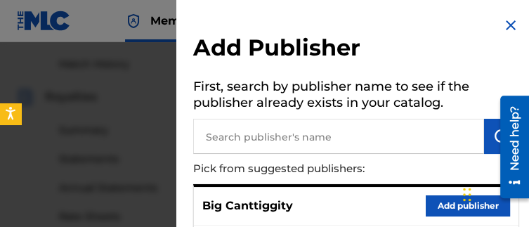
click at [431, 206] on button "Add publisher" at bounding box center [468, 205] width 84 height 21
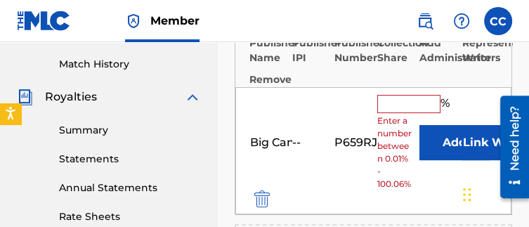
click at [377, 105] on input "text" at bounding box center [408, 104] width 63 height 18
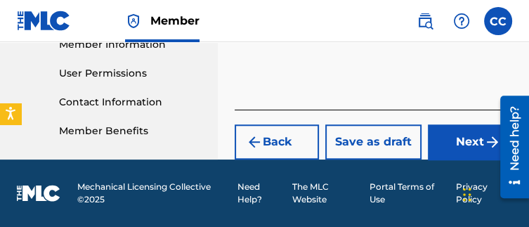
type input "100"
click at [486, 147] on img "submit" at bounding box center [492, 142] width 17 height 17
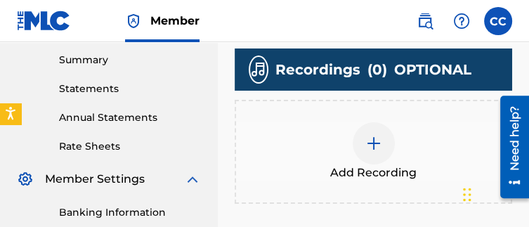
scroll to position [457, 0]
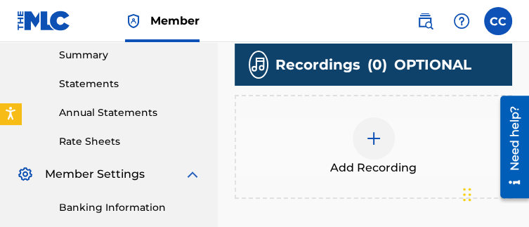
click at [385, 137] on div at bounding box center [374, 138] width 42 height 42
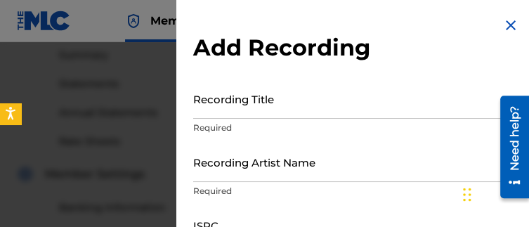
click at [256, 116] on input "Recording Title" at bounding box center [356, 99] width 326 height 40
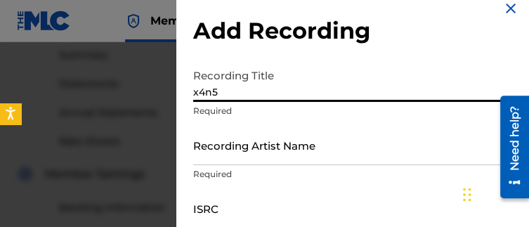
scroll to position [18, 0]
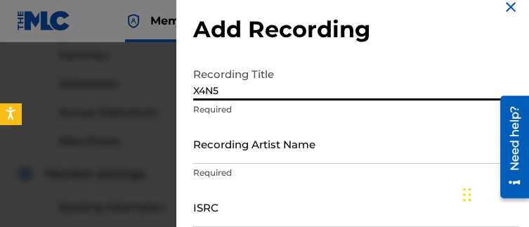
type input "X4N5"
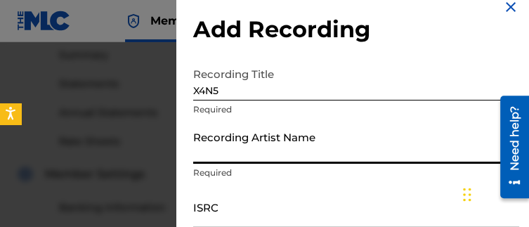
click at [241, 150] on input "Recording Artist Name" at bounding box center [356, 144] width 326 height 40
type input "Big Canttiggity"
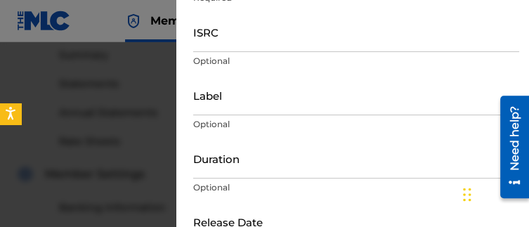
scroll to position [192, 0]
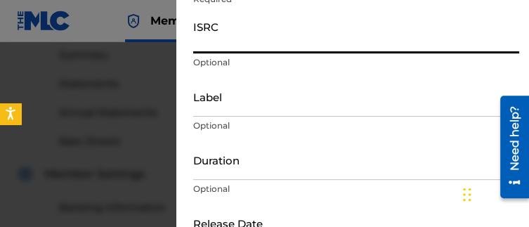
click at [219, 41] on input "ISRC" at bounding box center [356, 33] width 326 height 40
paste input "QZMEP2544243"
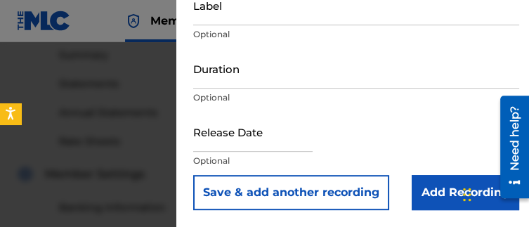
type input "QZMEP2544243"
click at [424, 190] on input "Add Recording" at bounding box center [466, 192] width 108 height 35
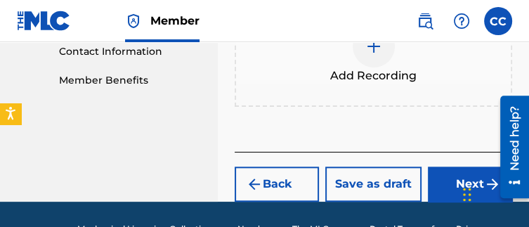
scroll to position [739, 0]
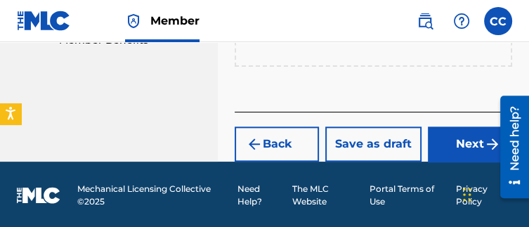
click at [445, 159] on button "Next" at bounding box center [470, 143] width 84 height 35
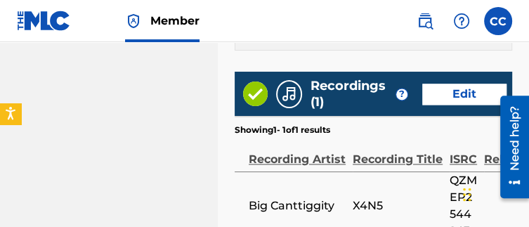
scroll to position [1152, 0]
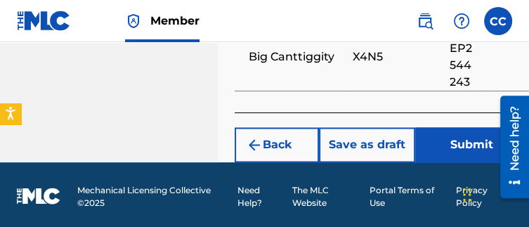
click at [450, 134] on button "Submit" at bounding box center [471, 144] width 112 height 35
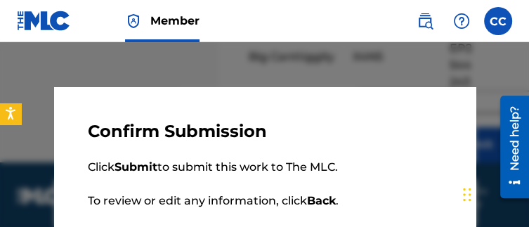
scroll to position [84, 0]
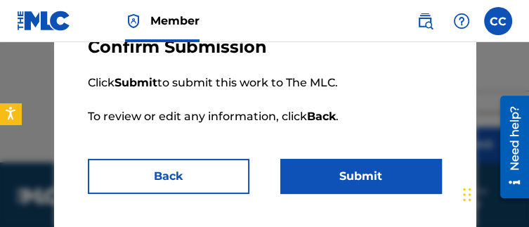
click at [383, 180] on button "Submit" at bounding box center [361, 176] width 162 height 35
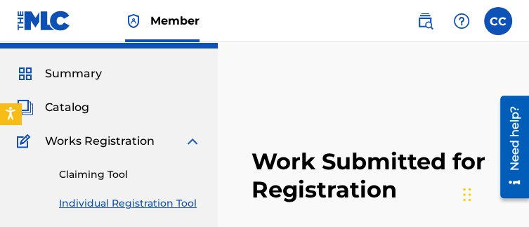
scroll to position [76, 0]
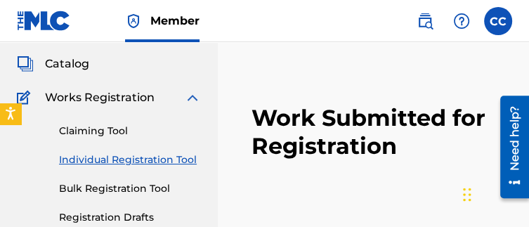
click at [134, 158] on link "Individual Registration Tool" at bounding box center [130, 159] width 142 height 15
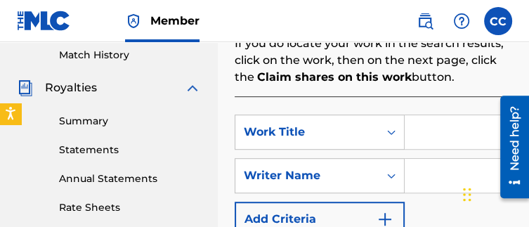
scroll to position [401, 0]
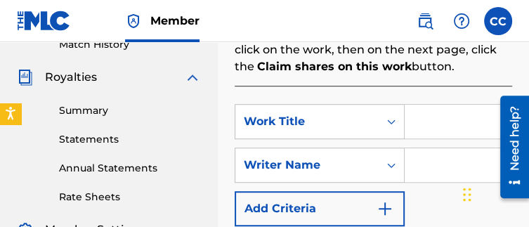
click at [448, 105] on input "Search Form" at bounding box center [458, 122] width 107 height 34
drag, startPoint x: 448, startPoint y: 105, endPoint x: 453, endPoint y: 112, distance: 9.0
click at [453, 112] on input "Search Form" at bounding box center [458, 122] width 107 height 34
type input "Math"
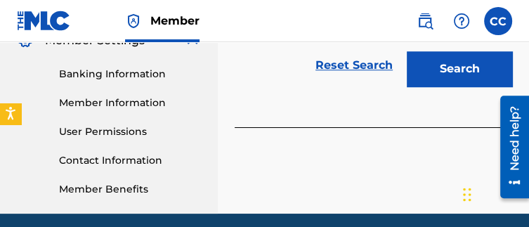
scroll to position [595, 0]
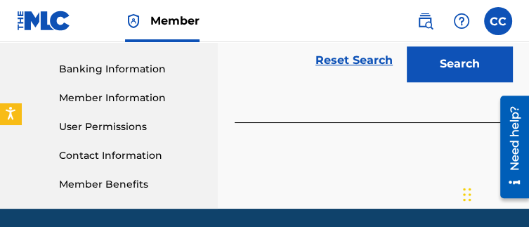
type input "[PERSON_NAME]"
click at [446, 59] on button "Search" at bounding box center [459, 63] width 105 height 35
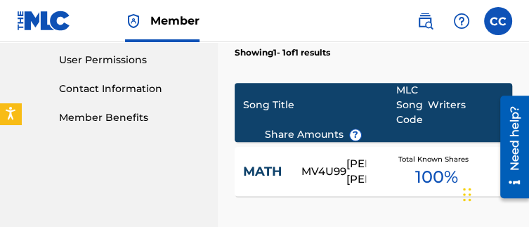
scroll to position [870, 0]
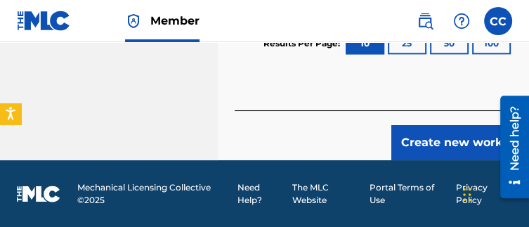
click at [433, 129] on button "Create new work" at bounding box center [451, 142] width 121 height 35
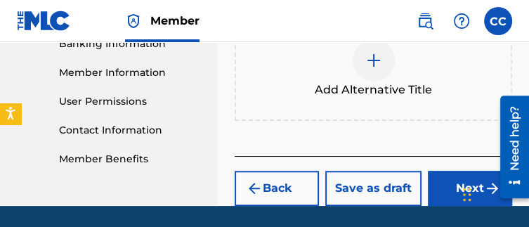
scroll to position [665, 0]
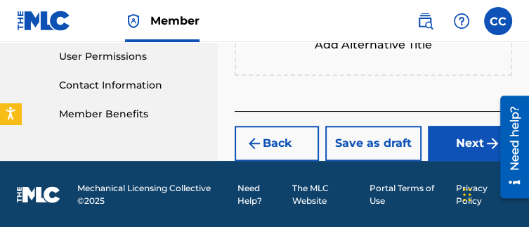
click at [448, 152] on button "Next" at bounding box center [470, 143] width 84 height 35
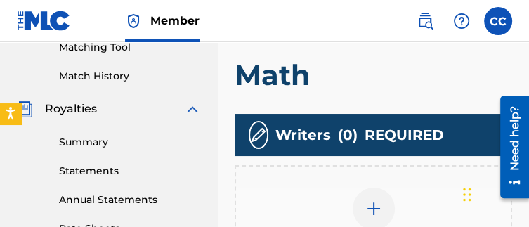
scroll to position [382, 0]
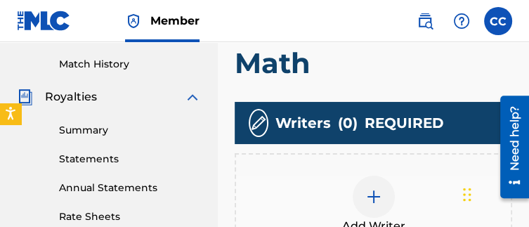
click at [421, 190] on div "Add Writer" at bounding box center [373, 205] width 275 height 59
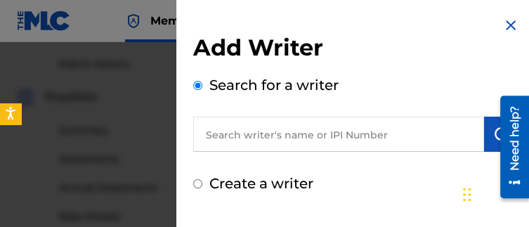
click at [334, 122] on input "text" at bounding box center [338, 134] width 291 height 35
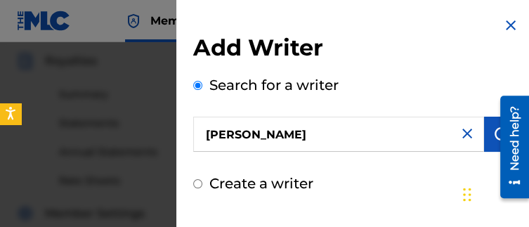
scroll to position [416, 0]
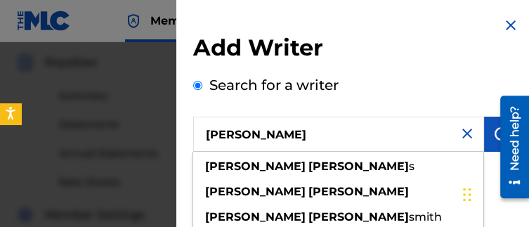
type input "[PERSON_NAME]"
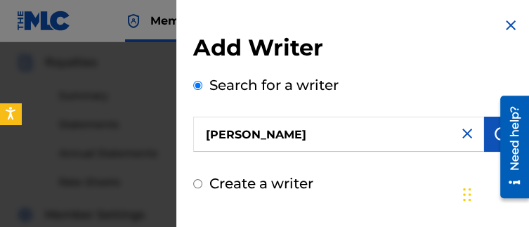
click at [467, 134] on img at bounding box center [467, 133] width 17 height 17
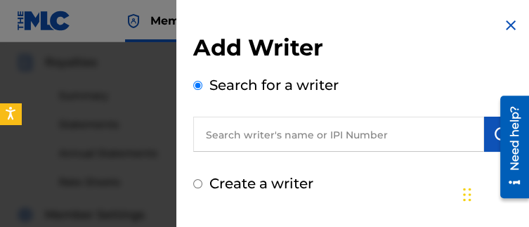
click at [467, 134] on input "text" at bounding box center [338, 134] width 291 height 35
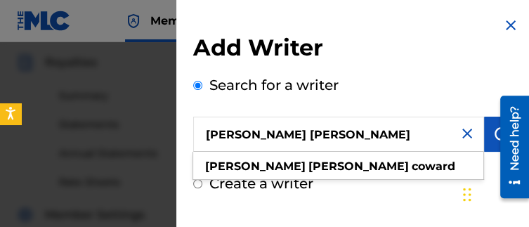
type input "[PERSON_NAME] [PERSON_NAME]"
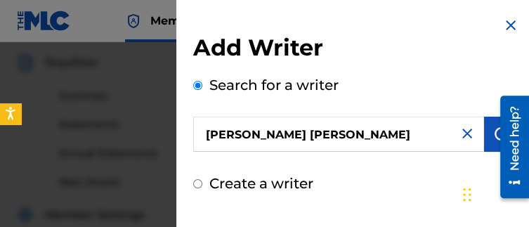
click at [484, 134] on button "submit" at bounding box center [501, 134] width 35 height 35
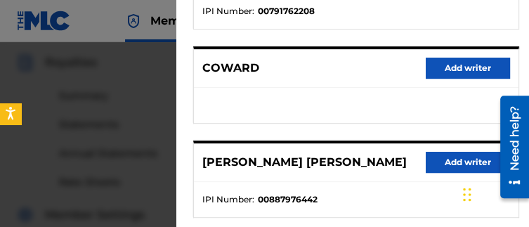
scroll to position [231, 0]
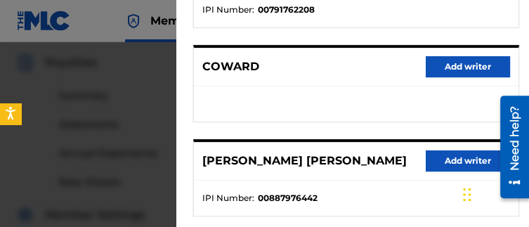
click at [476, 158] on button "Add writer" at bounding box center [468, 160] width 84 height 21
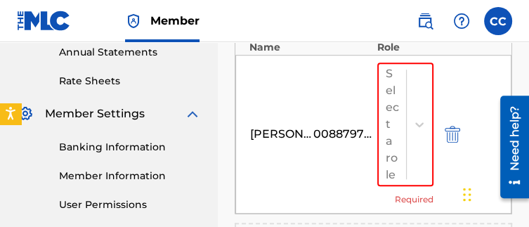
scroll to position [528, 0]
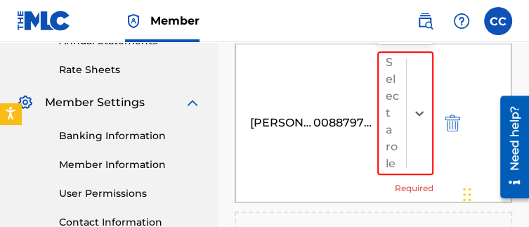
click at [407, 129] on div at bounding box center [419, 113] width 26 height 121
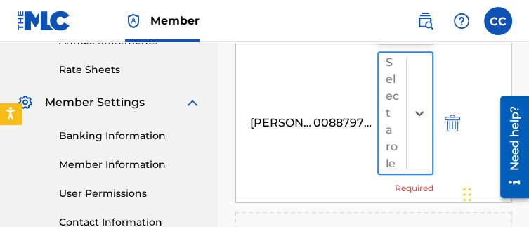
click at [416, 125] on div at bounding box center [419, 113] width 26 height 121
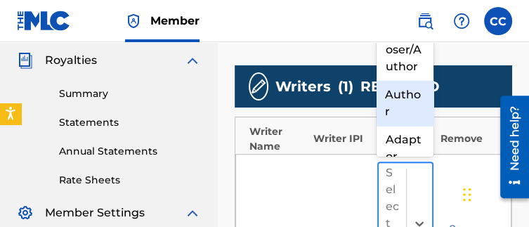
scroll to position [415, 0]
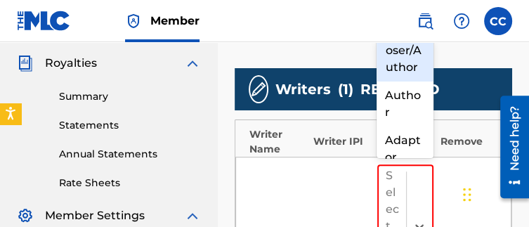
click at [417, 59] on div "Composer/Author" at bounding box center [405, 51] width 56 height 62
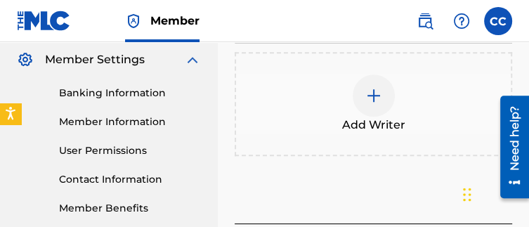
scroll to position [683, 0]
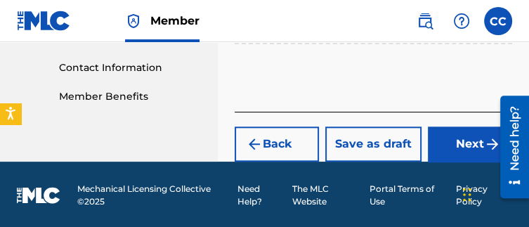
click at [455, 138] on button "Next" at bounding box center [470, 143] width 84 height 35
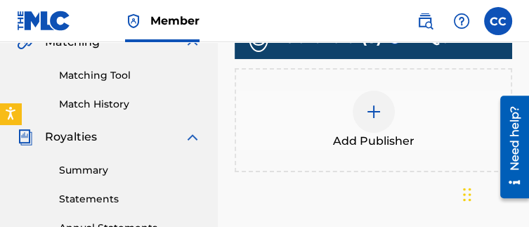
scroll to position [342, 0]
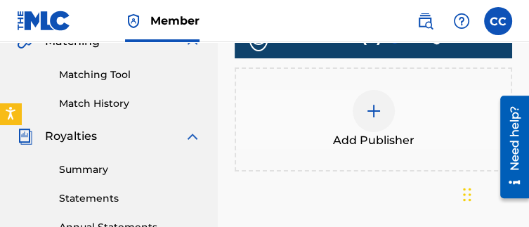
click at [397, 124] on div "Add Publisher" at bounding box center [373, 119] width 275 height 59
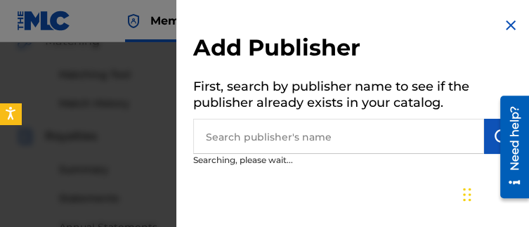
click at [357, 125] on input "text" at bounding box center [338, 136] width 291 height 35
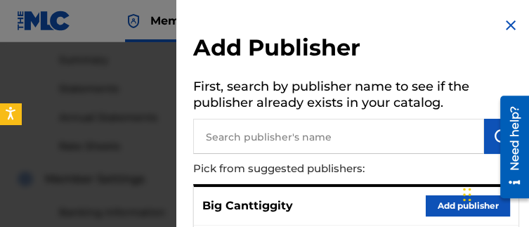
scroll to position [453, 0]
click at [426, 197] on button "Add publisher" at bounding box center [468, 205] width 84 height 21
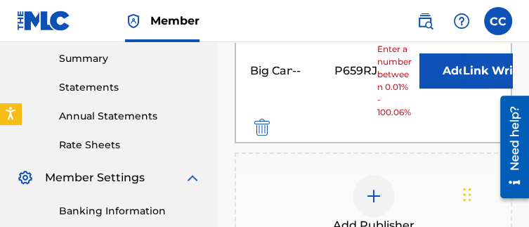
scroll to position [421, 0]
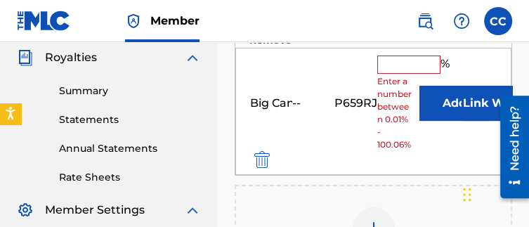
click at [396, 61] on input "text" at bounding box center [408, 65] width 63 height 18
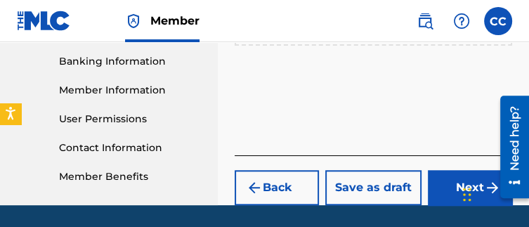
scroll to position [604, 0]
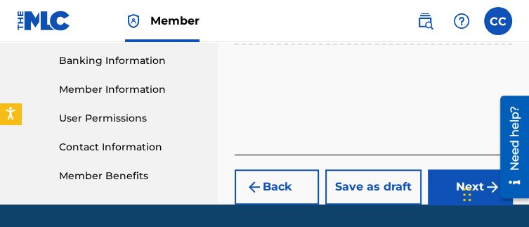
type input "100"
click at [431, 183] on button "Next" at bounding box center [470, 186] width 84 height 35
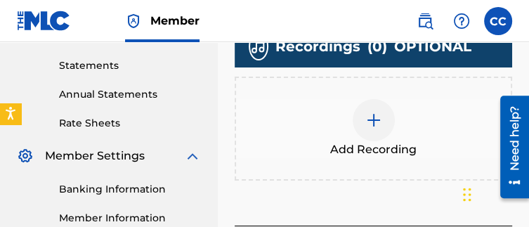
scroll to position [499, 0]
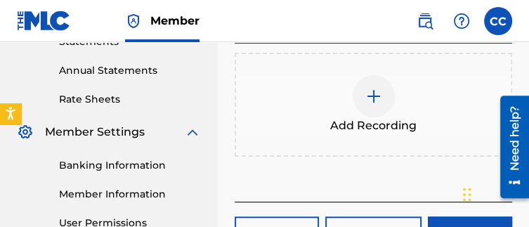
click at [426, 142] on div "Add Recording" at bounding box center [374, 105] width 278 height 104
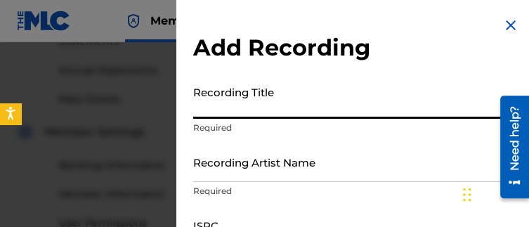
click at [349, 97] on input "Recording Title" at bounding box center [356, 99] width 326 height 40
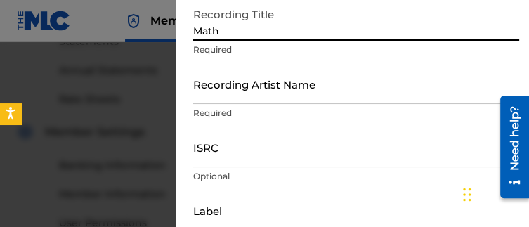
scroll to position [80, 0]
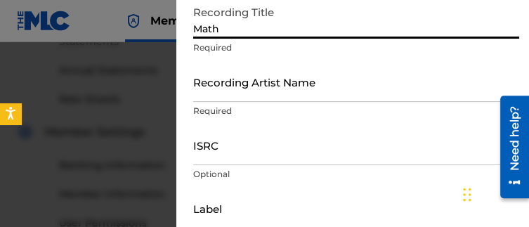
type input "Math"
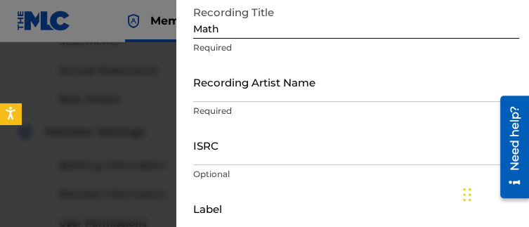
click at [301, 101] on div "Recording Artist Name Required" at bounding box center [356, 93] width 326 height 63
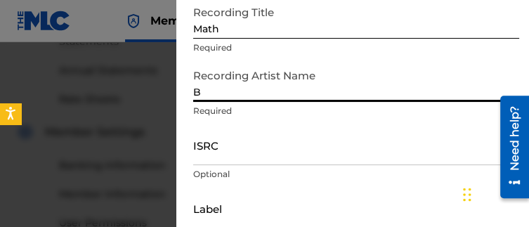
type input "Big Canttiggity"
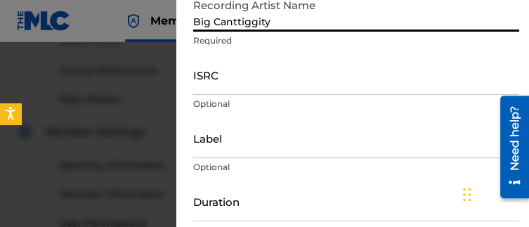
scroll to position [162, 0]
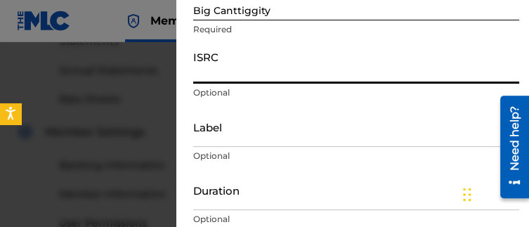
click at [236, 78] on input "ISRC" at bounding box center [356, 64] width 326 height 40
paste input "QZMEN2546392"
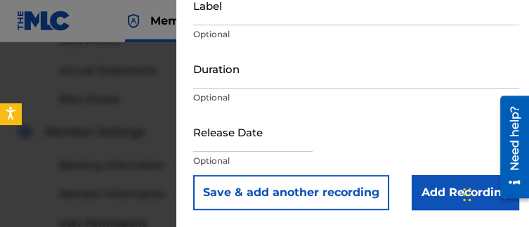
type input "QZMEN2546392"
click at [416, 202] on input "Add Recording" at bounding box center [466, 192] width 108 height 35
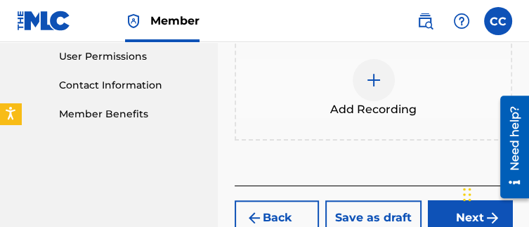
click at [439, 210] on button "Next" at bounding box center [470, 217] width 84 height 35
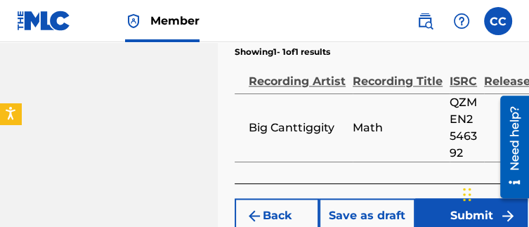
scroll to position [1084, 0]
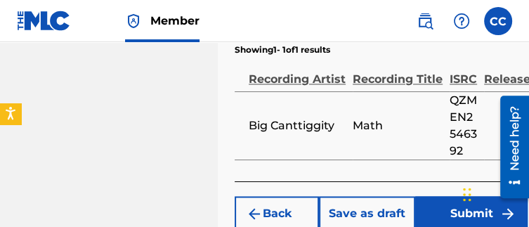
click at [433, 207] on button "Submit" at bounding box center [471, 213] width 112 height 35
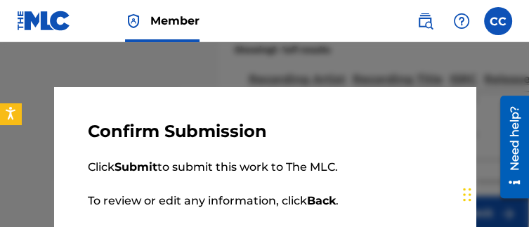
scroll to position [84, 0]
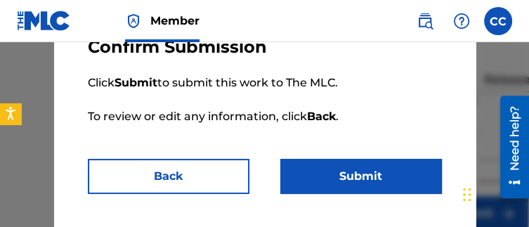
click at [367, 181] on button "Submit" at bounding box center [361, 176] width 162 height 35
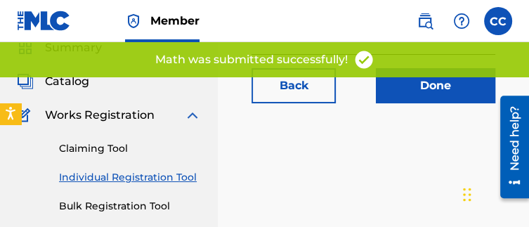
scroll to position [59, 0]
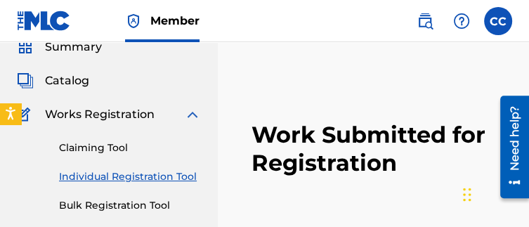
click at [27, 204] on div "Claiming Tool Individual Registration Tool Bulk Registration Tool Registration …" at bounding box center [109, 211] width 184 height 176
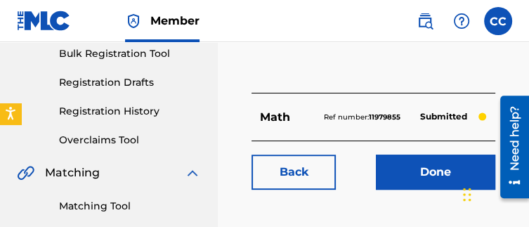
scroll to position [184, 0]
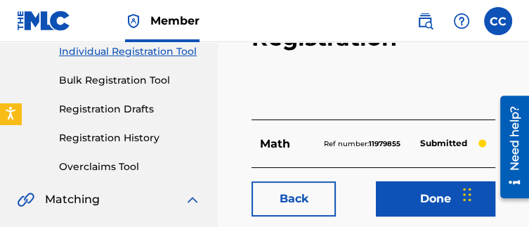
click at [74, 48] on link "Individual Registration Tool" at bounding box center [130, 51] width 142 height 15
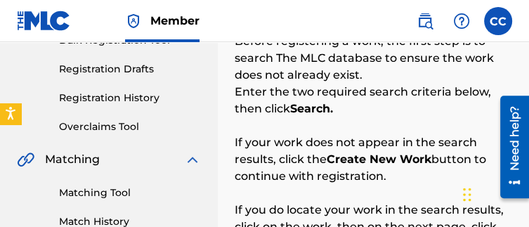
scroll to position [396, 0]
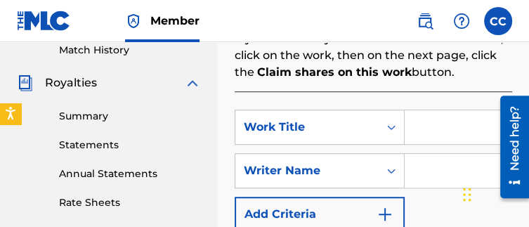
click at [438, 129] on input "Search Form" at bounding box center [458, 127] width 107 height 34
type input "Ball"
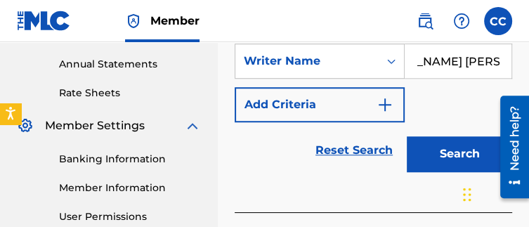
scroll to position [504, 0]
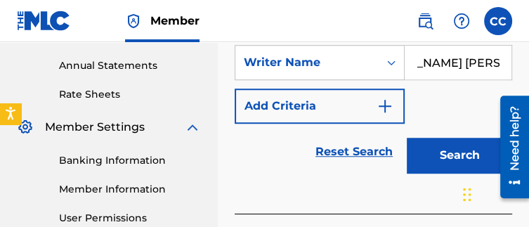
type input "[PERSON_NAME] [PERSON_NAME]"
click at [420, 145] on button "Search" at bounding box center [459, 155] width 105 height 35
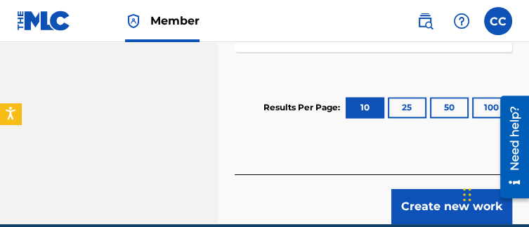
scroll to position [870, 0]
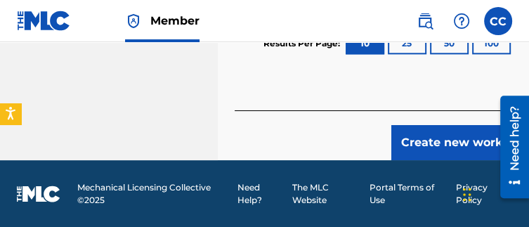
click at [436, 137] on button "Create new work" at bounding box center [451, 142] width 121 height 35
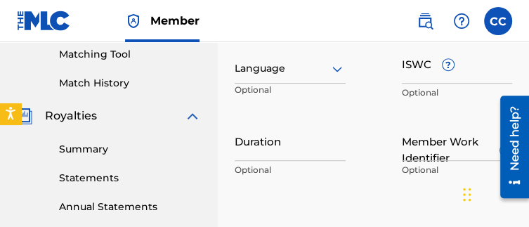
scroll to position [362, 0]
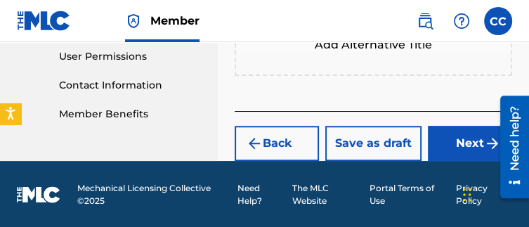
click at [464, 156] on button "Next" at bounding box center [470, 143] width 84 height 35
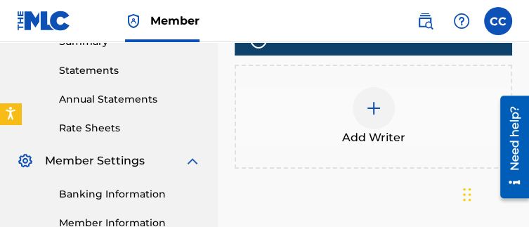
scroll to position [471, 0]
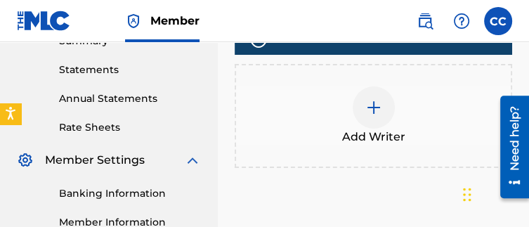
click at [401, 121] on div "Add Writer" at bounding box center [373, 115] width 275 height 59
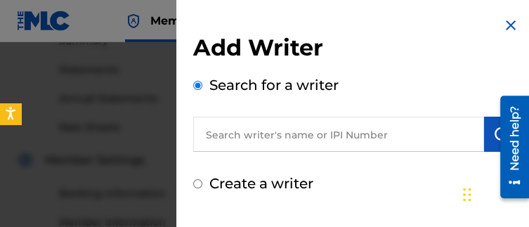
click at [339, 131] on input "text" at bounding box center [338, 134] width 291 height 35
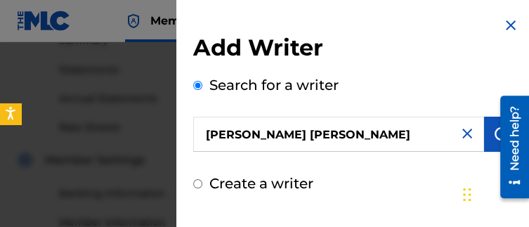
type input "[PERSON_NAME] [PERSON_NAME]"
click at [491, 141] on div at bounding box center [509, 147] width 39 height 113
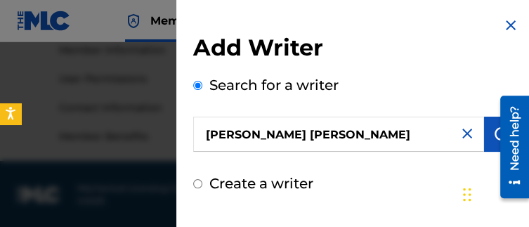
scroll to position [644, 0]
click at [495, 143] on div at bounding box center [509, 147] width 39 height 113
click at [488, 130] on button "submit" at bounding box center [501, 134] width 35 height 35
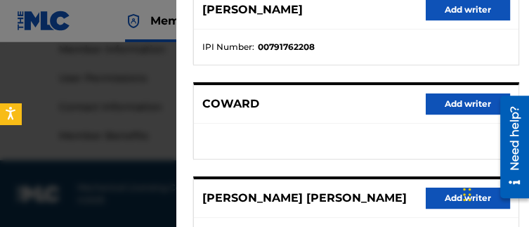
scroll to position [204, 0]
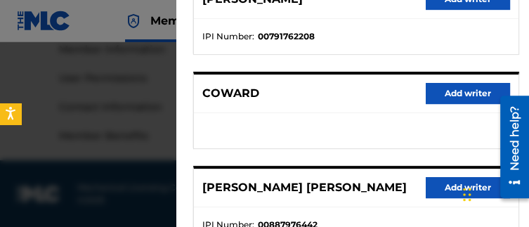
click at [442, 195] on button "Add writer" at bounding box center [468, 187] width 84 height 21
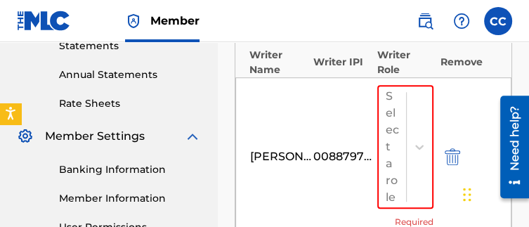
scroll to position [489, 0]
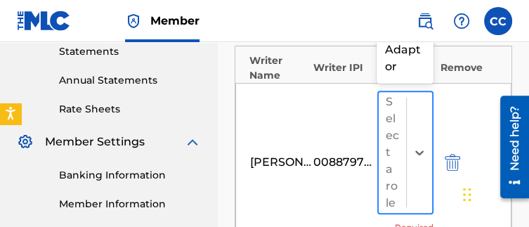
click at [422, 165] on div at bounding box center [419, 152] width 26 height 121
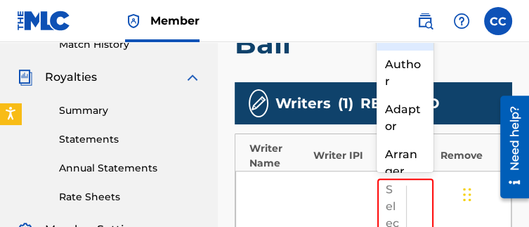
scroll to position [0, 0]
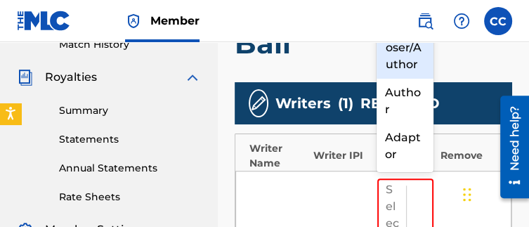
click at [394, 54] on div "Composer/Author" at bounding box center [405, 48] width 56 height 62
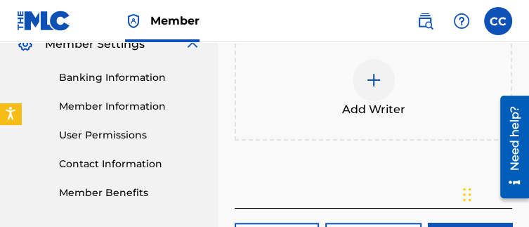
scroll to position [601, 0]
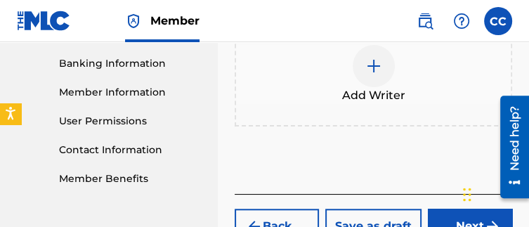
click at [428, 219] on button "Next" at bounding box center [470, 226] width 84 height 35
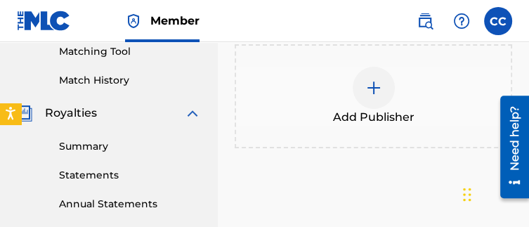
scroll to position [367, 0]
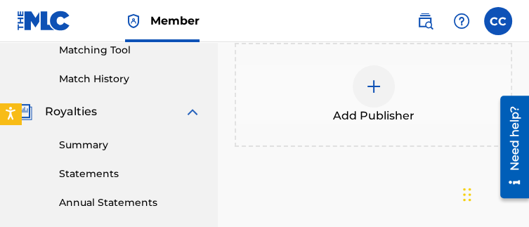
click at [382, 93] on div at bounding box center [374, 86] width 42 height 42
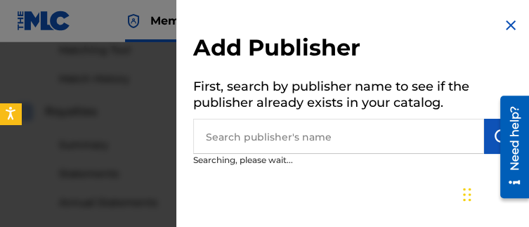
click at [327, 128] on input "text" at bounding box center [338, 136] width 291 height 35
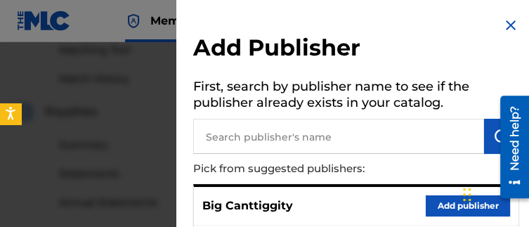
click at [450, 197] on button "Add publisher" at bounding box center [468, 205] width 84 height 21
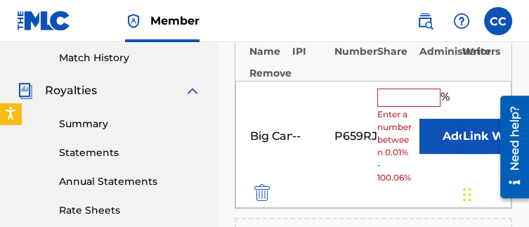
scroll to position [402, 0]
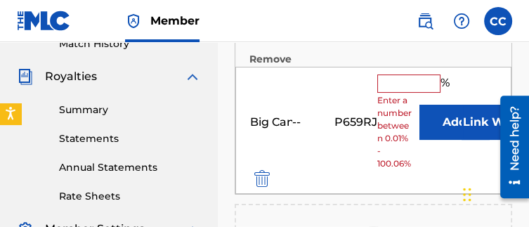
click at [396, 86] on input "text" at bounding box center [408, 83] width 63 height 18
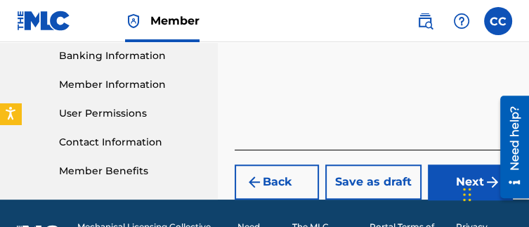
type input "100"
click at [439, 182] on button "Next" at bounding box center [470, 181] width 84 height 35
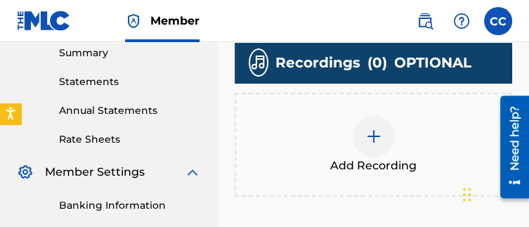
scroll to position [456, 0]
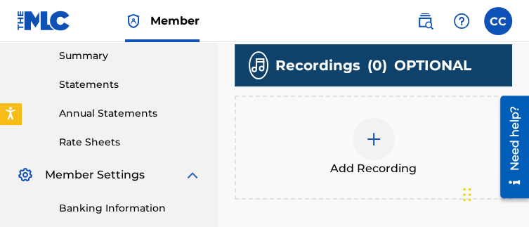
click at [420, 146] on div "Add Recording" at bounding box center [373, 147] width 275 height 59
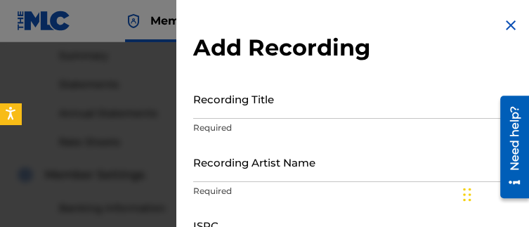
click at [350, 122] on p "Required" at bounding box center [356, 128] width 326 height 13
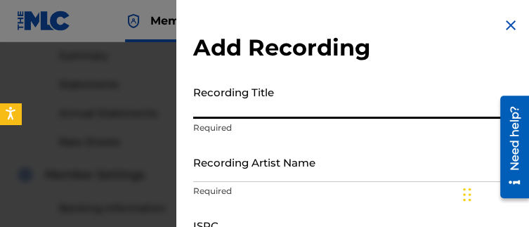
click at [275, 84] on input "Recording Title" at bounding box center [356, 99] width 326 height 40
type input "Ball"
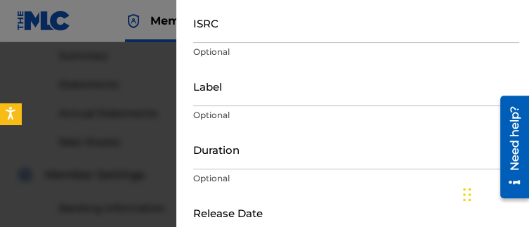
scroll to position [207, 0]
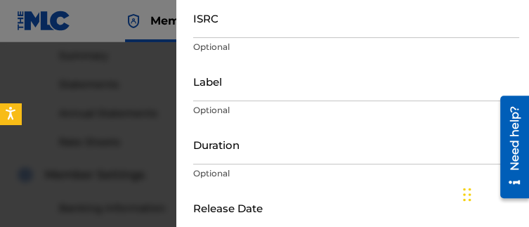
type input "Big Canttiggity"
click at [264, 24] on input "ISRC" at bounding box center [356, 18] width 326 height 40
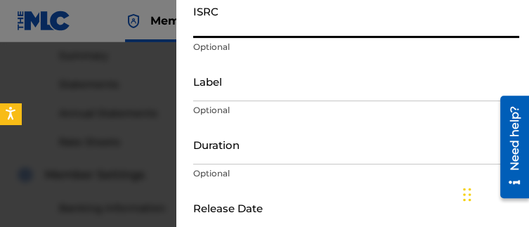
paste input "QZMEN2546390"
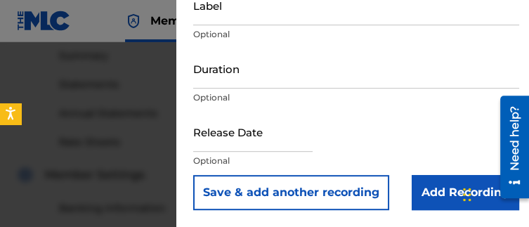
type input "QZMEN2546390"
click at [438, 202] on input "Add Recording" at bounding box center [466, 192] width 108 height 35
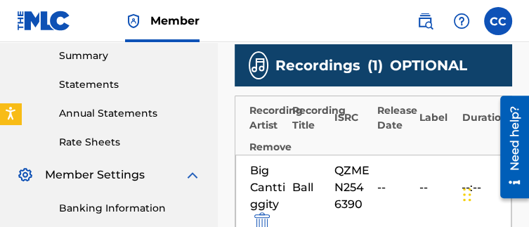
scroll to position [739, 0]
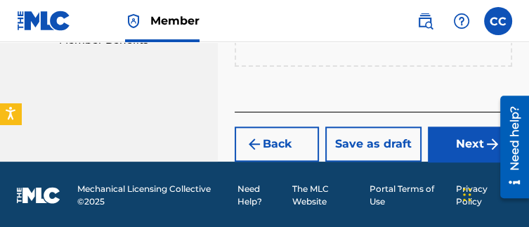
click at [441, 157] on button "Next" at bounding box center [470, 143] width 84 height 35
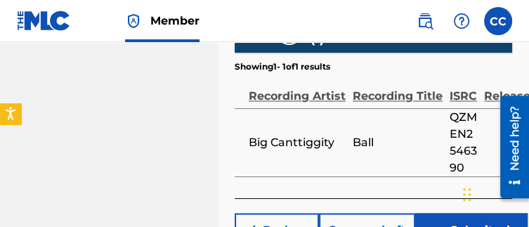
scroll to position [1072, 0]
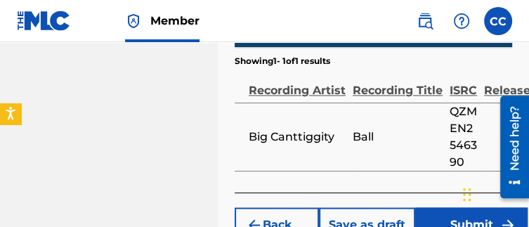
click at [456, 211] on button "Submit" at bounding box center [471, 224] width 112 height 35
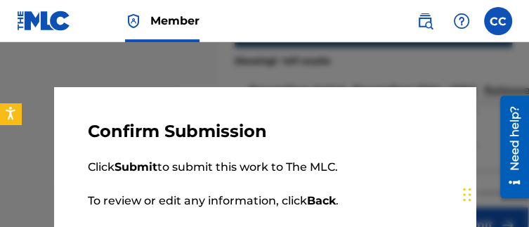
scroll to position [84, 0]
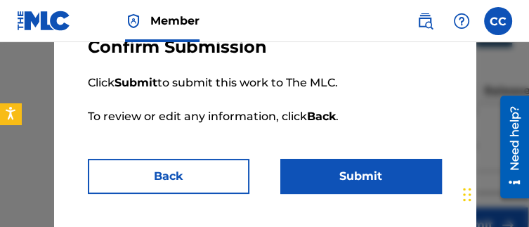
click at [356, 178] on button "Submit" at bounding box center [361, 176] width 162 height 35
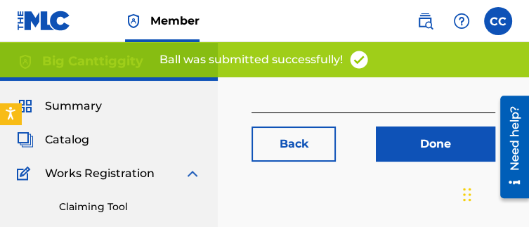
click at [415, 148] on link "Done" at bounding box center [435, 143] width 119 height 35
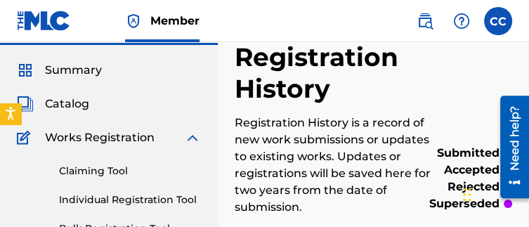
scroll to position [38, 0]
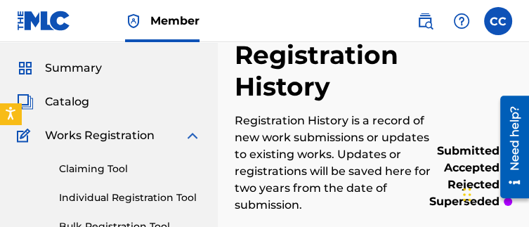
click at [115, 200] on link "Individual Registration Tool" at bounding box center [130, 197] width 142 height 15
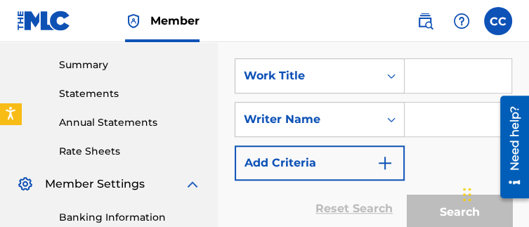
scroll to position [458, 0]
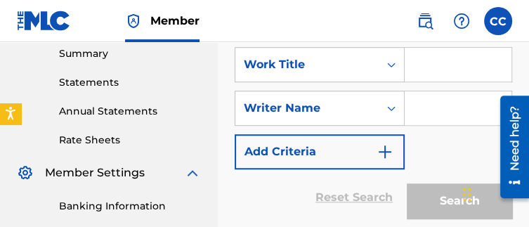
click at [447, 72] on input "Search Form" at bounding box center [458, 65] width 107 height 34
type input "Girls Night"
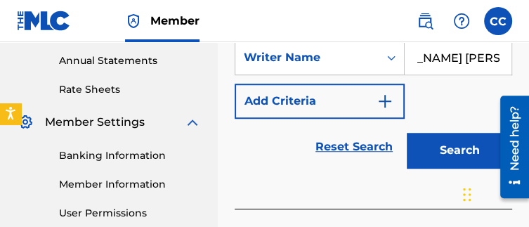
scroll to position [526, 0]
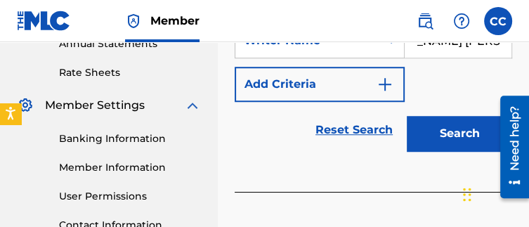
type input "[PERSON_NAME] [PERSON_NAME]"
click at [425, 131] on button "Search" at bounding box center [459, 133] width 105 height 35
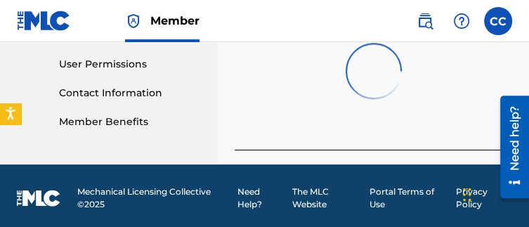
scroll to position [661, 0]
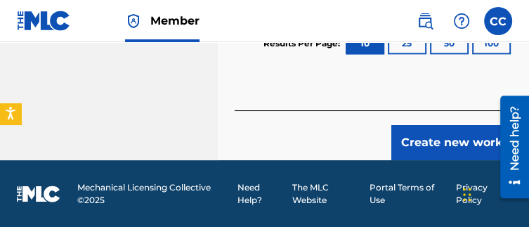
click at [424, 133] on button "Create new work" at bounding box center [451, 142] width 121 height 35
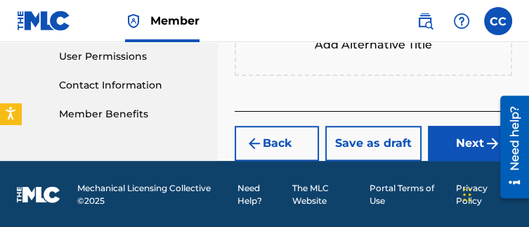
click at [444, 131] on button "Next" at bounding box center [470, 143] width 84 height 35
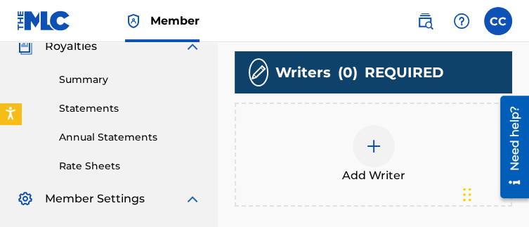
scroll to position [433, 0]
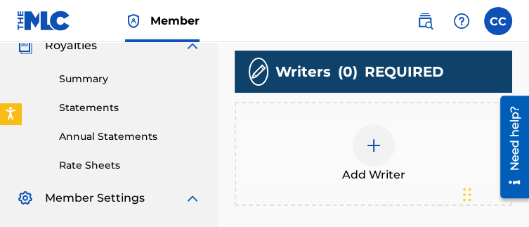
click at [371, 124] on div at bounding box center [374, 145] width 42 height 42
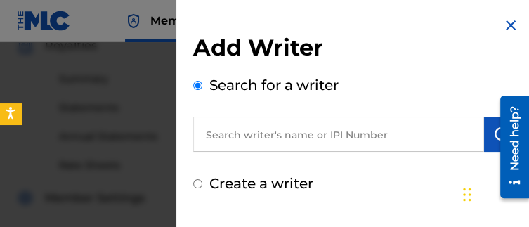
drag, startPoint x: 304, startPoint y: 108, endPoint x: 312, endPoint y: 145, distance: 38.9
click at [312, 145] on div "Search for a writer" at bounding box center [356, 112] width 326 height 77
click at [312, 145] on input "text" at bounding box center [338, 134] width 291 height 35
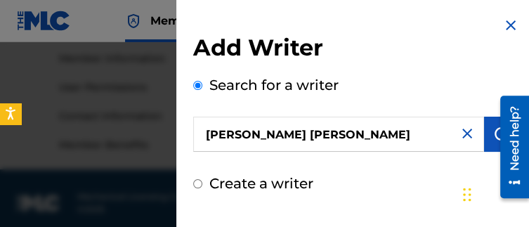
scroll to position [644, 0]
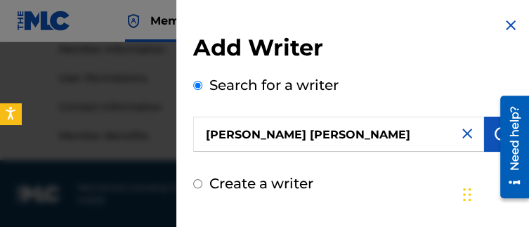
type input "[PERSON_NAME] [PERSON_NAME]"
click at [489, 143] on button "submit" at bounding box center [501, 134] width 35 height 35
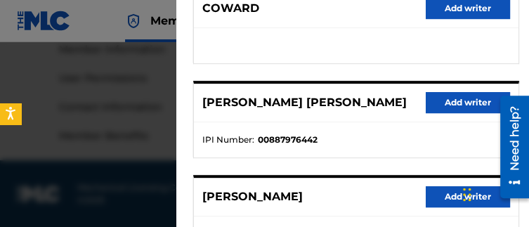
scroll to position [293, 0]
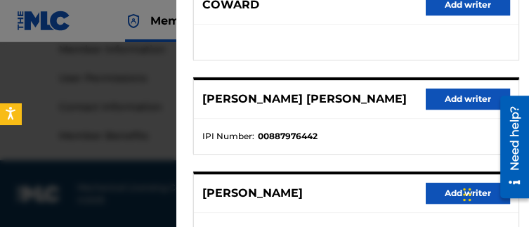
click at [464, 100] on button "Add writer" at bounding box center [468, 99] width 84 height 21
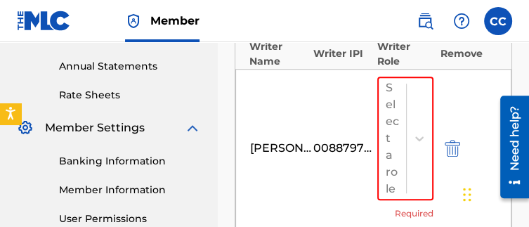
scroll to position [490, 0]
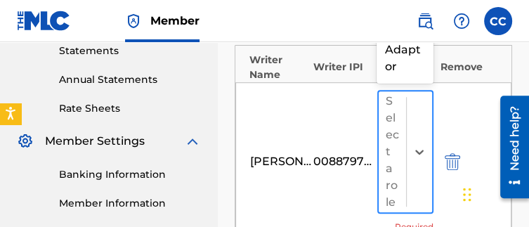
click at [427, 123] on div at bounding box center [419, 151] width 26 height 121
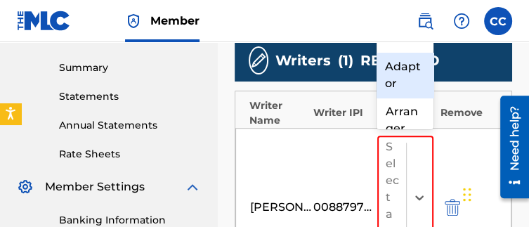
scroll to position [0, 0]
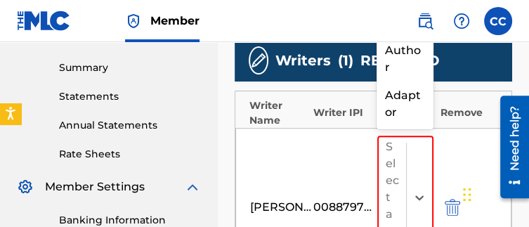
click at [408, 37] on div "Composer/Author" at bounding box center [405, 6] width 56 height 62
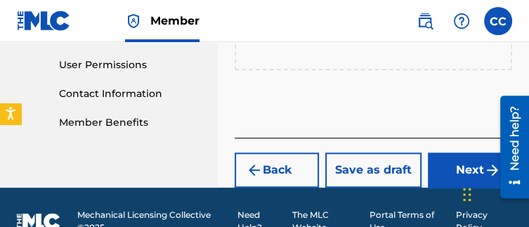
click at [430, 160] on button "Next" at bounding box center [470, 169] width 84 height 35
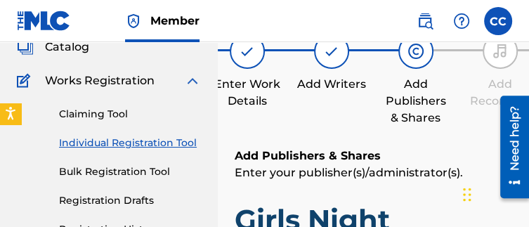
scroll to position [63, 0]
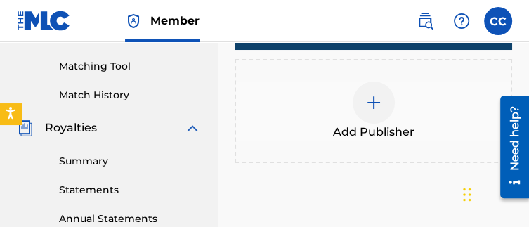
scroll to position [352, 0]
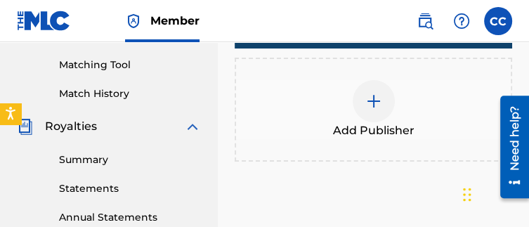
click at [401, 124] on span "Add Publisher" at bounding box center [374, 130] width 82 height 17
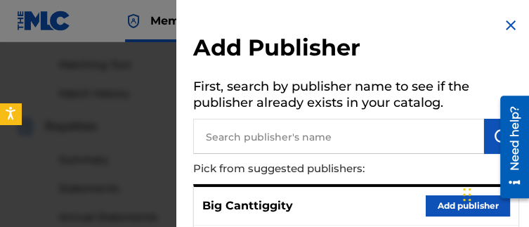
scroll to position [59, 0]
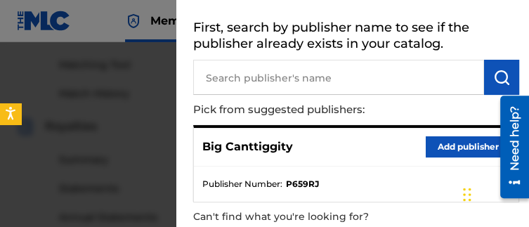
click at [431, 137] on button "Add publisher" at bounding box center [468, 146] width 84 height 21
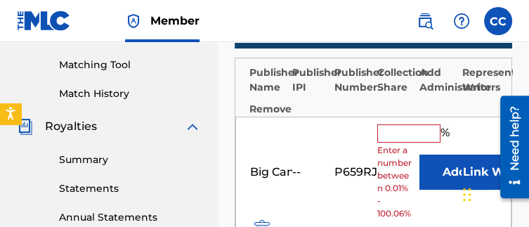
scroll to position [360, 0]
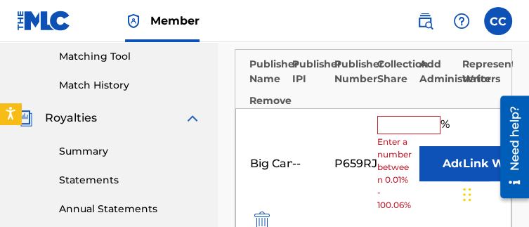
click at [398, 124] on input "text" at bounding box center [408, 125] width 63 height 18
type input "0"
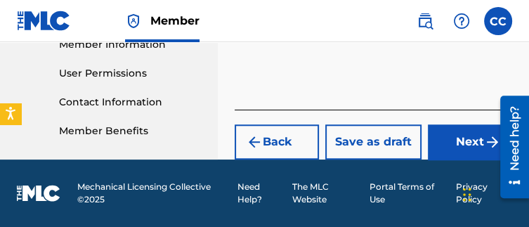
type input "100"
click at [452, 144] on button "Next" at bounding box center [470, 141] width 84 height 35
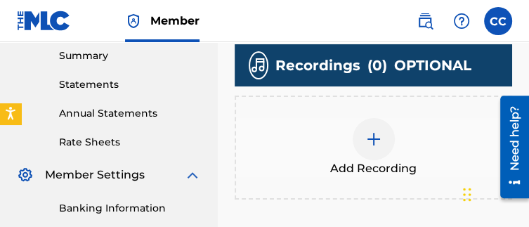
scroll to position [460, 0]
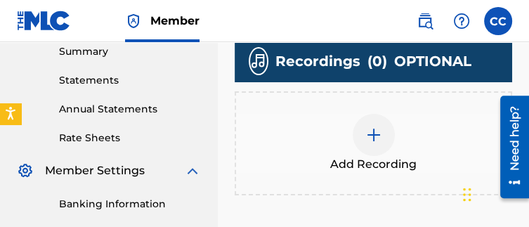
click at [406, 137] on div "Add Recording" at bounding box center [373, 143] width 275 height 59
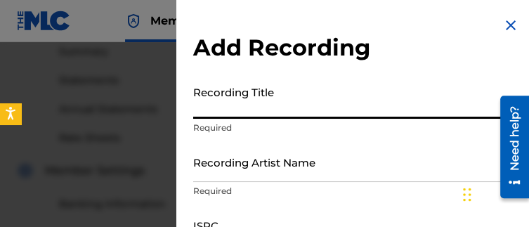
click at [321, 103] on input "Recording Title" at bounding box center [356, 99] width 326 height 40
type input "Girls Night"
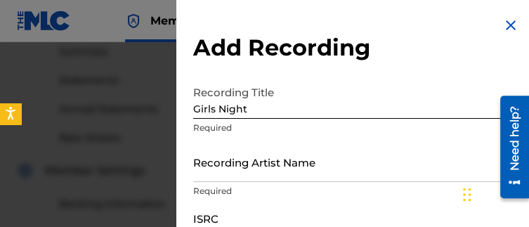
scroll to position [18, 0]
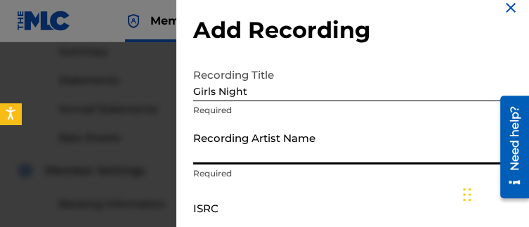
type input "B"
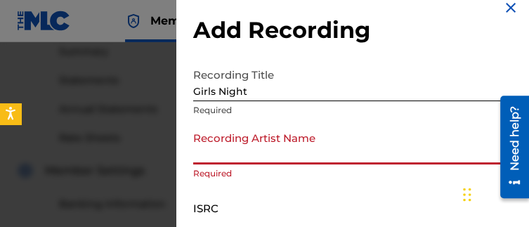
type input "C"
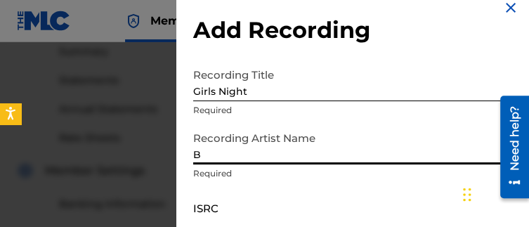
type input "Big Canttiggity"
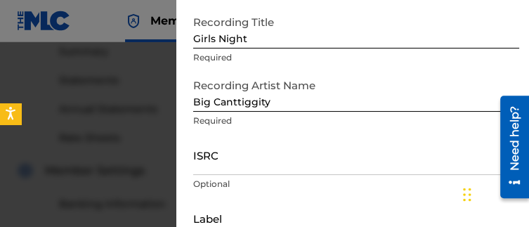
scroll to position [65, 0]
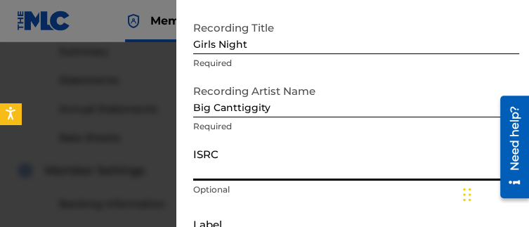
click at [278, 164] on input "ISRC" at bounding box center [356, 161] width 326 height 40
paste input "QZMEN2546384"
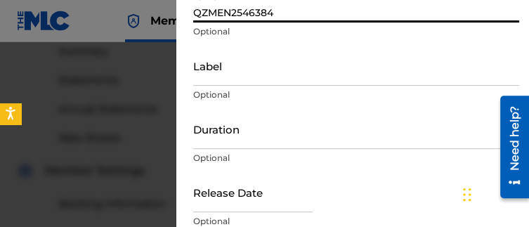
scroll to position [283, 0]
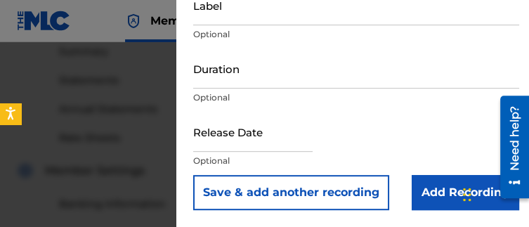
type input "QZMEN2546384"
click at [416, 190] on input "Add Recording" at bounding box center [466, 192] width 108 height 35
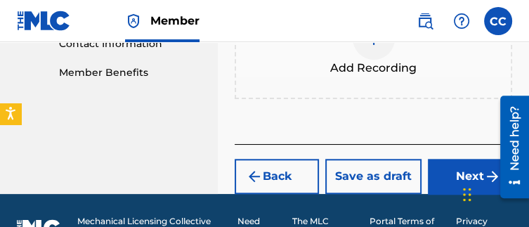
scroll to position [719, 0]
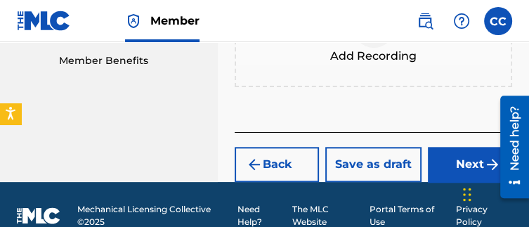
click at [448, 160] on button "Next" at bounding box center [470, 164] width 84 height 35
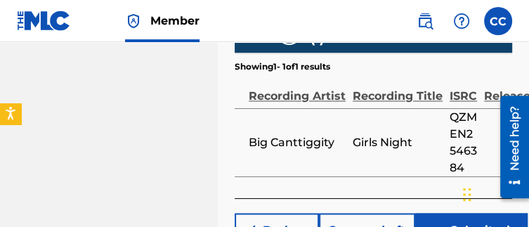
scroll to position [1152, 0]
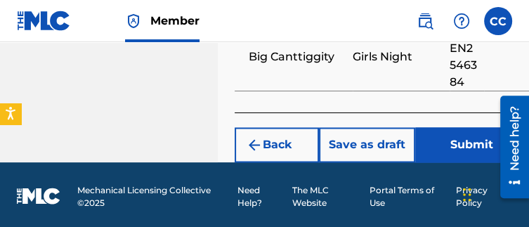
click at [447, 145] on button "Submit" at bounding box center [471, 144] width 112 height 35
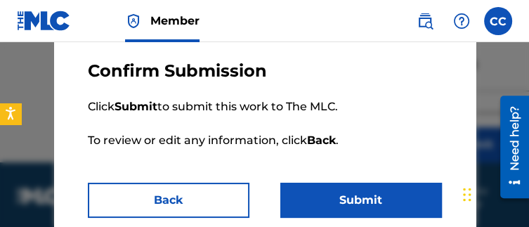
scroll to position [62, 0]
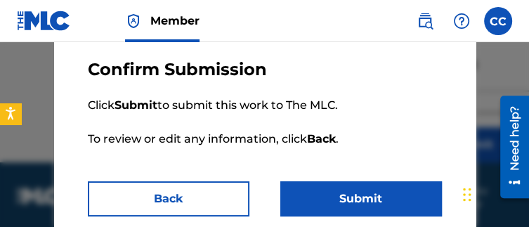
click at [380, 197] on button "Submit" at bounding box center [361, 198] width 162 height 35
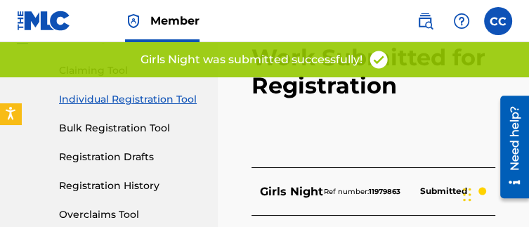
scroll to position [132, 0]
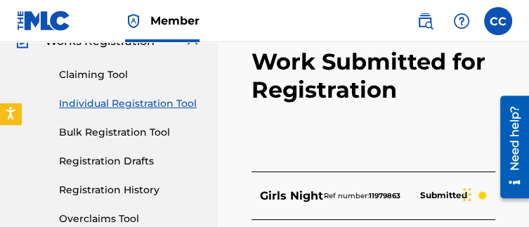
click at [129, 105] on link "Individual Registration Tool" at bounding box center [130, 103] width 142 height 15
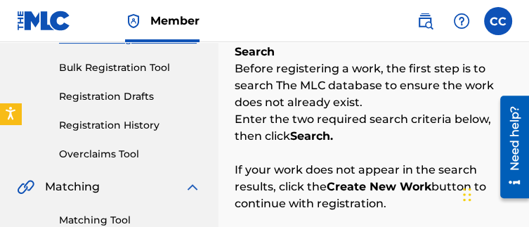
scroll to position [210, 0]
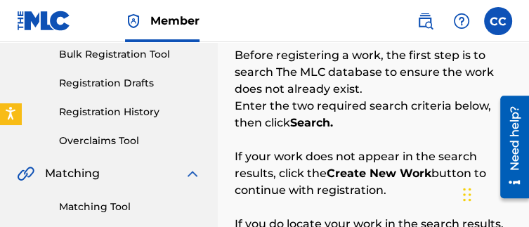
click at [96, 145] on link "Overclaims Tool" at bounding box center [130, 141] width 142 height 15
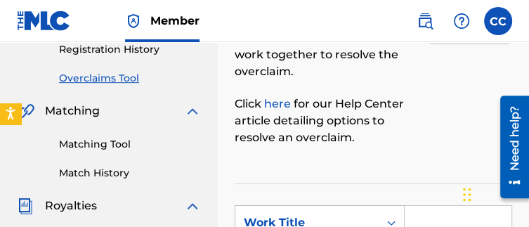
scroll to position [273, 0]
click at [96, 143] on link "Matching Tool" at bounding box center [130, 144] width 142 height 15
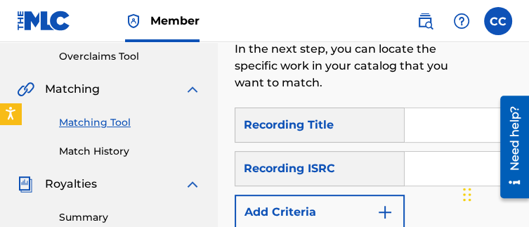
scroll to position [304, 0]
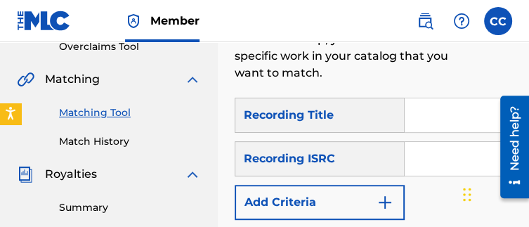
click at [424, 116] on input "Search Form" at bounding box center [458, 115] width 107 height 34
type input "Bum"
click at [448, 155] on input "Search Form" at bounding box center [458, 159] width 107 height 34
paste input "QZMEN2549240"
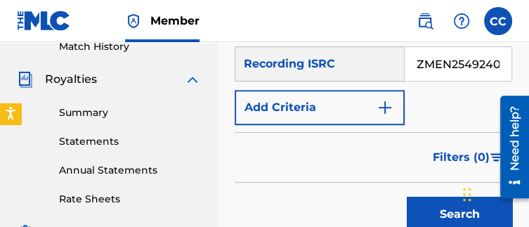
scroll to position [400, 0]
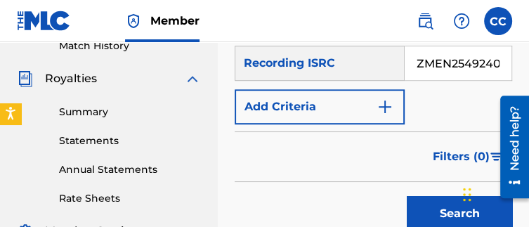
type input "QZMEN2549240"
click at [438, 213] on button "Search" at bounding box center [459, 213] width 105 height 35
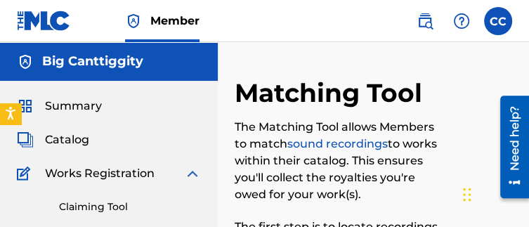
scroll to position [34, 0]
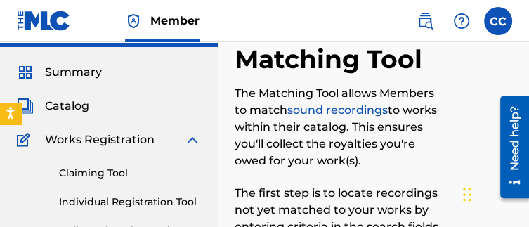
click at [115, 170] on link "Claiming Tool" at bounding box center [130, 173] width 142 height 15
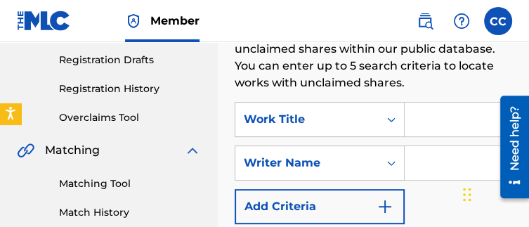
scroll to position [235, 0]
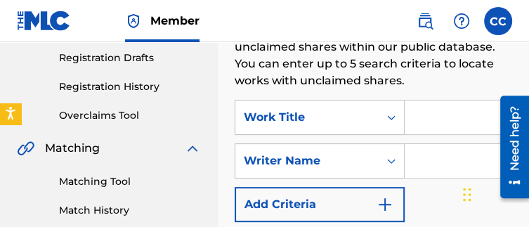
click at [444, 129] on input "Search Form" at bounding box center [458, 117] width 107 height 34
type input "Bum"
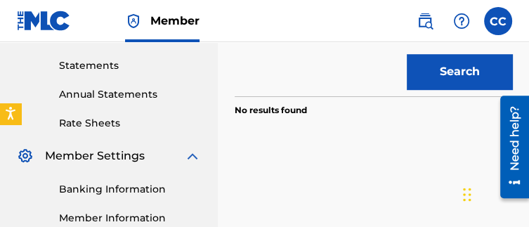
scroll to position [0, 0]
click at [434, 86] on button "Search" at bounding box center [459, 71] width 105 height 35
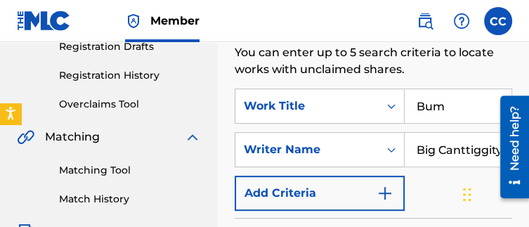
scroll to position [229, 0]
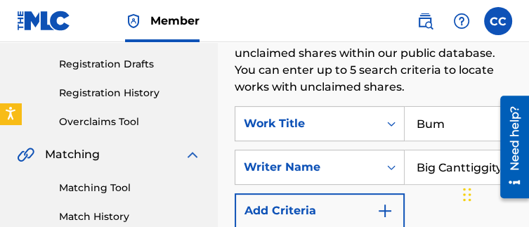
click at [430, 159] on input "Big Canttiggity" at bounding box center [458, 167] width 107 height 34
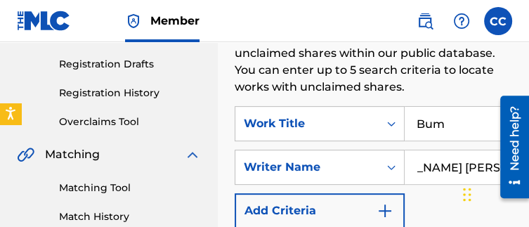
type input "[PERSON_NAME] [PERSON_NAME]"
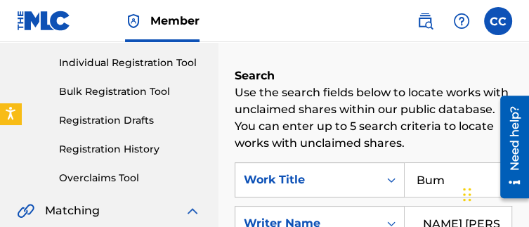
scroll to position [0, 0]
click at [112, 67] on link "Individual Registration Tool" at bounding box center [130, 63] width 142 height 15
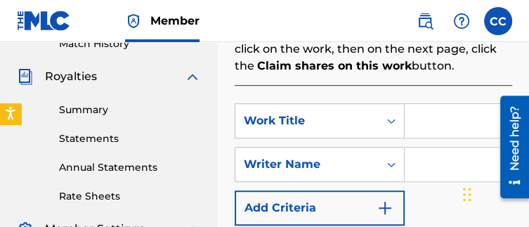
scroll to position [402, 0]
click at [464, 135] on input "Search Form" at bounding box center [458, 121] width 107 height 34
type input "Bum"
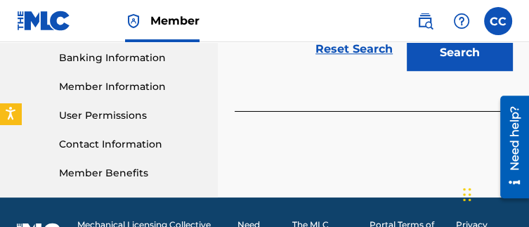
scroll to position [604, 0]
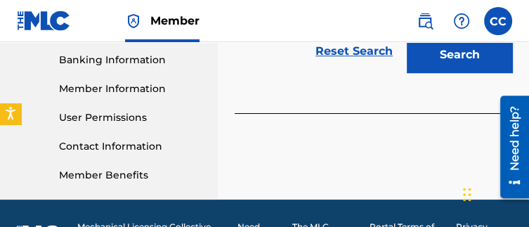
type input "[PERSON_NAME] [PERSON_NAME]"
click at [422, 62] on button "Search" at bounding box center [459, 54] width 105 height 35
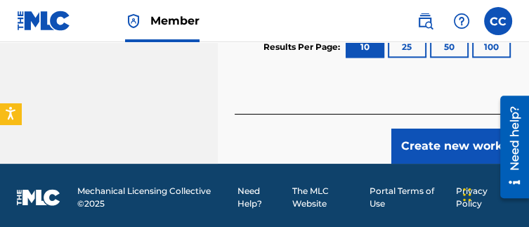
scroll to position [870, 0]
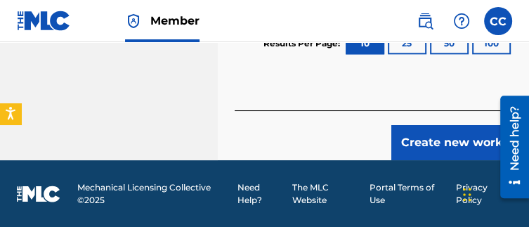
click at [420, 145] on button "Create new work" at bounding box center [451, 142] width 121 height 35
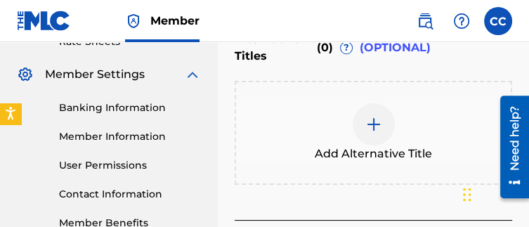
scroll to position [665, 0]
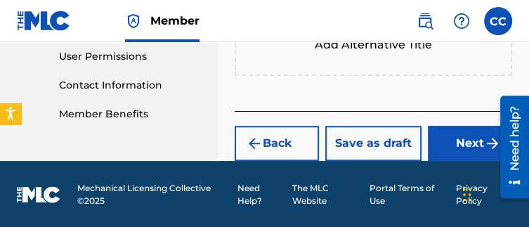
click at [466, 150] on button "Next" at bounding box center [470, 143] width 84 height 35
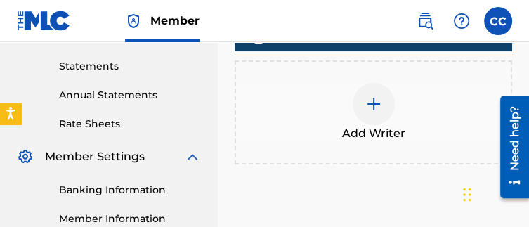
scroll to position [475, 0]
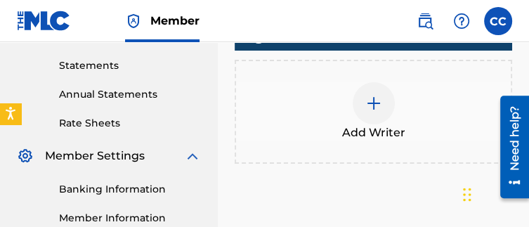
click at [377, 104] on img at bounding box center [373, 103] width 17 height 17
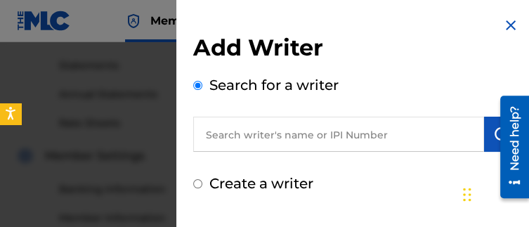
click at [326, 133] on input "text" at bounding box center [338, 134] width 291 height 35
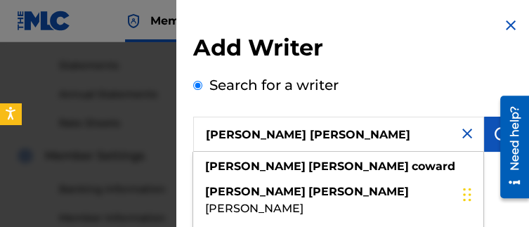
type input "[PERSON_NAME] [PERSON_NAME]"
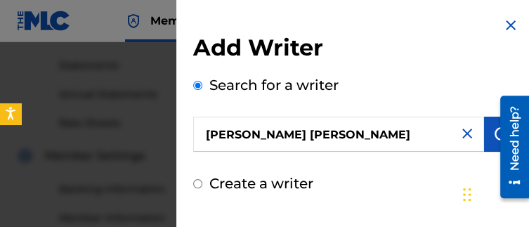
click at [484, 132] on button "submit" at bounding box center [501, 134] width 35 height 35
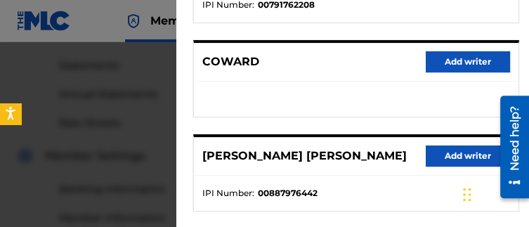
scroll to position [259, 0]
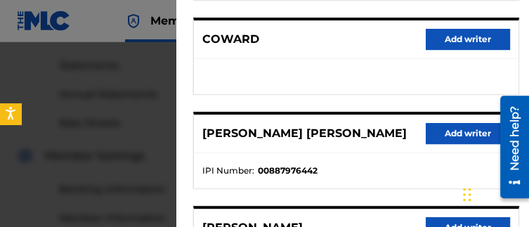
click at [464, 133] on button "Add writer" at bounding box center [468, 133] width 84 height 21
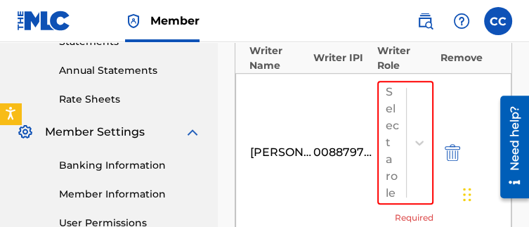
scroll to position [502, 0]
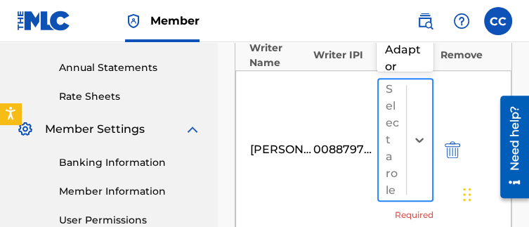
click at [424, 103] on div at bounding box center [419, 139] width 26 height 121
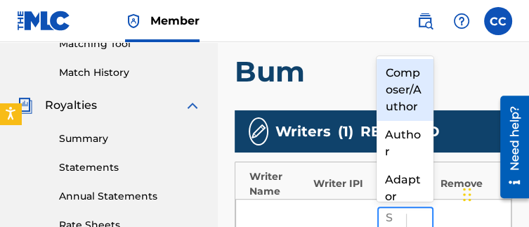
scroll to position [372, 0]
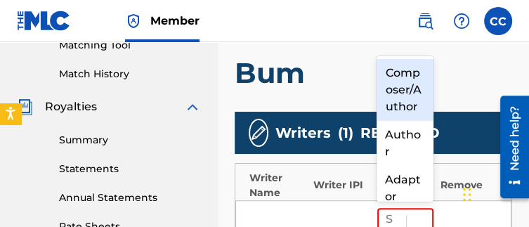
click at [405, 85] on div "Composer/Author" at bounding box center [405, 90] width 56 height 62
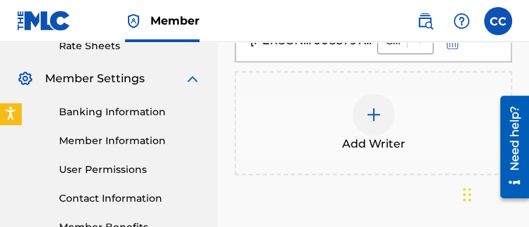
scroll to position [683, 0]
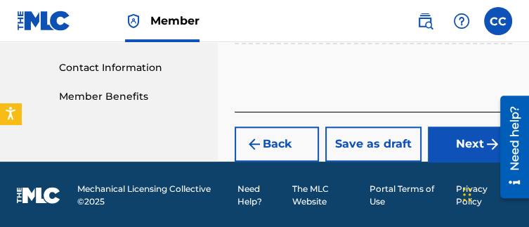
click at [451, 143] on button "Next" at bounding box center [470, 143] width 84 height 35
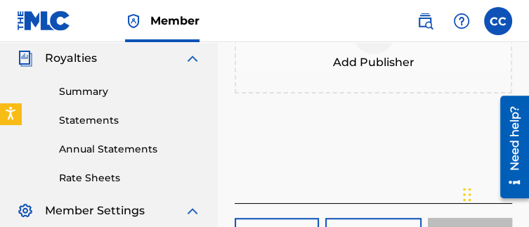
scroll to position [428, 0]
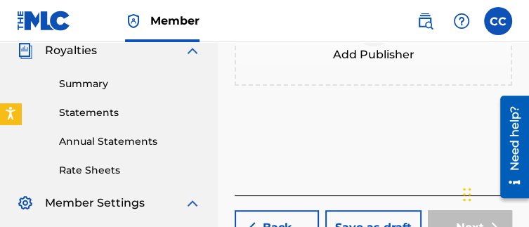
click at [384, 62] on div "Add Publisher" at bounding box center [374, 34] width 278 height 104
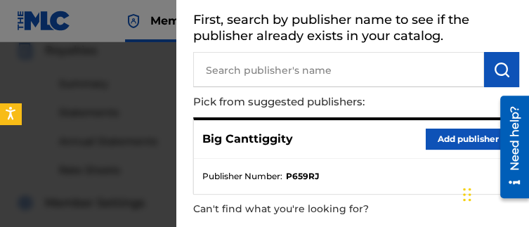
scroll to position [73, 0]
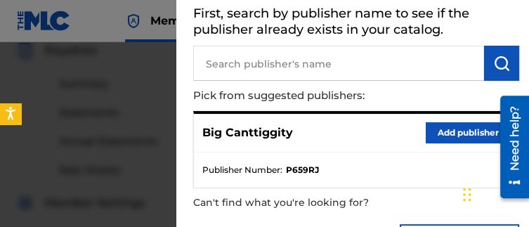
click at [439, 133] on button "Add publisher" at bounding box center [468, 132] width 84 height 21
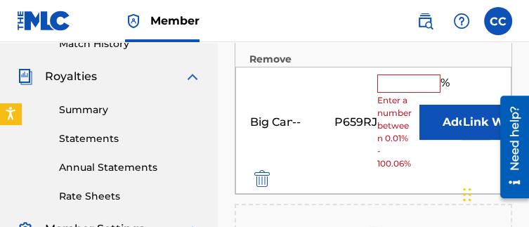
scroll to position [398, 0]
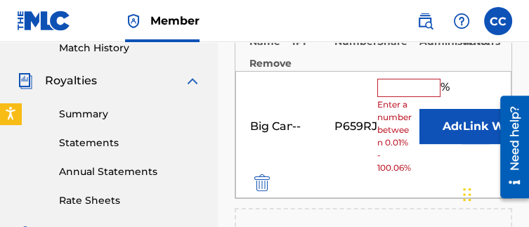
click at [407, 90] on input "text" at bounding box center [408, 88] width 63 height 18
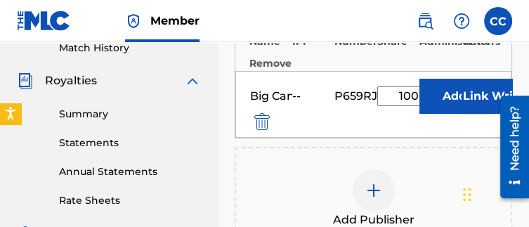
type input "100"
click at [420, 79] on button "Add" at bounding box center [455, 96] width 70 height 35
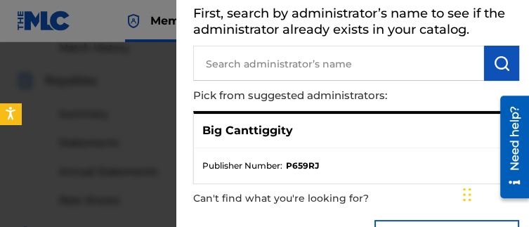
scroll to position [71, 0]
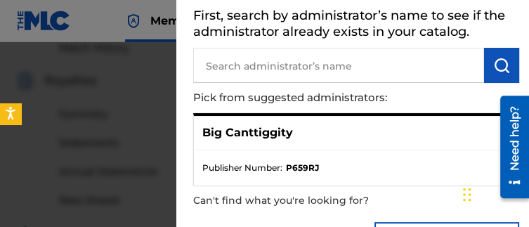
click at [168, 103] on div at bounding box center [264, 155] width 529 height 227
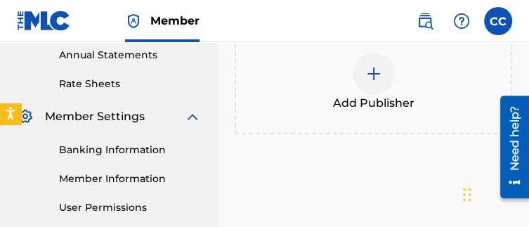
scroll to position [585, 0]
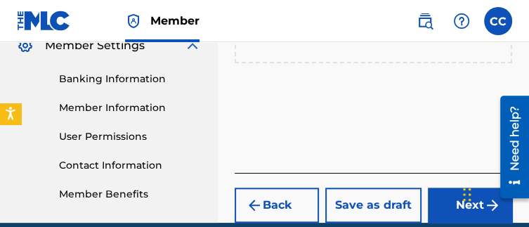
click at [433, 213] on button "Next" at bounding box center [470, 205] width 84 height 35
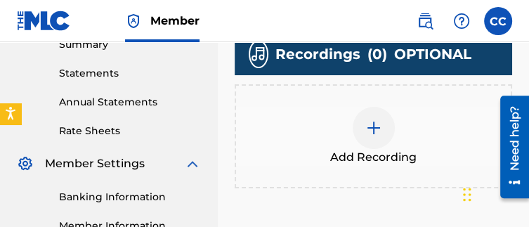
scroll to position [475, 0]
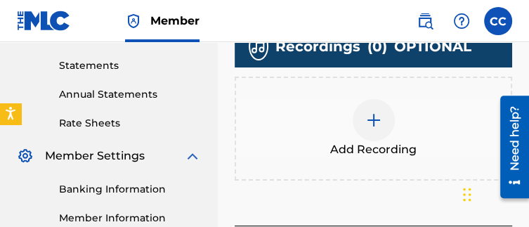
click at [379, 138] on div at bounding box center [374, 120] width 42 height 42
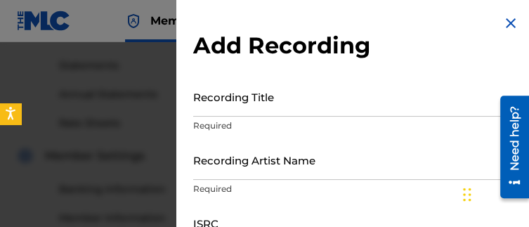
scroll to position [0, 0]
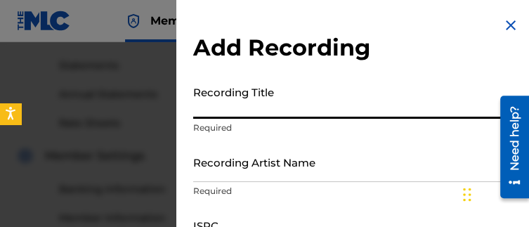
click at [365, 107] on input "Recording Title" at bounding box center [356, 99] width 326 height 40
type input "Bum"
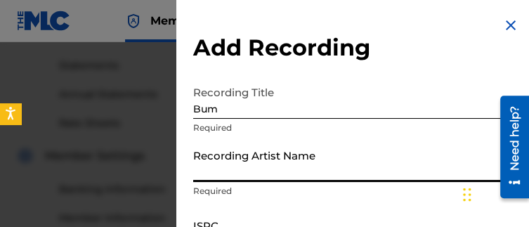
type input "C"
type input "Big Canttiggity"
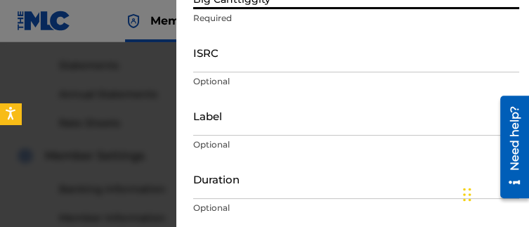
scroll to position [174, 0]
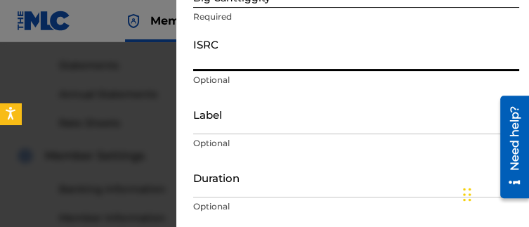
click at [238, 55] on input "ISRC" at bounding box center [356, 51] width 326 height 40
click at [230, 65] on input "ISRC" at bounding box center [356, 51] width 326 height 40
paste input "QZMEN2549240"
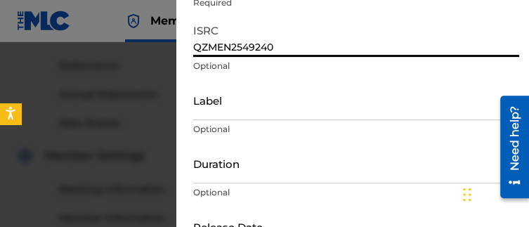
scroll to position [242, 0]
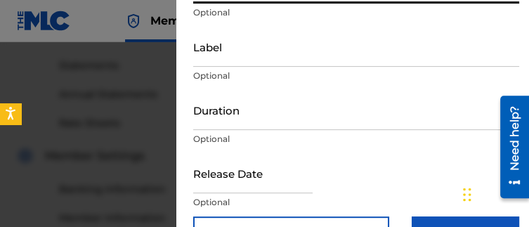
type input "QZMEN2549240"
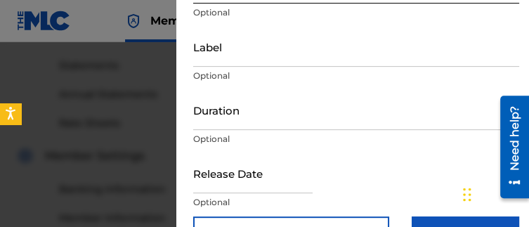
click at [234, 151] on div "Duration Optional" at bounding box center [356, 121] width 326 height 63
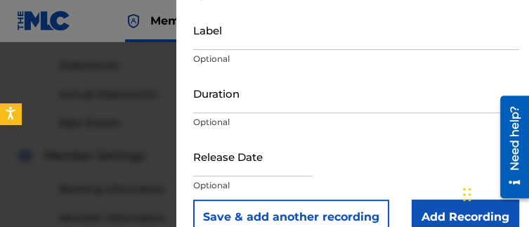
scroll to position [283, 0]
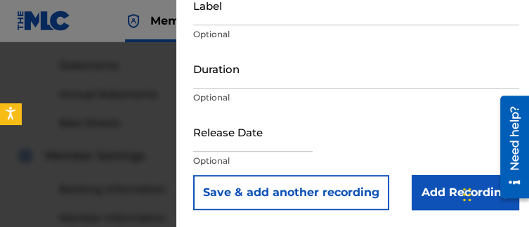
click at [417, 190] on input "Add Recording" at bounding box center [466, 192] width 108 height 35
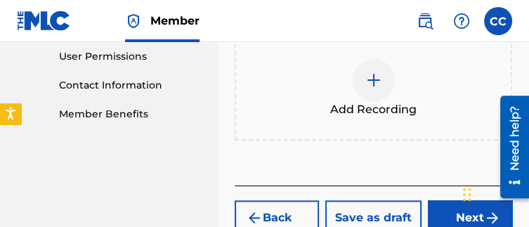
scroll to position [673, 0]
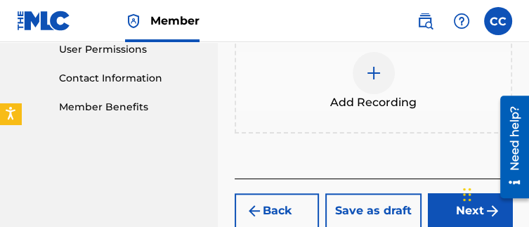
click at [436, 199] on button "Next" at bounding box center [470, 210] width 84 height 35
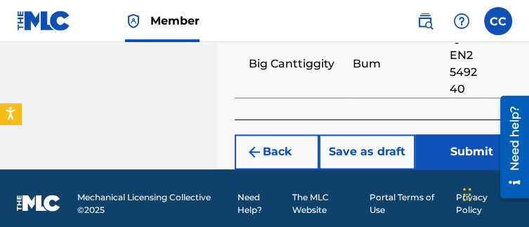
scroll to position [1152, 0]
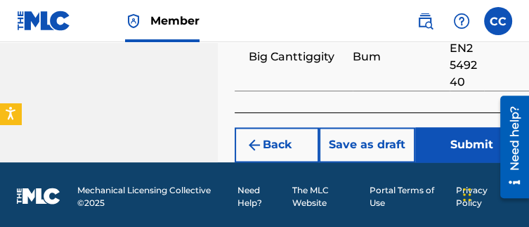
click at [447, 155] on button "Submit" at bounding box center [471, 144] width 112 height 35
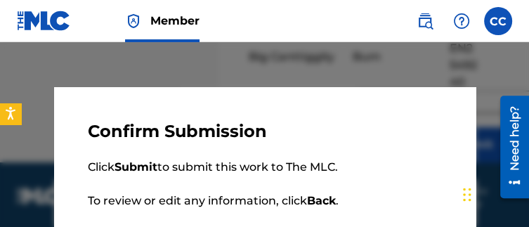
scroll to position [84, 0]
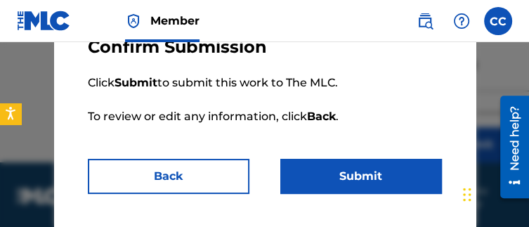
click at [390, 177] on button "Submit" at bounding box center [361, 176] width 162 height 35
click at [378, 160] on button "Submit" at bounding box center [361, 176] width 162 height 35
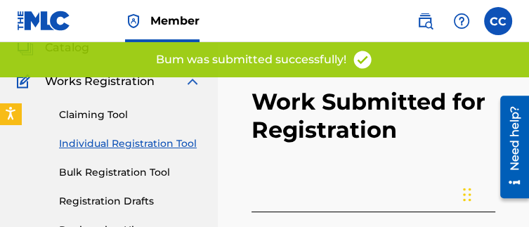
scroll to position [93, 0]
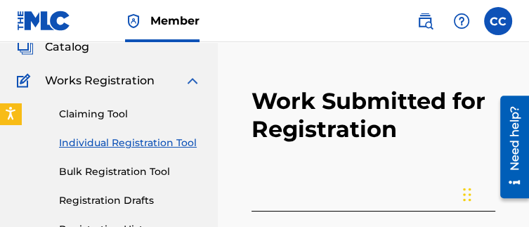
click at [118, 145] on link "Individual Registration Tool" at bounding box center [130, 143] width 142 height 15
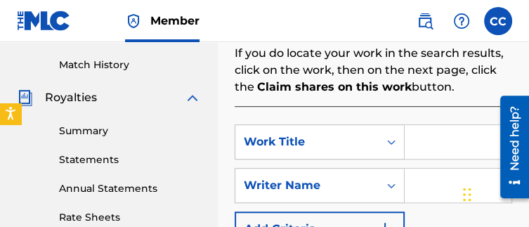
scroll to position [382, 0]
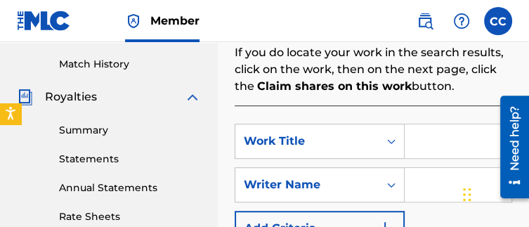
click at [439, 129] on input "Search Form" at bounding box center [458, 141] width 107 height 34
click at [498, 138] on div at bounding box center [509, 147] width 39 height 113
click at [484, 138] on input "Heart Deteled" at bounding box center [458, 141] width 107 height 34
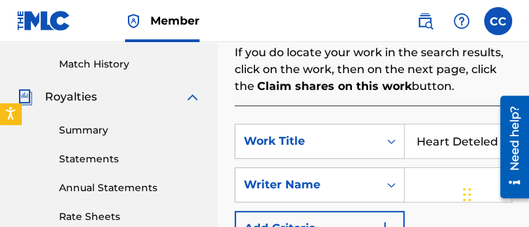
click at [484, 138] on input "Heart Deteled" at bounding box center [458, 141] width 107 height 34
type input "Heart Deleted"
click at [432, 193] on input "Search Form" at bounding box center [458, 185] width 107 height 34
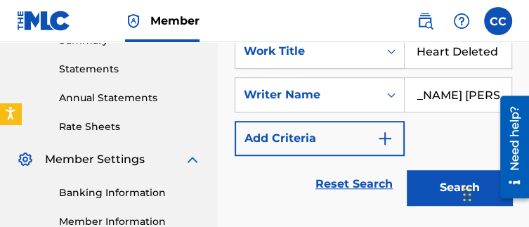
scroll to position [472, 0]
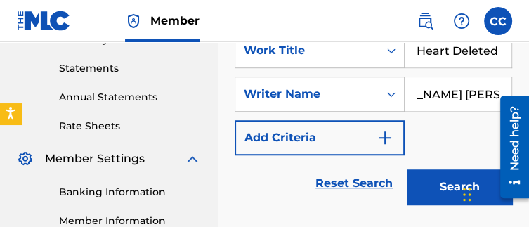
type input "[PERSON_NAME] [PERSON_NAME]"
click at [438, 190] on button "Search" at bounding box center [459, 186] width 105 height 35
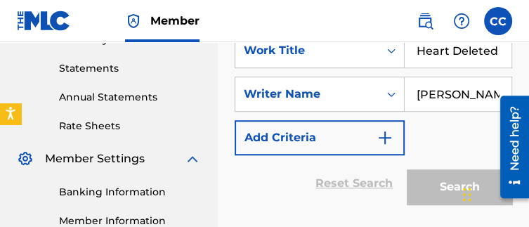
scroll to position [662, 0]
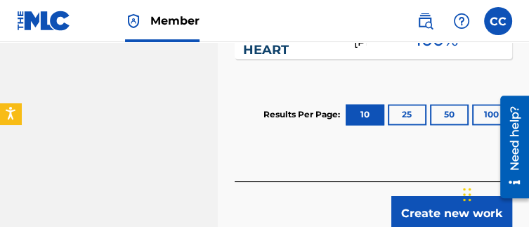
click at [439, 201] on button "Create new work" at bounding box center [451, 213] width 121 height 35
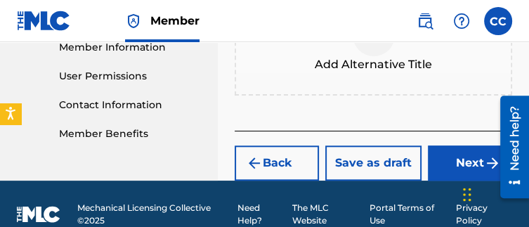
scroll to position [651, 0]
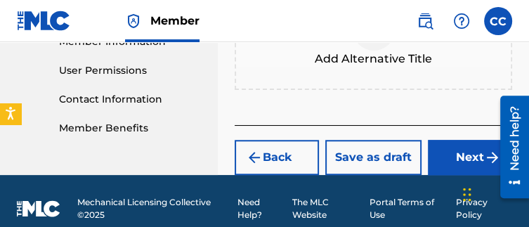
click at [450, 151] on button "Next" at bounding box center [470, 157] width 84 height 35
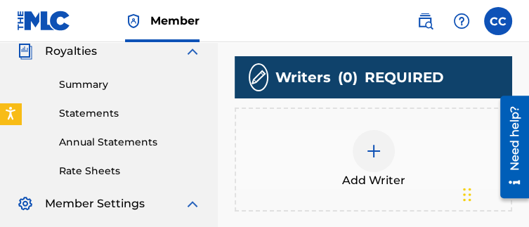
scroll to position [429, 0]
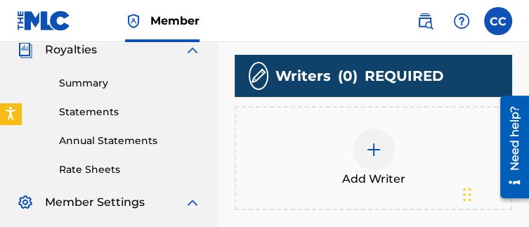
click at [385, 171] on span "Add Writer" at bounding box center [373, 179] width 63 height 17
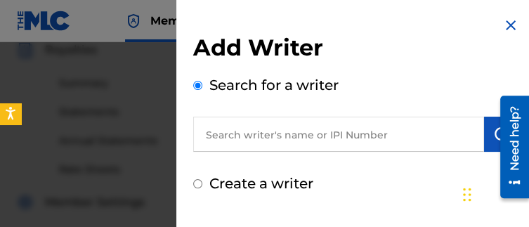
click at [337, 137] on input "text" at bounding box center [338, 134] width 291 height 35
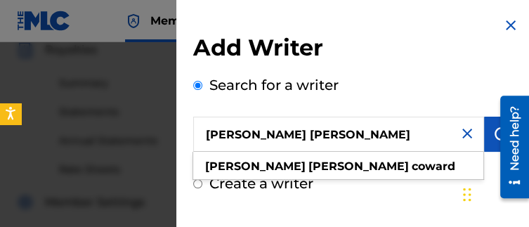
type input "[PERSON_NAME] [PERSON_NAME]"
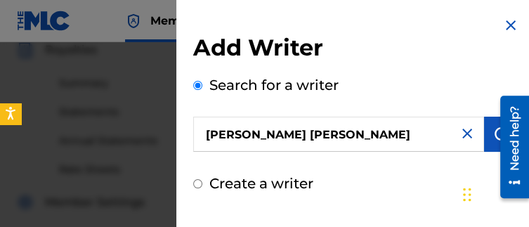
click at [383, 89] on div "Search for a writer [PERSON_NAME] [PERSON_NAME]" at bounding box center [356, 112] width 326 height 77
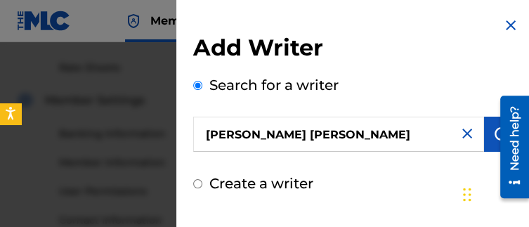
scroll to position [534, 0]
click at [484, 136] on button "submit" at bounding box center [501, 134] width 35 height 35
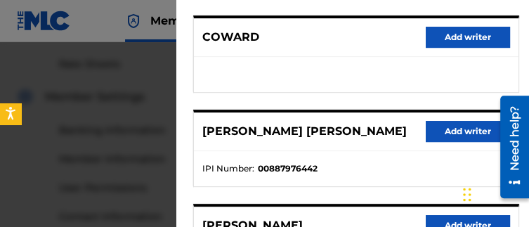
scroll to position [261, 0]
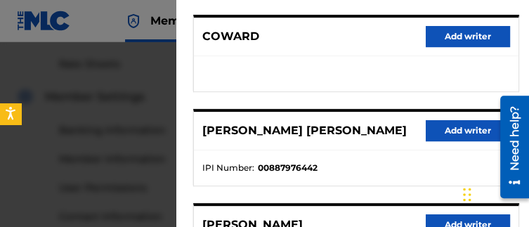
click at [431, 120] on button "Add writer" at bounding box center [468, 130] width 84 height 21
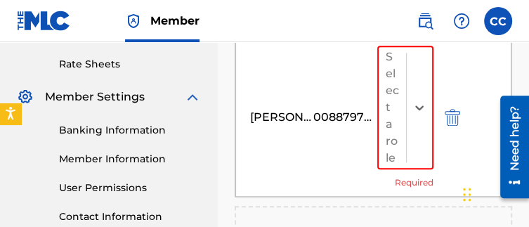
click at [431, 120] on div at bounding box center [419, 107] width 26 height 121
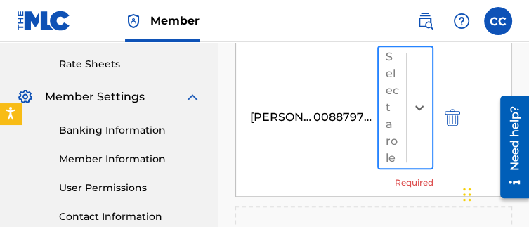
click at [413, 115] on div at bounding box center [419, 107] width 26 height 121
click at [422, 102] on icon at bounding box center [419, 107] width 14 height 14
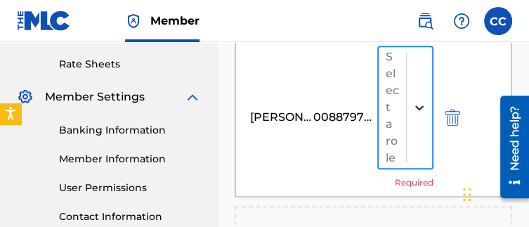
click at [422, 102] on icon at bounding box center [419, 107] width 14 height 14
click at [408, 95] on div at bounding box center [419, 107] width 25 height 25
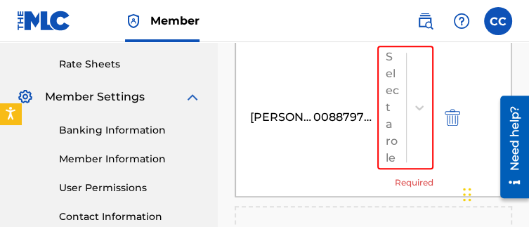
click at [275, 109] on div "[PERSON_NAME] [PERSON_NAME]" at bounding box center [281, 117] width 63 height 17
click at [292, 109] on div "[PERSON_NAME] [PERSON_NAME]" at bounding box center [281, 117] width 63 height 17
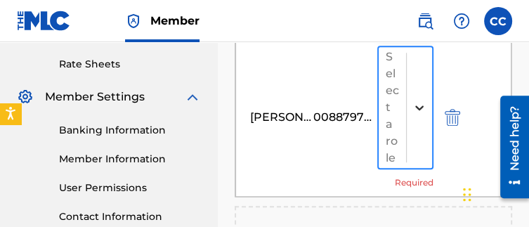
click at [422, 100] on icon at bounding box center [419, 107] width 14 height 14
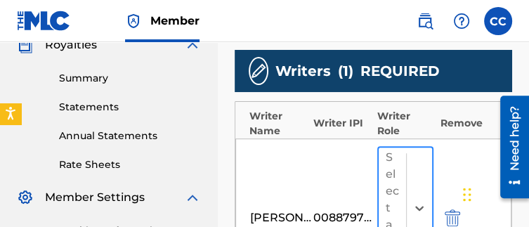
scroll to position [433, 0]
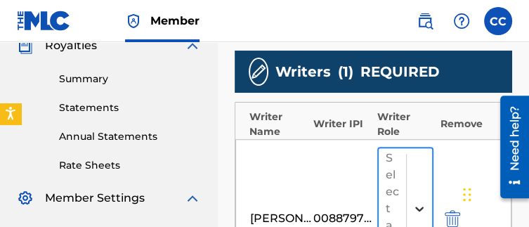
click at [421, 196] on div at bounding box center [419, 208] width 25 height 25
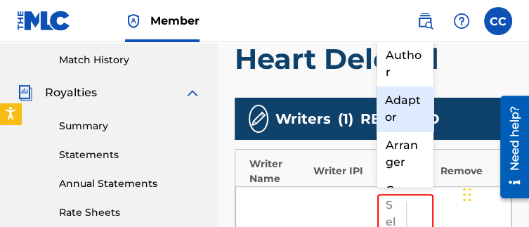
scroll to position [385, 0]
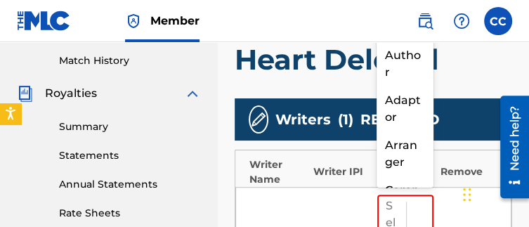
click at [398, 41] on div "Composer/Author" at bounding box center [405, 11] width 56 height 62
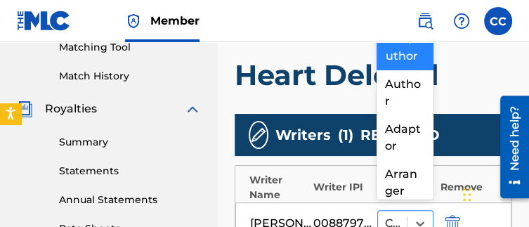
scroll to position [374, 0]
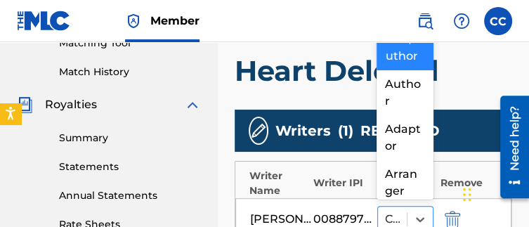
click at [382, 216] on div "Composer/Author" at bounding box center [392, 219] width 29 height 25
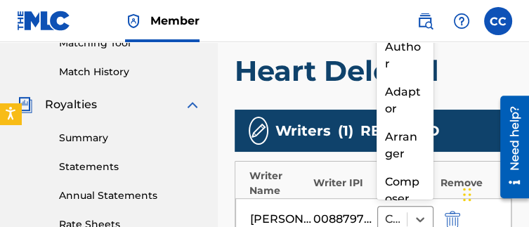
click at [403, 33] on div "Composer/Author" at bounding box center [405, 2] width 56 height 62
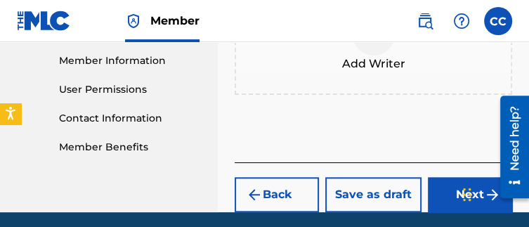
scroll to position [639, 0]
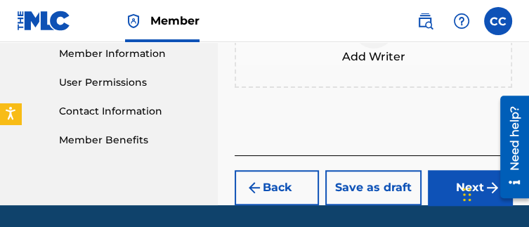
click at [450, 192] on button "Next" at bounding box center [470, 187] width 84 height 35
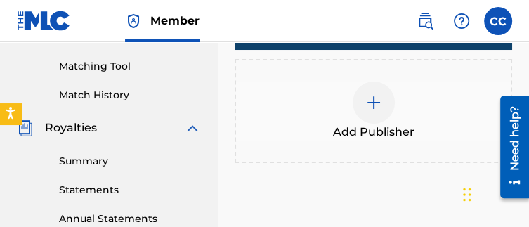
scroll to position [368, 0]
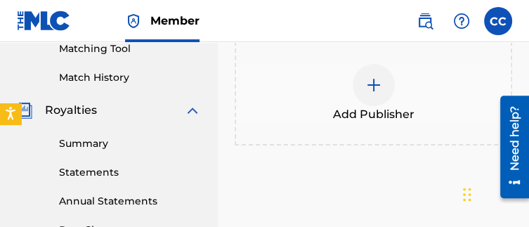
click at [403, 49] on div "Add Publisher" at bounding box center [374, 93] width 278 height 104
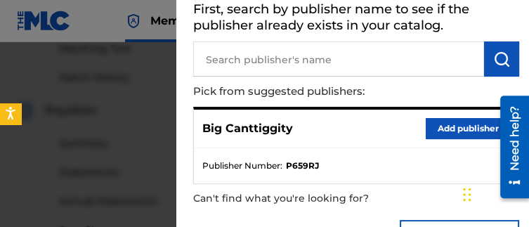
scroll to position [78, 0]
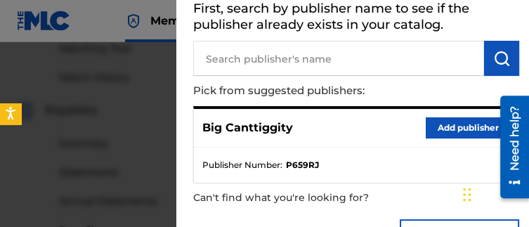
click at [451, 118] on button "Add publisher" at bounding box center [468, 127] width 84 height 21
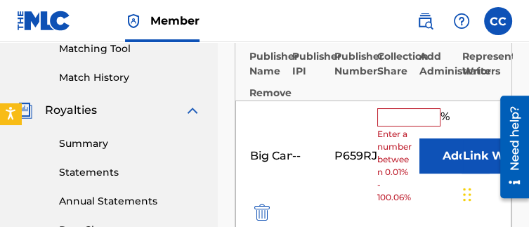
click at [391, 124] on input "text" at bounding box center [408, 117] width 63 height 18
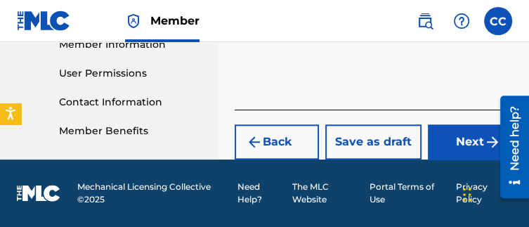
type input "100"
click at [460, 137] on button "Next" at bounding box center [470, 141] width 84 height 35
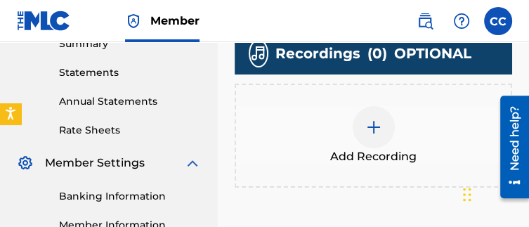
scroll to position [484, 0]
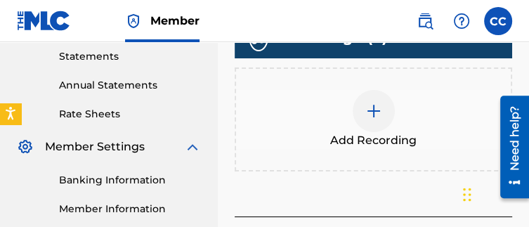
click at [372, 106] on img at bounding box center [373, 111] width 17 height 17
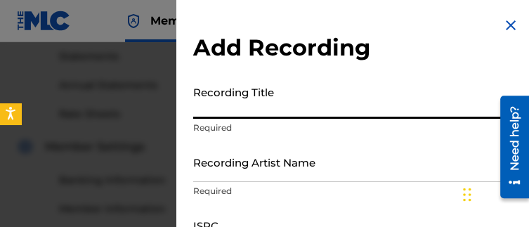
click at [320, 91] on input "Recording Title" at bounding box center [356, 99] width 326 height 40
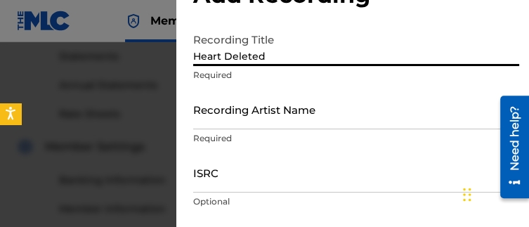
scroll to position [56, 0]
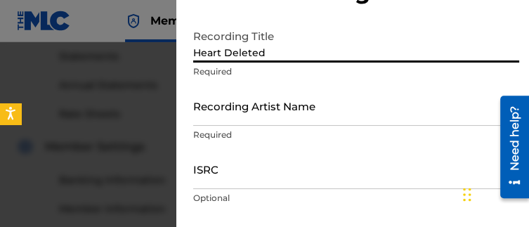
type input "Heart Deleted"
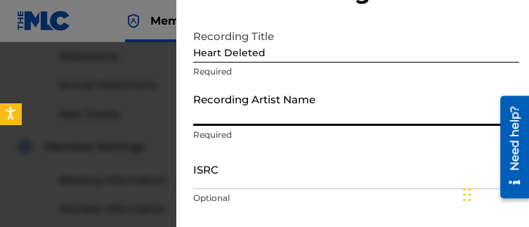
click at [261, 89] on input "Recording Artist Name" at bounding box center [356, 106] width 326 height 40
type input "Big Canttiggity"
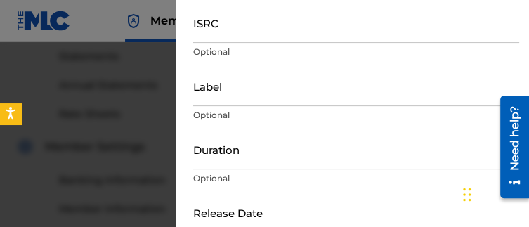
scroll to position [207, 0]
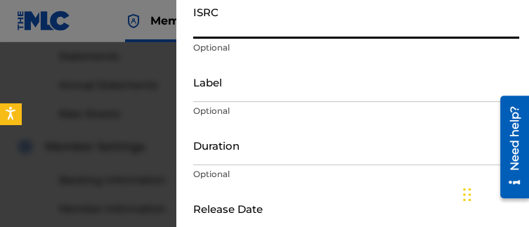
click at [255, 33] on input "ISRC" at bounding box center [356, 19] width 326 height 40
paste input "QZMEM2510674"
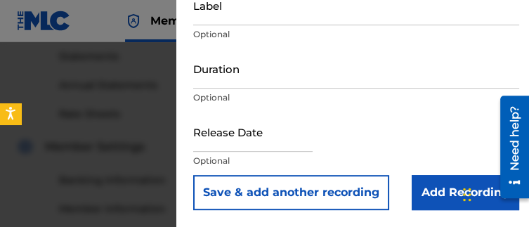
type input "QZMEM2510674"
click at [419, 183] on input "Add Recording" at bounding box center [466, 192] width 108 height 35
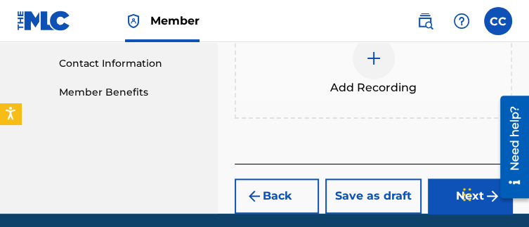
click at [432, 188] on button "Next" at bounding box center [470, 195] width 84 height 35
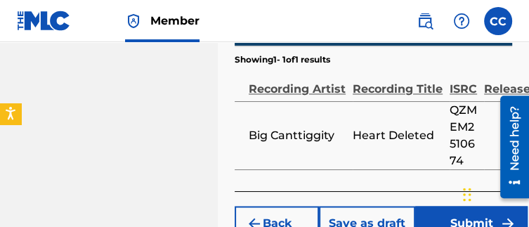
scroll to position [1152, 0]
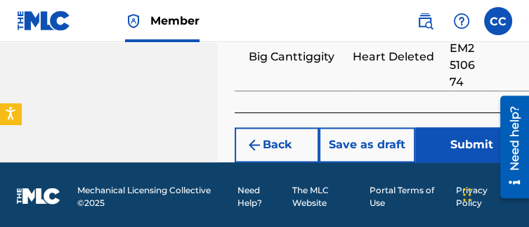
click at [457, 129] on button "Submit" at bounding box center [471, 144] width 112 height 35
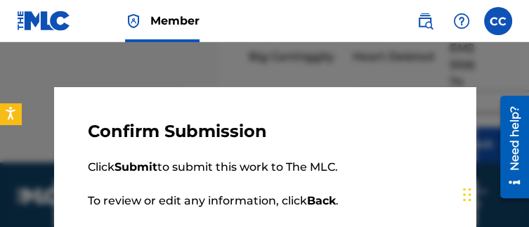
scroll to position [84, 0]
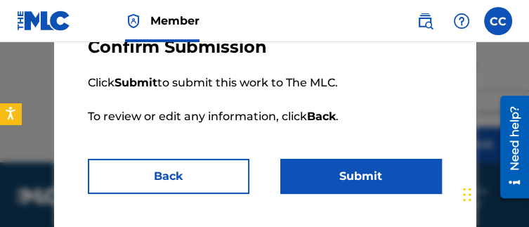
click at [365, 190] on button "Submit" at bounding box center [361, 176] width 162 height 35
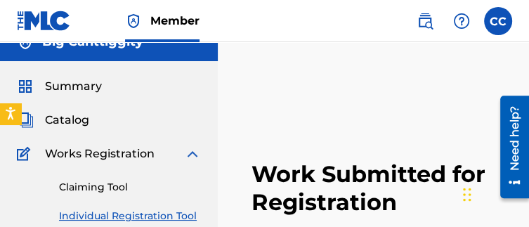
scroll to position [20, 0]
click at [165, 212] on link "Individual Registration Tool" at bounding box center [130, 216] width 142 height 15
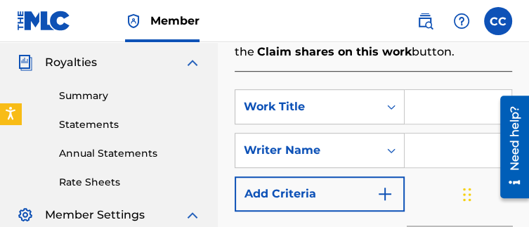
scroll to position [446, 0]
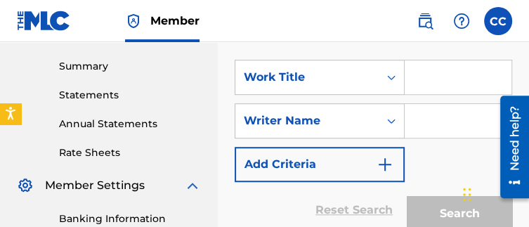
click at [412, 61] on input "Search Form" at bounding box center [458, 77] width 107 height 34
type input "Top 3"
click at [446, 117] on input "Search Form" at bounding box center [458, 121] width 107 height 34
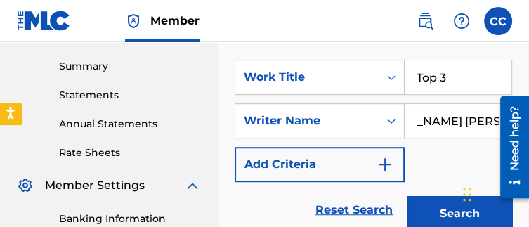
scroll to position [514, 0]
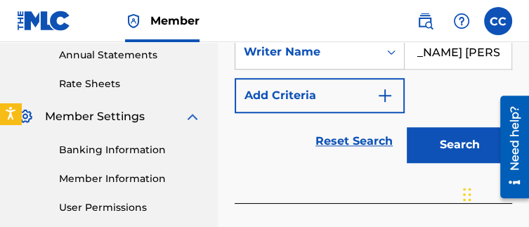
type input "[PERSON_NAME] [PERSON_NAME]"
drag, startPoint x: 448, startPoint y: 177, endPoint x: 438, endPoint y: 98, distance: 79.3
click at [438, 98] on div "SearchWithCriteria4dc86e65-bf6f-4d7e-8ad7-bc2da4373b2c Work Title Top 3 SearchW…" at bounding box center [374, 88] width 278 height 230
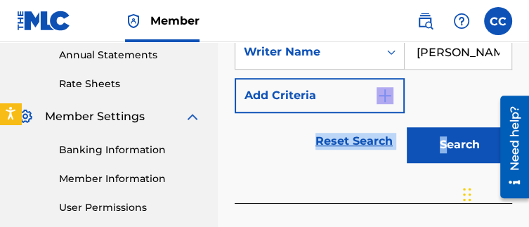
drag, startPoint x: 438, startPoint y: 98, endPoint x: 454, endPoint y: 154, distance: 57.6
click at [454, 154] on button "Search" at bounding box center [459, 144] width 105 height 35
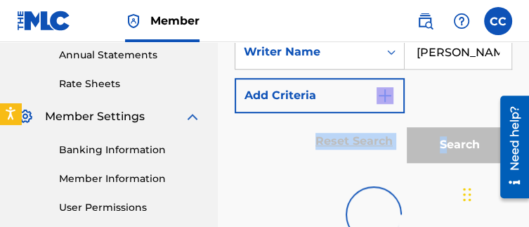
click at [454, 154] on div "Search" at bounding box center [456, 141] width 112 height 56
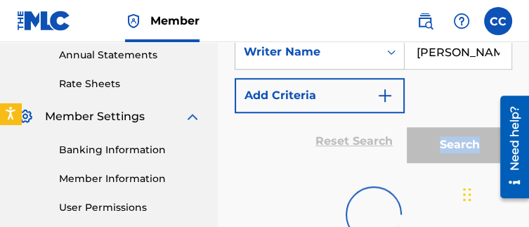
click at [454, 154] on div "Search" at bounding box center [456, 141] width 112 height 56
click at [450, 157] on div "Search" at bounding box center [456, 141] width 112 height 56
click at [450, 182] on div at bounding box center [374, 214] width 278 height 90
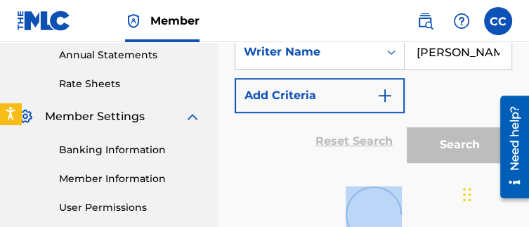
click at [450, 182] on div at bounding box center [374, 214] width 278 height 90
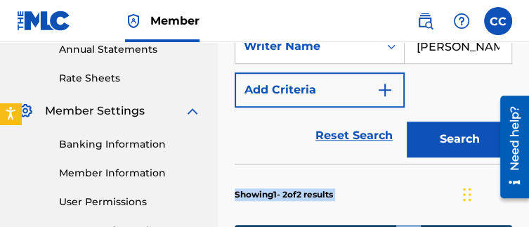
scroll to position [521, 0]
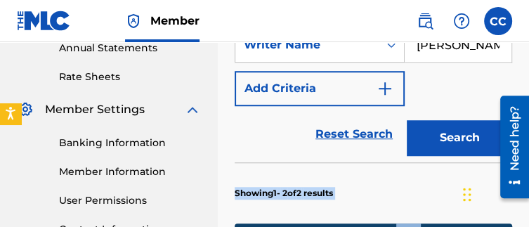
click at [450, 182] on section "Showing 1 - 2 of 2 results" at bounding box center [374, 189] width 278 height 54
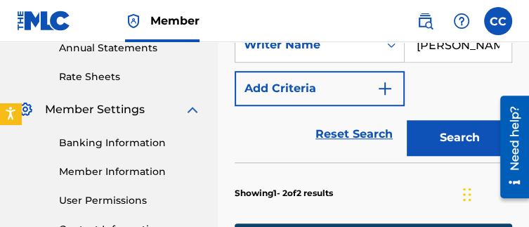
click at [450, 182] on section "Showing 1 - 2 of 2 results" at bounding box center [374, 189] width 278 height 54
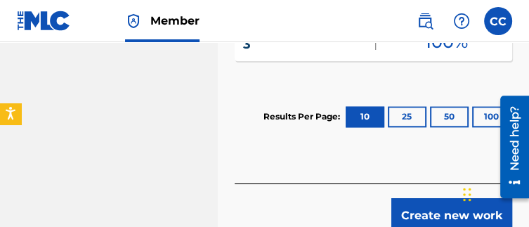
click at [436, 211] on button "Create new work" at bounding box center [451, 215] width 121 height 35
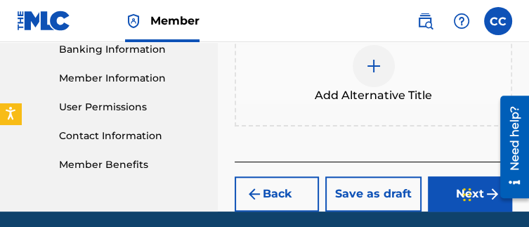
click at [443, 202] on button "Next" at bounding box center [470, 193] width 84 height 35
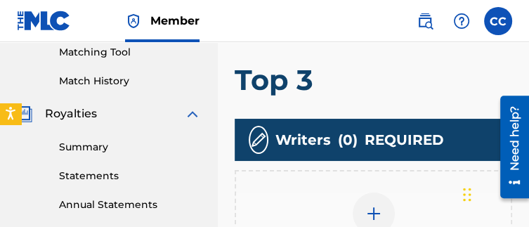
scroll to position [364, 0]
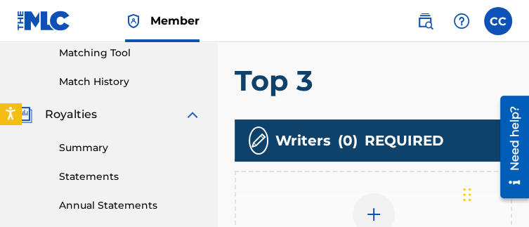
click at [346, 219] on div "Add Writer" at bounding box center [373, 222] width 275 height 59
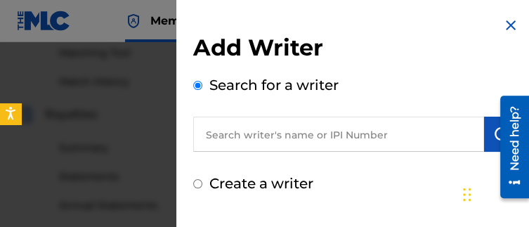
click at [256, 131] on input "text" at bounding box center [338, 134] width 291 height 35
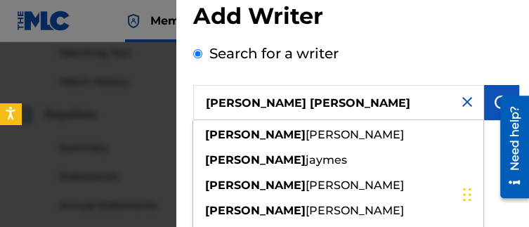
scroll to position [28, 0]
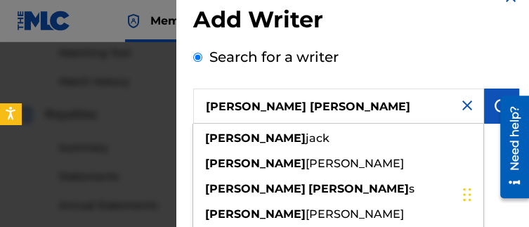
type input "[PERSON_NAME] [PERSON_NAME]"
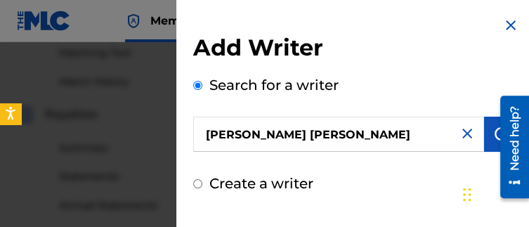
scroll to position [0, 0]
click at [486, 102] on div "Search for a writer [PERSON_NAME] [PERSON_NAME]" at bounding box center [356, 112] width 326 height 77
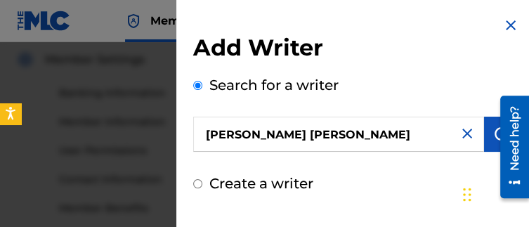
scroll to position [575, 0]
click at [486, 134] on button "submit" at bounding box center [501, 134] width 35 height 35
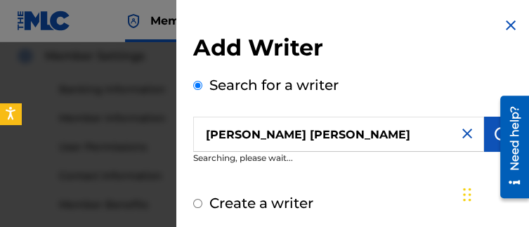
click at [486, 134] on button "submit" at bounding box center [501, 134] width 35 height 35
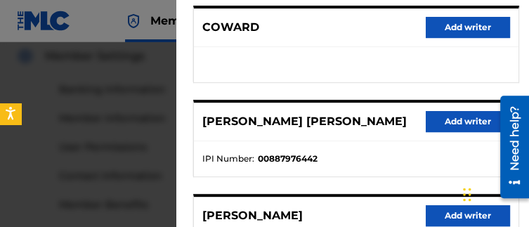
scroll to position [272, 0]
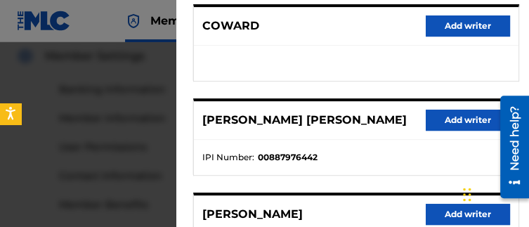
click at [441, 115] on button "Add writer" at bounding box center [468, 120] width 84 height 21
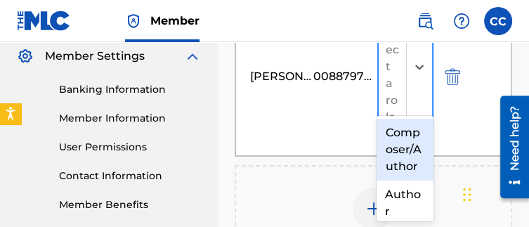
click at [417, 98] on div at bounding box center [419, 66] width 26 height 121
click at [408, 143] on div "Composer/Author" at bounding box center [405, 150] width 56 height 62
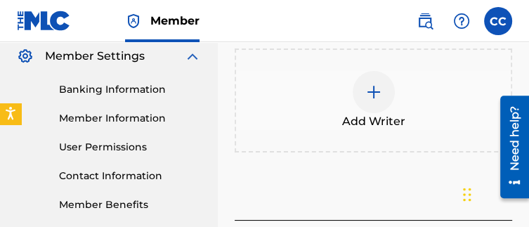
click at [408, 143] on div "Add Writer" at bounding box center [374, 100] width 278 height 104
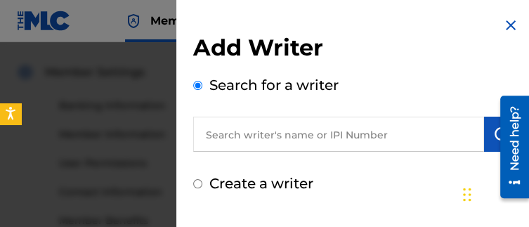
scroll to position [561, 0]
click at [502, 16] on div "Add Writer Search for a writer Create a writer" at bounding box center [356, 105] width 360 height 211
click at [511, 22] on img at bounding box center [510, 25] width 17 height 17
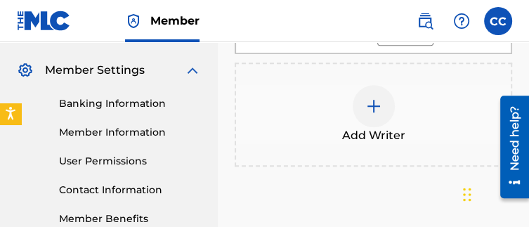
click at [511, 22] on label at bounding box center [498, 21] width 28 height 28
click at [498, 21] on input "CC [PERSON_NAME] [EMAIL_ADDRESS][DOMAIN_NAME] Notification Preferences Profile …" at bounding box center [498, 21] width 0 height 0
click at [511, 22] on div "CC CC [PERSON_NAME] [EMAIL_ADDRESS][DOMAIN_NAME] Notification Preferences Profi…" at bounding box center [498, 21] width 28 height 28
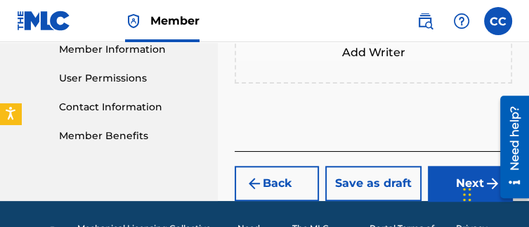
scroll to position [663, 0]
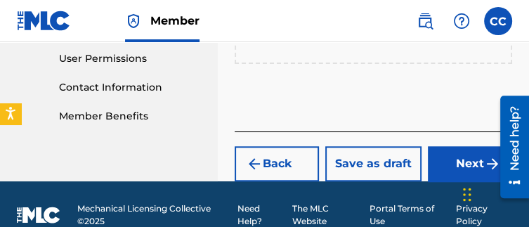
click at [447, 153] on button "Next" at bounding box center [470, 163] width 84 height 35
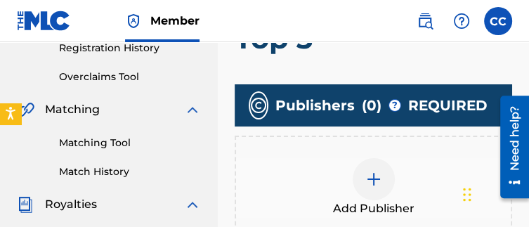
scroll to position [302, 0]
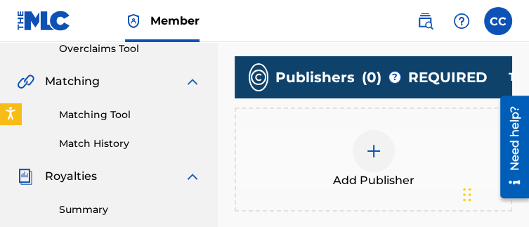
click at [349, 174] on span "Add Publisher" at bounding box center [374, 180] width 82 height 17
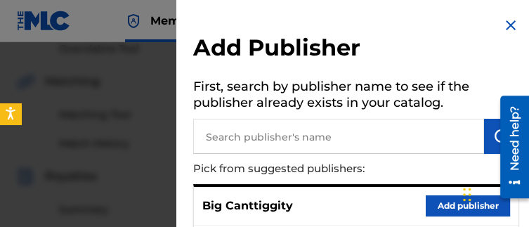
scroll to position [25, 0]
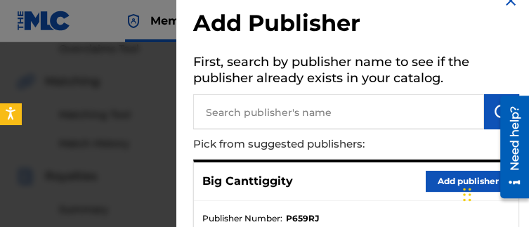
click at [434, 179] on button "Add publisher" at bounding box center [468, 181] width 84 height 21
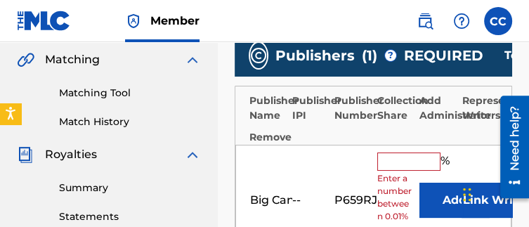
scroll to position [325, 0]
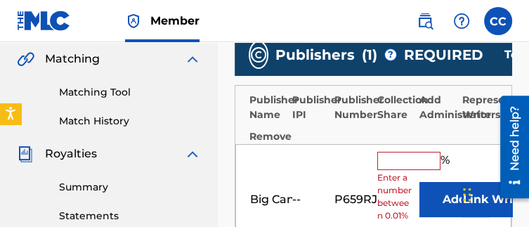
click at [408, 168] on input "text" at bounding box center [408, 161] width 63 height 18
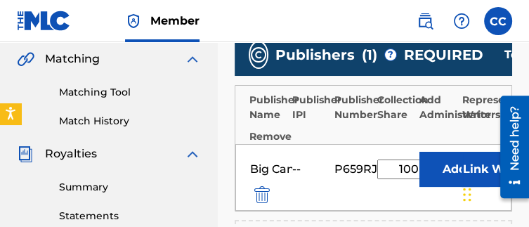
type input "100"
click at [420, 152] on button "Add" at bounding box center [455, 169] width 70 height 35
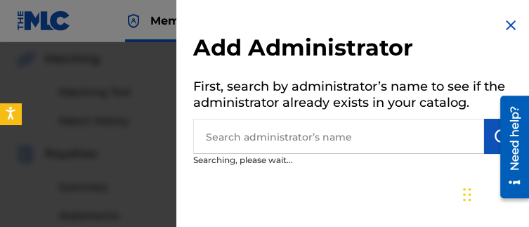
click at [67, 65] on div at bounding box center [264, 155] width 529 height 227
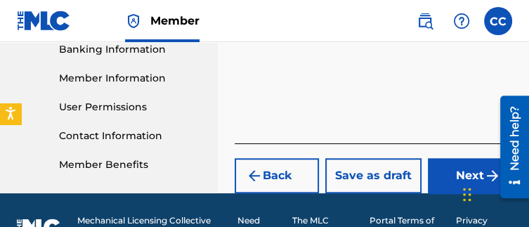
click at [431, 186] on button "Next" at bounding box center [470, 175] width 84 height 35
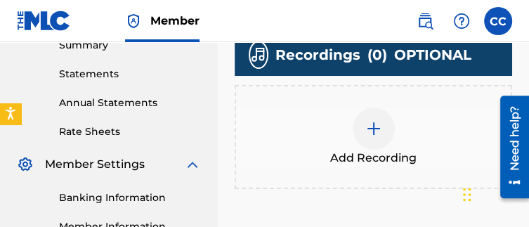
scroll to position [474, 0]
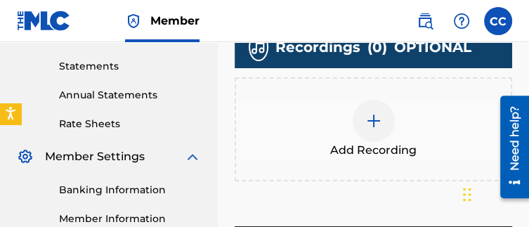
click at [351, 130] on div "Add Recording" at bounding box center [373, 129] width 275 height 59
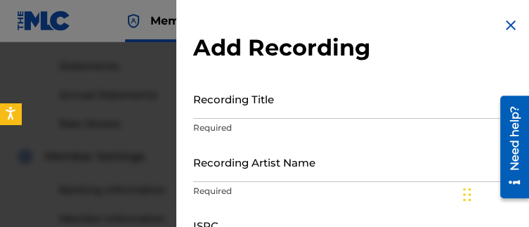
click at [298, 106] on input "Recording Title" at bounding box center [356, 99] width 326 height 40
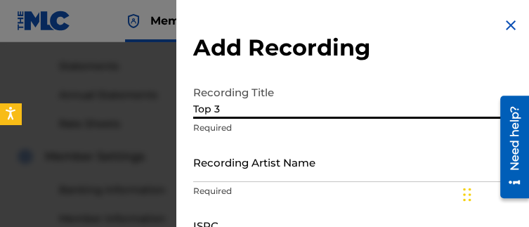
type input "Top 3"
click at [322, 175] on input "Recording Artist Name" at bounding box center [356, 162] width 326 height 40
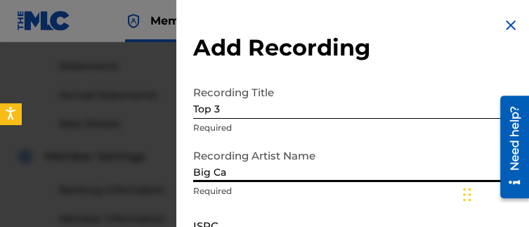
type input "Big Canttiggity"
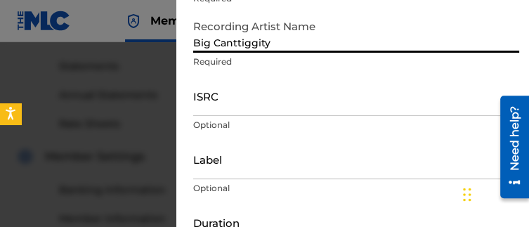
scroll to position [135, 0]
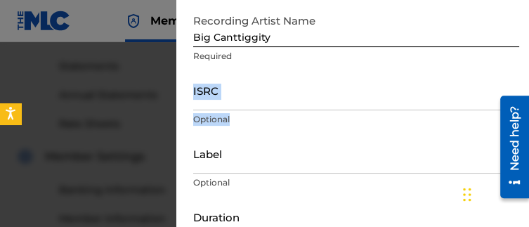
drag, startPoint x: 278, startPoint y: 112, endPoint x: 251, endPoint y: 101, distance: 29.6
click at [251, 101] on div "ISRC Optional" at bounding box center [356, 101] width 326 height 63
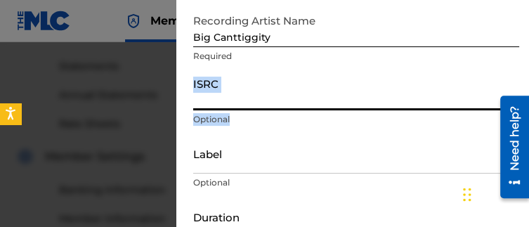
click at [251, 101] on input "ISRC" at bounding box center [356, 90] width 326 height 40
paste input "QZK6F2524697"
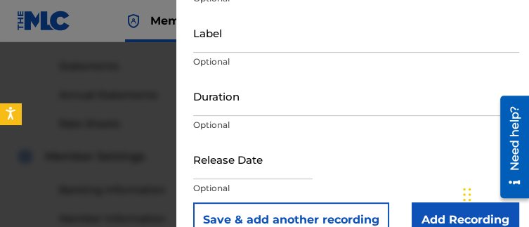
scroll to position [283, 0]
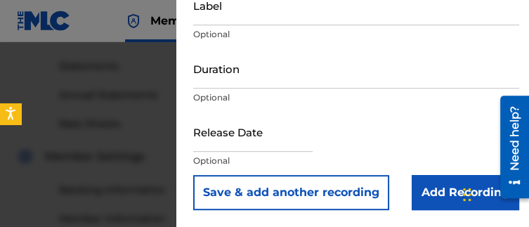
type input "QZK6F2524697"
click at [419, 207] on input "Add Recording" at bounding box center [466, 192] width 108 height 35
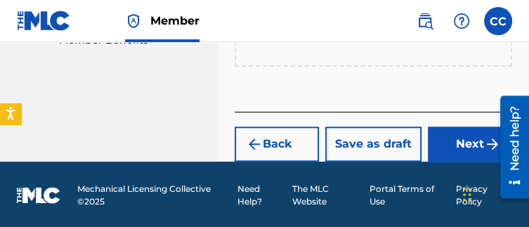
click at [441, 134] on button "Next" at bounding box center [470, 143] width 84 height 35
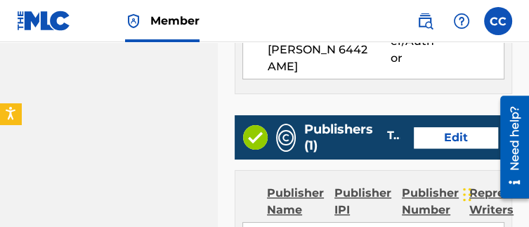
scroll to position [1136, 0]
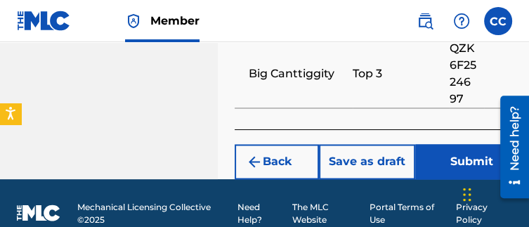
click at [456, 179] on footer "Mechanical Licensing Collective © 2025 Need Help? The MLC Website Portal Terms …" at bounding box center [264, 212] width 529 height 67
click at [437, 144] on button "Submit" at bounding box center [471, 161] width 112 height 35
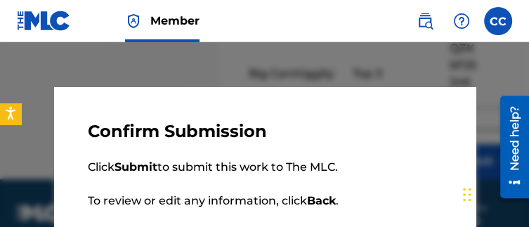
click at [437, 126] on div "Confirm Submission Click Submit to submit this work to The MLC. To review or ed…" at bounding box center [265, 199] width 422 height 225
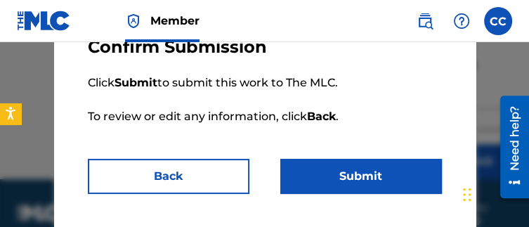
click at [341, 174] on button "Submit" at bounding box center [361, 176] width 162 height 35
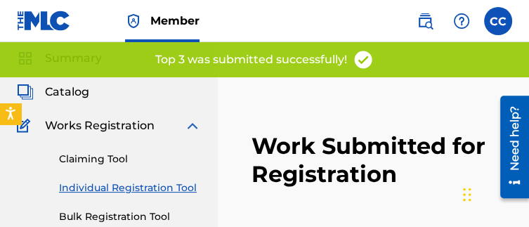
scroll to position [78, 0]
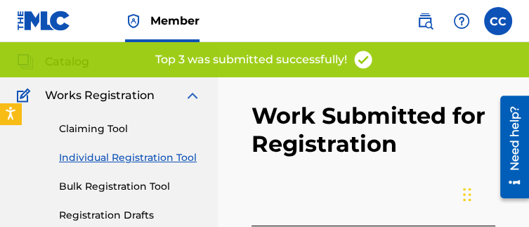
click at [179, 161] on link "Individual Registration Tool" at bounding box center [130, 157] width 142 height 15
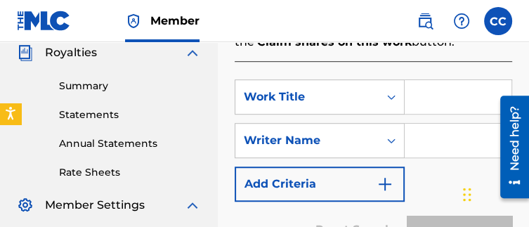
scroll to position [432, 0]
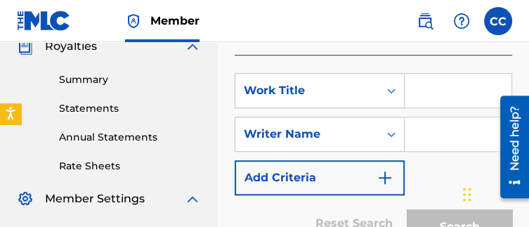
click at [431, 96] on input "Search Form" at bounding box center [458, 91] width 107 height 34
type input "Song"
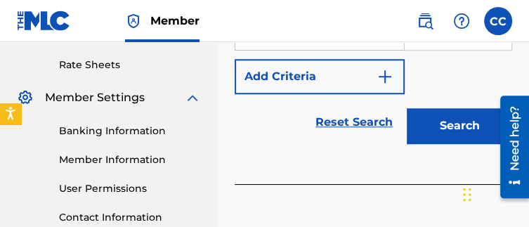
scroll to position [540, 0]
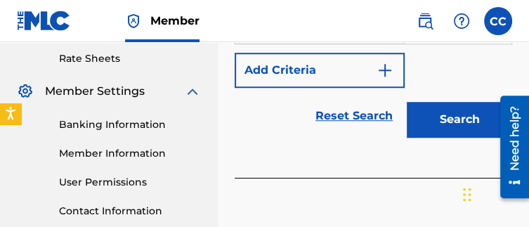
type input "[PERSON_NAME] [PERSON_NAME]"
click at [453, 133] on button "Search" at bounding box center [459, 119] width 105 height 35
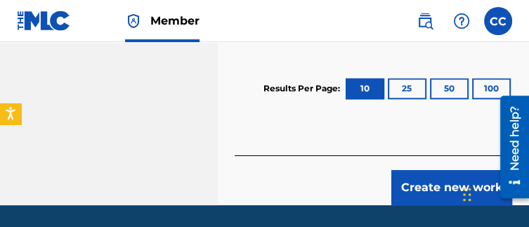
scroll to position [888, 0]
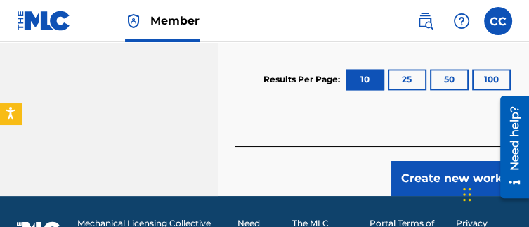
click at [428, 171] on button "Create new work" at bounding box center [451, 178] width 121 height 35
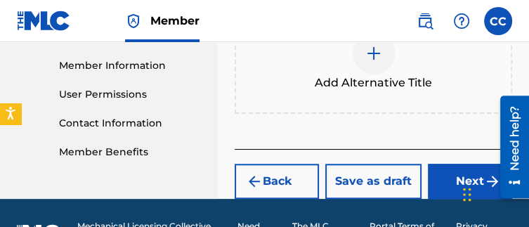
click at [436, 176] on button "Next" at bounding box center [470, 181] width 84 height 35
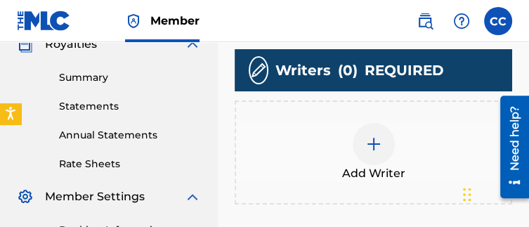
scroll to position [446, 0]
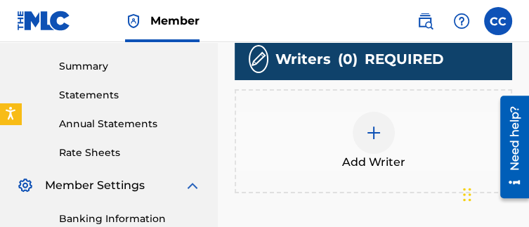
click at [400, 152] on div "Add Writer" at bounding box center [373, 141] width 275 height 59
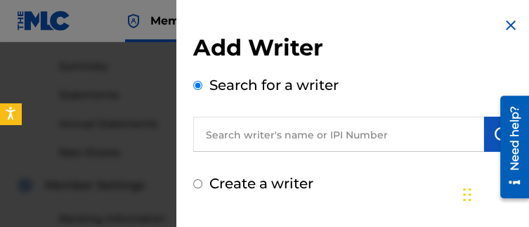
click at [304, 140] on input "text" at bounding box center [338, 134] width 291 height 35
type input "S"
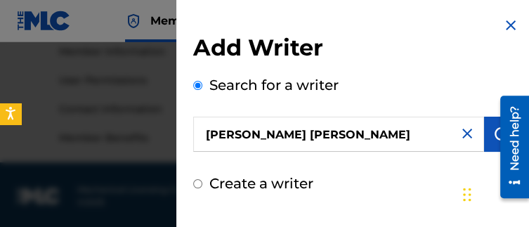
scroll to position [642, 0]
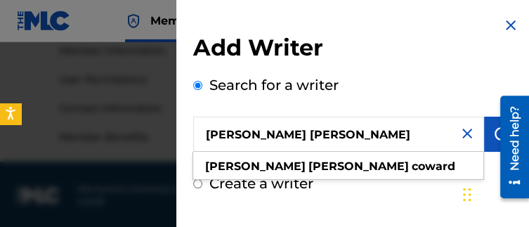
type input "[PERSON_NAME] [PERSON_NAME]"
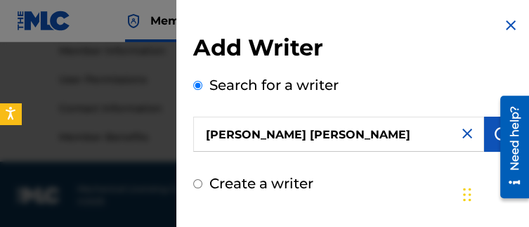
click at [488, 140] on button "submit" at bounding box center [501, 134] width 35 height 35
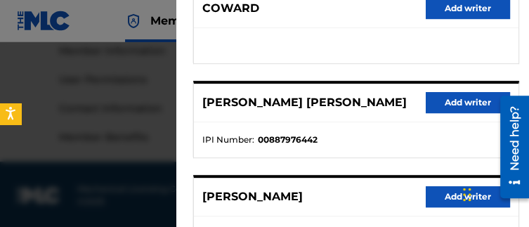
scroll to position [305, 0]
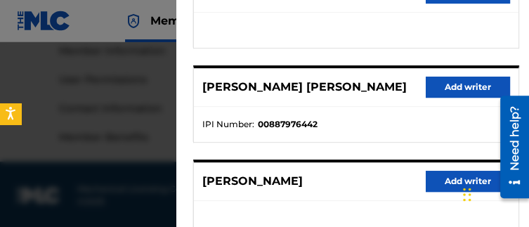
click at [468, 84] on button "Add writer" at bounding box center [468, 87] width 84 height 21
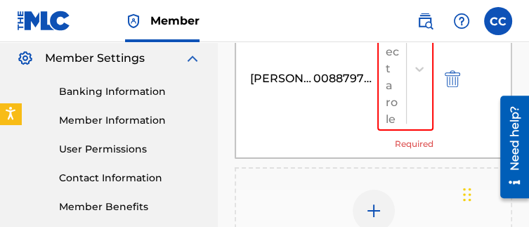
scroll to position [571, 0]
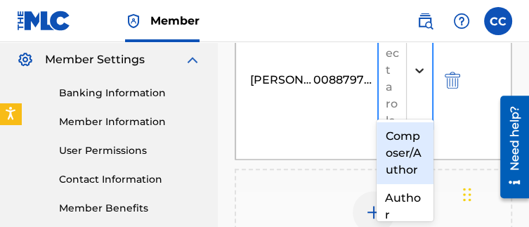
click at [412, 72] on div at bounding box center [419, 70] width 25 height 25
click at [398, 168] on div "Composer/Author" at bounding box center [405, 153] width 56 height 62
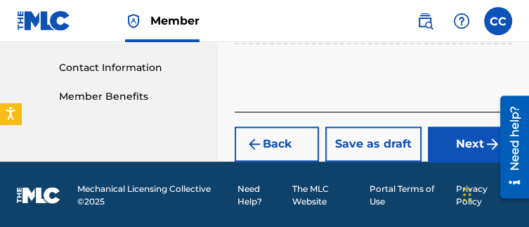
click at [459, 133] on button "Next" at bounding box center [470, 143] width 84 height 35
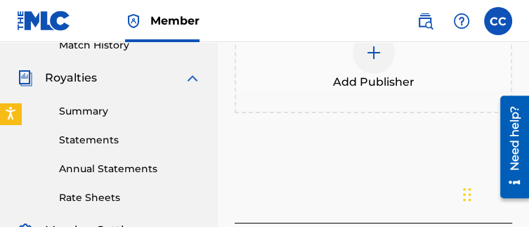
scroll to position [398, 0]
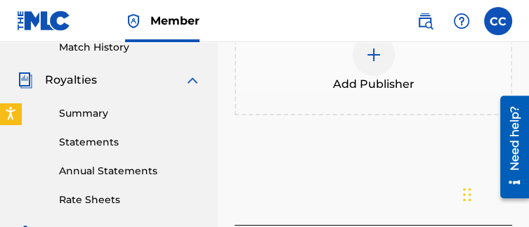
click at [396, 78] on span "Add Publisher" at bounding box center [374, 84] width 82 height 17
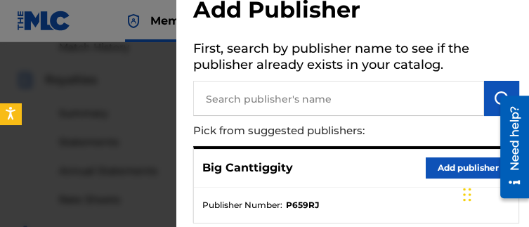
scroll to position [42, 0]
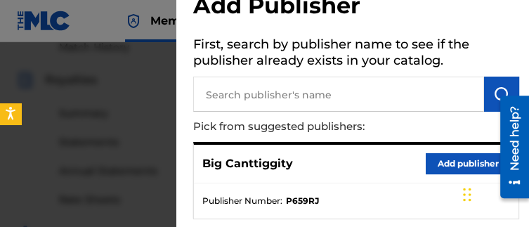
click at [426, 166] on button "Add publisher" at bounding box center [468, 163] width 84 height 21
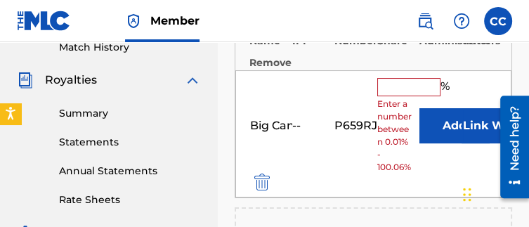
scroll to position [425, 0]
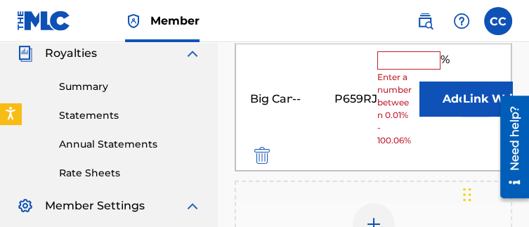
click at [386, 62] on input "text" at bounding box center [408, 60] width 63 height 18
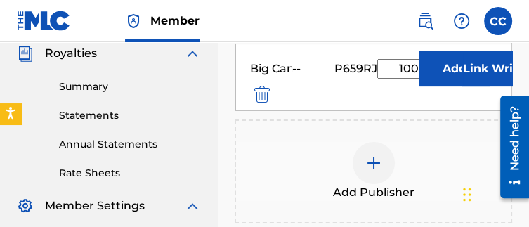
type input "100"
click at [405, 92] on div "Big Canttiggity -- P659RJ 100 % Add Link Writer" at bounding box center [373, 77] width 276 height 67
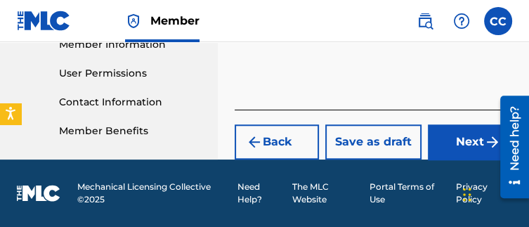
click at [450, 158] on button "Next" at bounding box center [470, 141] width 84 height 35
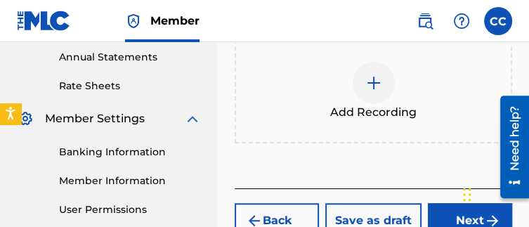
scroll to position [513, 0]
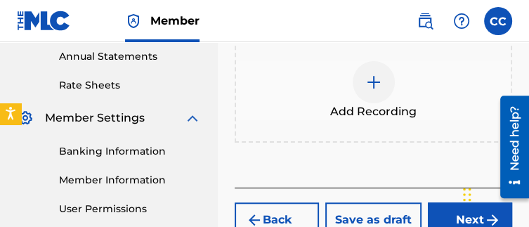
click at [403, 112] on span "Add Recording" at bounding box center [373, 111] width 86 height 17
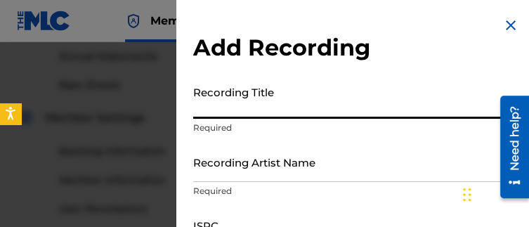
click at [326, 92] on input "Recording Title" at bounding box center [356, 99] width 326 height 40
type input "Song"
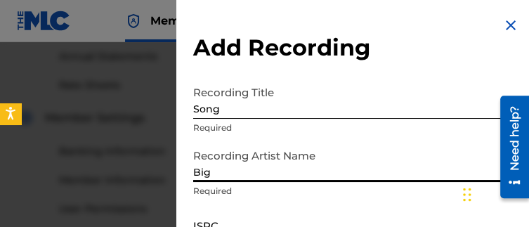
type input "Big Canttiggity"
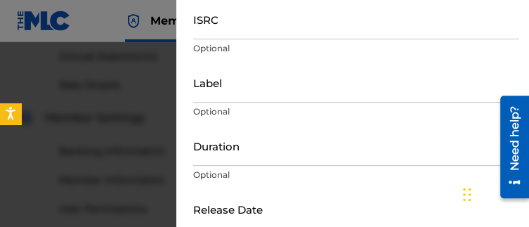
scroll to position [205, 0]
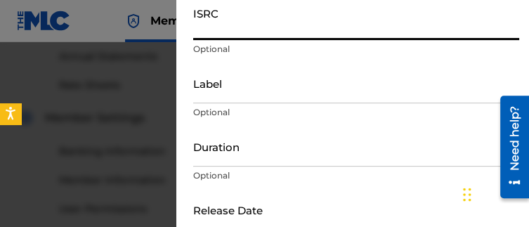
click at [282, 19] on input "ISRC" at bounding box center [356, 20] width 326 height 40
paste input "QZK6F2524697"
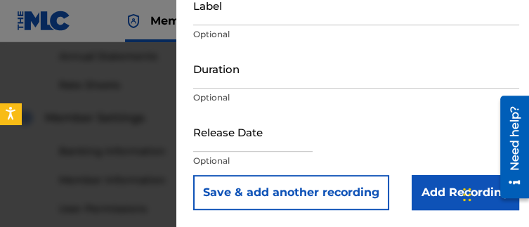
type input "QZK6F2524697"
click at [426, 179] on input "Add Recording" at bounding box center [466, 192] width 108 height 35
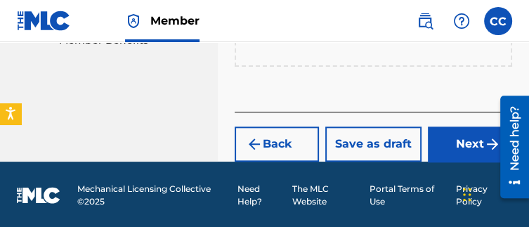
click at [444, 131] on button "Next" at bounding box center [470, 143] width 84 height 35
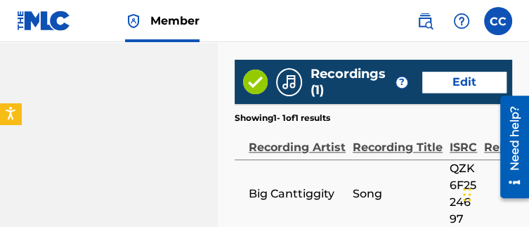
scroll to position [1136, 0]
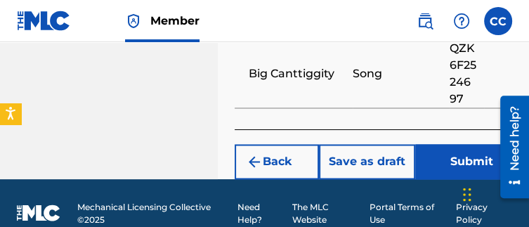
click at [441, 148] on button "Submit" at bounding box center [471, 161] width 112 height 35
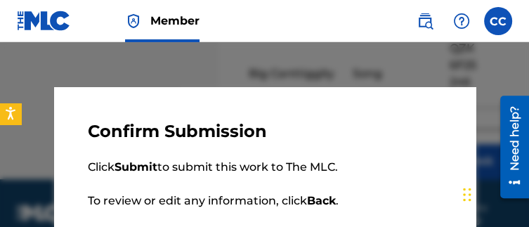
click at [441, 148] on div "Confirm Submission Click Submit to submit this work to The MLC. To review or ed…" at bounding box center [265, 199] width 422 height 225
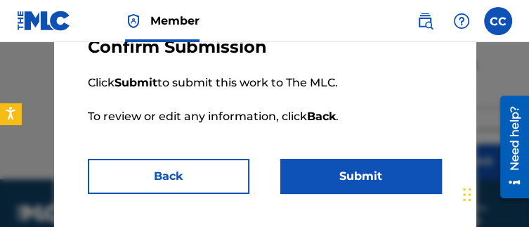
click at [394, 183] on button "Submit" at bounding box center [361, 176] width 162 height 35
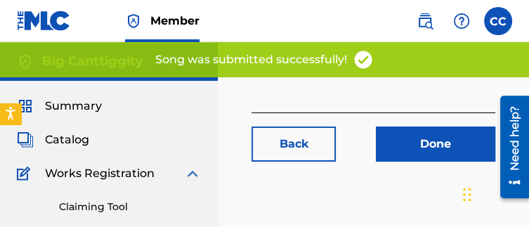
click at [389, 138] on link "Done" at bounding box center [435, 143] width 119 height 35
